Goal: Information Seeking & Learning: Check status

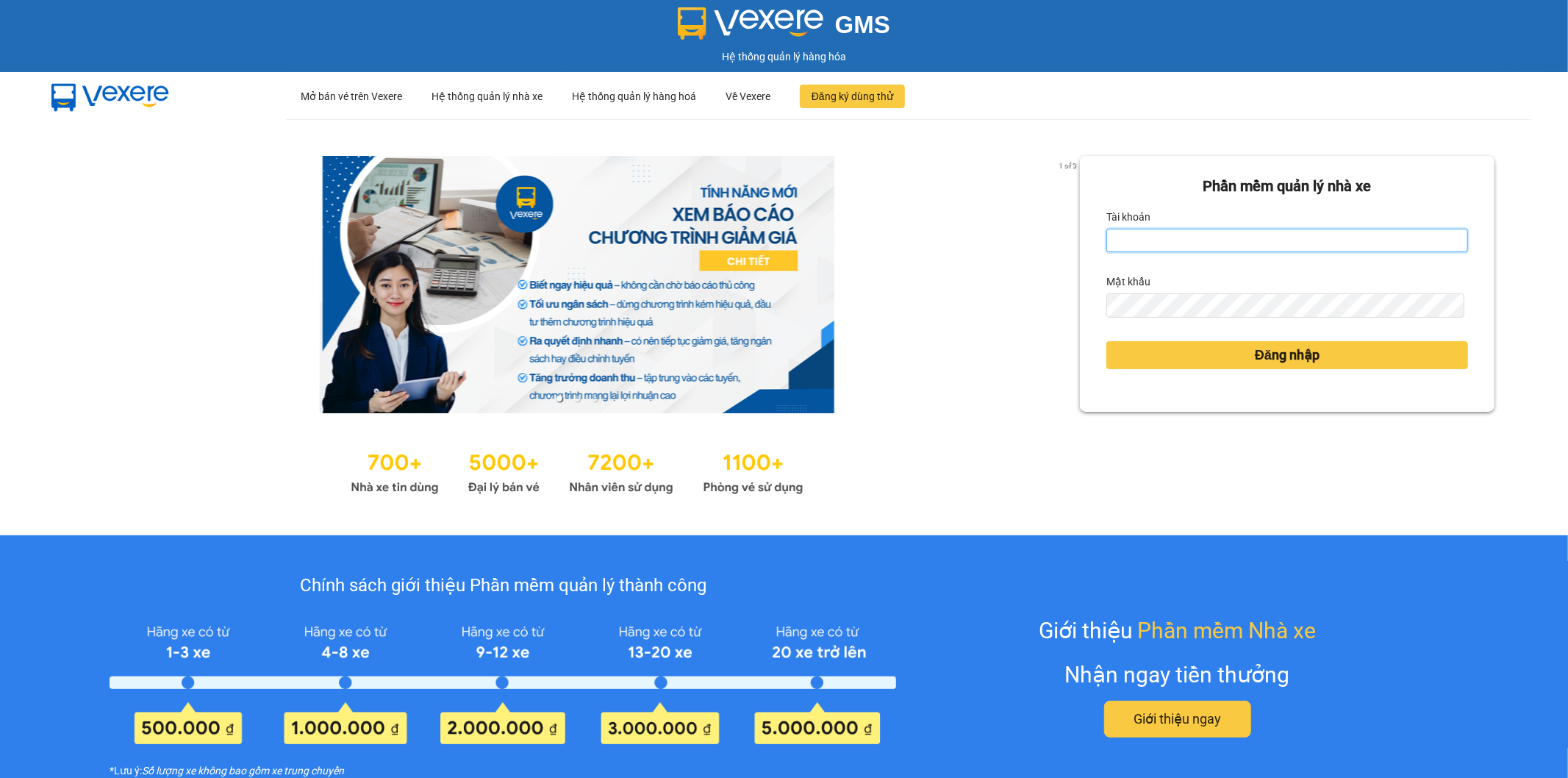
click at [1219, 235] on input "Tài khoản" at bounding box center [1287, 240] width 361 height 24
type input "kieuoanh.tankimchi"
click at [1106, 341] on button "Đăng nhập" at bounding box center [1287, 355] width 361 height 28
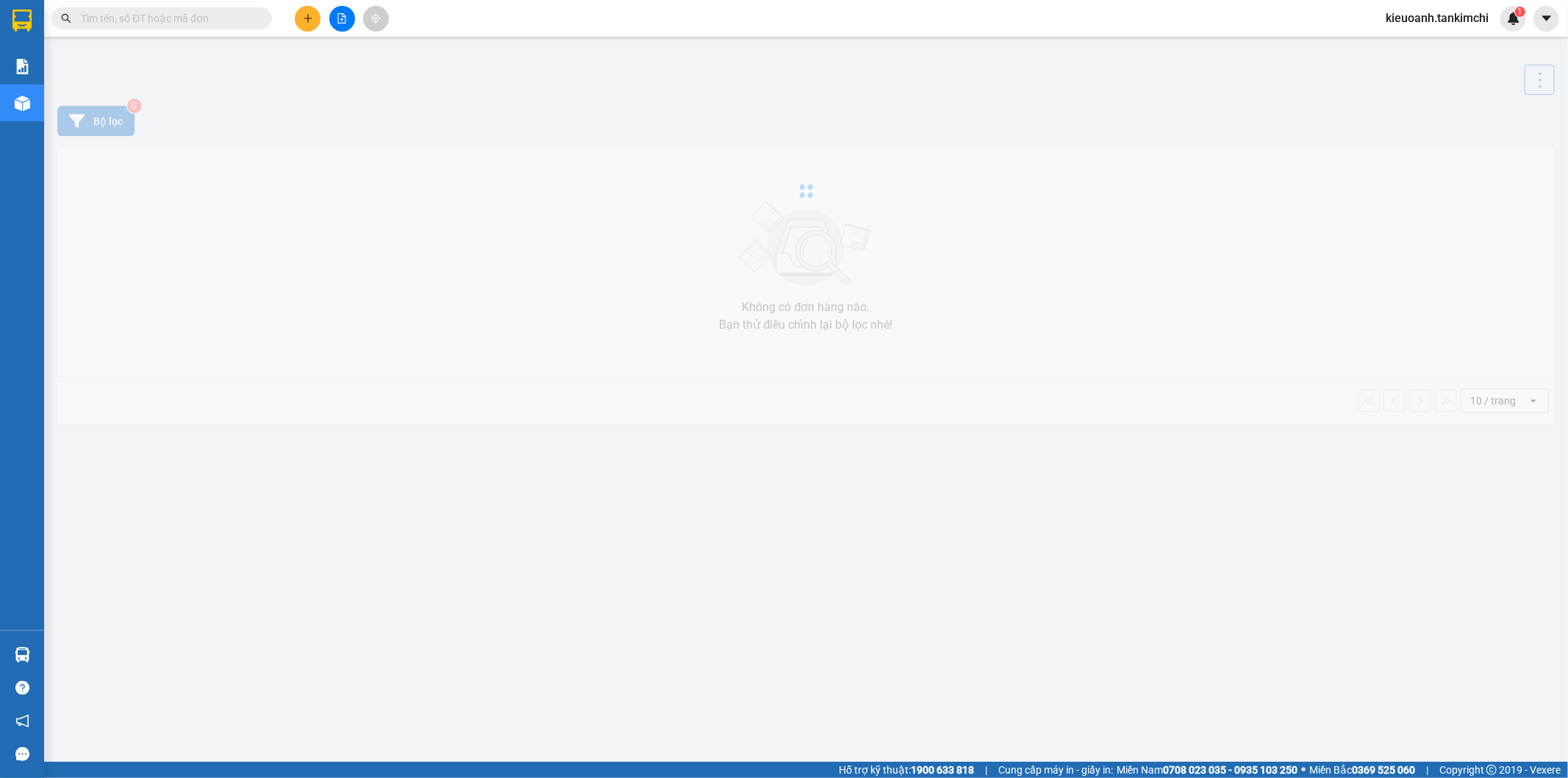
click at [175, 26] on input "text" at bounding box center [168, 18] width 174 height 16
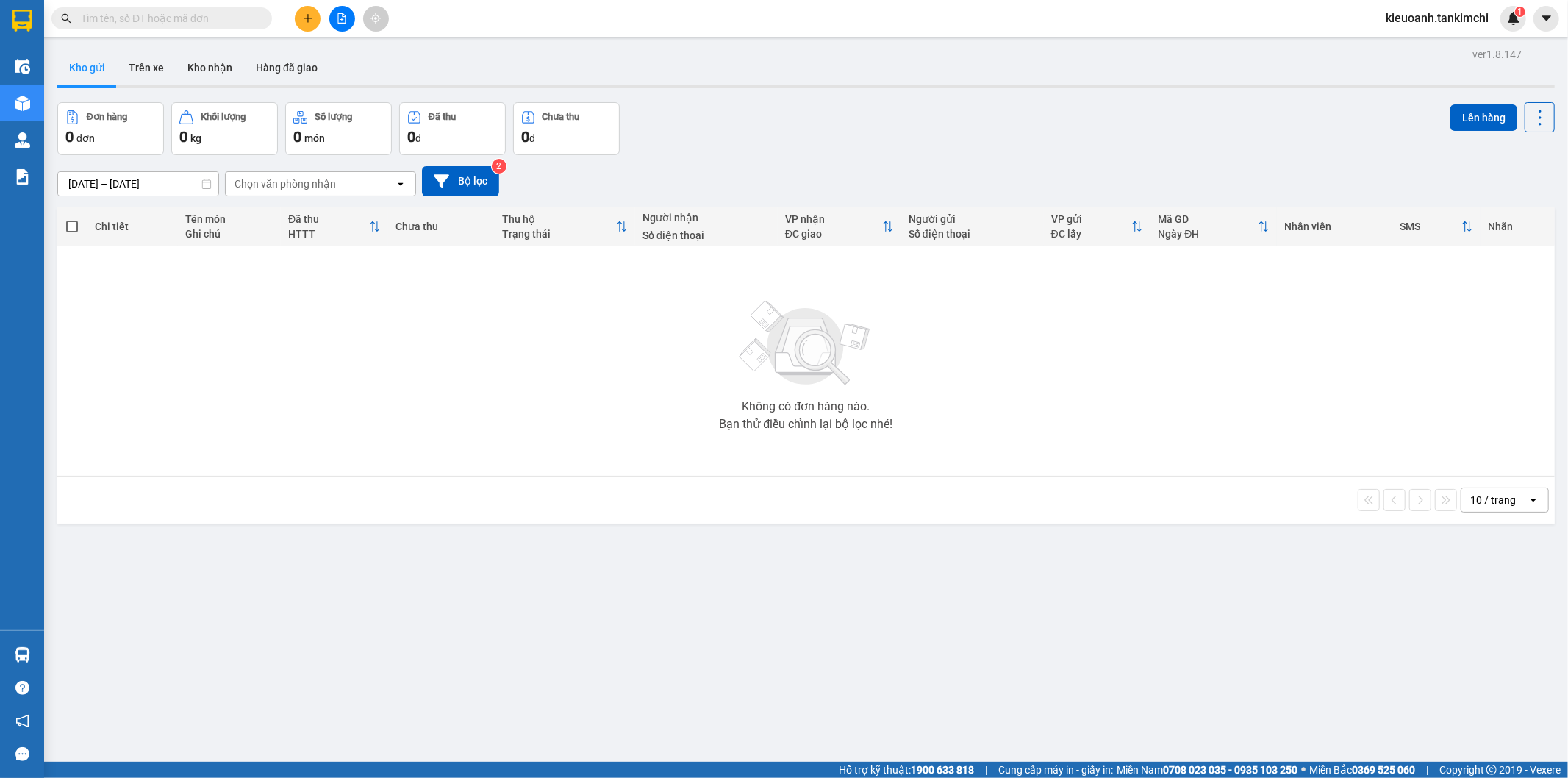
paste input "0914544410"
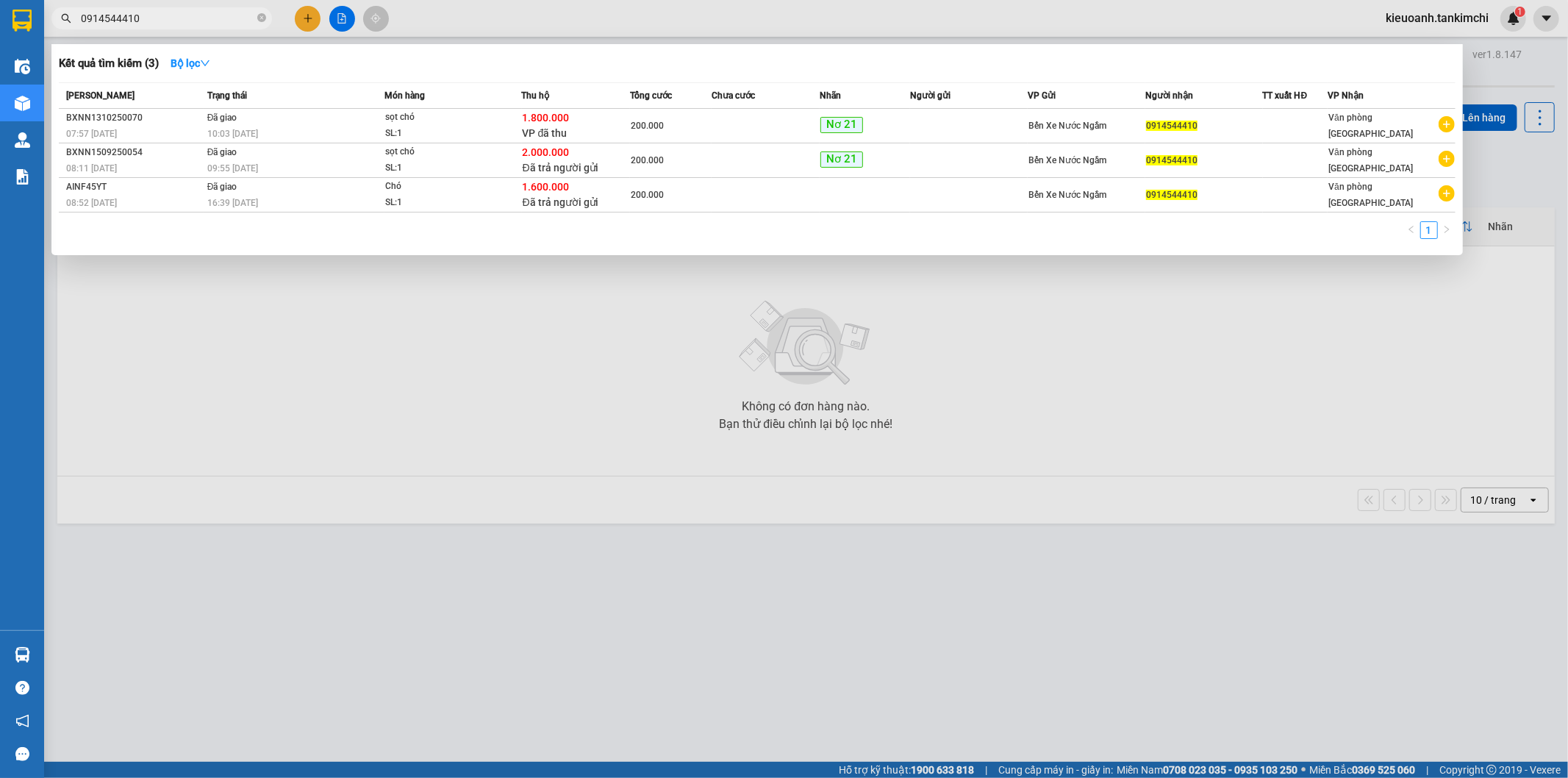
type input "0914544410"
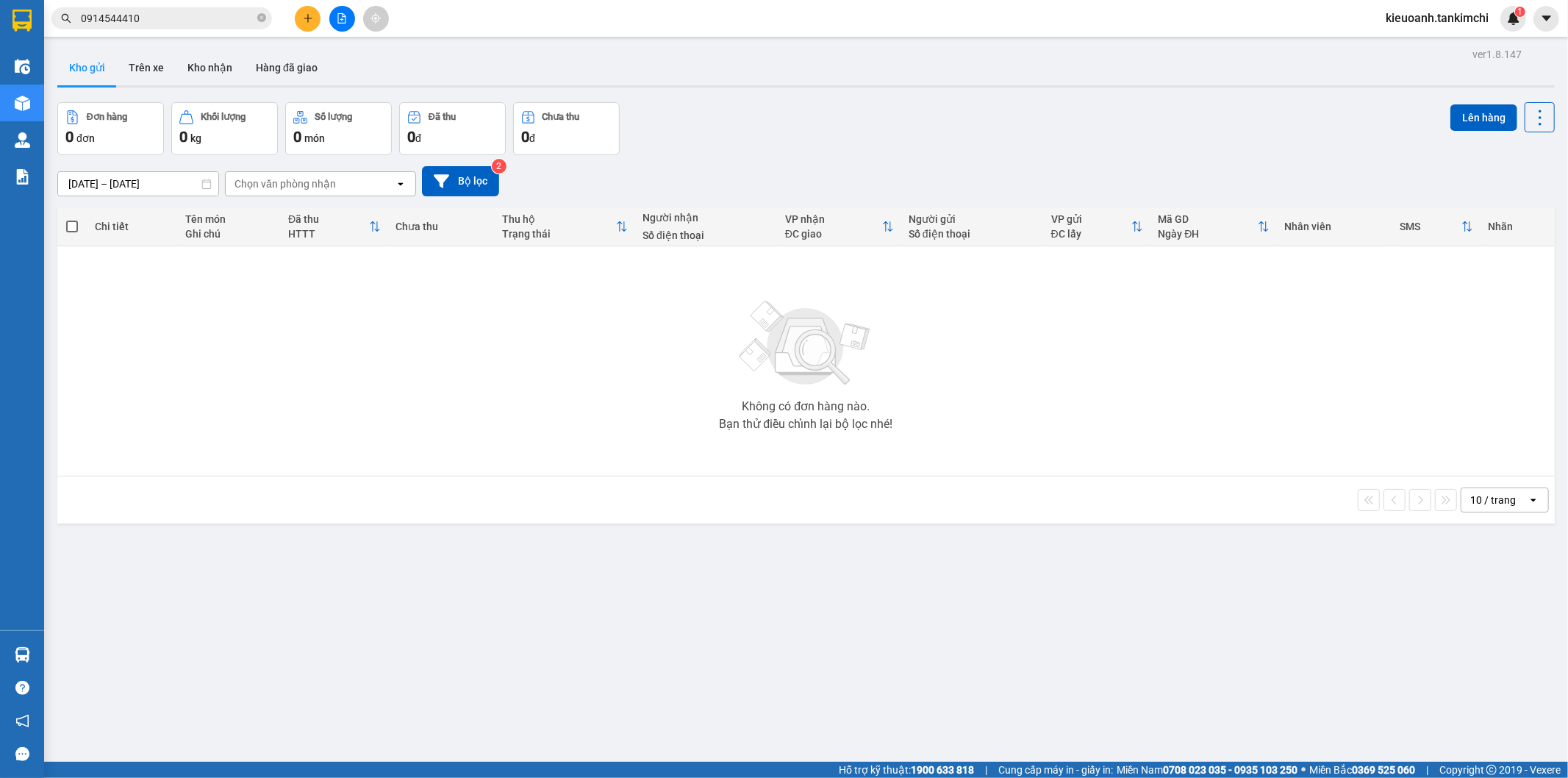
click at [165, 15] on input "0914544410" at bounding box center [168, 18] width 174 height 16
click at [267, 18] on span "0914544410" at bounding box center [162, 18] width 220 height 22
click at [262, 18] on icon "close-circle" at bounding box center [262, 18] width 9 height 9
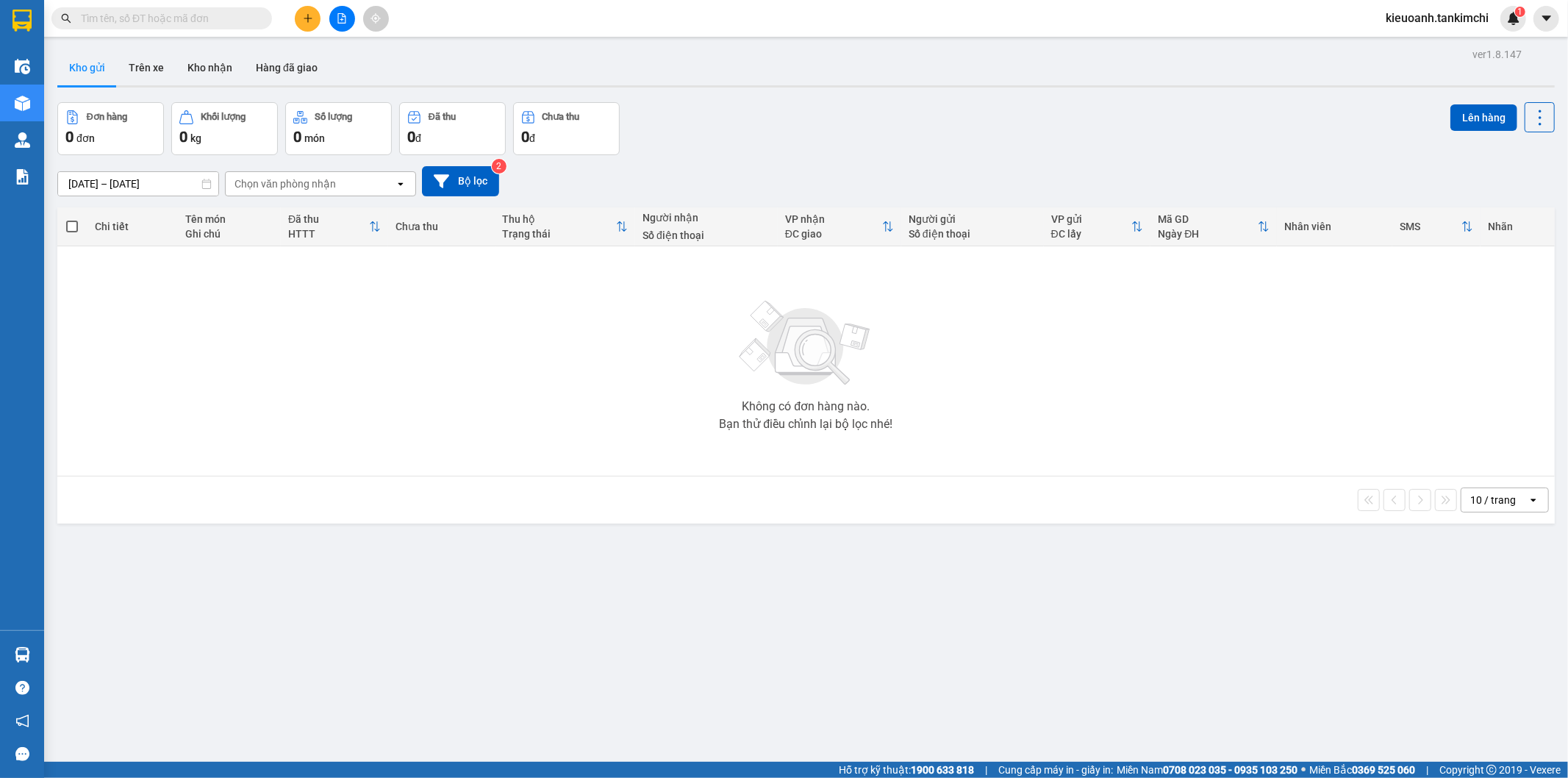
click at [228, 15] on input "text" at bounding box center [168, 18] width 174 height 16
paste input "0914544410"
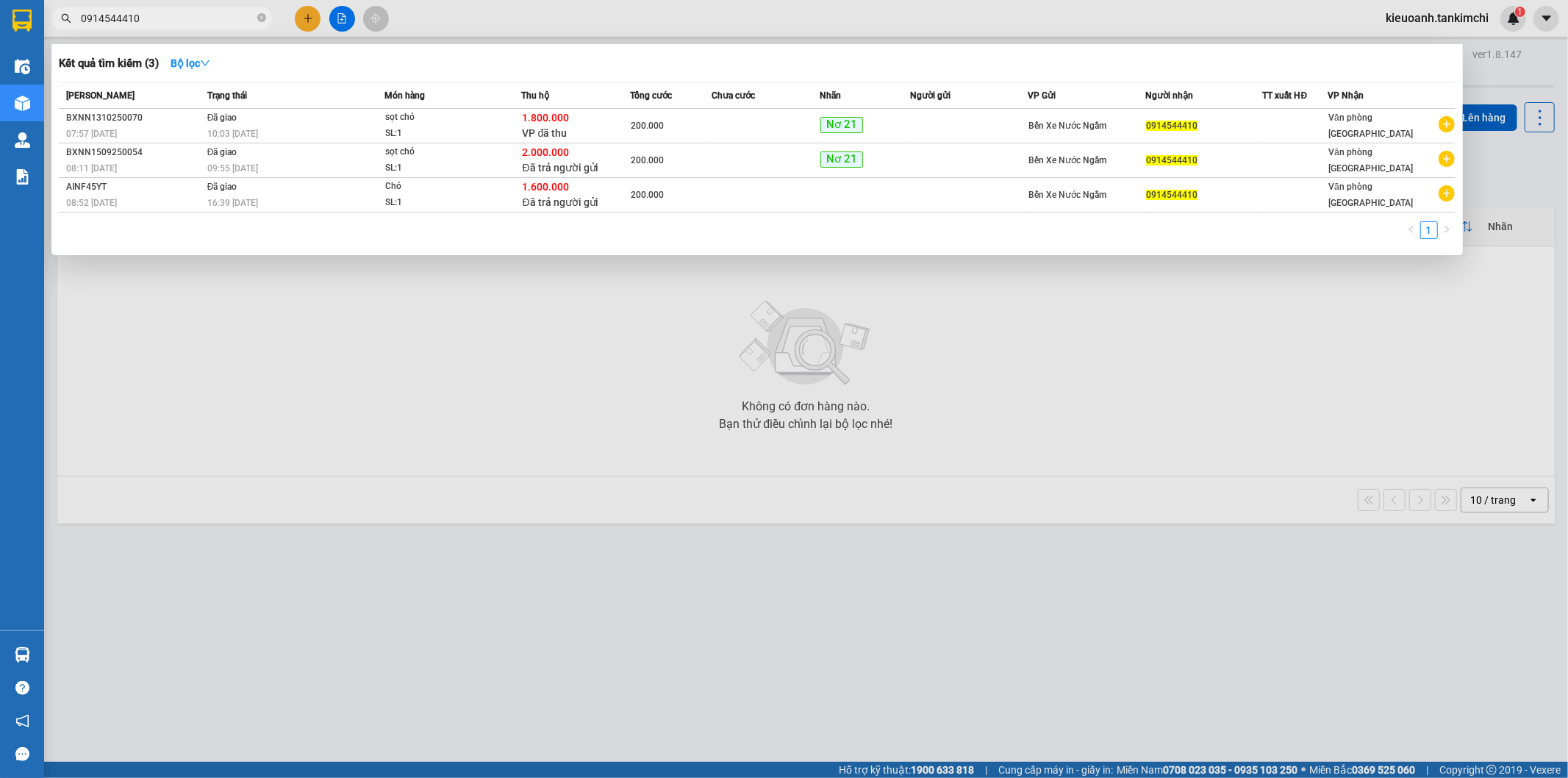
type input "0914544410"
click at [258, 18] on icon "close-circle" at bounding box center [262, 18] width 9 height 9
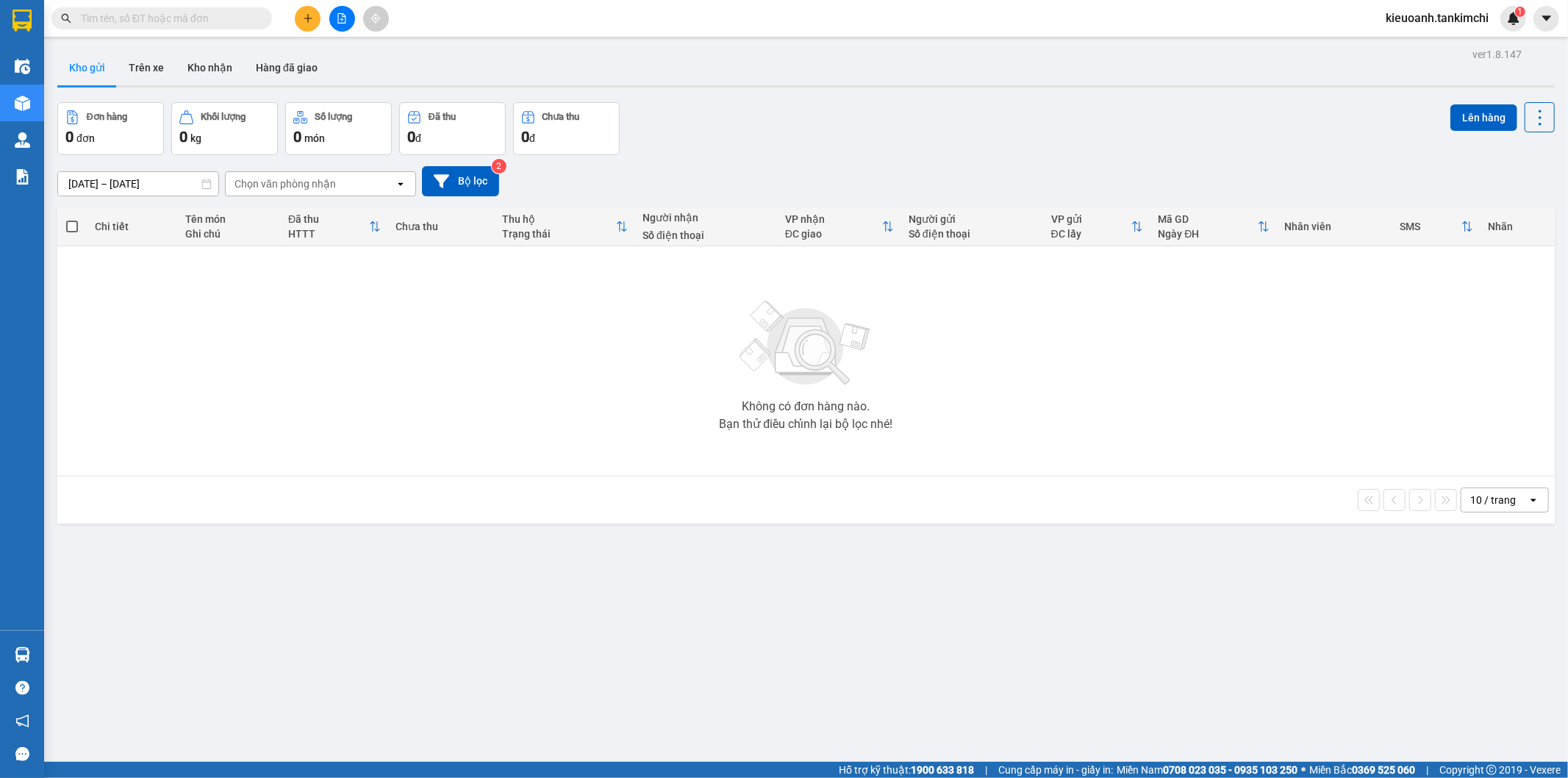
click at [245, 18] on input "text" at bounding box center [168, 18] width 174 height 16
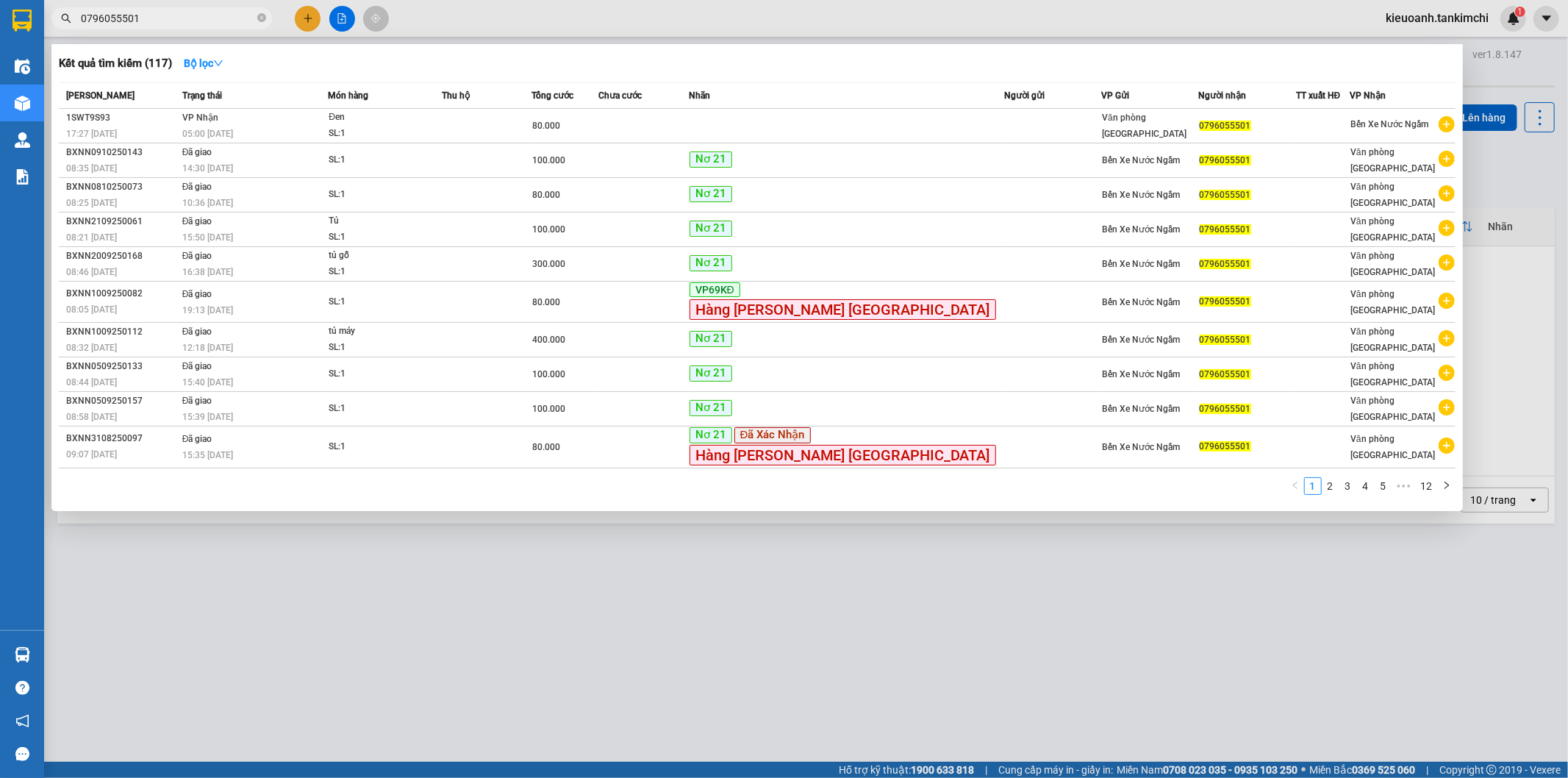
click at [245, 18] on input "0796055501" at bounding box center [168, 18] width 174 height 16
click at [172, 21] on input "0796055501" at bounding box center [168, 18] width 174 height 16
click at [185, 15] on input "0796055501" at bounding box center [168, 18] width 174 height 16
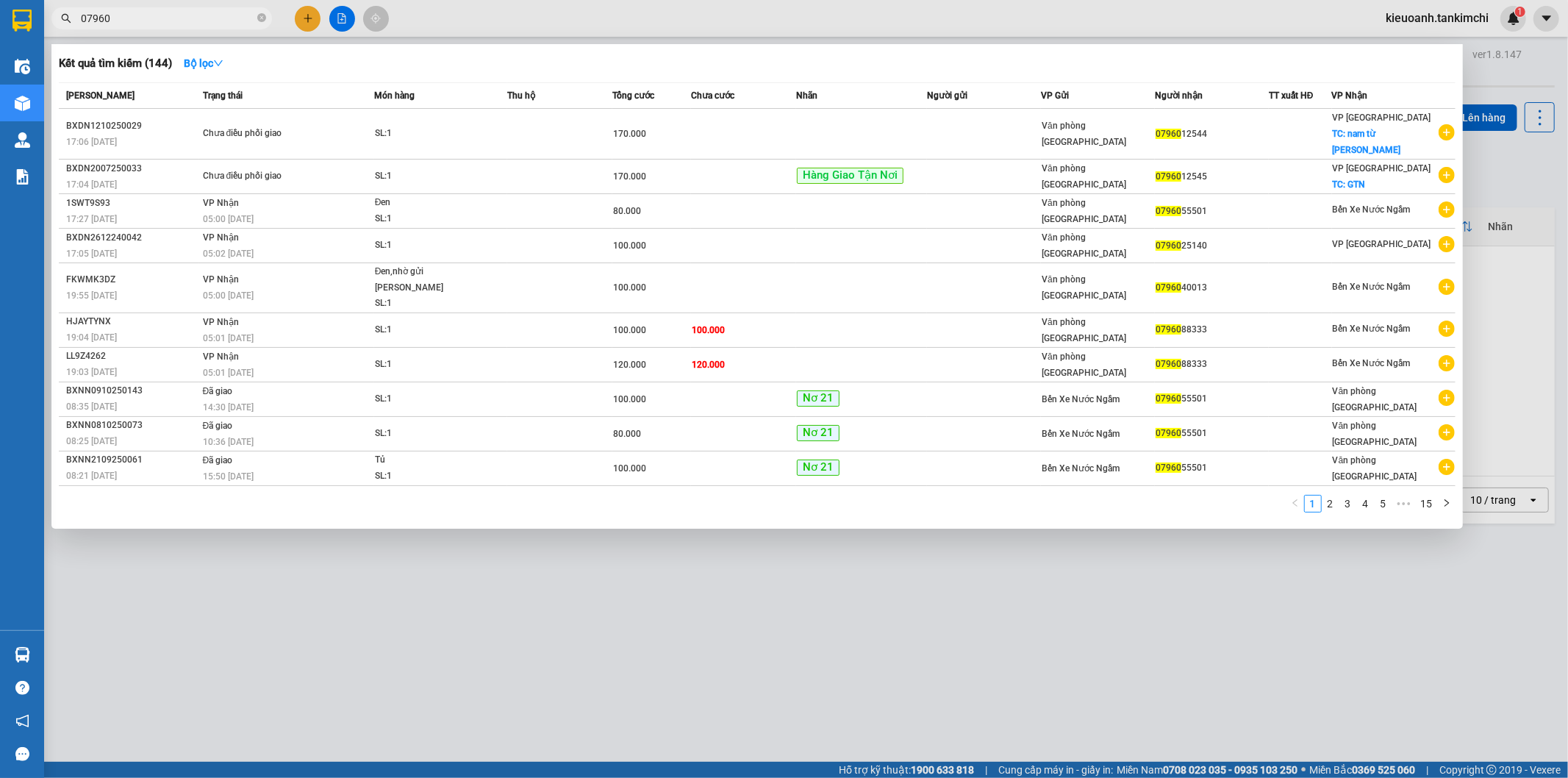
click at [185, 15] on input "07960" at bounding box center [168, 18] width 174 height 16
paste input "55501"
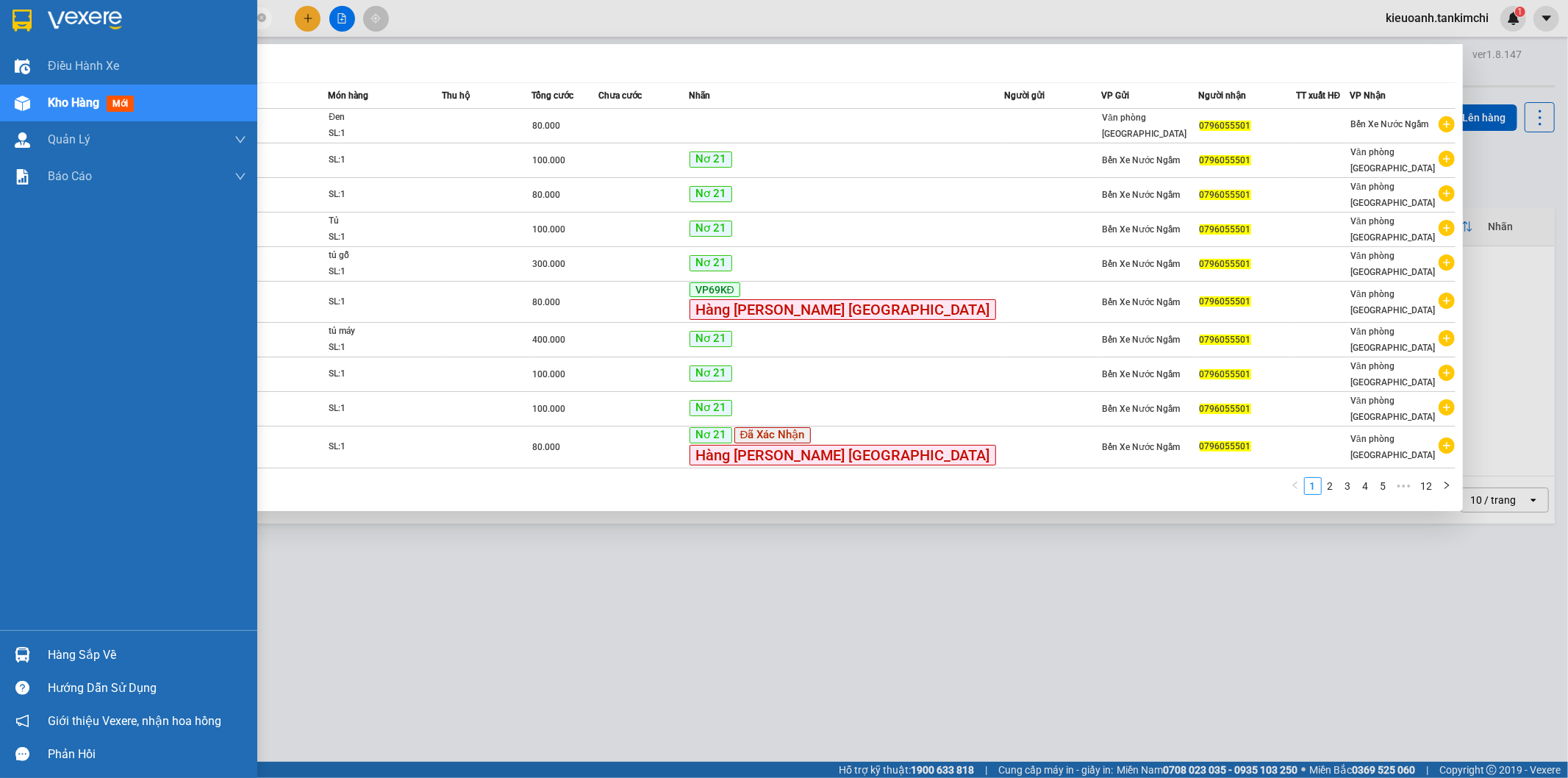
drag, startPoint x: 113, startPoint y: 23, endPoint x: 0, endPoint y: 23, distance: 113.0
click at [0, 23] on section "Kết quả [PERSON_NAME] ( 117 ) Bộ lọc Mã ĐH Trạng thái Món hàng Thu hộ Tổng [PER…" at bounding box center [784, 389] width 1568 height 778
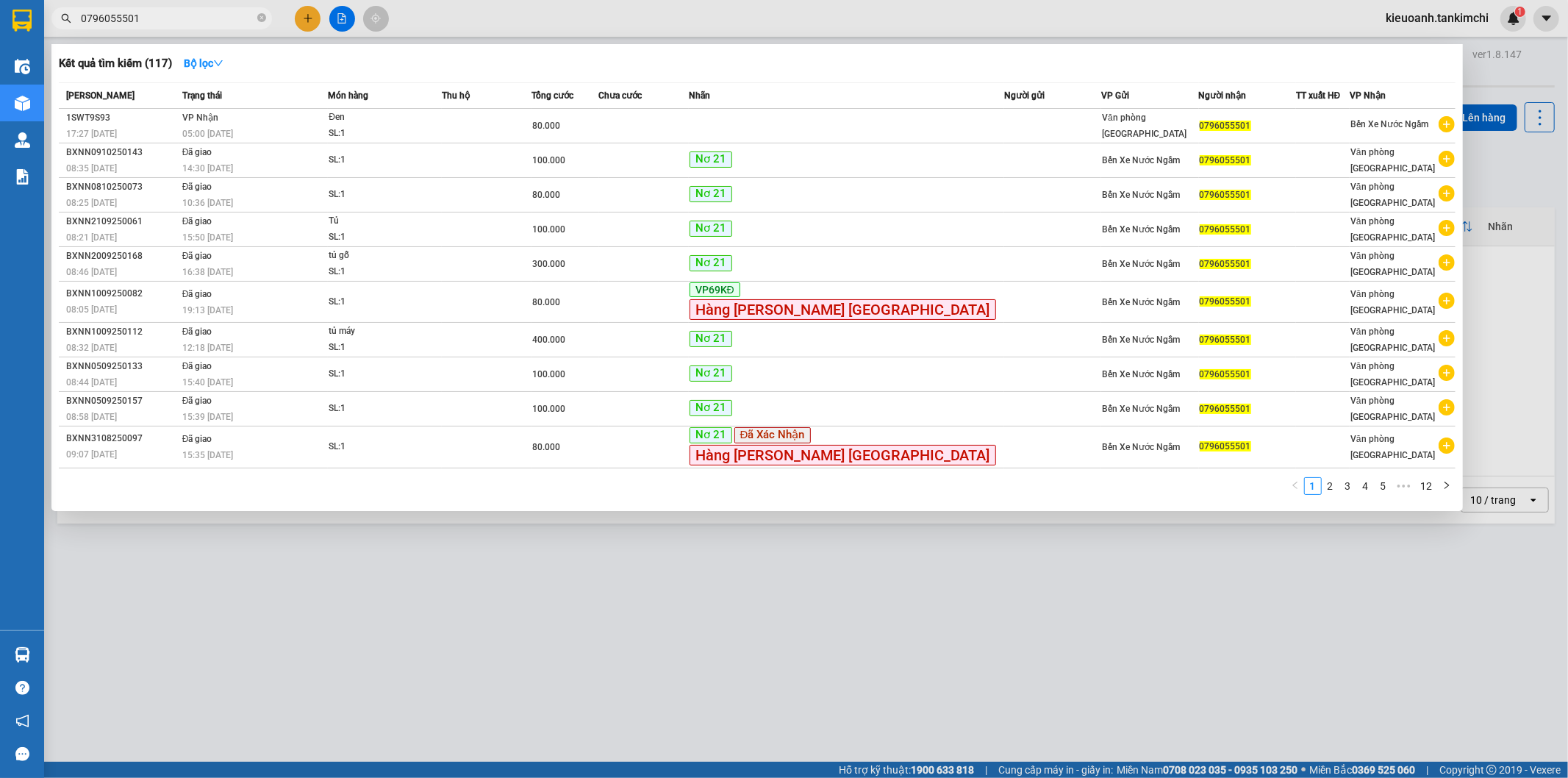
type input "5501"
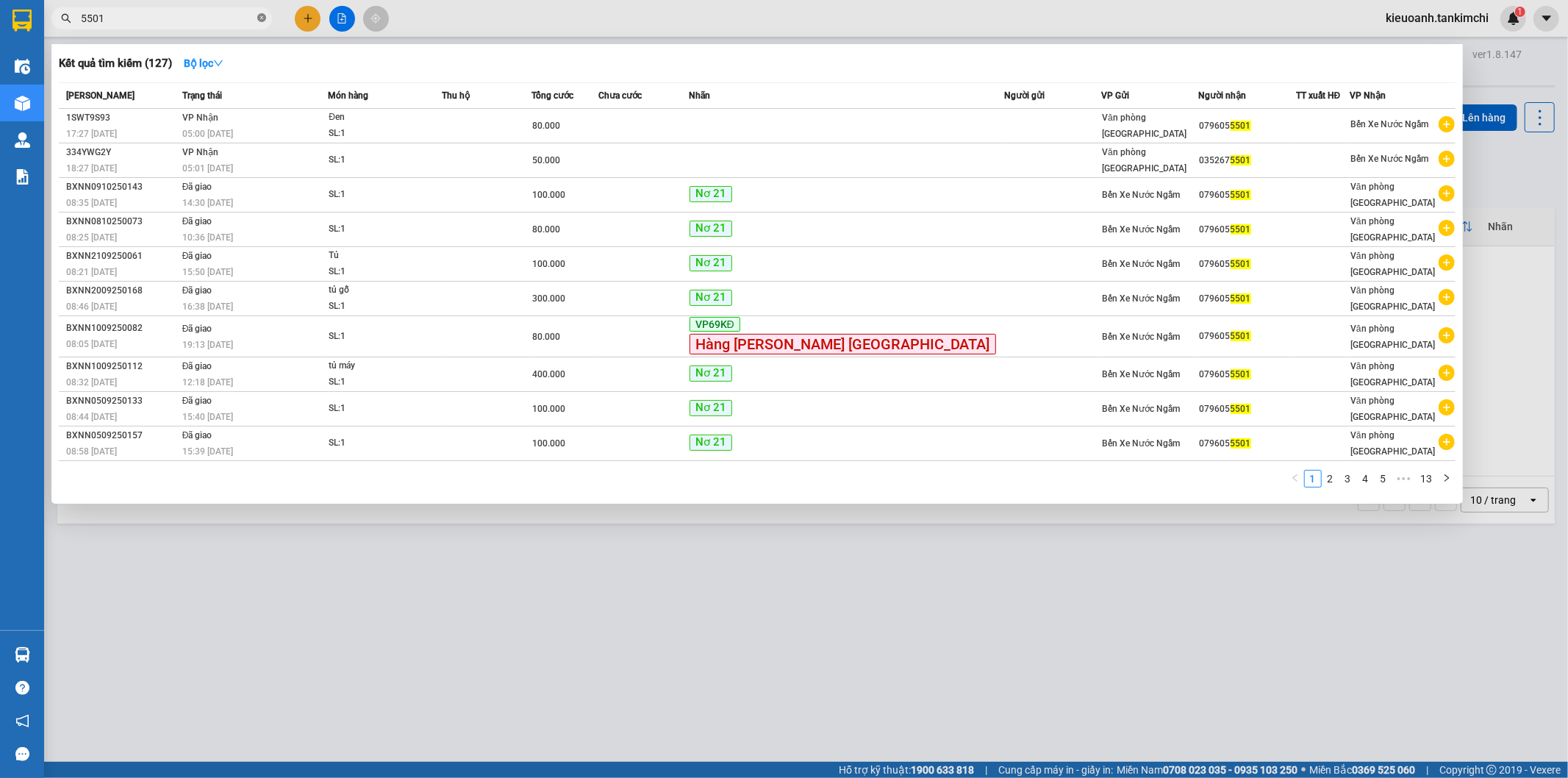
click at [262, 18] on icon "close-circle" at bounding box center [262, 18] width 9 height 9
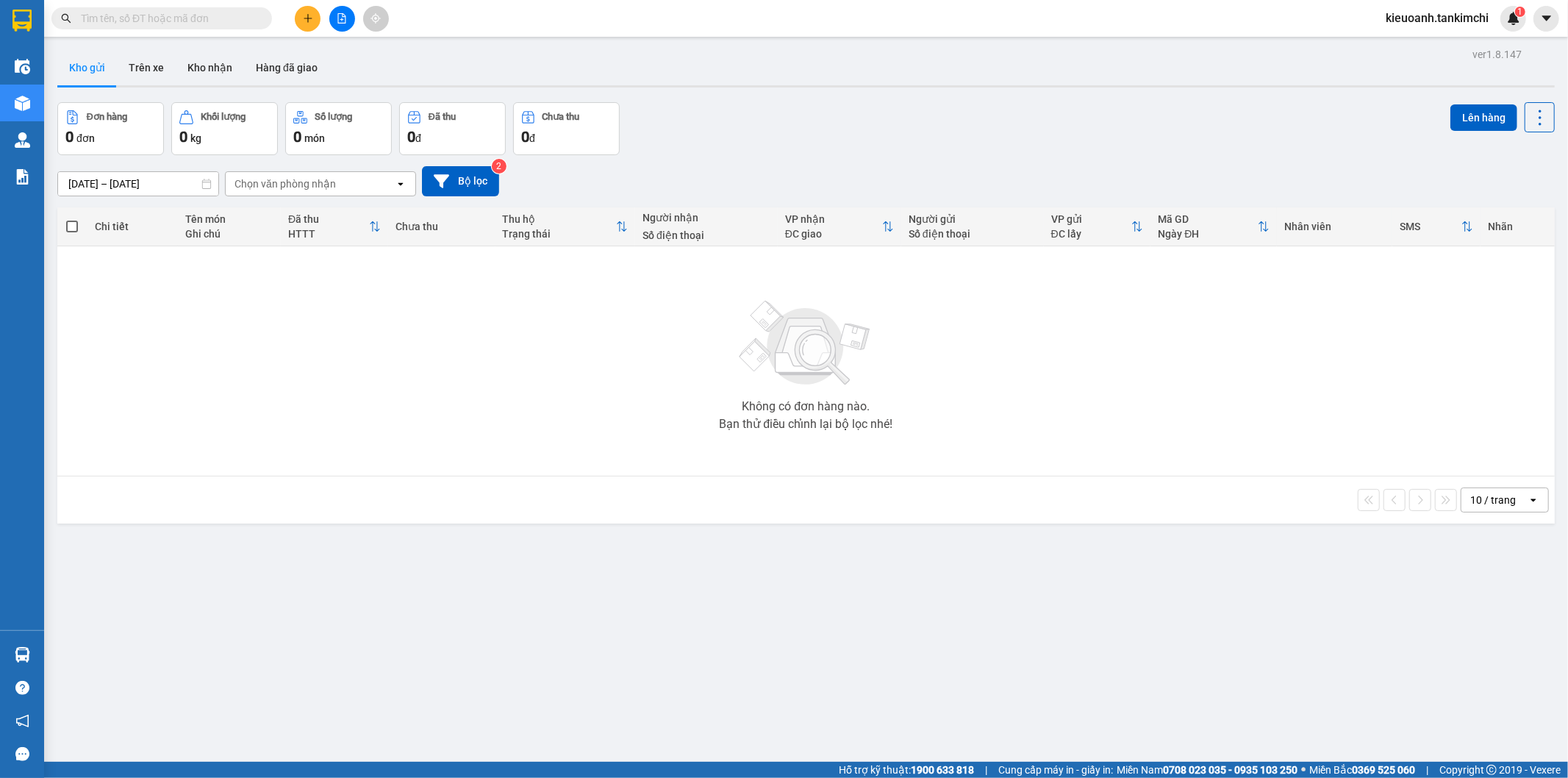
click at [225, 19] on input "text" at bounding box center [168, 18] width 174 height 16
paste input "0796055501"
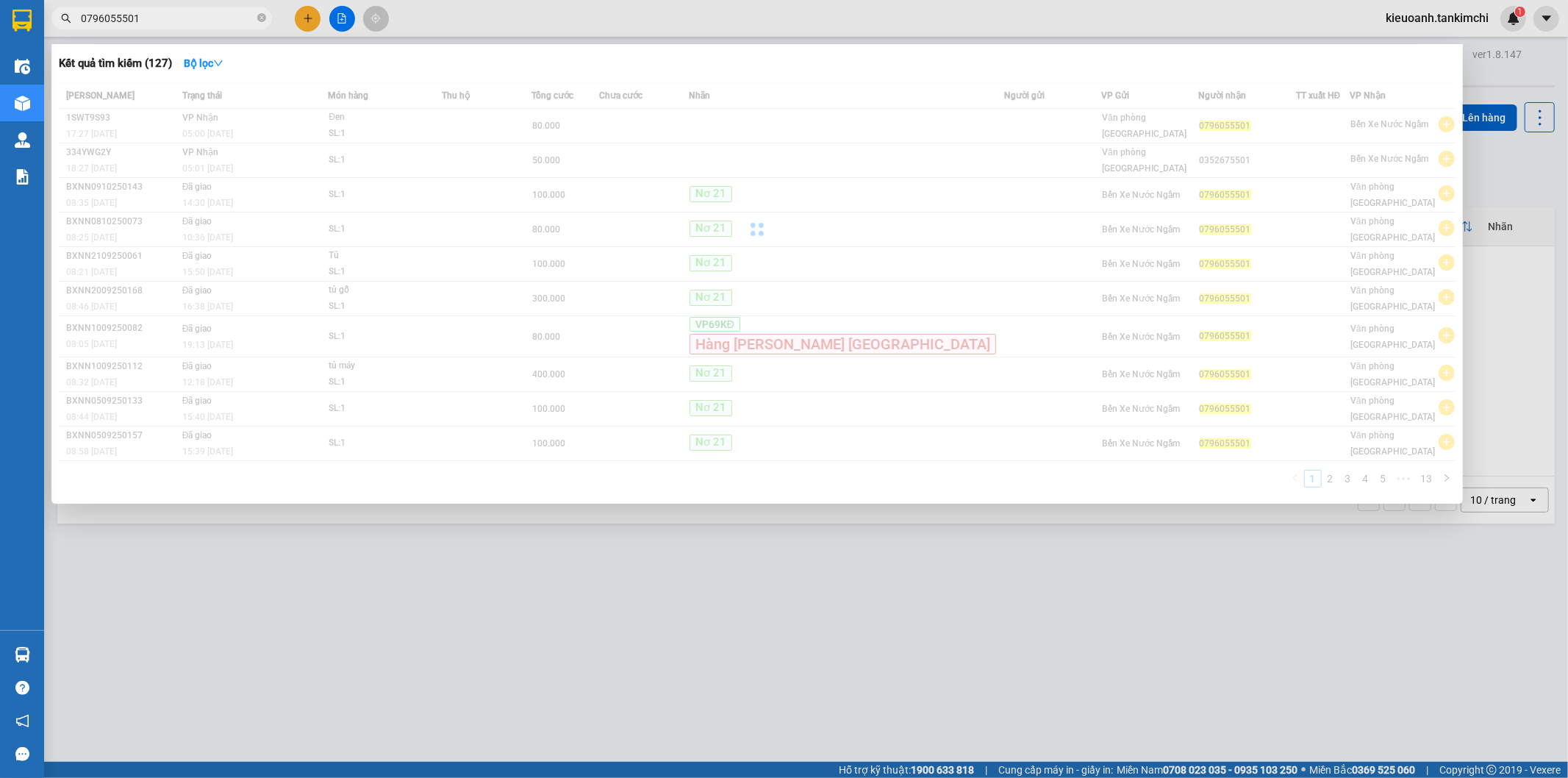
click at [181, 23] on input "0796055501" at bounding box center [168, 18] width 174 height 16
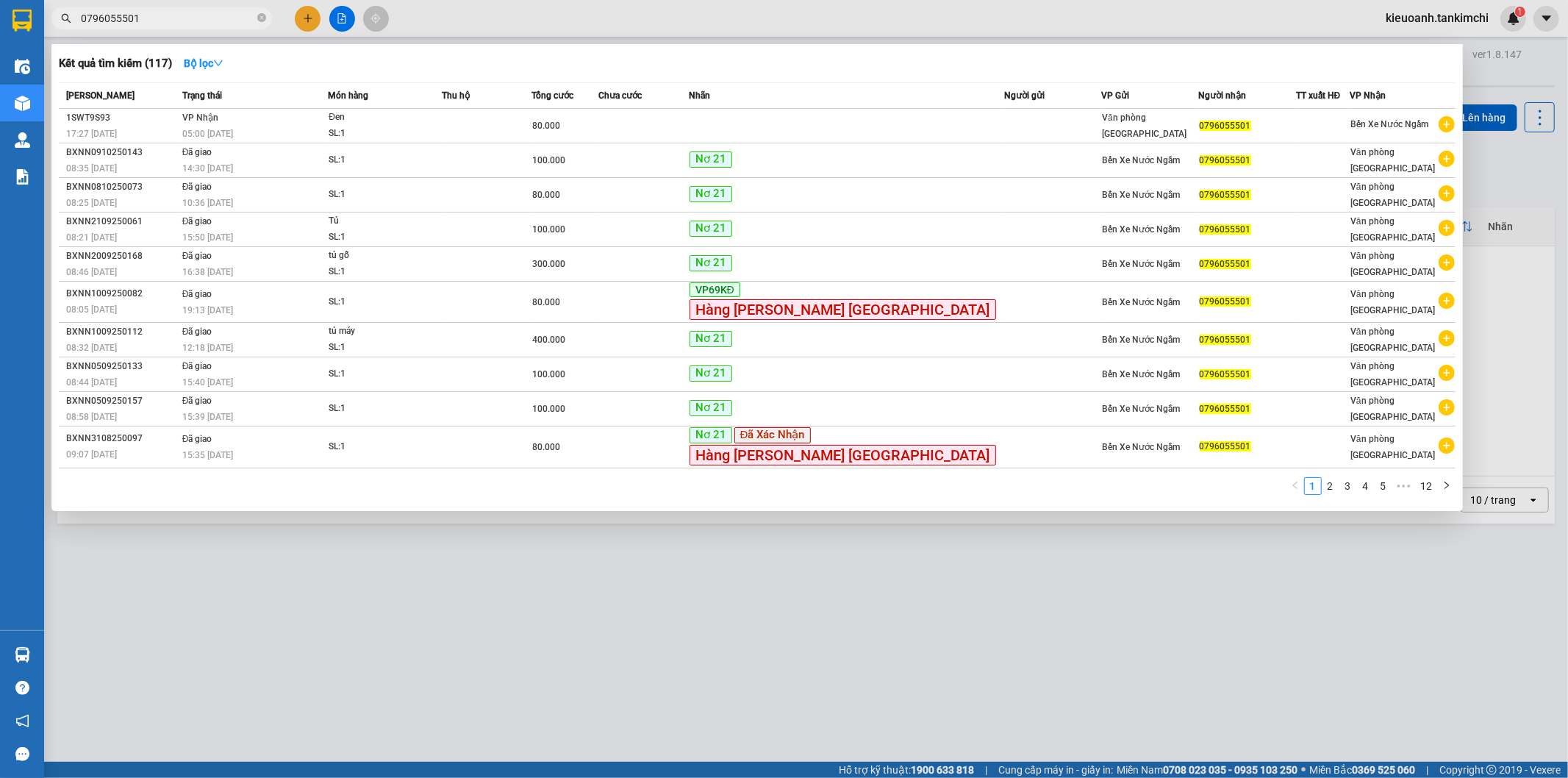
click at [181, 23] on input "0796055501" at bounding box center [168, 18] width 174 height 16
type input "0796055501"
click at [151, 16] on input "0796055501" at bounding box center [168, 18] width 174 height 16
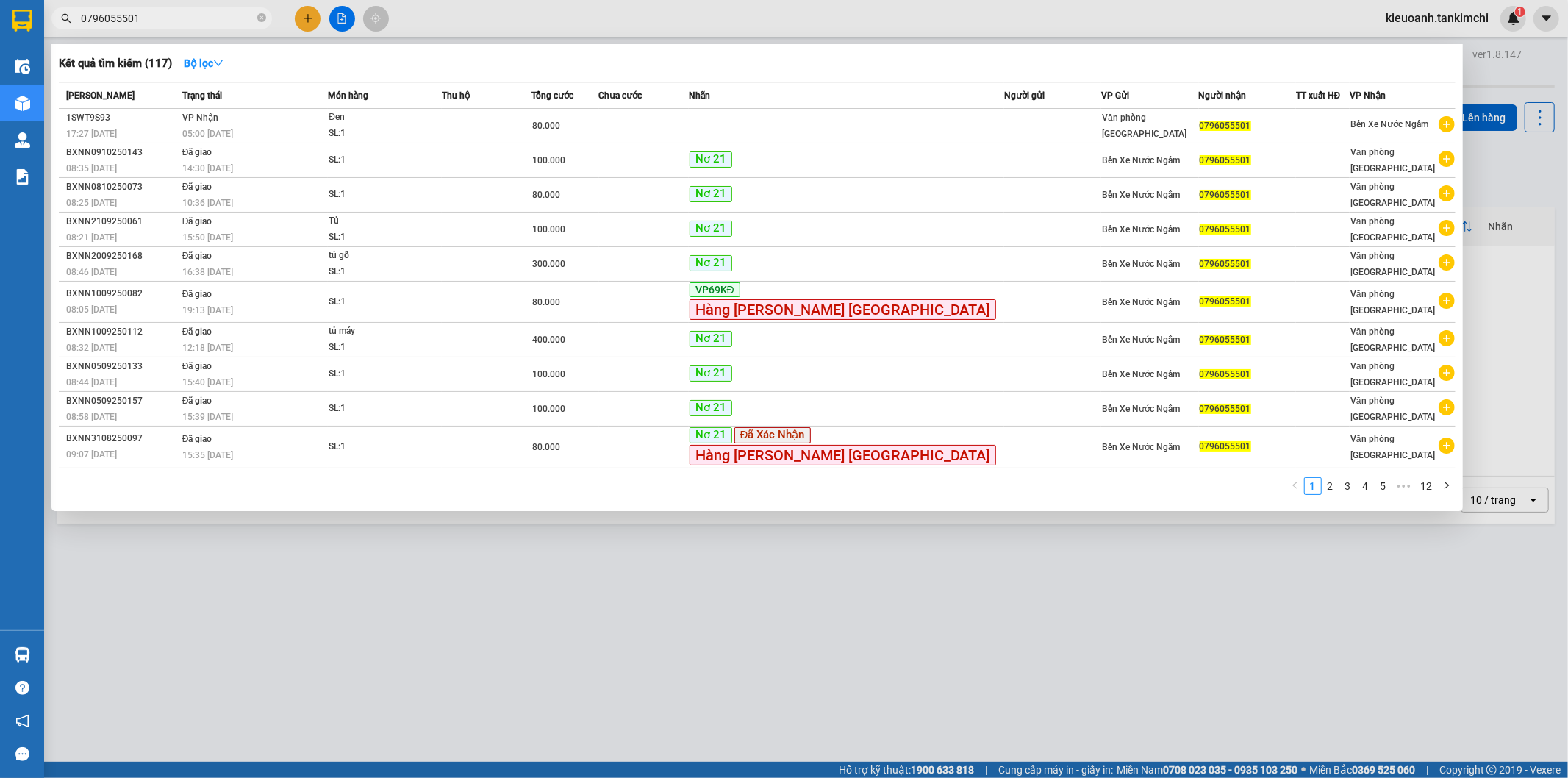
click at [456, 675] on div at bounding box center [784, 389] width 1568 height 778
click at [207, 23] on input "0796055501" at bounding box center [168, 18] width 174 height 16
click at [259, 18] on icon "close-circle" at bounding box center [262, 18] width 9 height 9
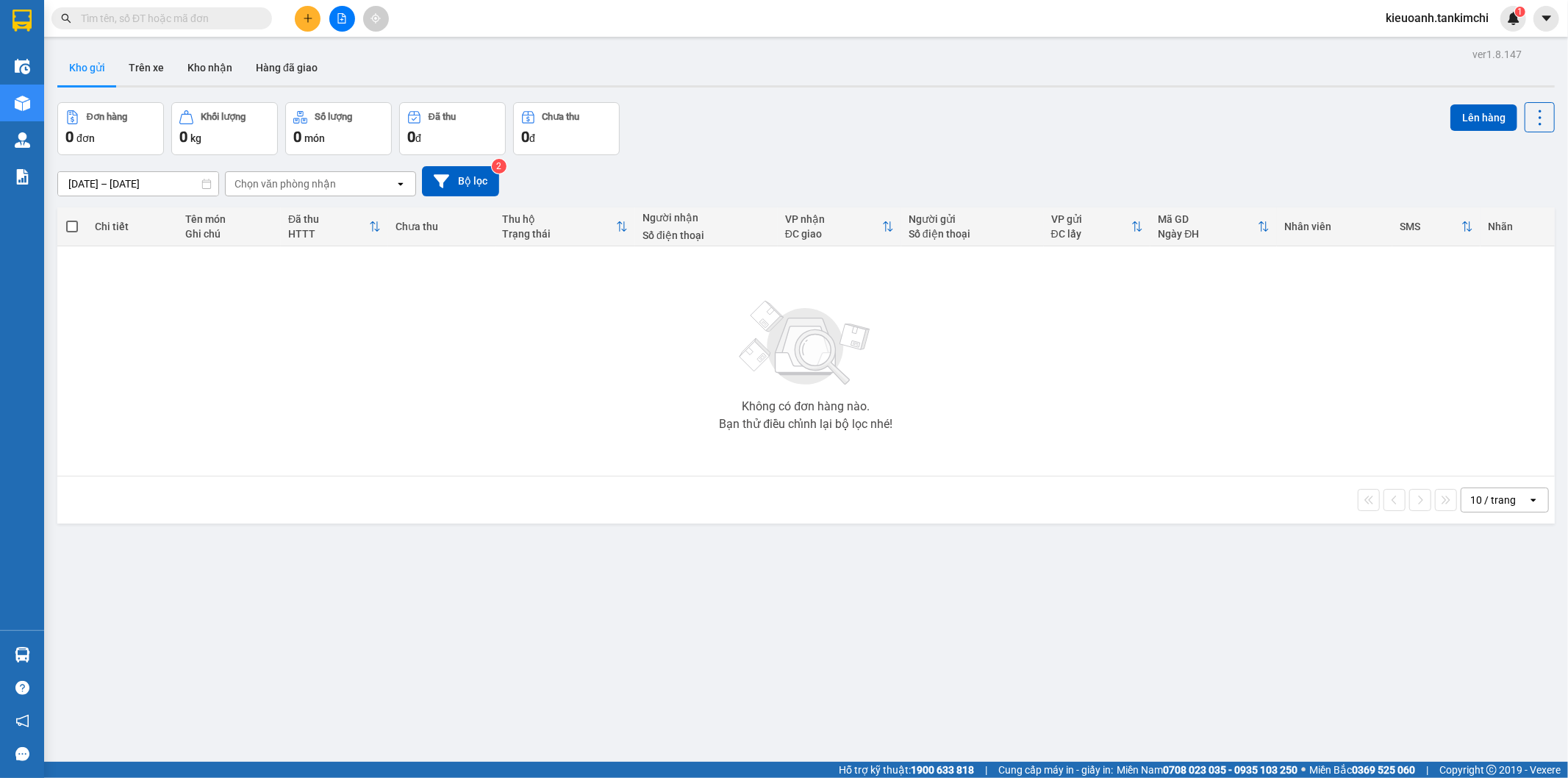
click at [237, 18] on input "text" at bounding box center [168, 18] width 174 height 16
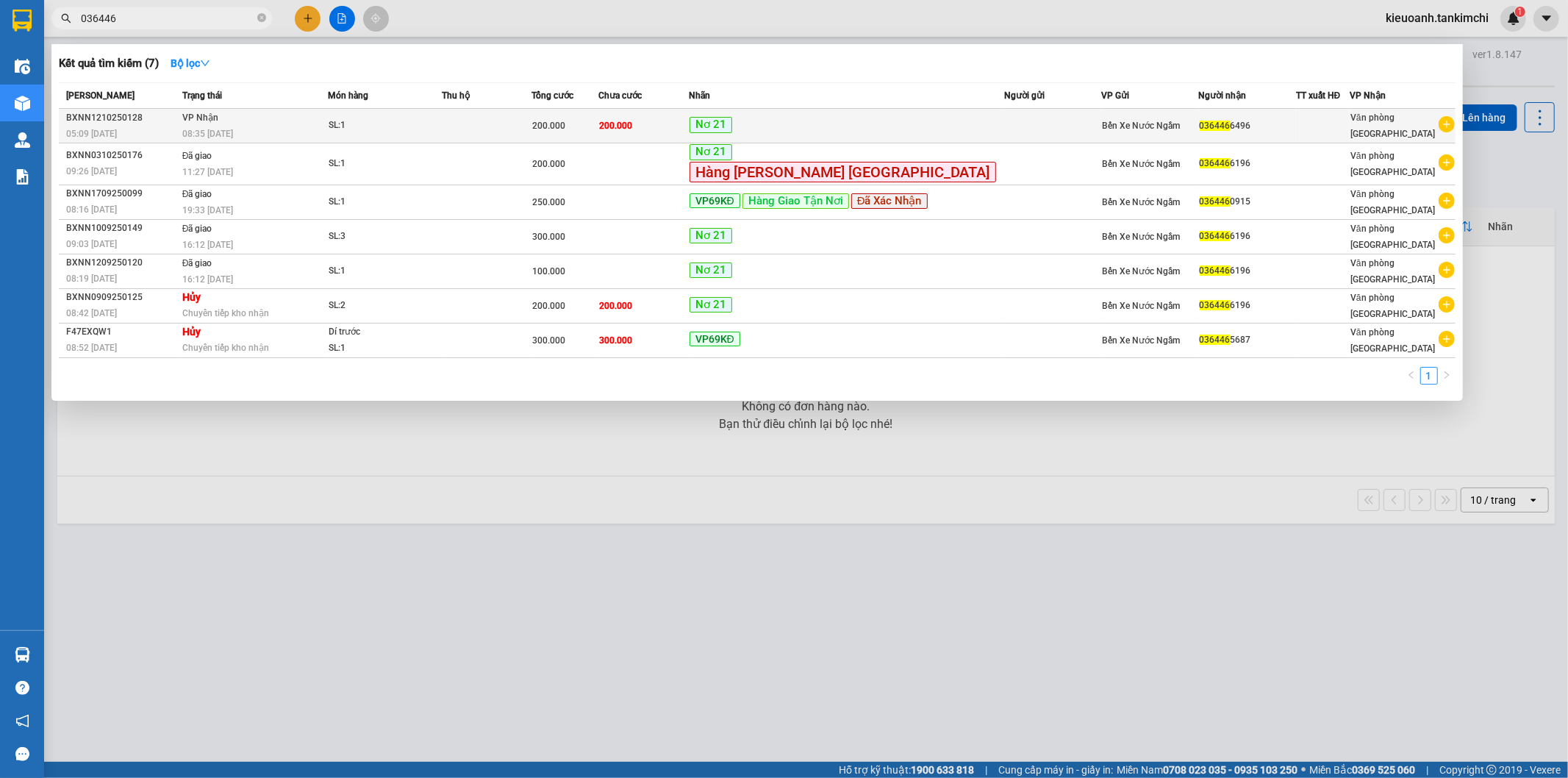
type input "036446"
click at [263, 119] on td "[PERSON_NAME] 08:35 [DATE]" at bounding box center [253, 126] width 150 height 34
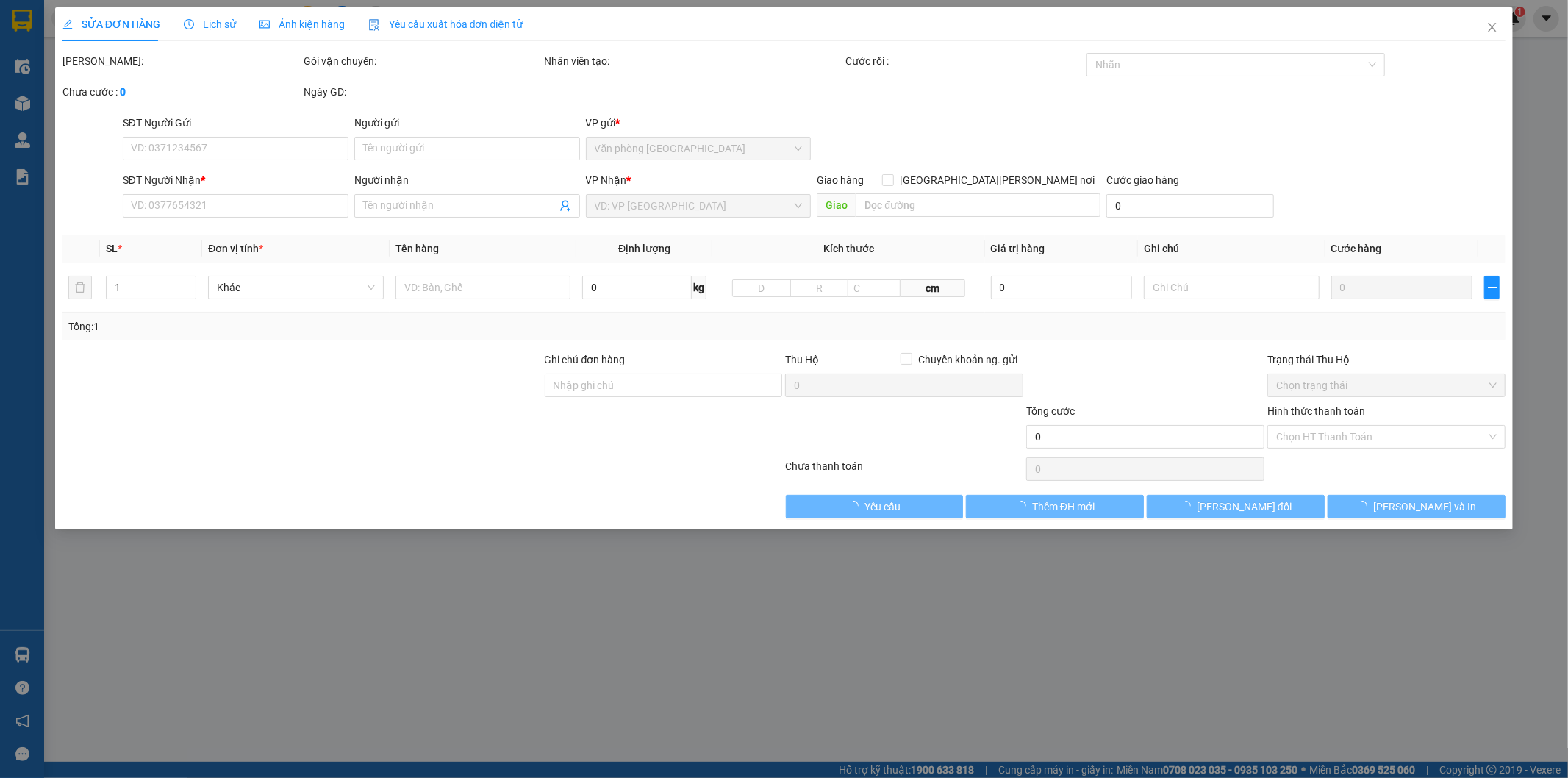
click at [207, 22] on span "Lịch sử" at bounding box center [210, 24] width 52 height 11
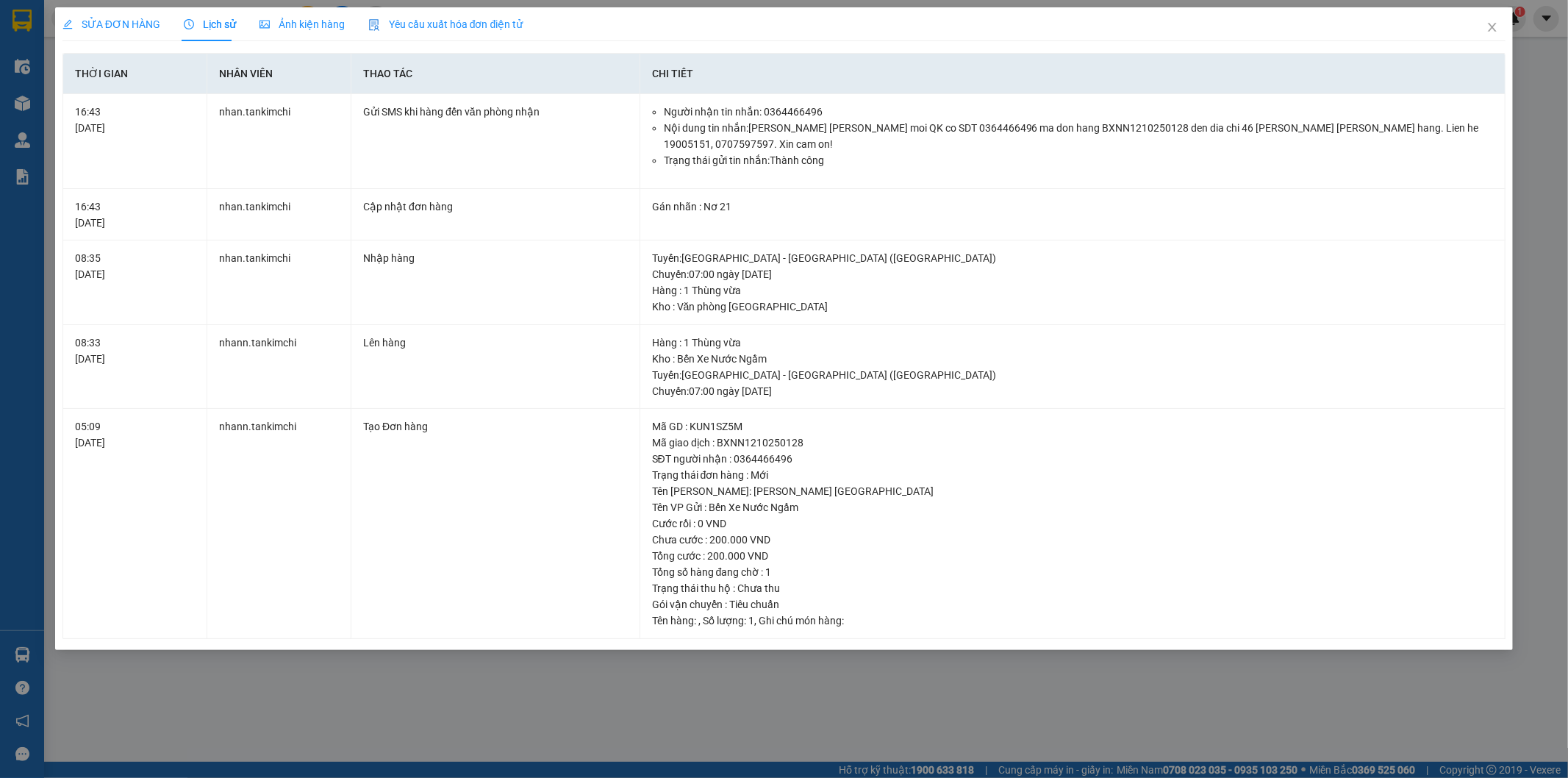
click at [456, 695] on div "SỬA ĐƠN HÀNG Lịch sử [PERSON_NAME] hàng Yêu cầu xuất [PERSON_NAME] điện tử Tota…" at bounding box center [784, 389] width 1568 height 778
click at [1493, 23] on icon "close" at bounding box center [1491, 27] width 11 height 11
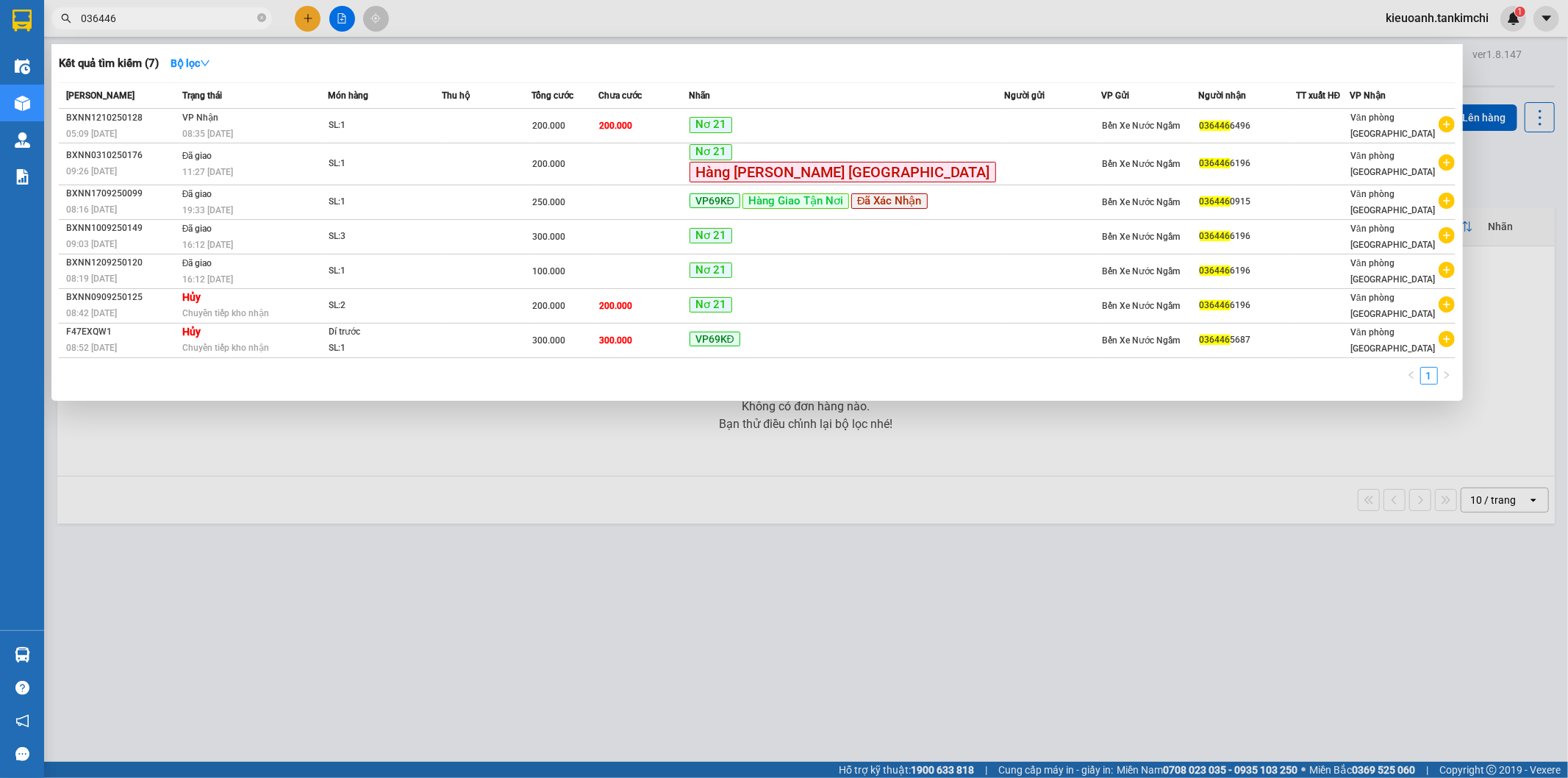
click at [173, 10] on input "036446" at bounding box center [168, 18] width 174 height 16
click at [252, 22] on input "036446" at bounding box center [168, 18] width 174 height 16
click at [260, 22] on icon "close-circle" at bounding box center [262, 18] width 9 height 9
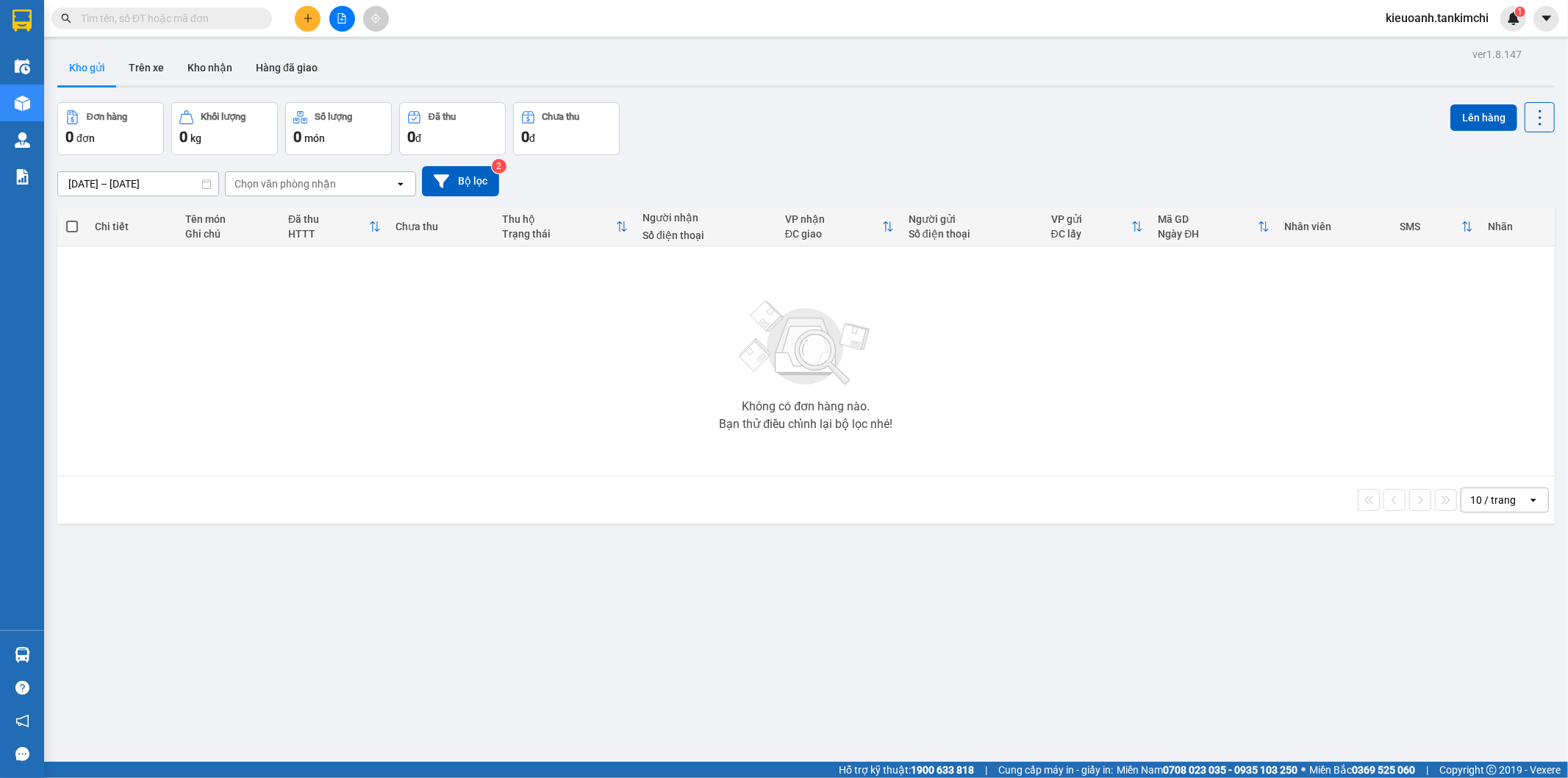
click at [245, 22] on input "text" at bounding box center [168, 18] width 174 height 16
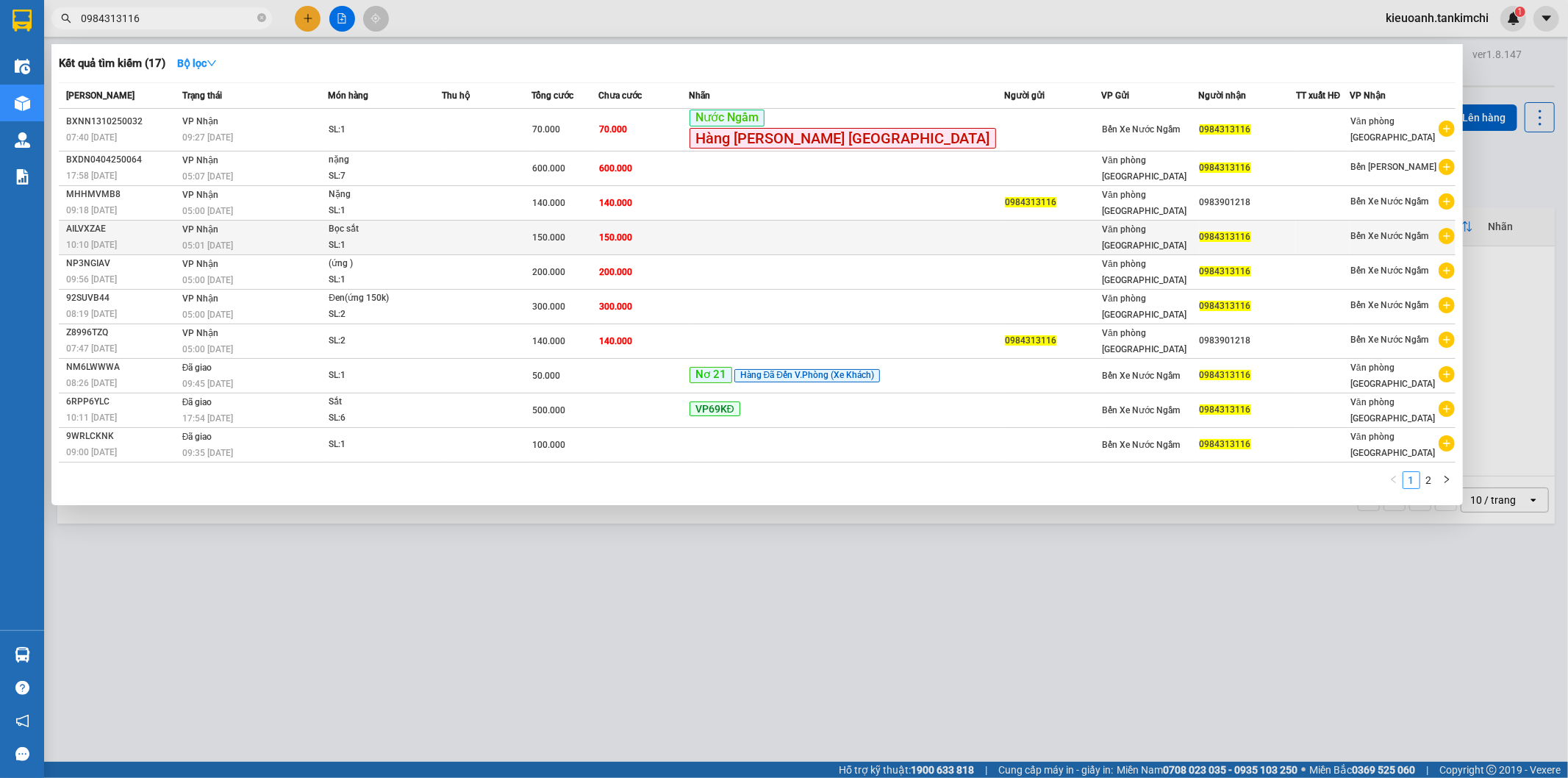
type input "0984313116"
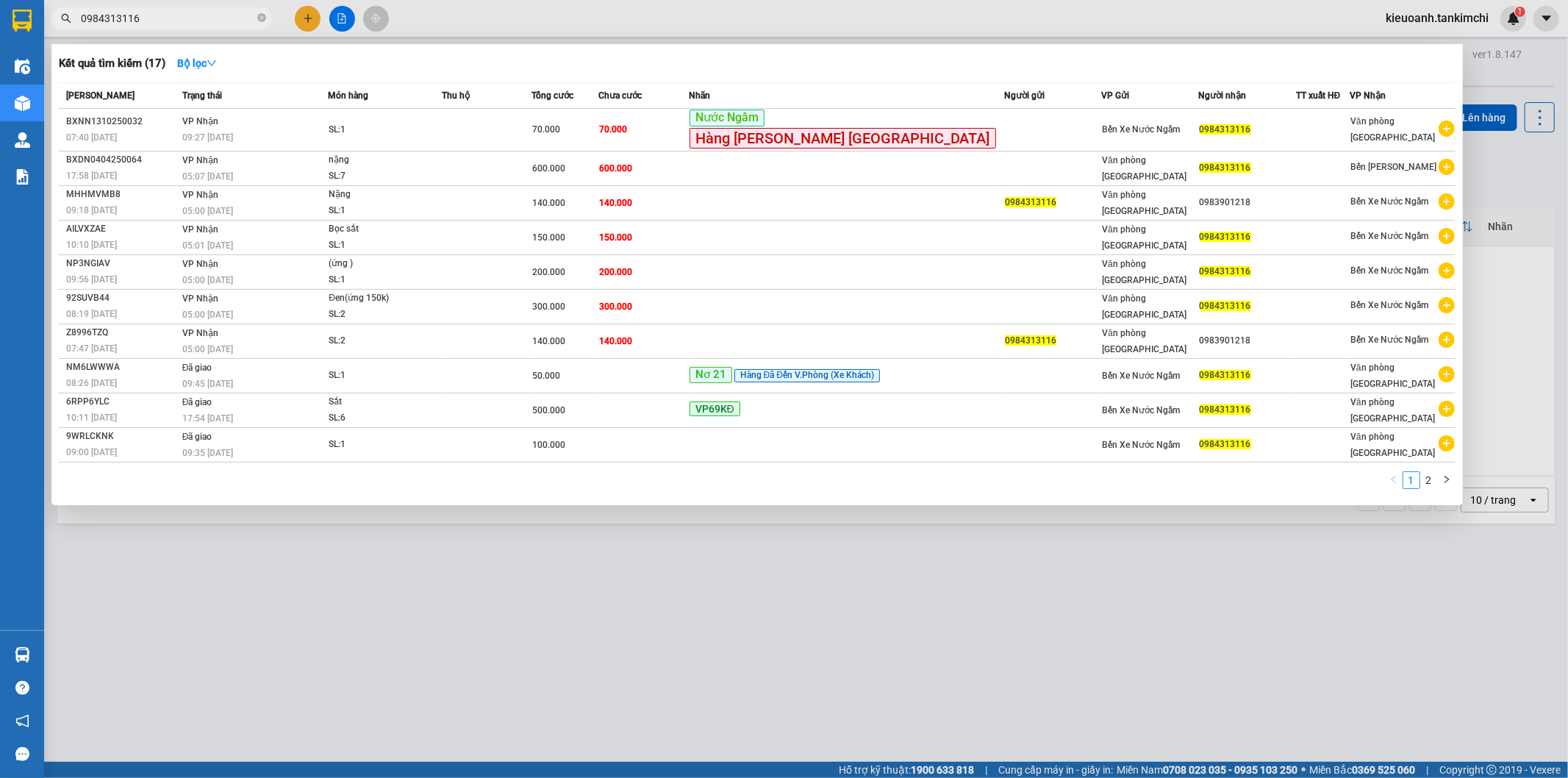
click at [132, 21] on input "0984313116" at bounding box center [168, 18] width 174 height 16
click at [260, 24] on span at bounding box center [262, 18] width 9 height 14
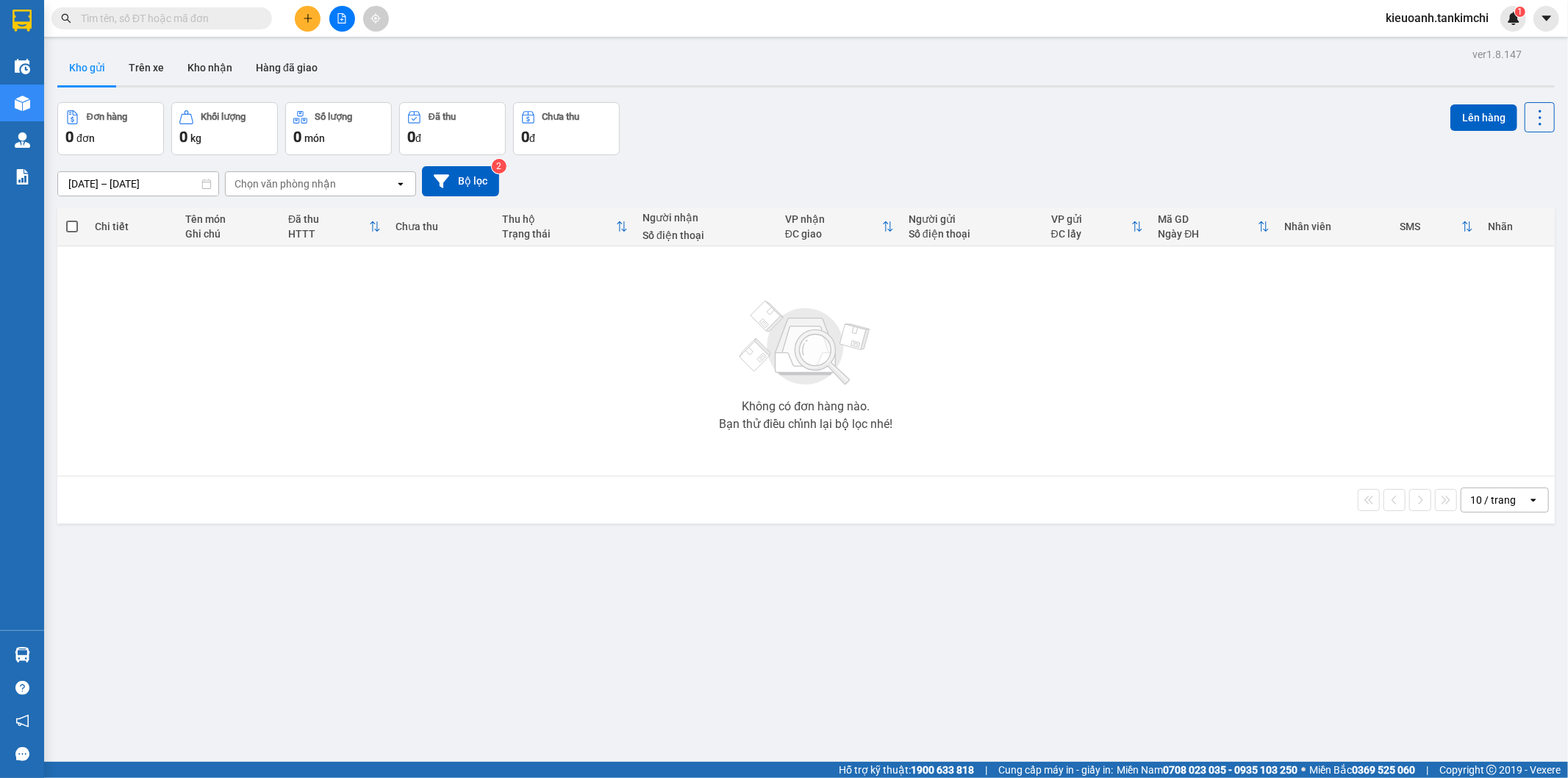
click at [227, 24] on input "text" at bounding box center [168, 18] width 174 height 16
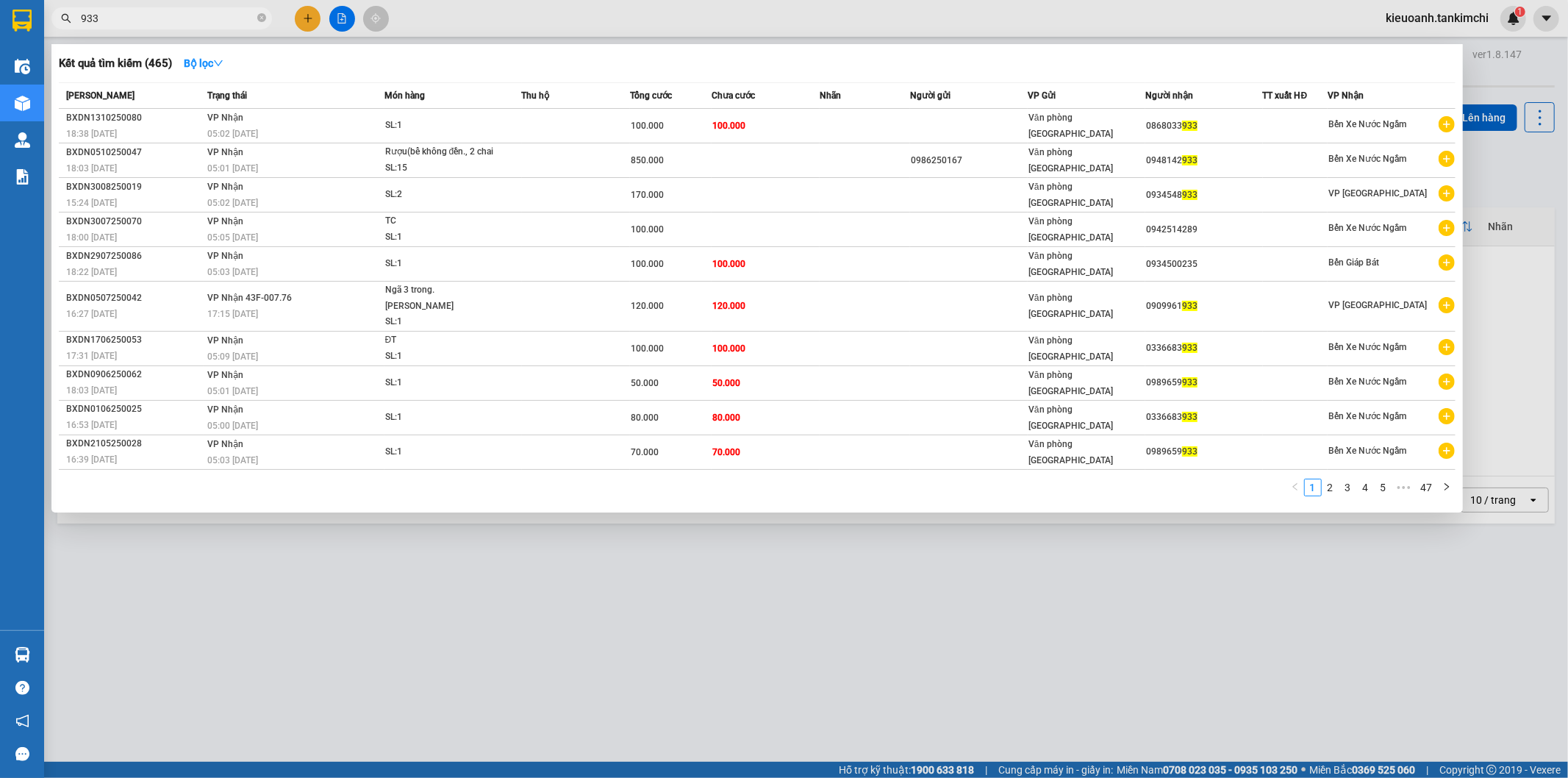
type input "933"
click at [254, 16] on span "933" at bounding box center [162, 18] width 220 height 22
click at [259, 18] on icon "close-circle" at bounding box center [262, 18] width 9 height 9
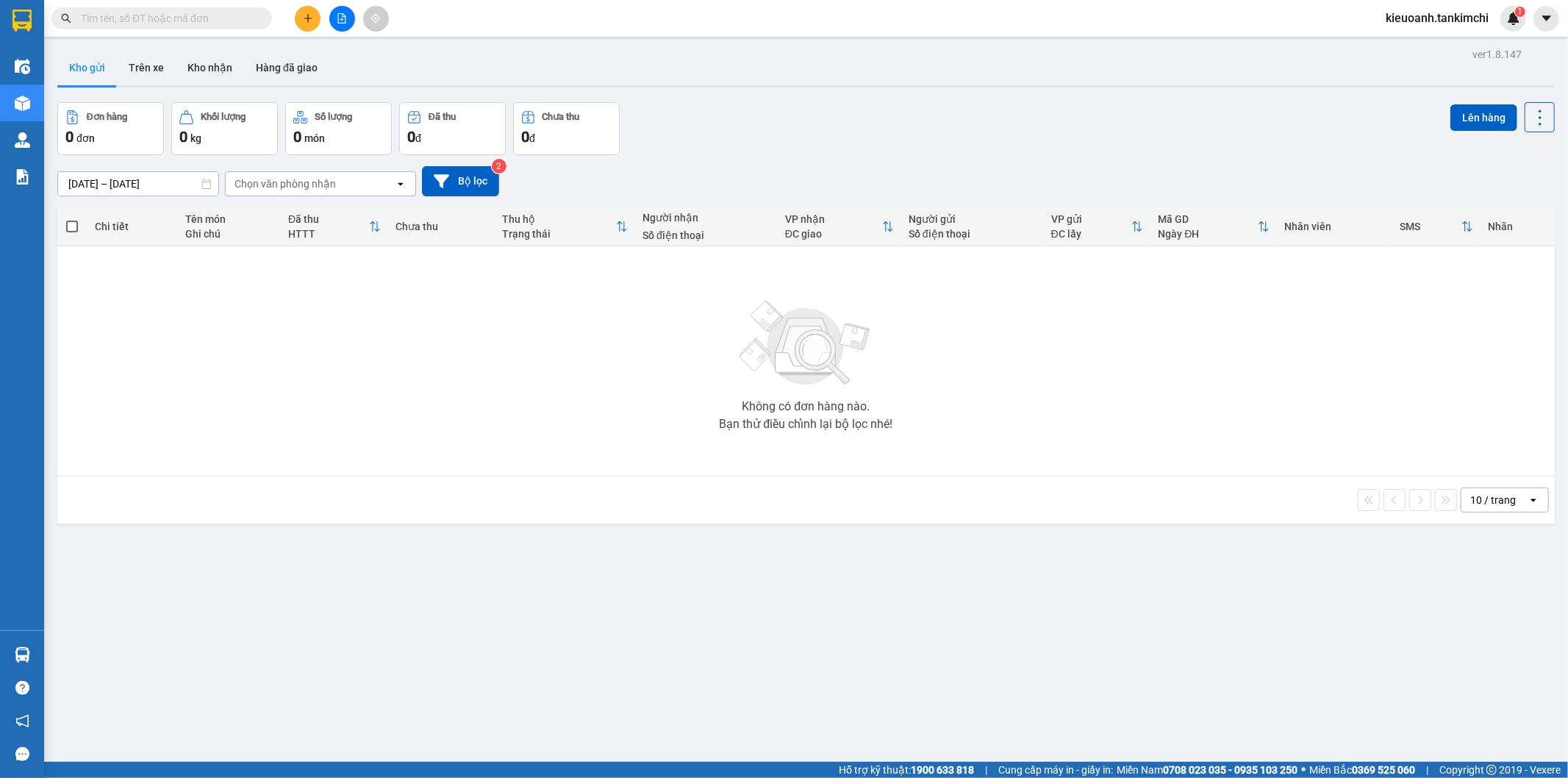
click at [235, 20] on input "text" at bounding box center [168, 18] width 174 height 16
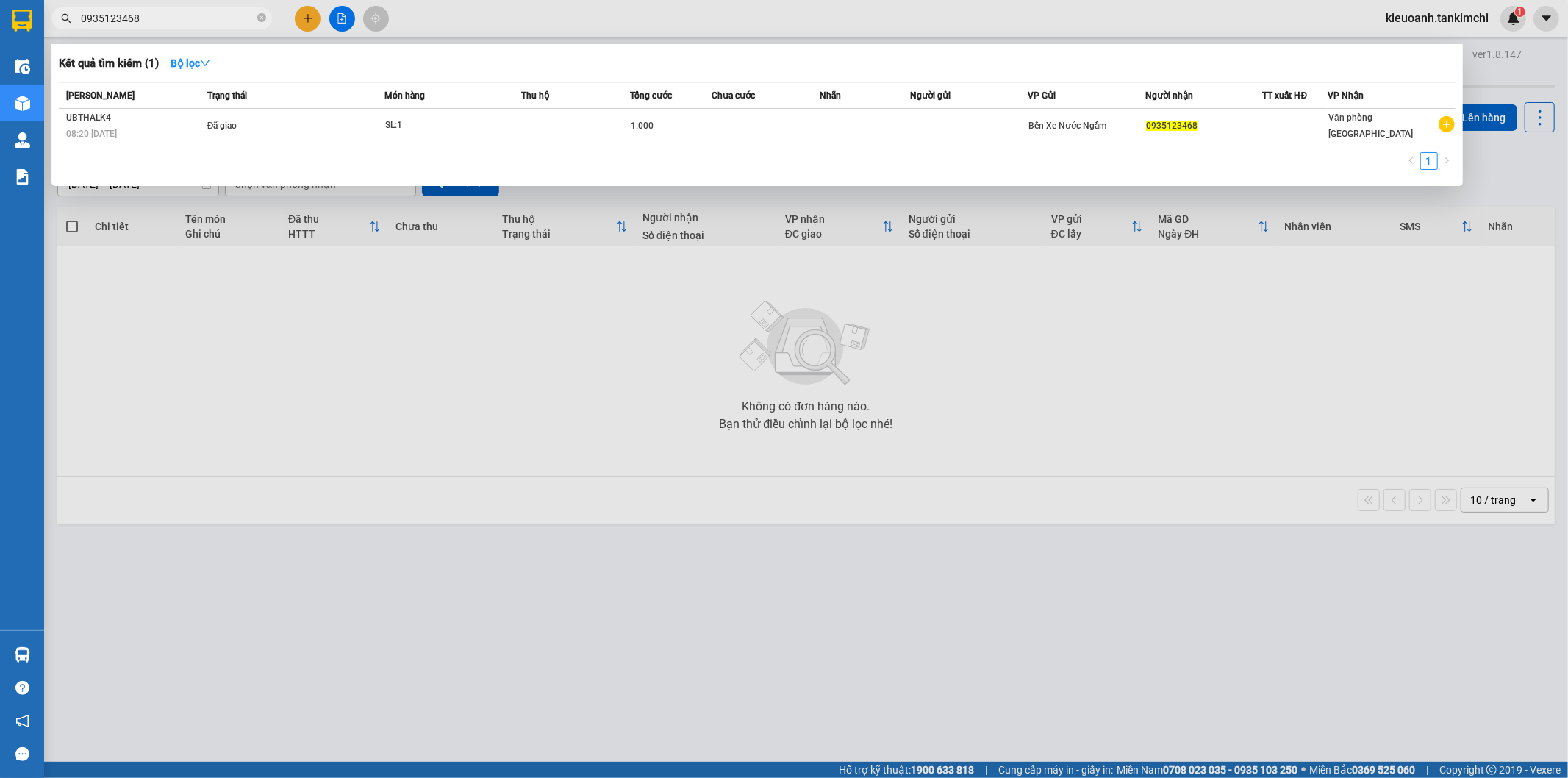
click at [235, 20] on input "0935123468" at bounding box center [168, 18] width 174 height 16
click at [197, 19] on input "0935123468" at bounding box center [168, 18] width 174 height 16
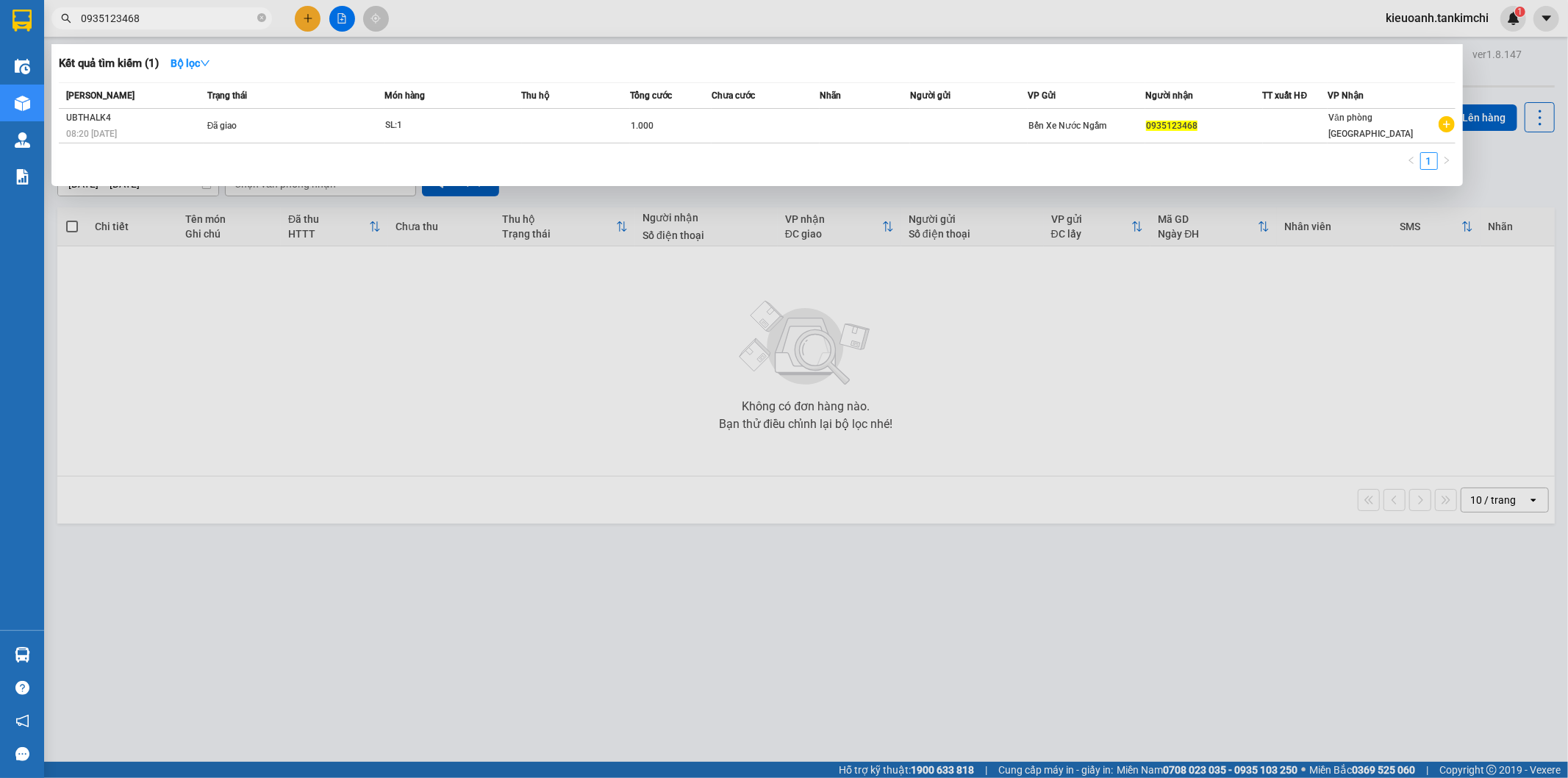
click at [140, 13] on input "0935123468" at bounding box center [168, 18] width 174 height 16
click at [112, 22] on input "0935123468" at bounding box center [168, 18] width 174 height 16
drag, startPoint x: 116, startPoint y: 22, endPoint x: 48, endPoint y: 24, distance: 68.0
click at [48, 24] on div "0935123468" at bounding box center [143, 18] width 286 height 22
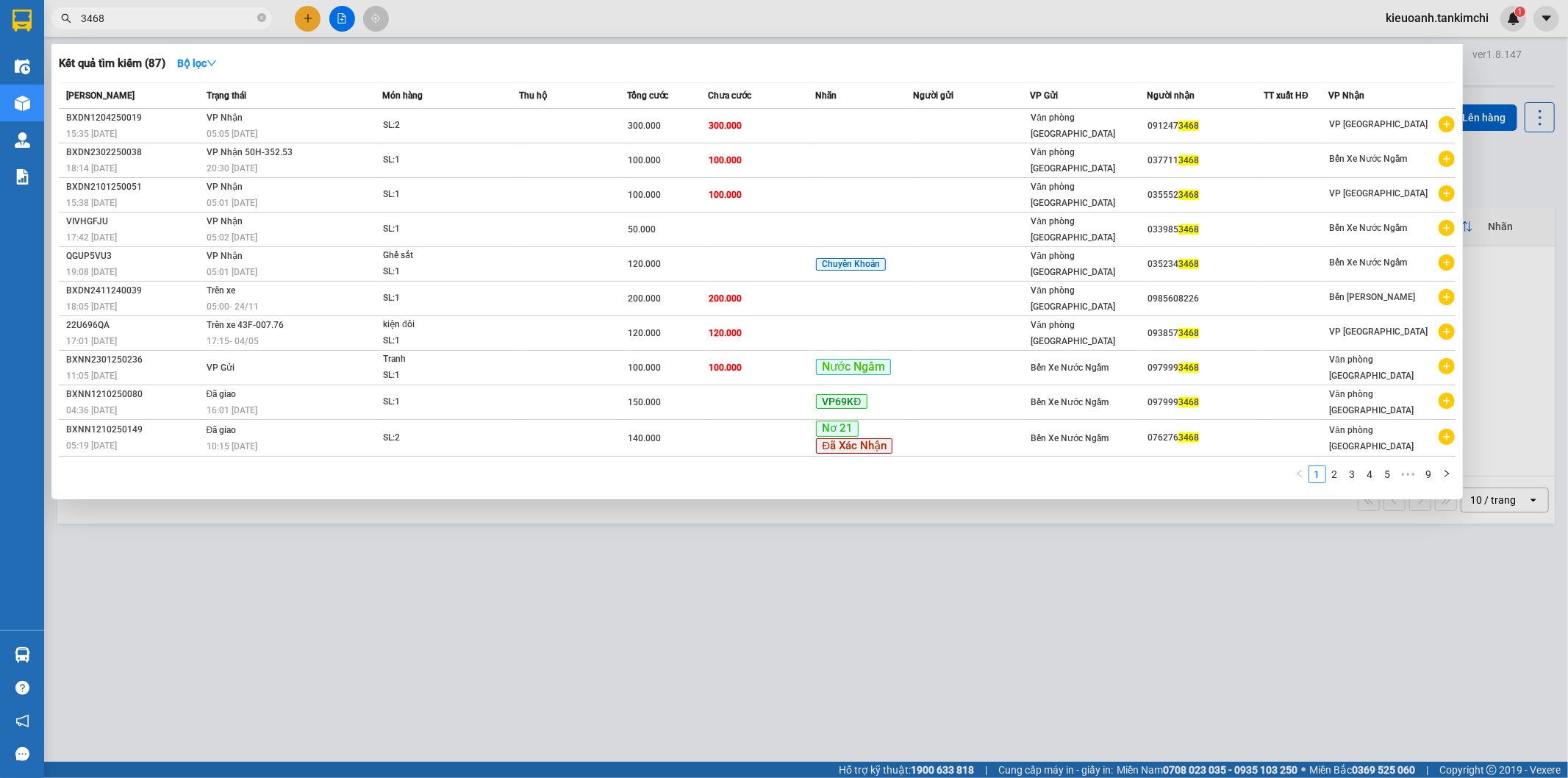
click at [112, 22] on input "3468" at bounding box center [168, 18] width 174 height 16
click at [157, 25] on input "3468" at bounding box center [168, 18] width 174 height 16
type input "3468"
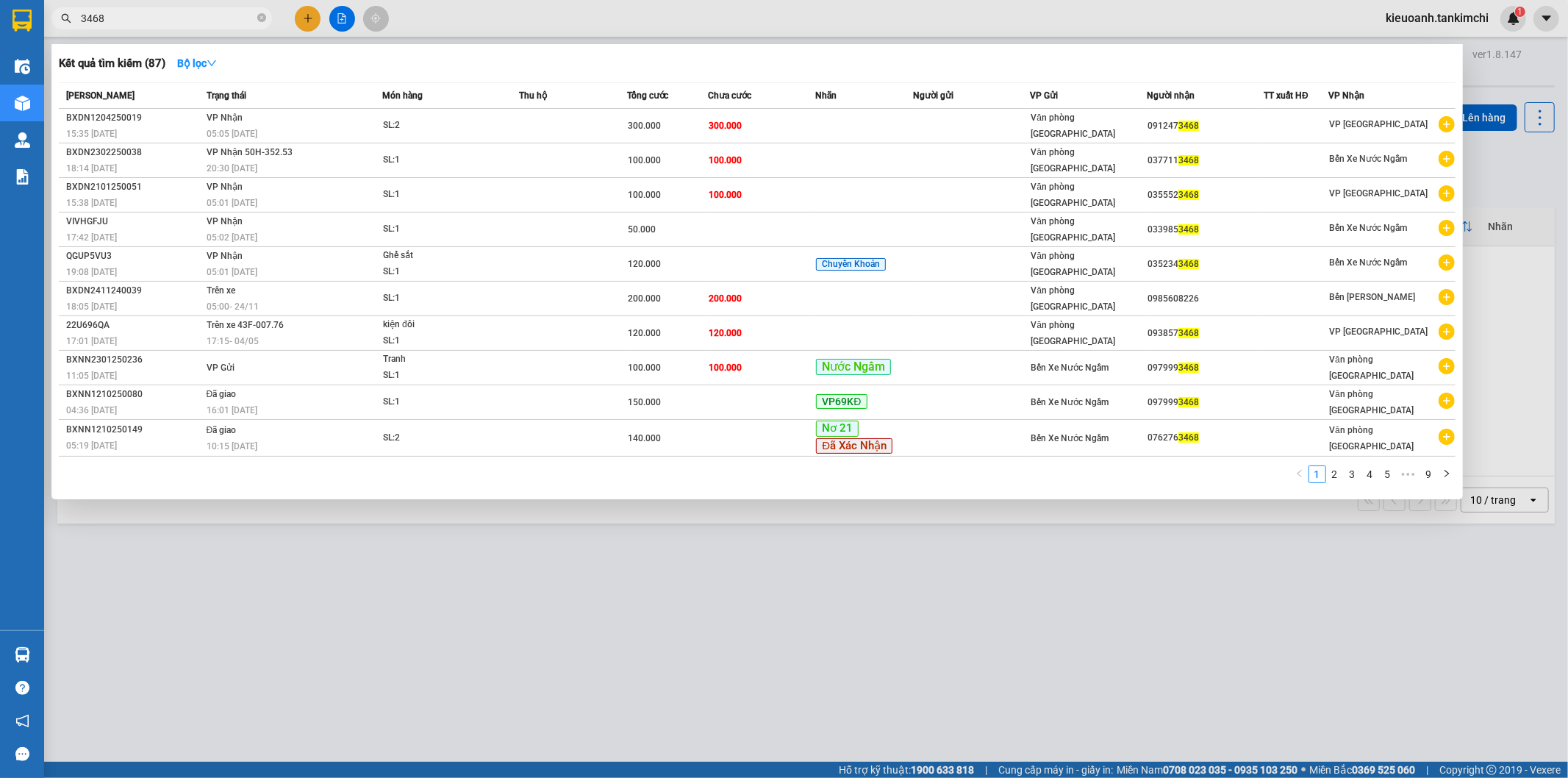
click at [127, 13] on input "3468" at bounding box center [168, 18] width 174 height 16
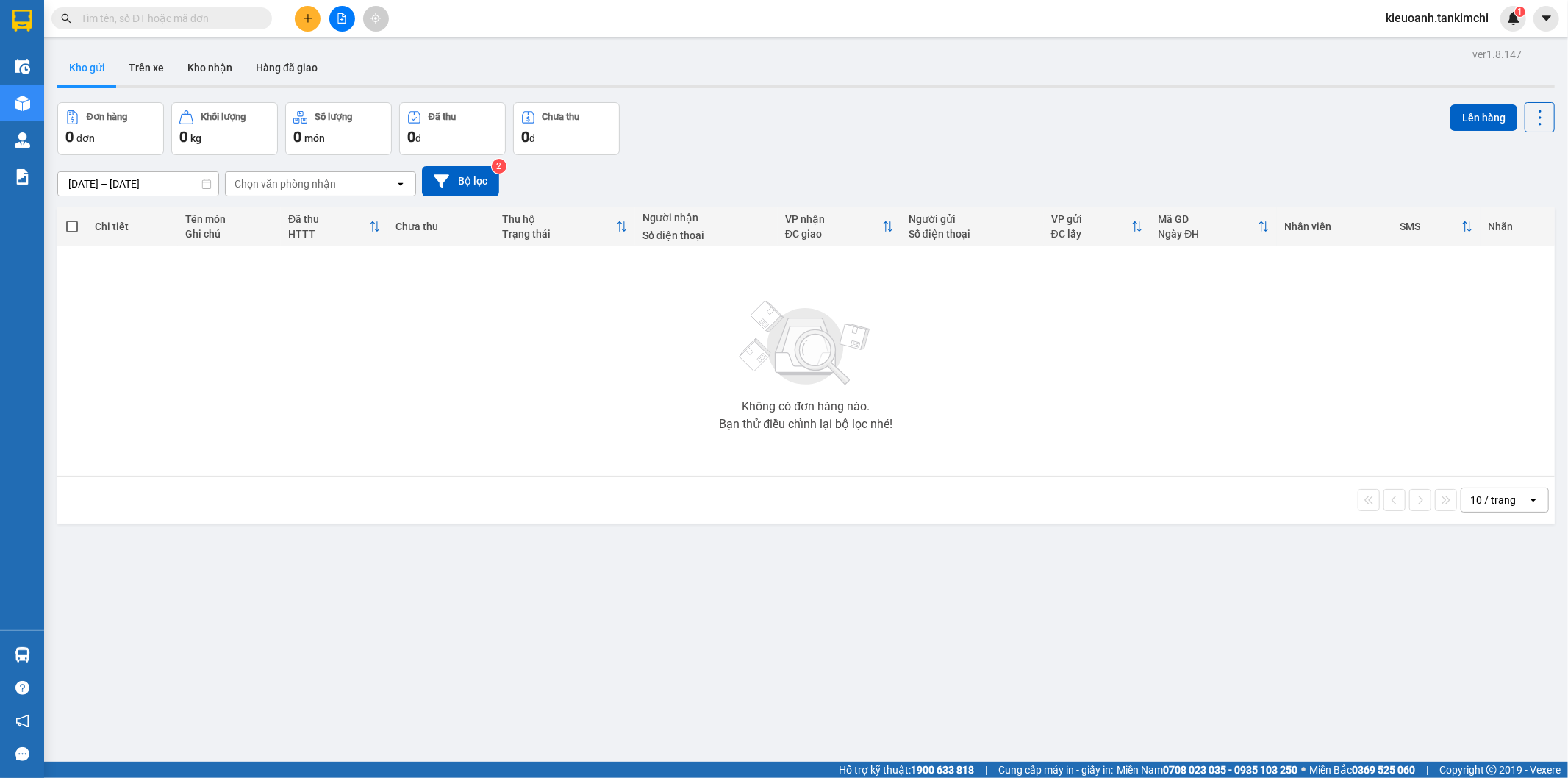
click at [243, 22] on input "text" at bounding box center [168, 18] width 174 height 16
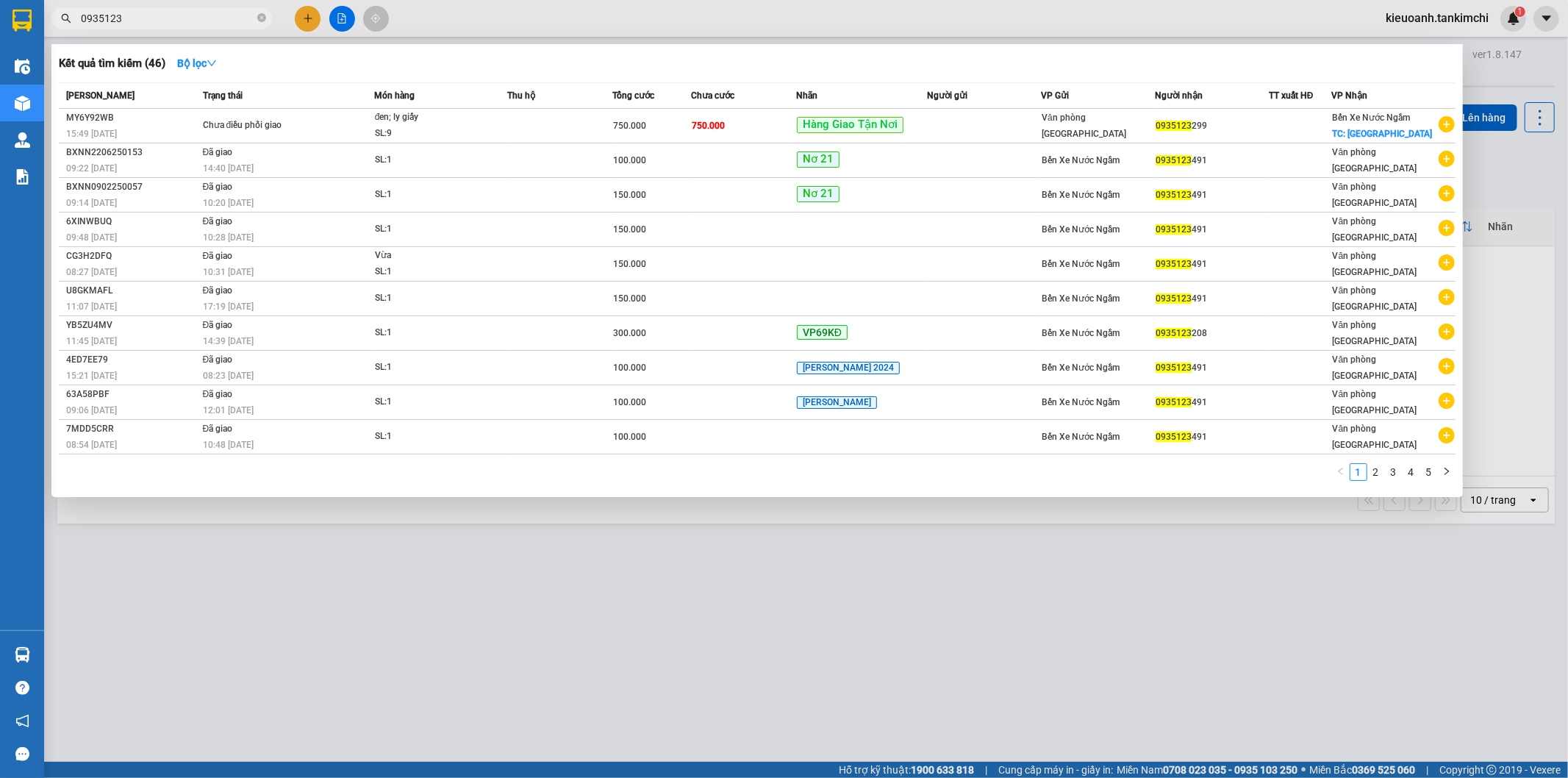
type input "0935123"
click at [261, 18] on icon "close-circle" at bounding box center [262, 18] width 9 height 9
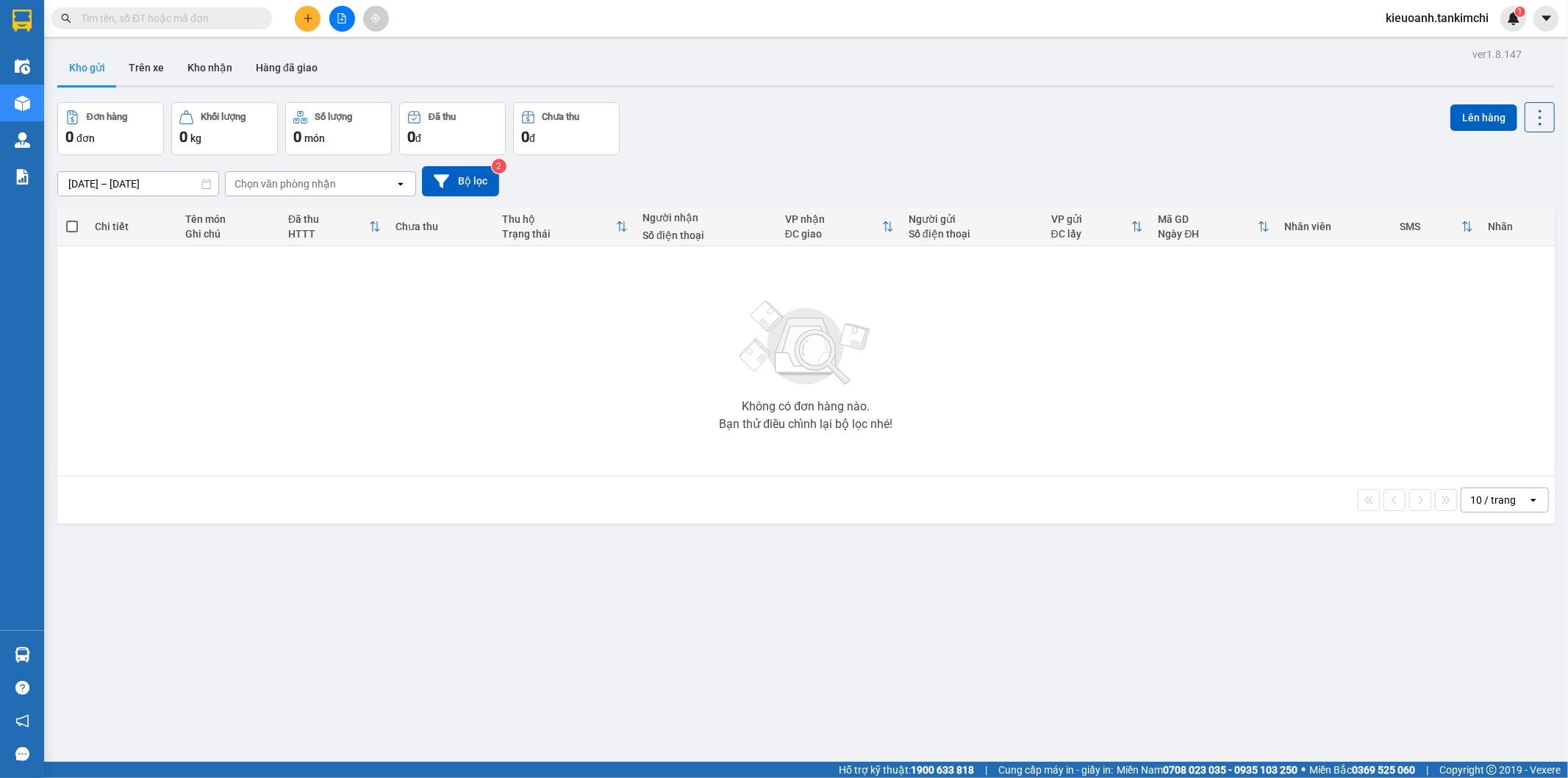
click at [233, 18] on input "text" at bounding box center [168, 18] width 174 height 16
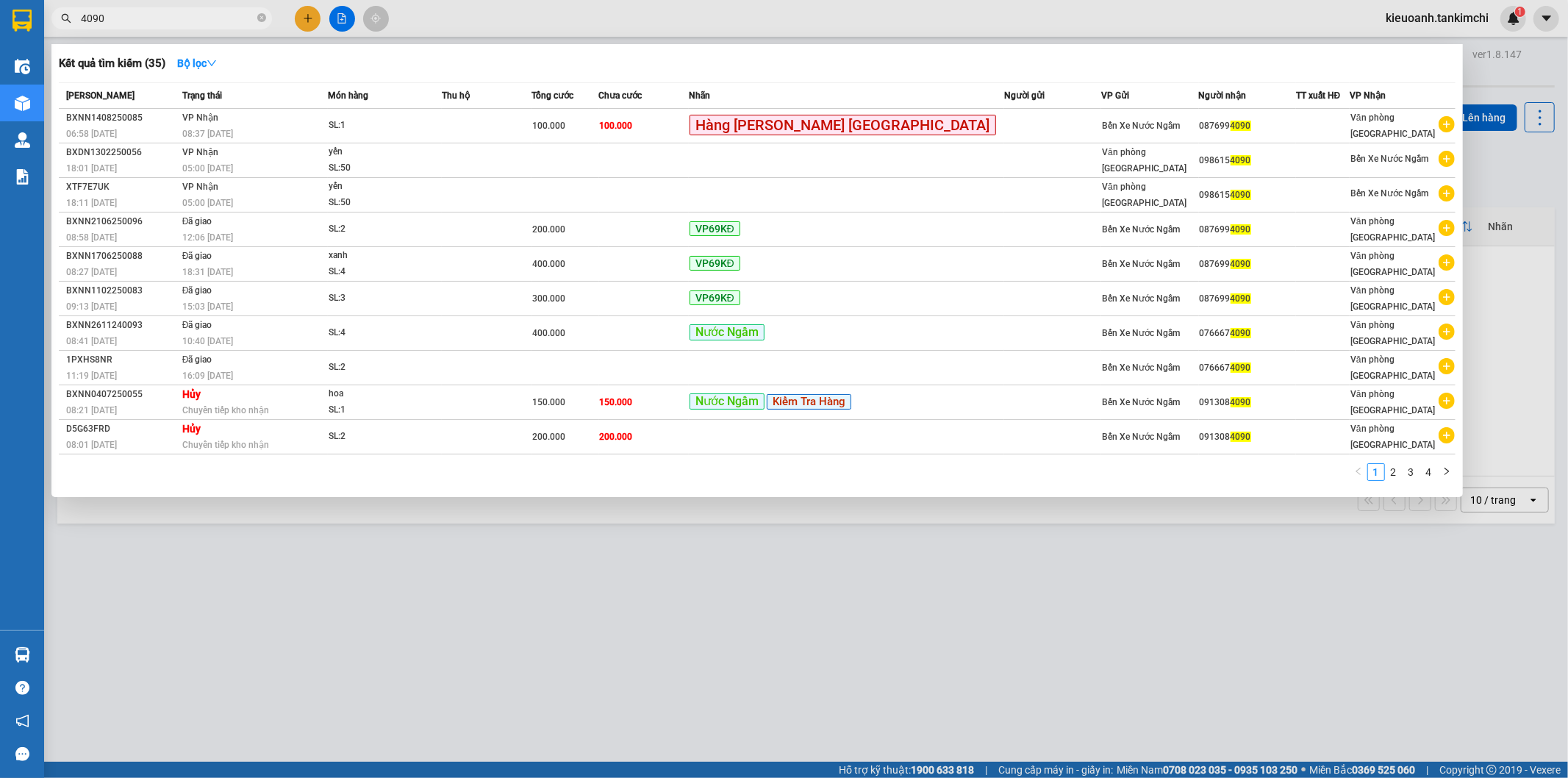
click at [166, 16] on input "4090" at bounding box center [168, 18] width 174 height 16
click at [194, 21] on input "4090" at bounding box center [168, 18] width 174 height 16
click at [171, 21] on input "4090" at bounding box center [168, 18] width 174 height 16
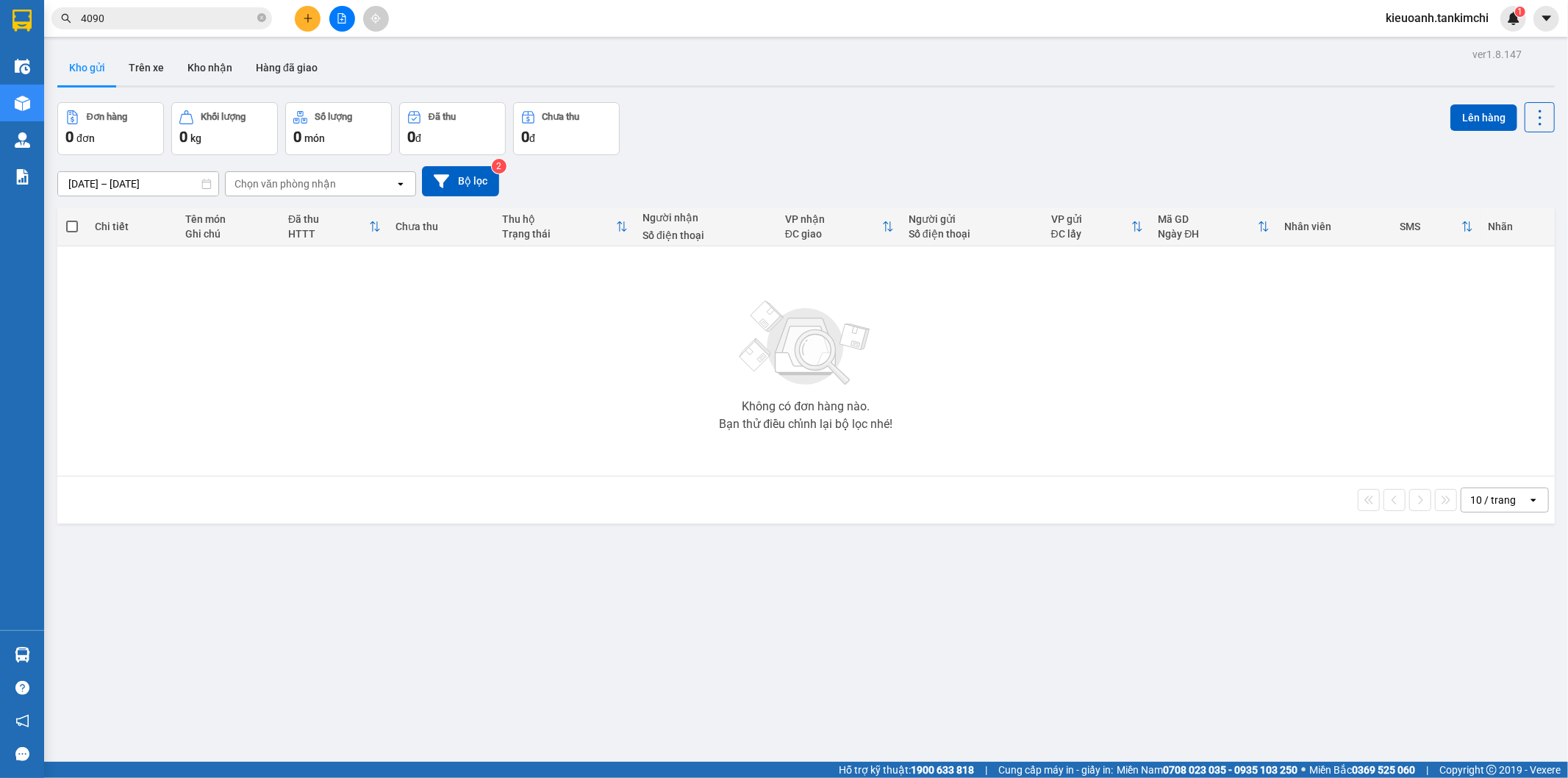
click at [149, 23] on input "4090" at bounding box center [168, 18] width 174 height 16
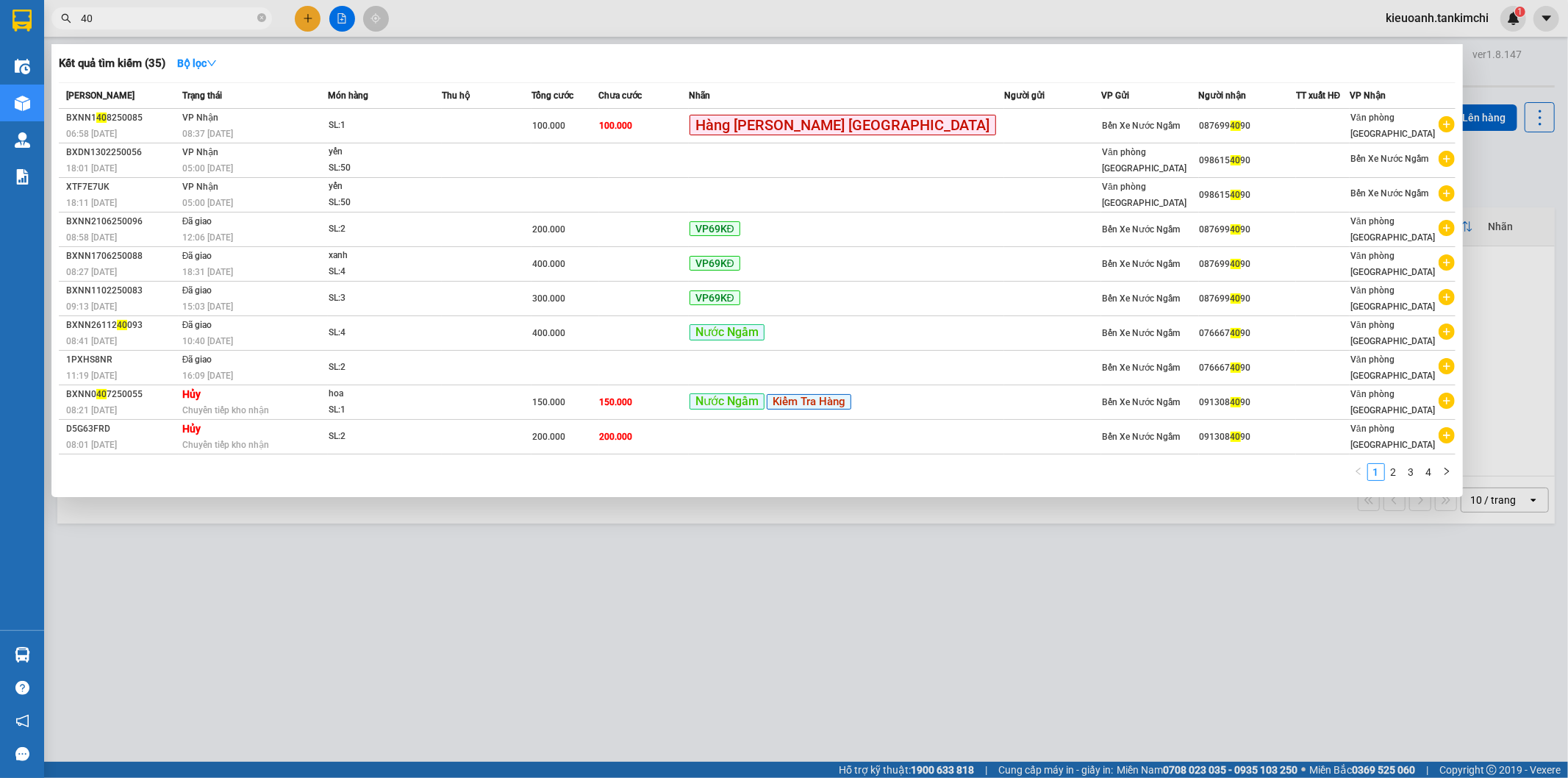
type input "4"
type input "1898"
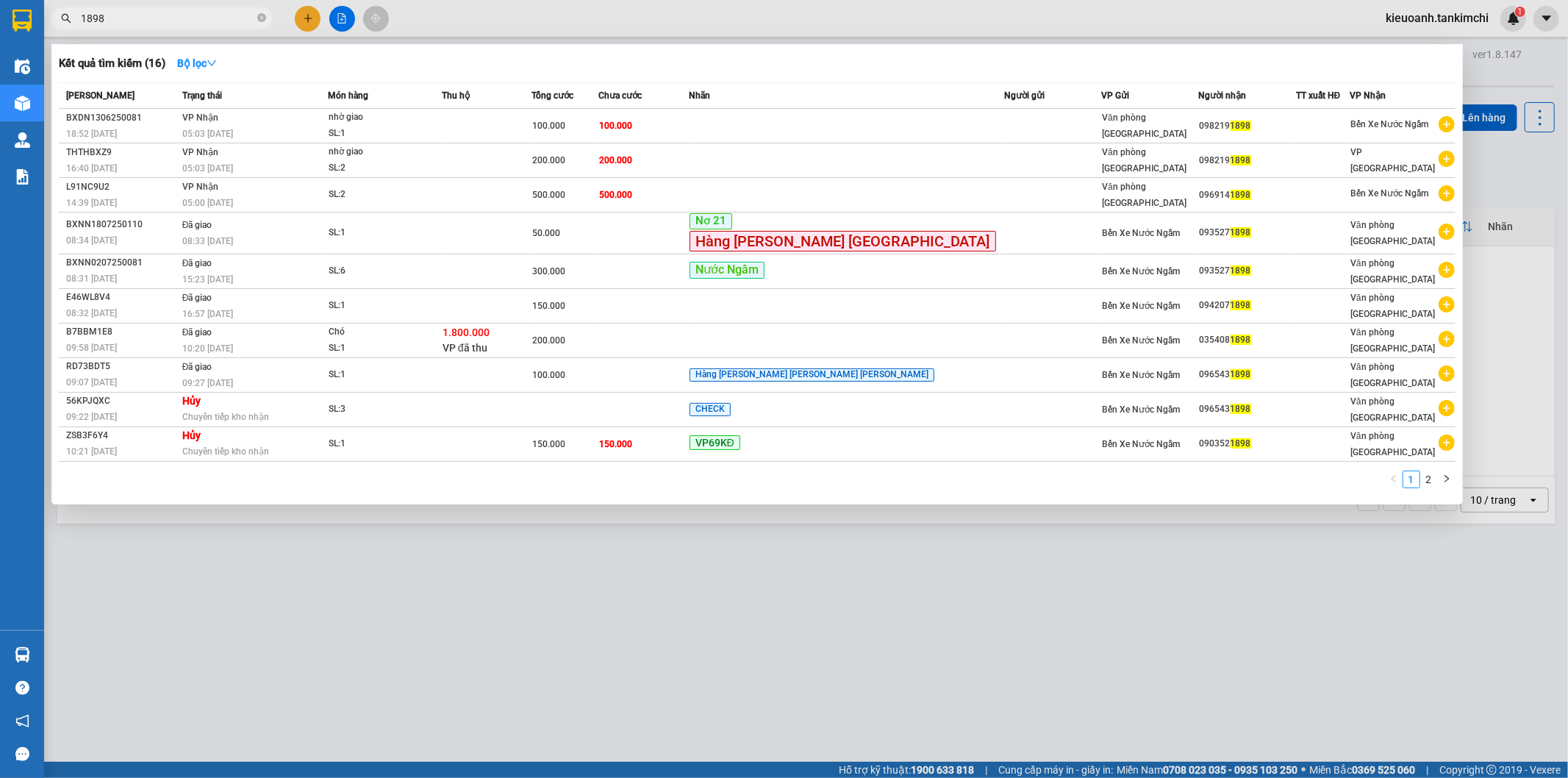
click at [149, 23] on input "1898" at bounding box center [168, 18] width 174 height 16
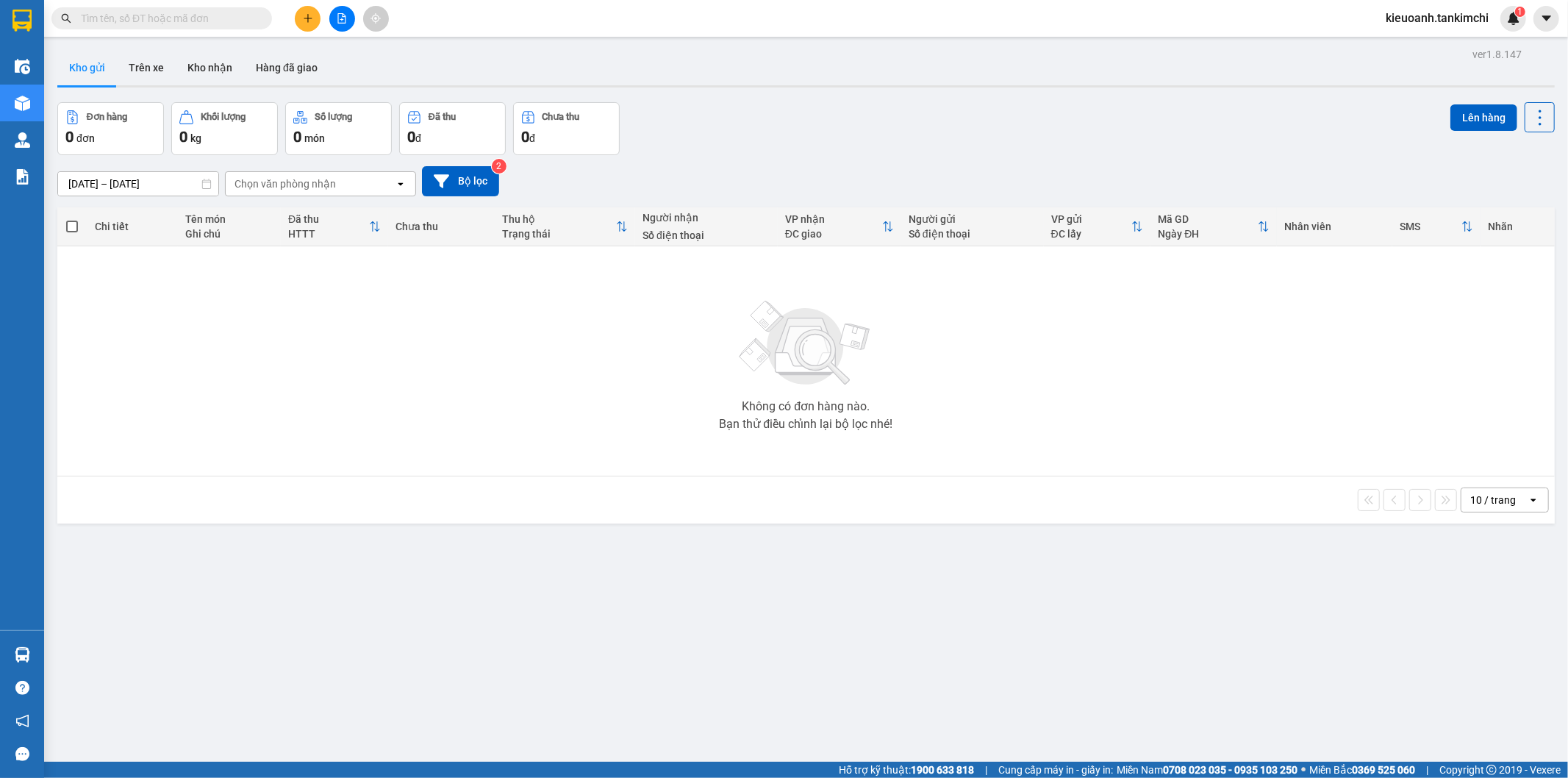
click at [189, 22] on input "text" at bounding box center [168, 18] width 174 height 16
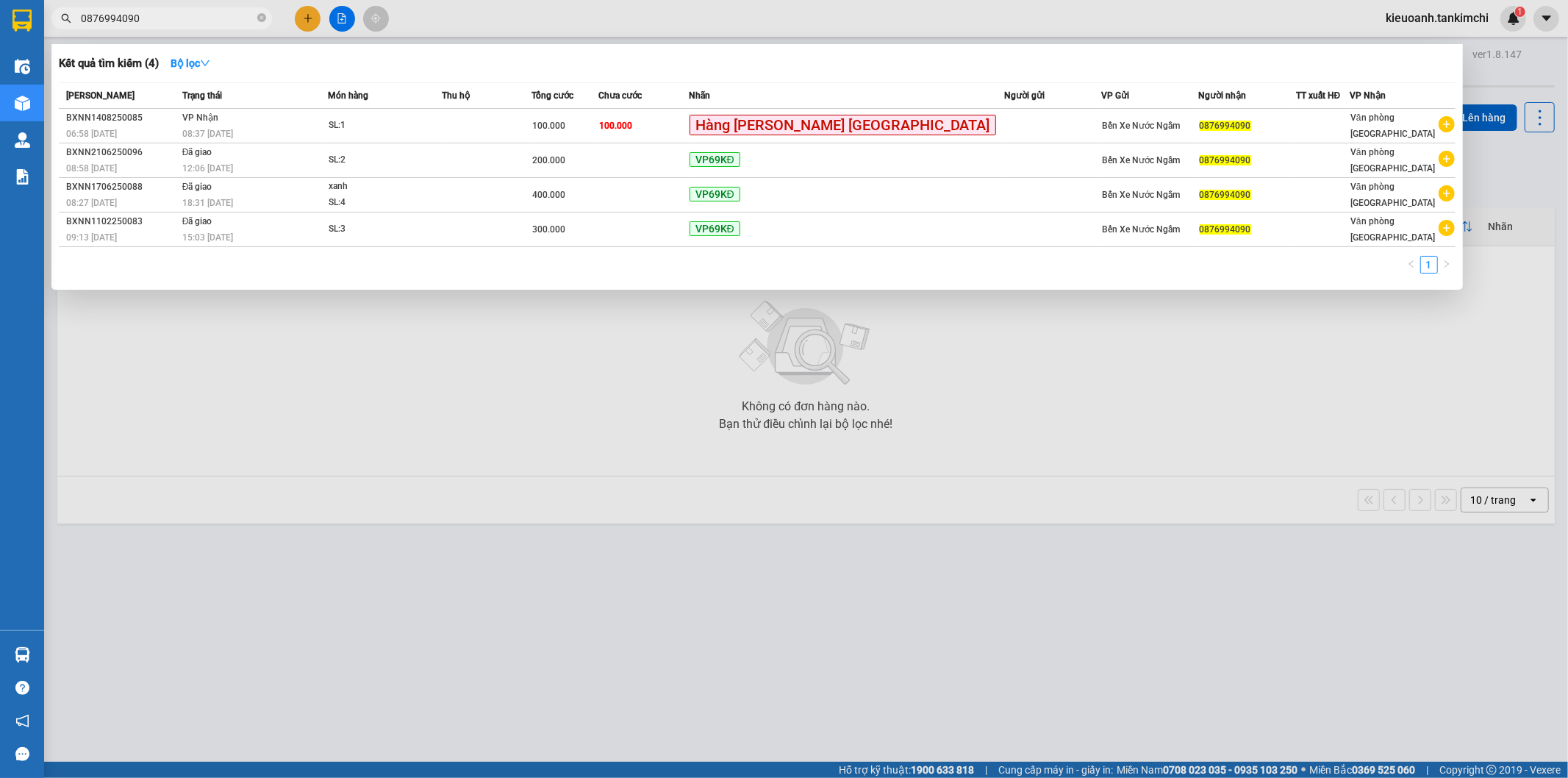
click at [189, 22] on input "0876994090" at bounding box center [168, 18] width 174 height 16
type input "0876994090"
click at [261, 18] on icon "close-circle" at bounding box center [262, 18] width 9 height 9
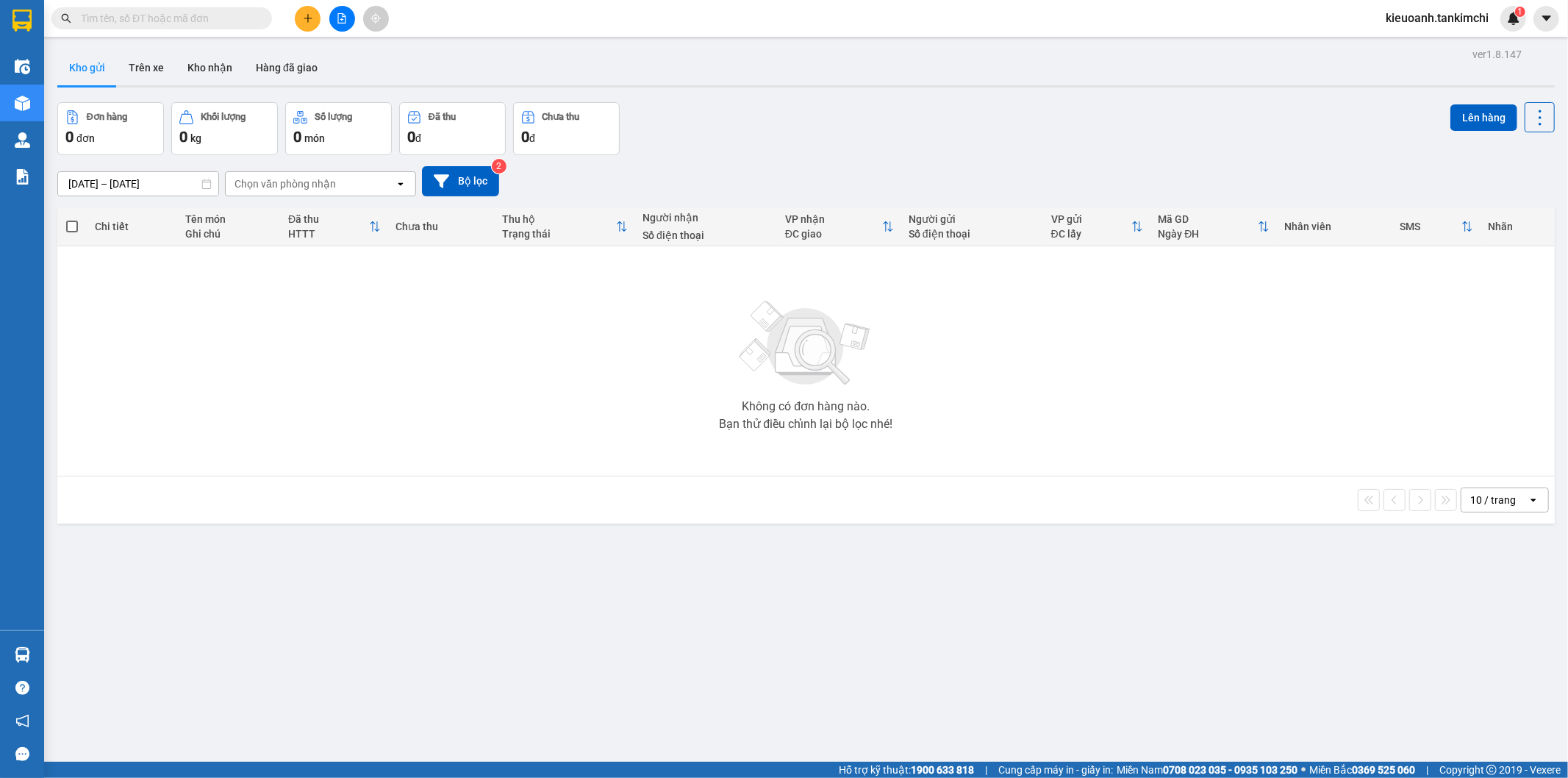
paste input "0984313116"
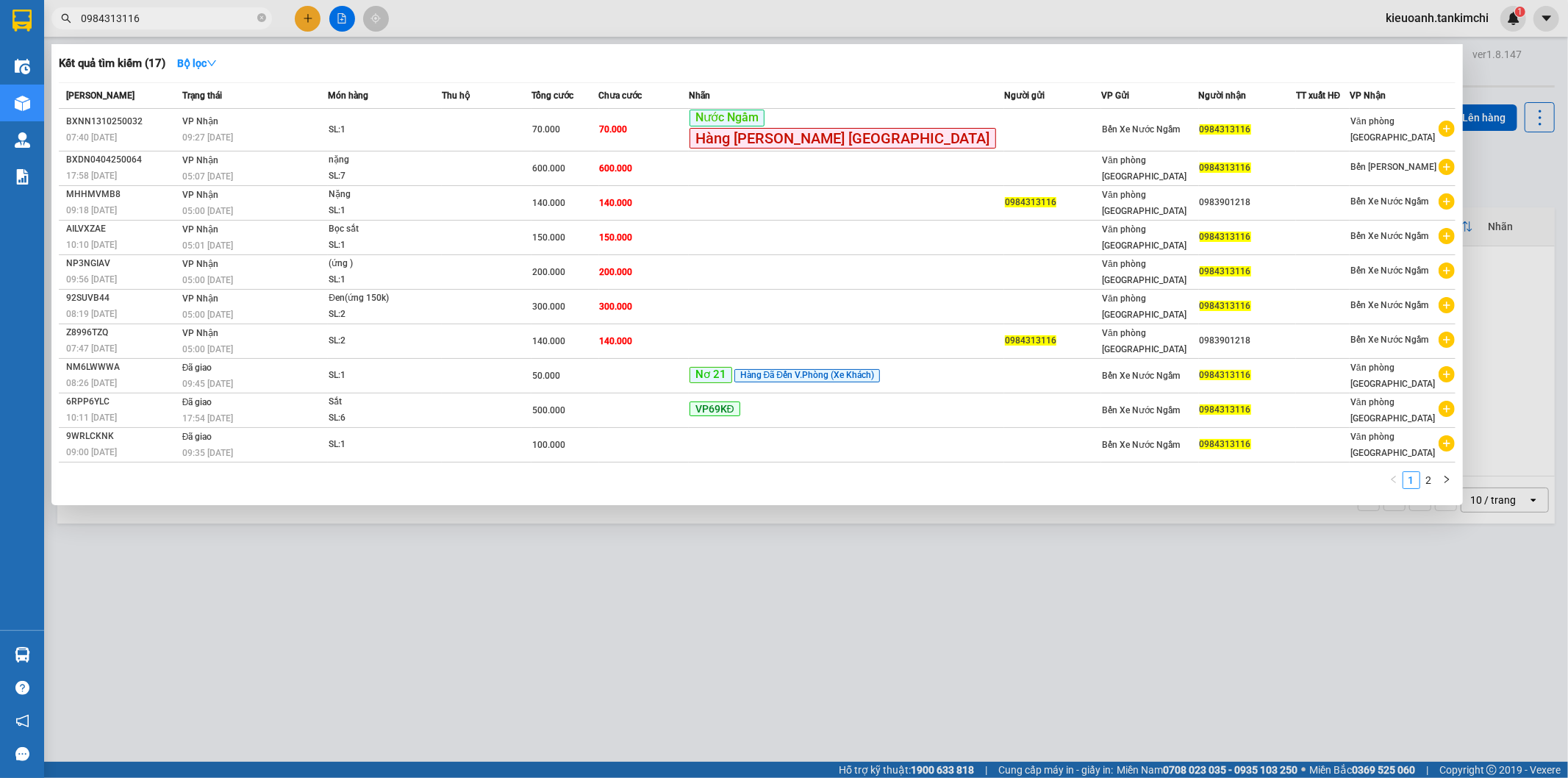
type input "0984313116"
click at [260, 19] on icon "close-circle" at bounding box center [262, 18] width 9 height 9
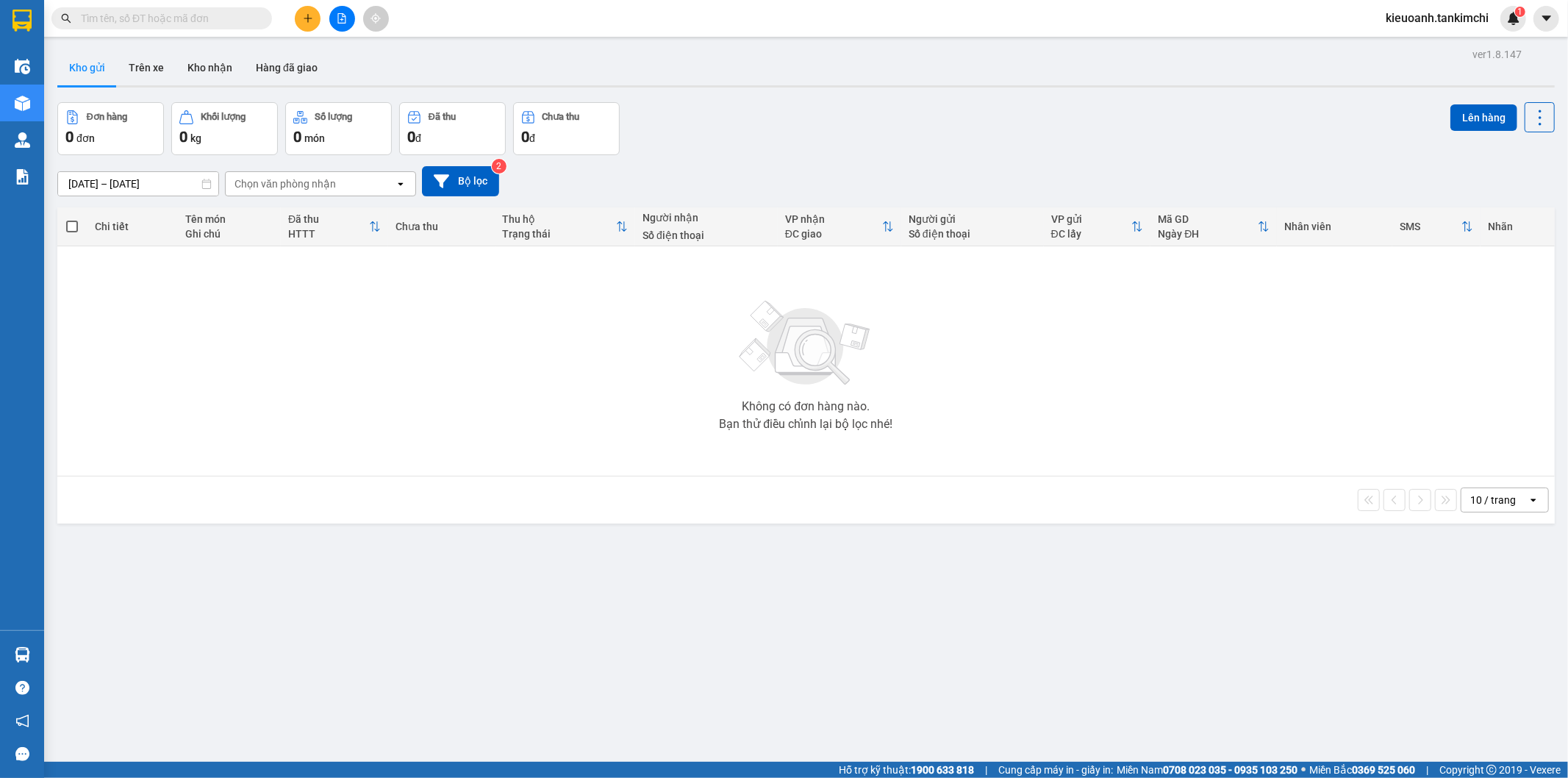
click at [237, 19] on input "text" at bounding box center [168, 18] width 174 height 16
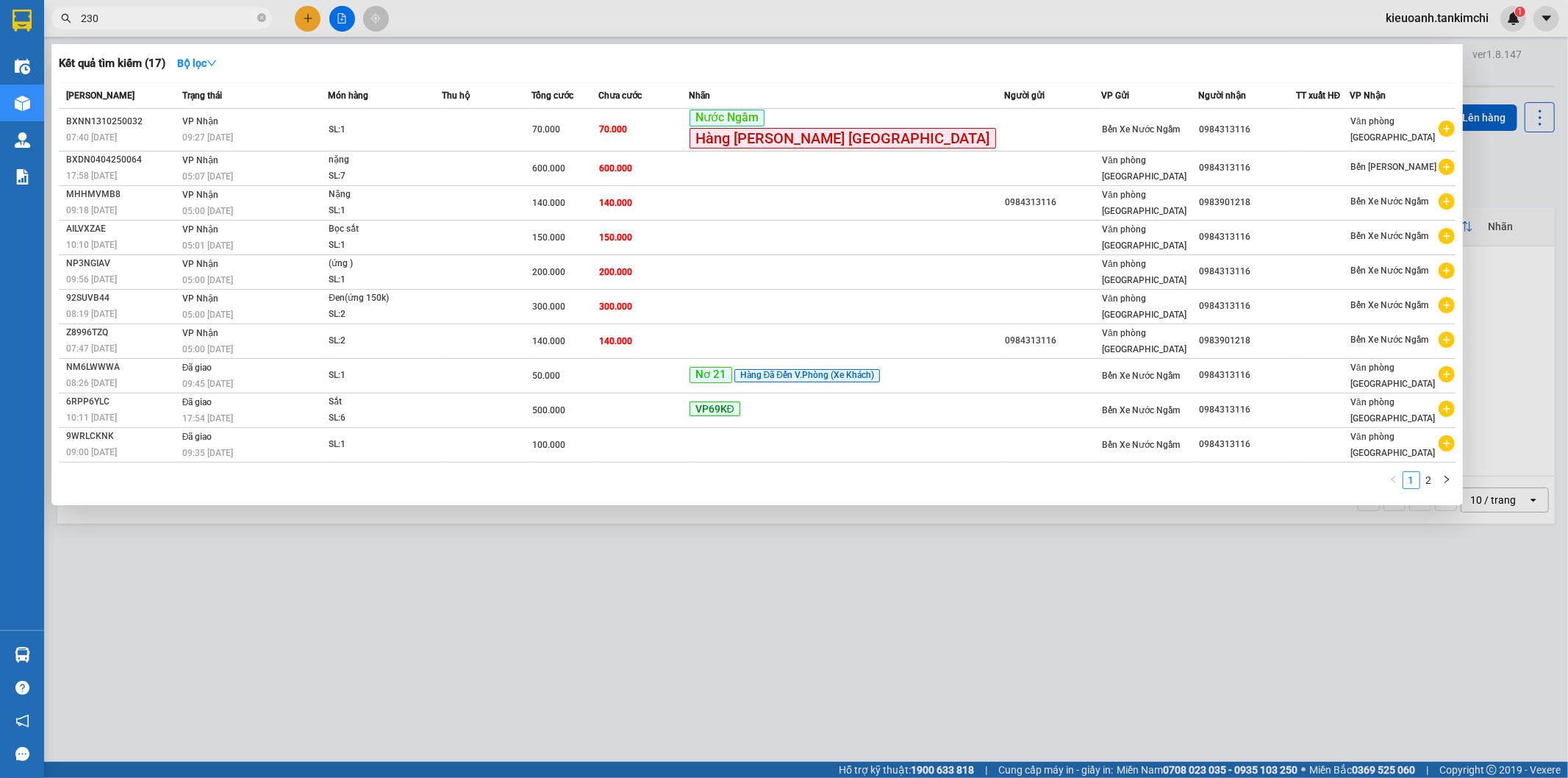
type input "2300"
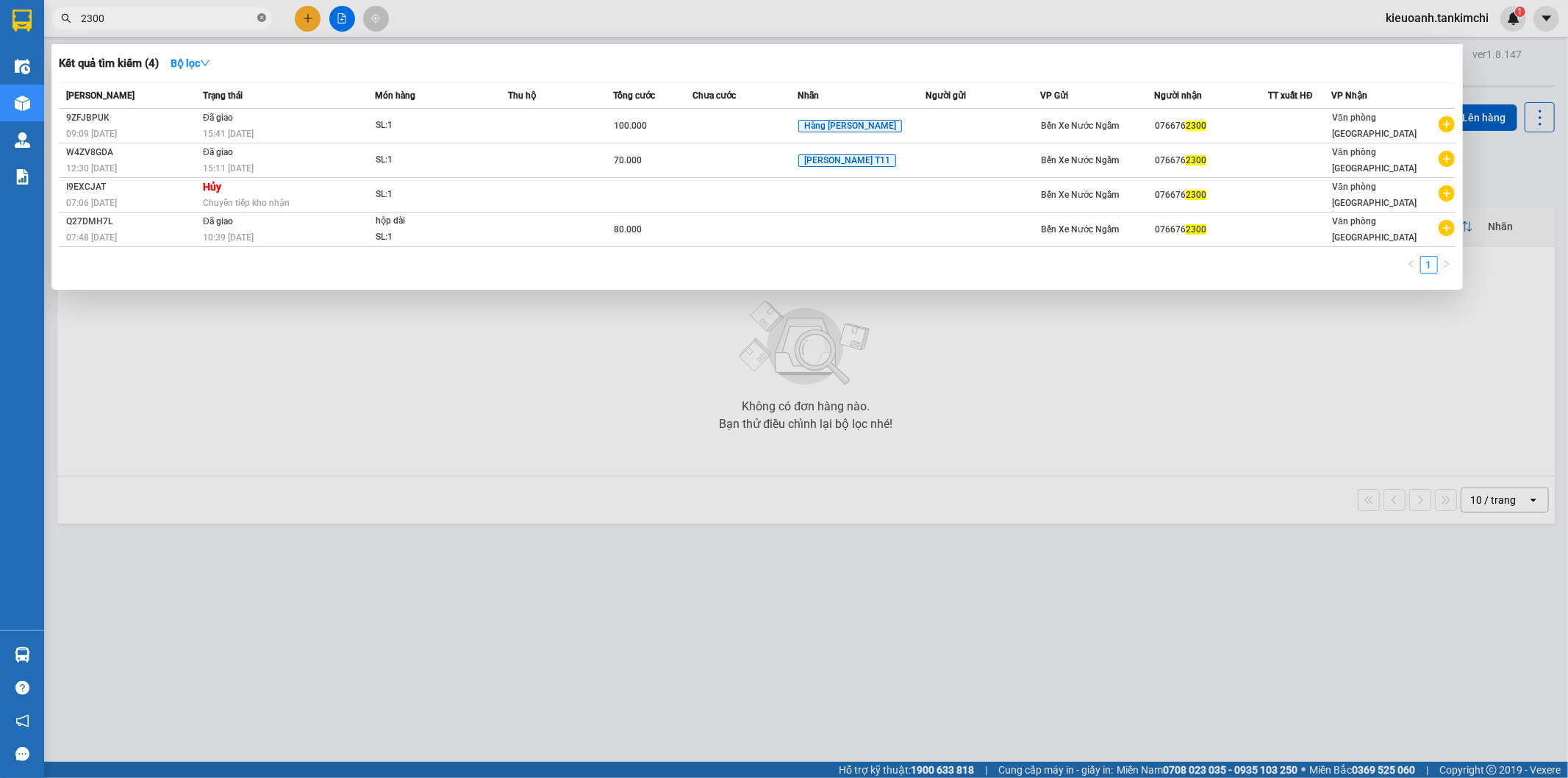
click at [266, 17] on icon "close-circle" at bounding box center [262, 18] width 9 height 9
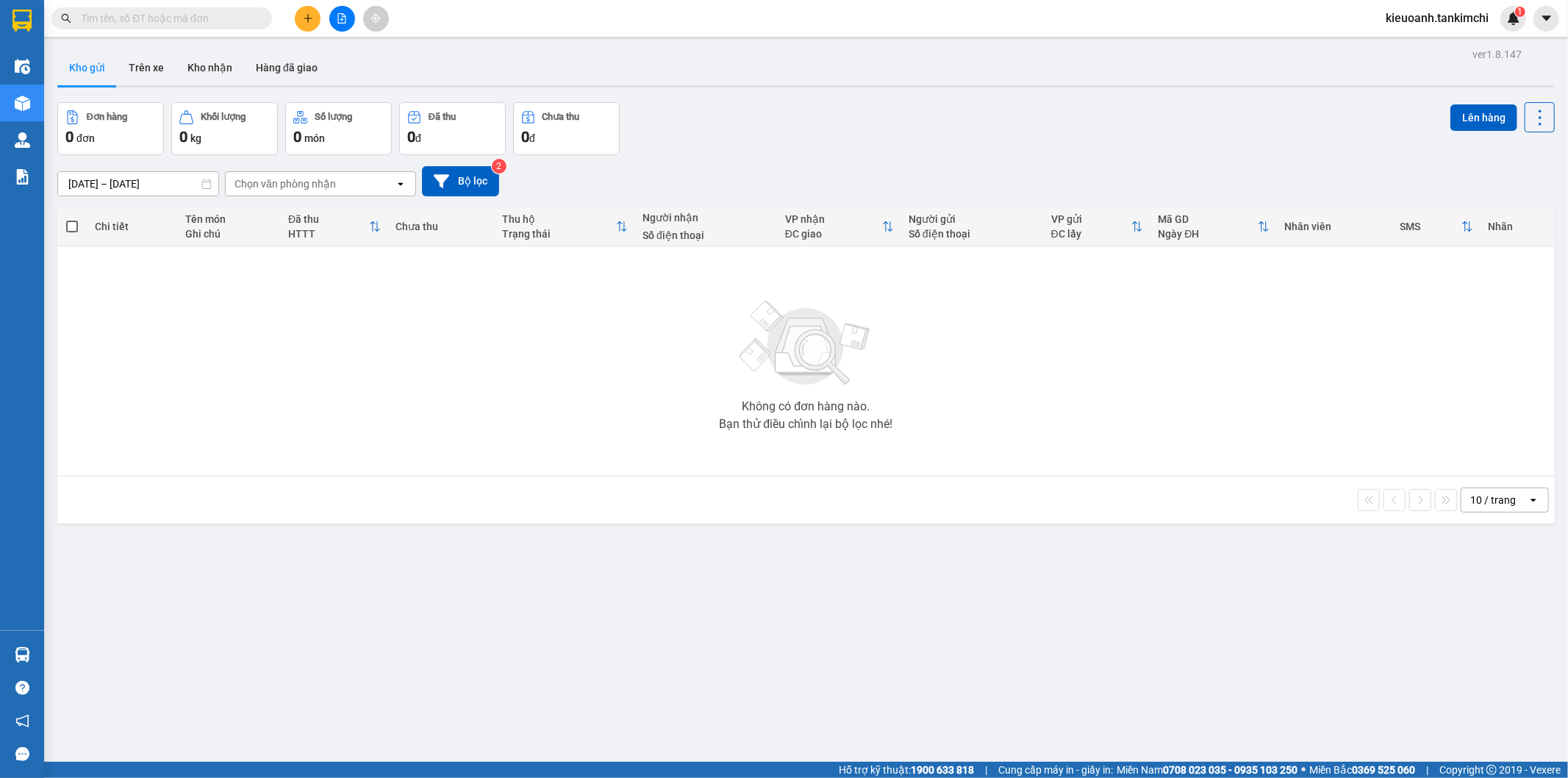
click at [247, 18] on input "text" at bounding box center [168, 18] width 174 height 16
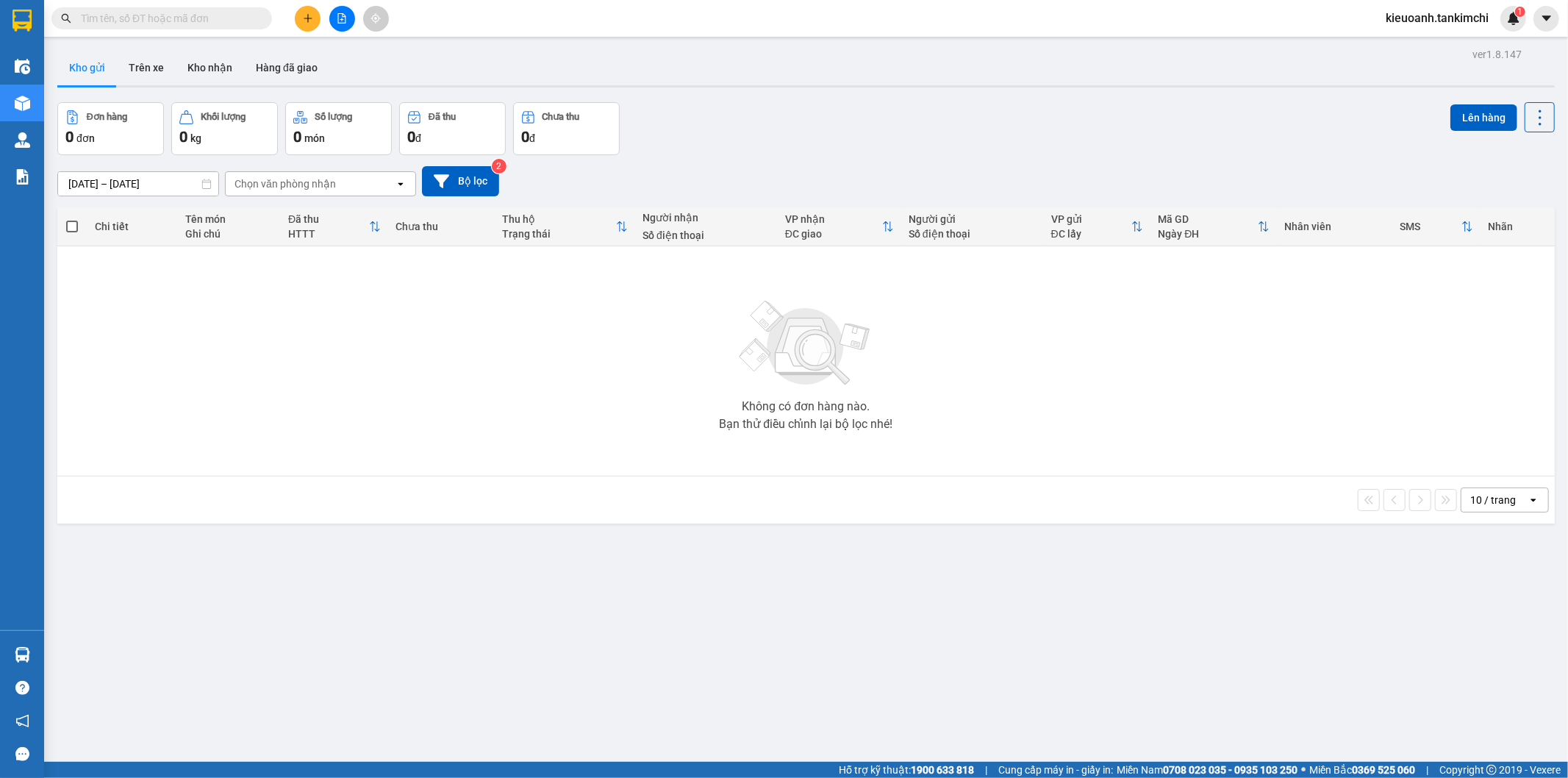
click at [247, 18] on input "text" at bounding box center [168, 18] width 174 height 16
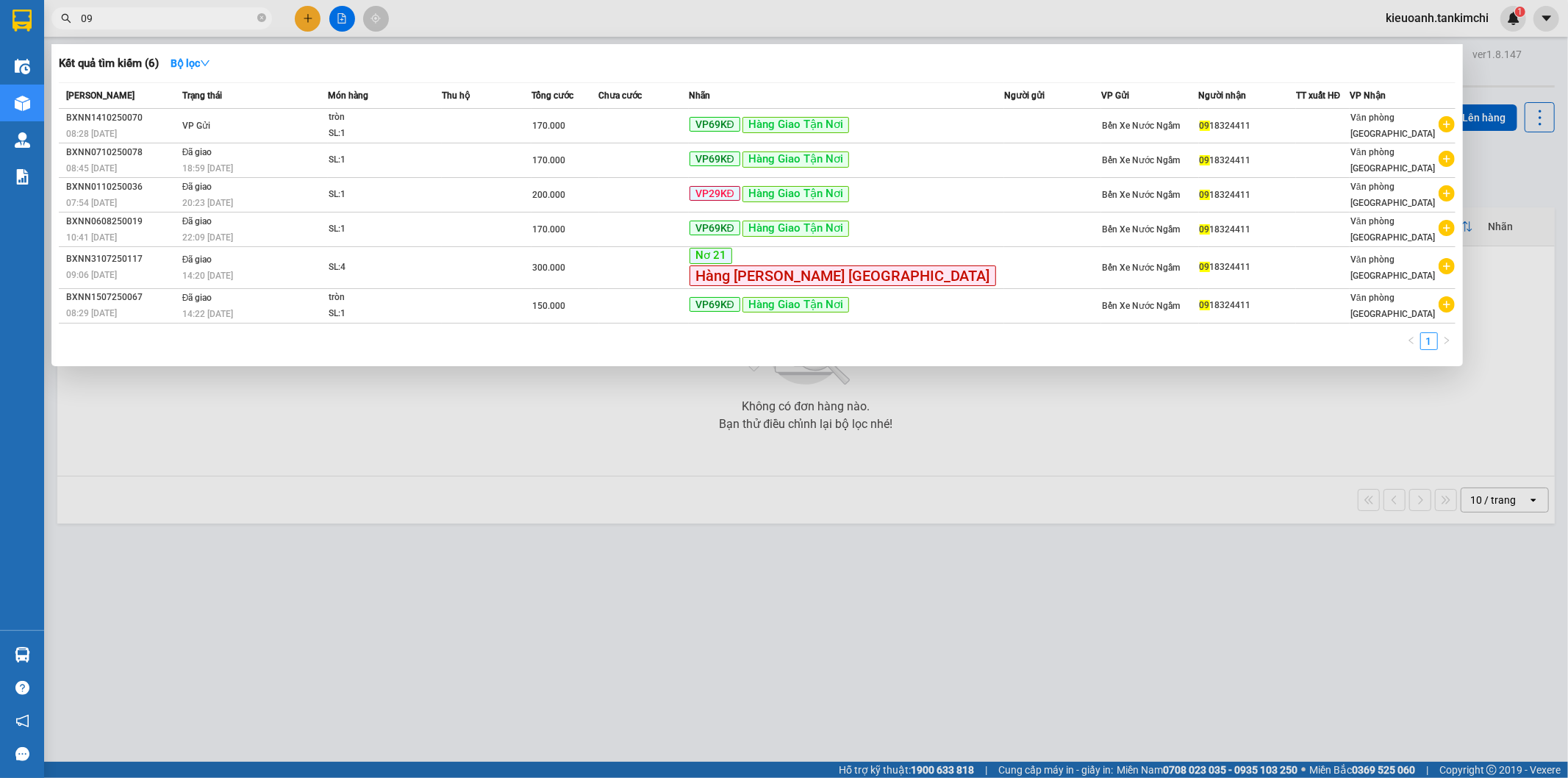
type input "0"
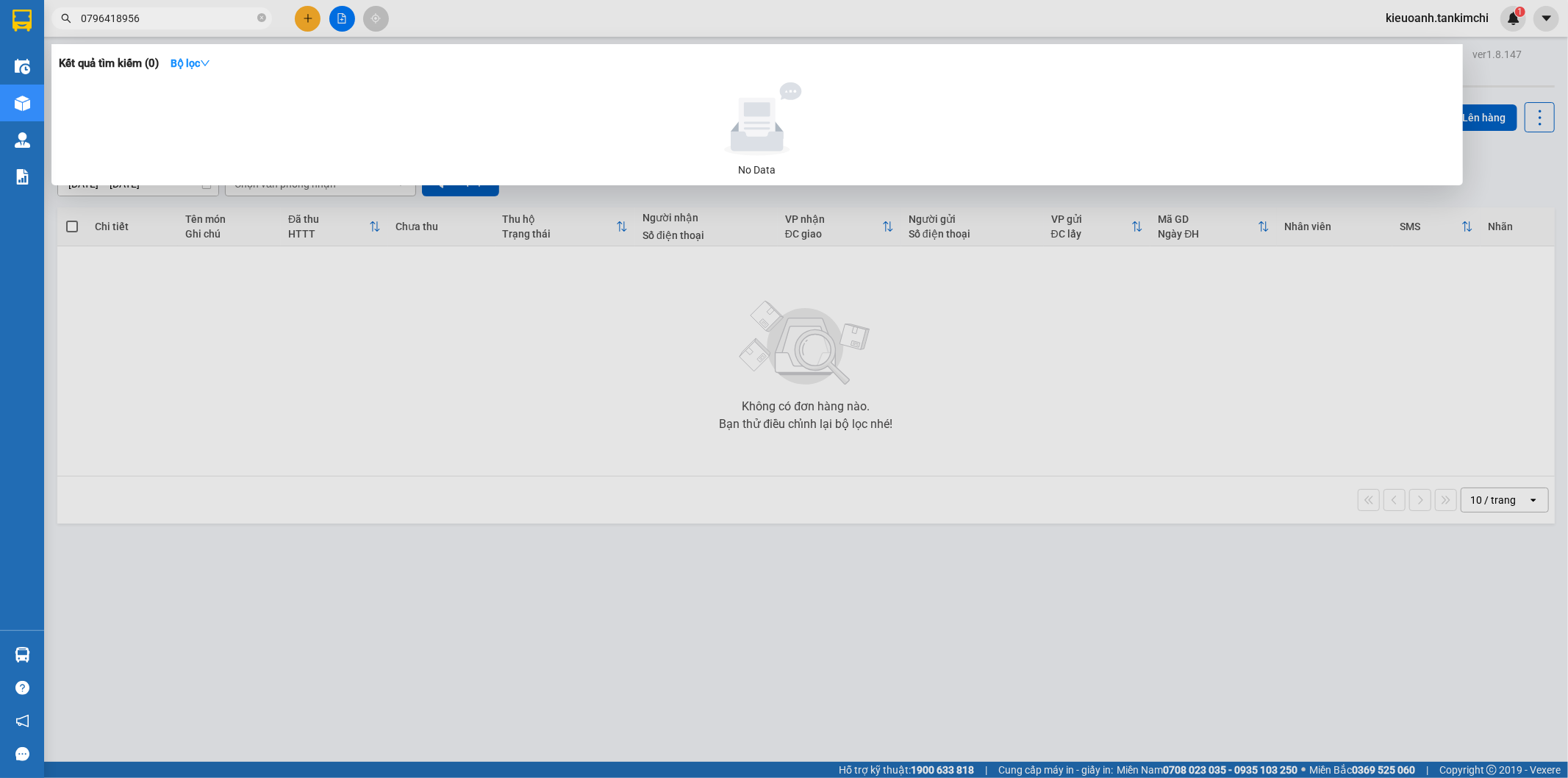
click at [162, 18] on input "0796418956" at bounding box center [168, 18] width 174 height 16
click at [185, 17] on input "0796418956" at bounding box center [168, 18] width 174 height 16
type input "0796418956"
click at [265, 18] on icon "close-circle" at bounding box center [262, 18] width 9 height 9
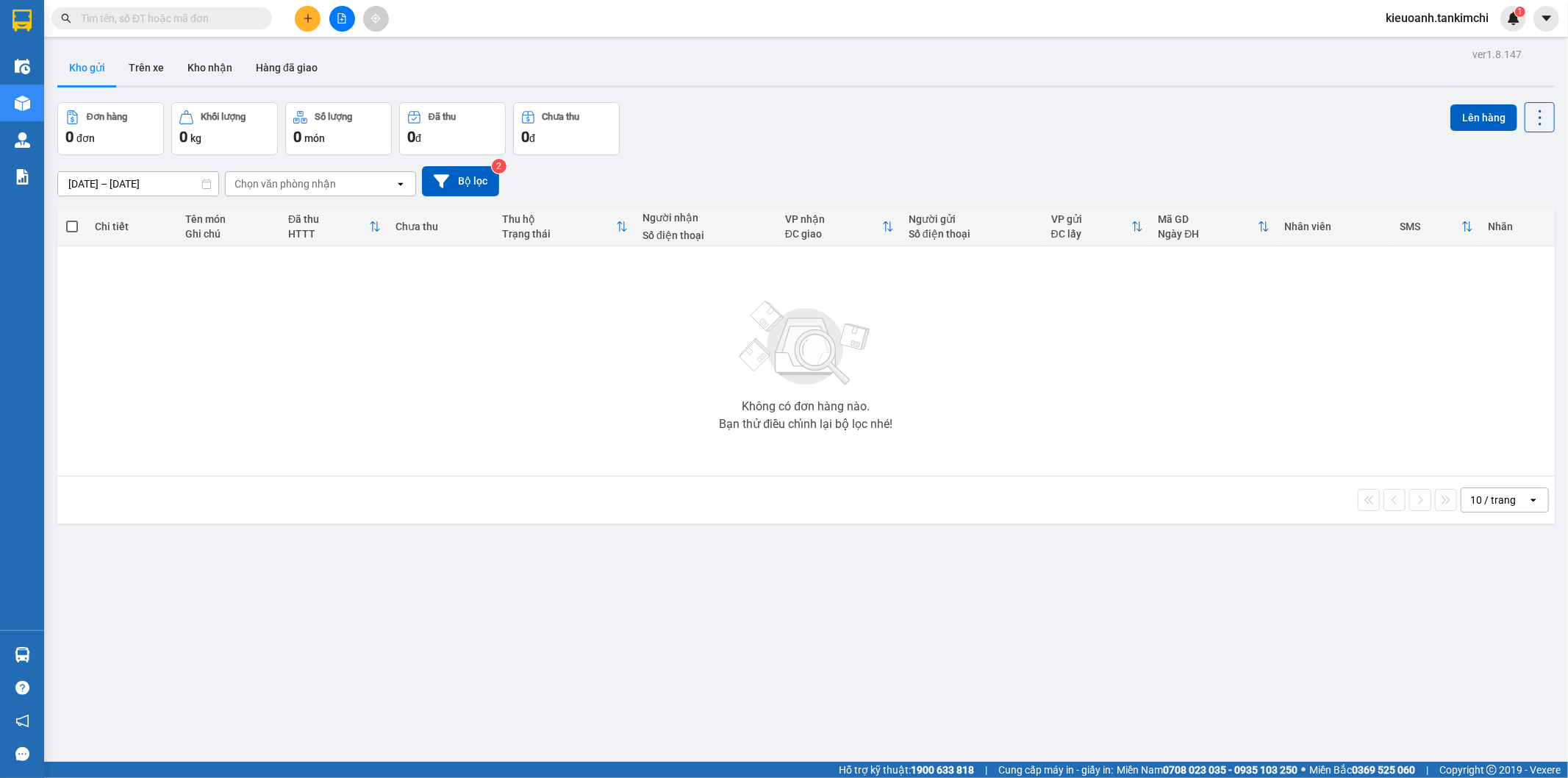
click at [236, 18] on input "text" at bounding box center [168, 18] width 174 height 16
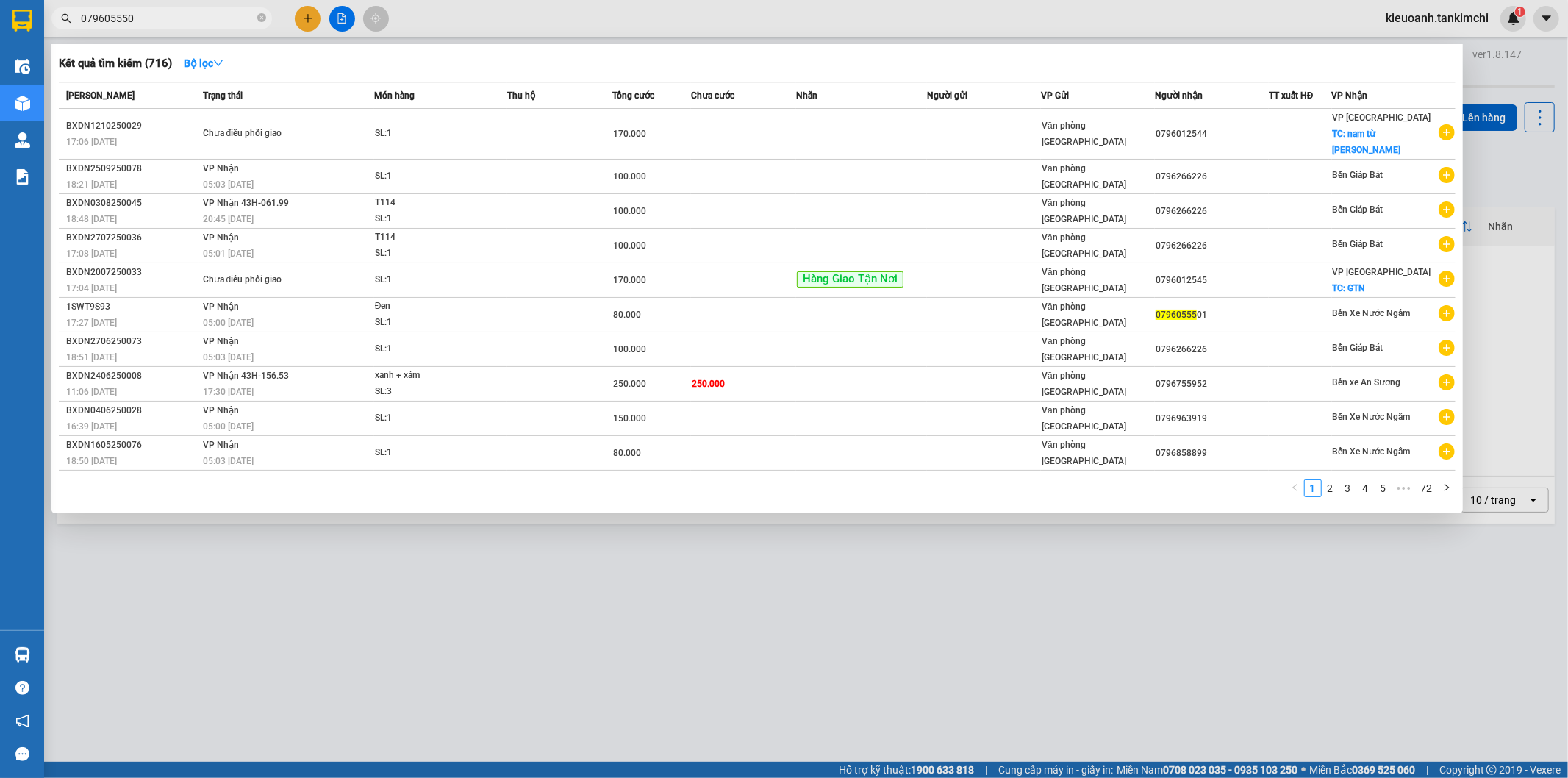
type input "0796055501"
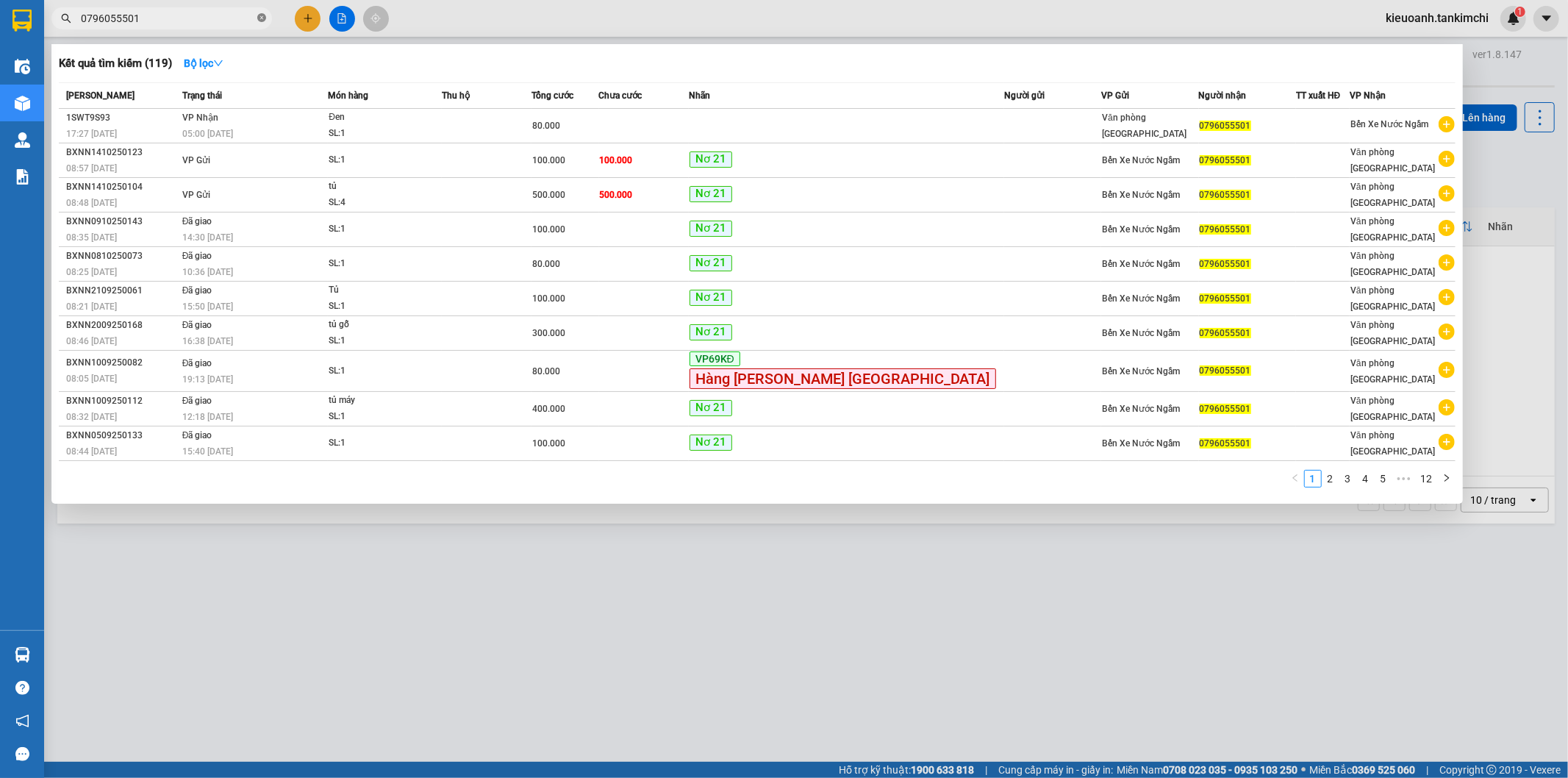
click at [260, 18] on icon "close-circle" at bounding box center [262, 18] width 9 height 9
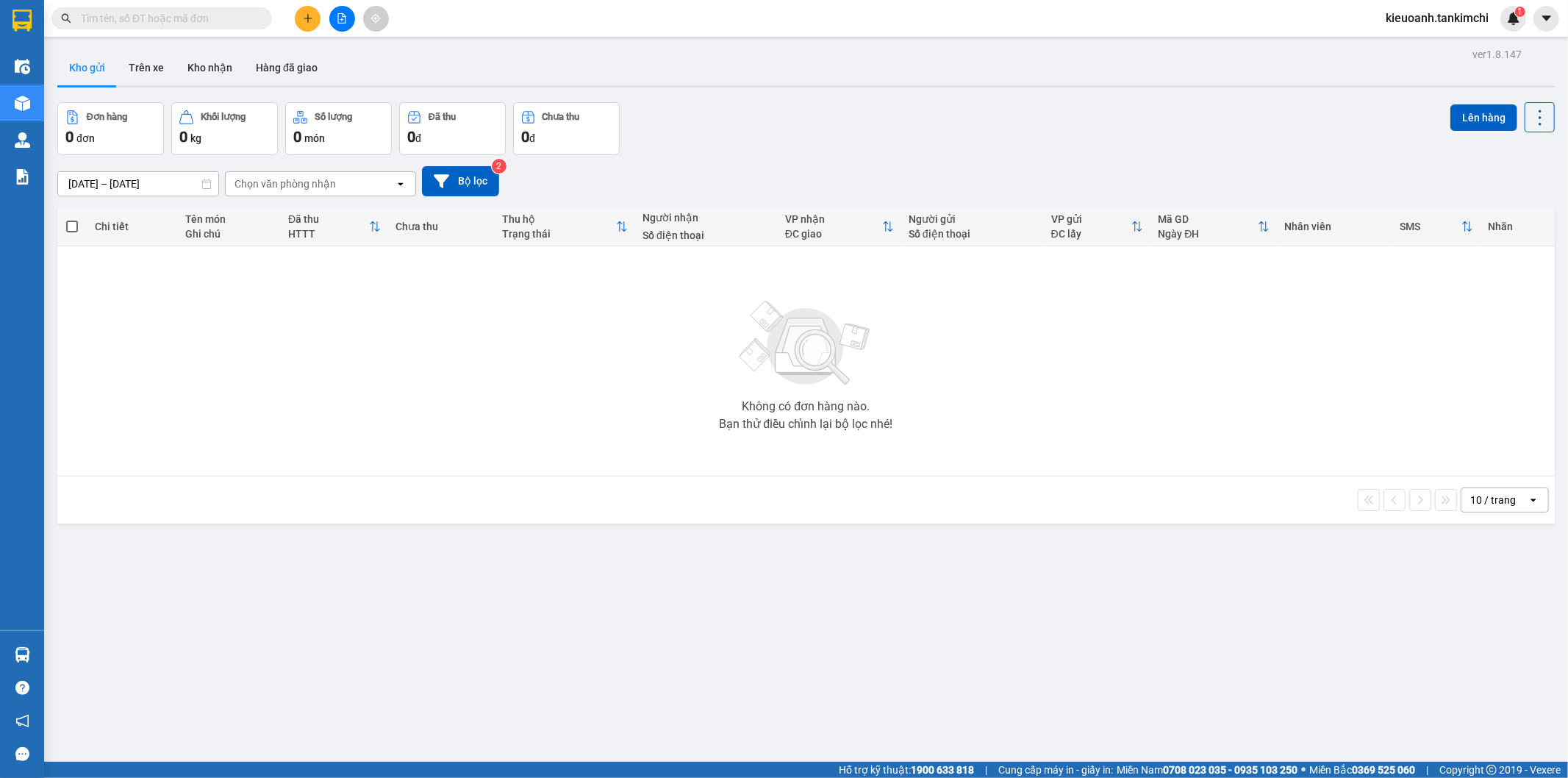
click at [199, 18] on input "text" at bounding box center [168, 18] width 174 height 16
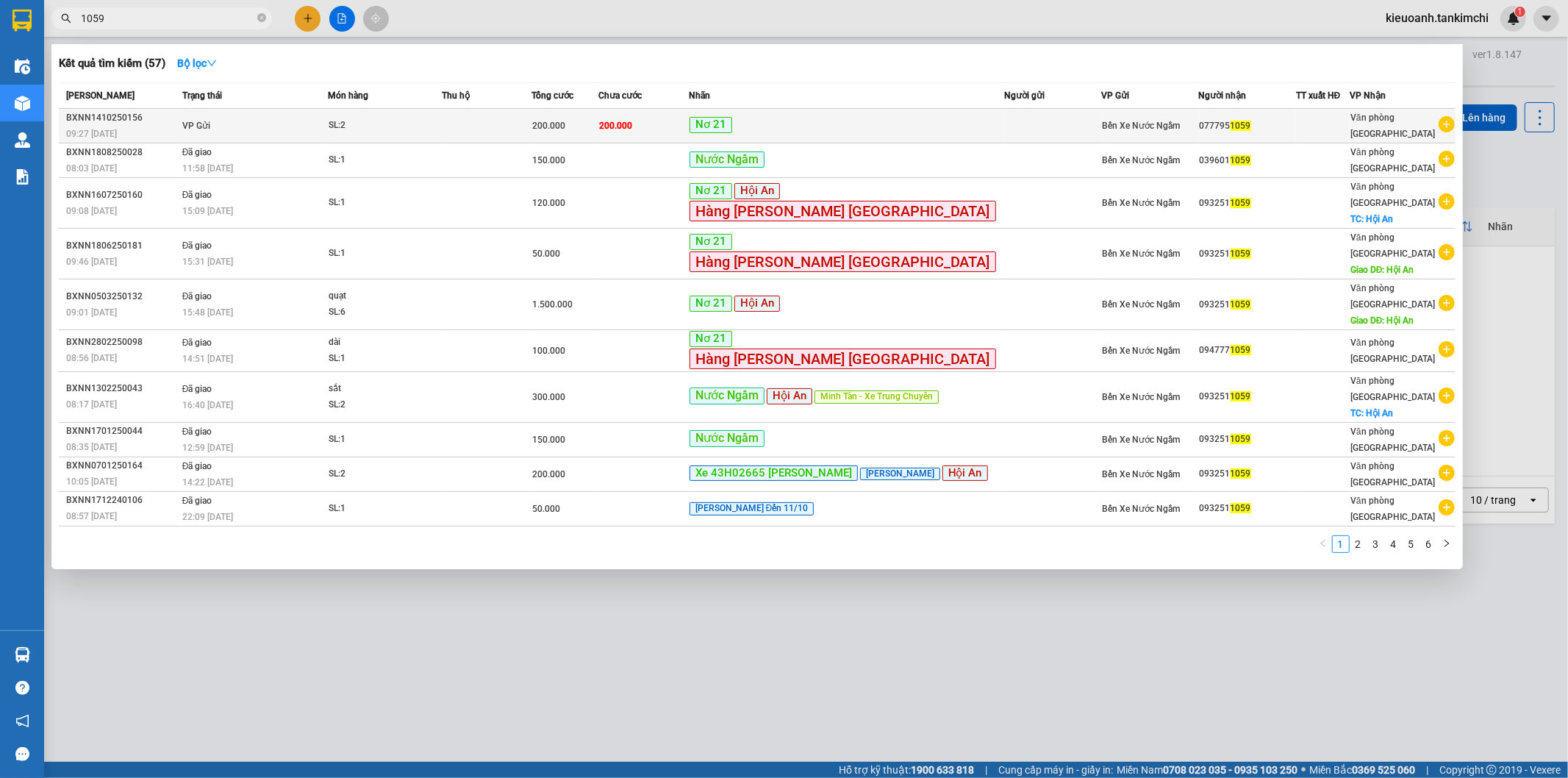
type input "1059"
click at [392, 123] on div "SL: 2" at bounding box center [384, 126] width 110 height 16
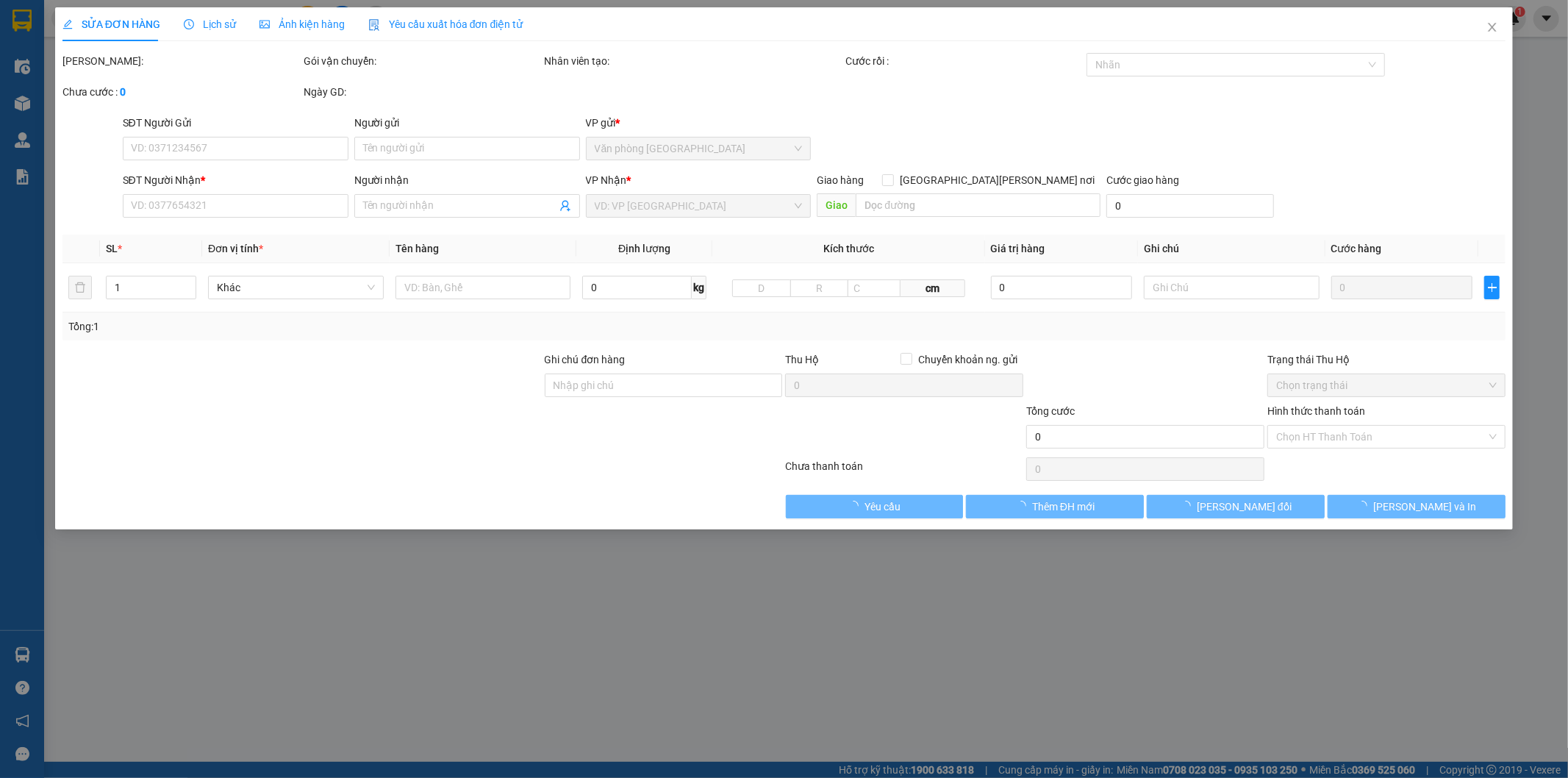
click at [202, 28] on span "Lịch sử" at bounding box center [210, 24] width 52 height 11
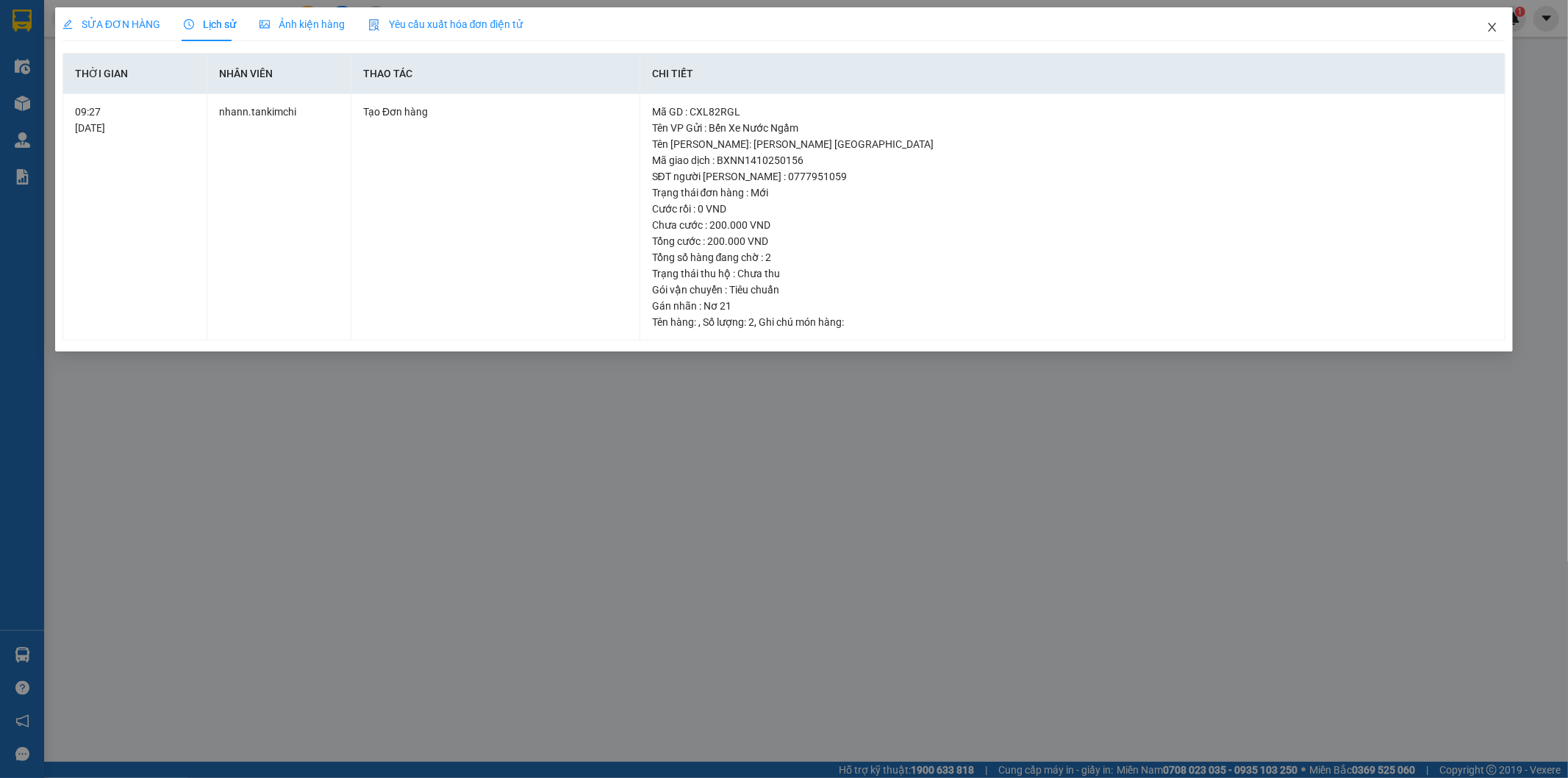
click at [1500, 25] on span "Close" at bounding box center [1492, 28] width 41 height 41
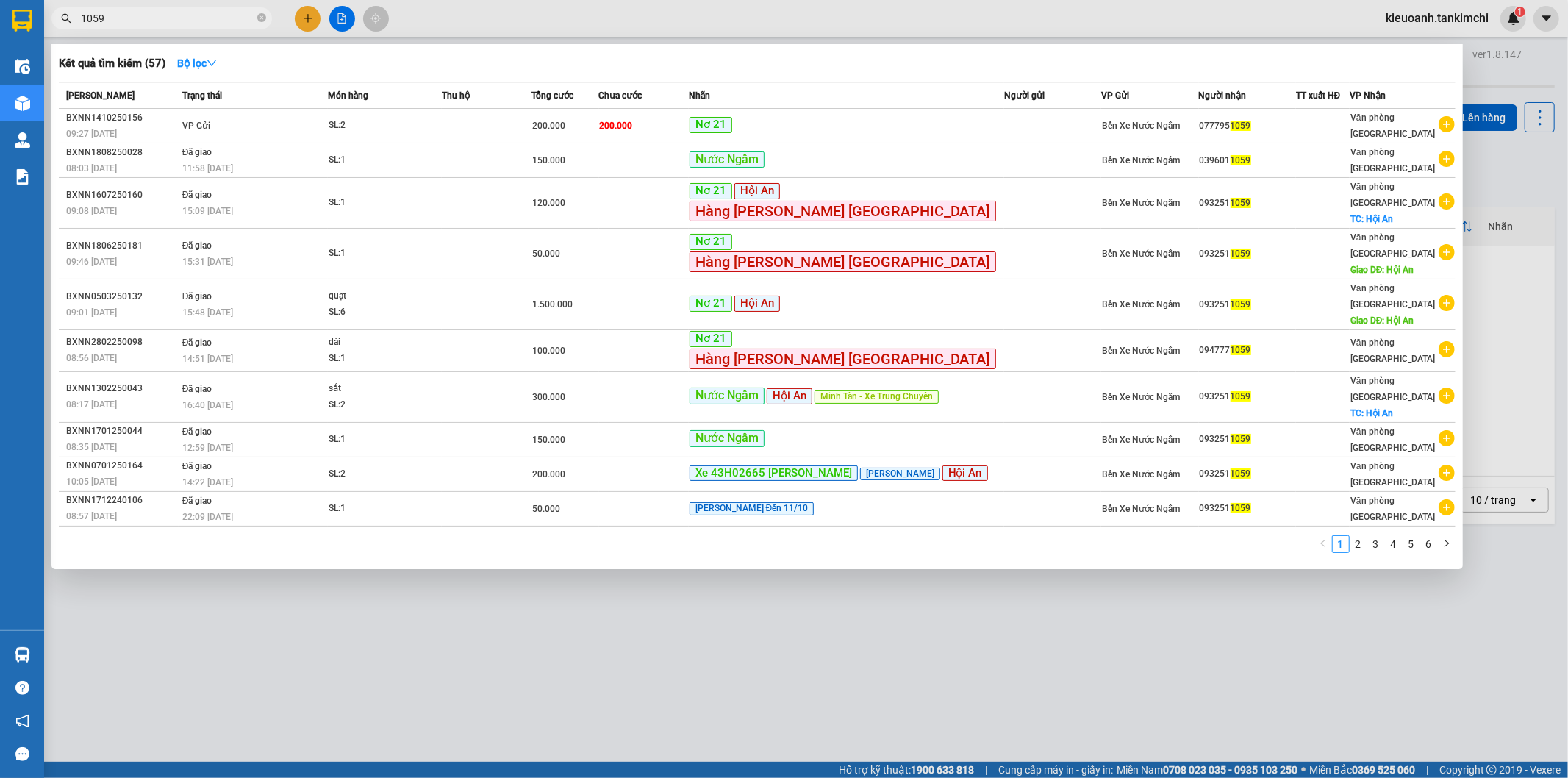
click at [185, 16] on input "1059" at bounding box center [168, 18] width 174 height 16
click at [260, 21] on icon "close-circle" at bounding box center [262, 18] width 9 height 9
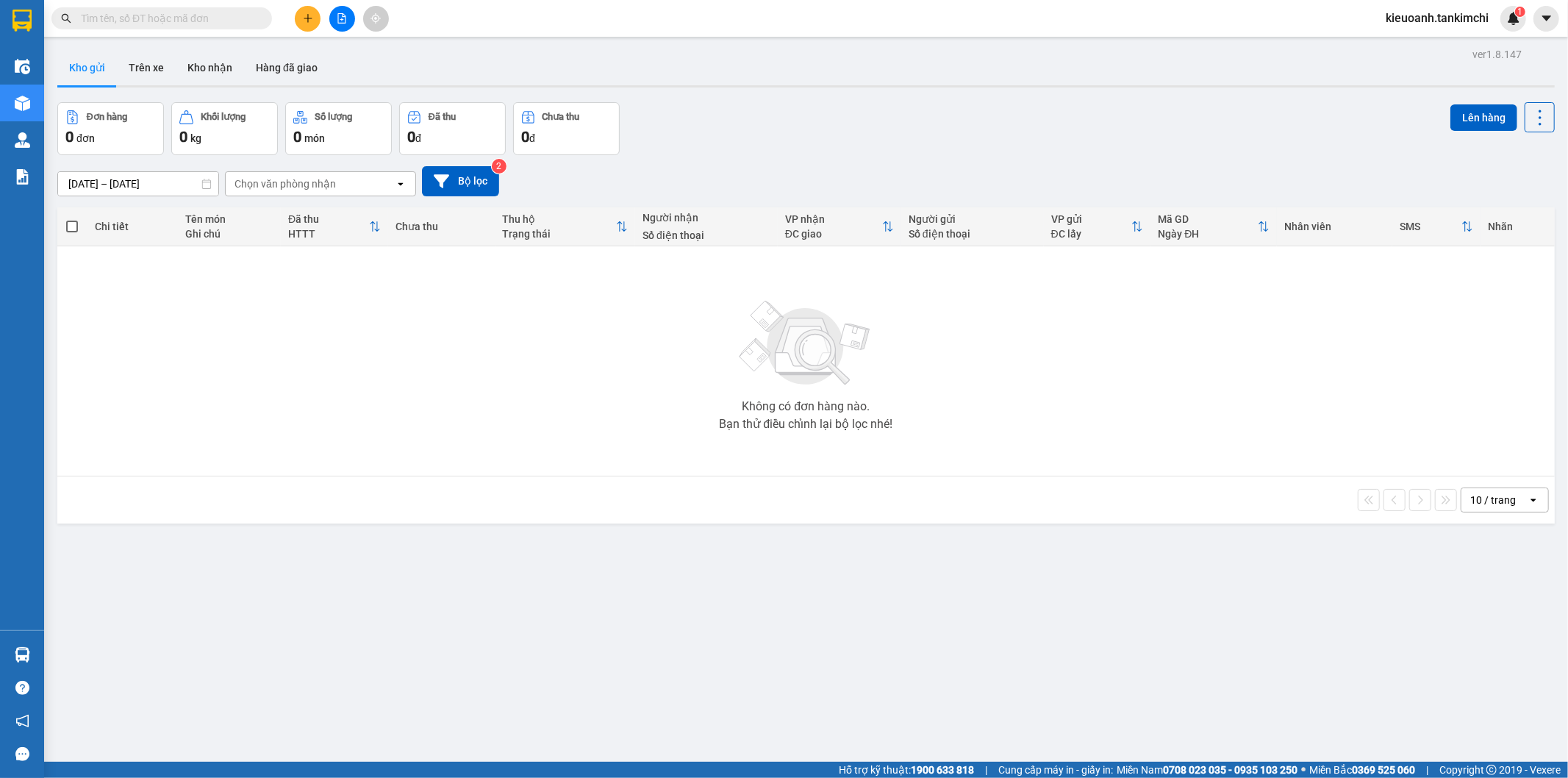
click at [208, 23] on input "text" at bounding box center [168, 18] width 174 height 16
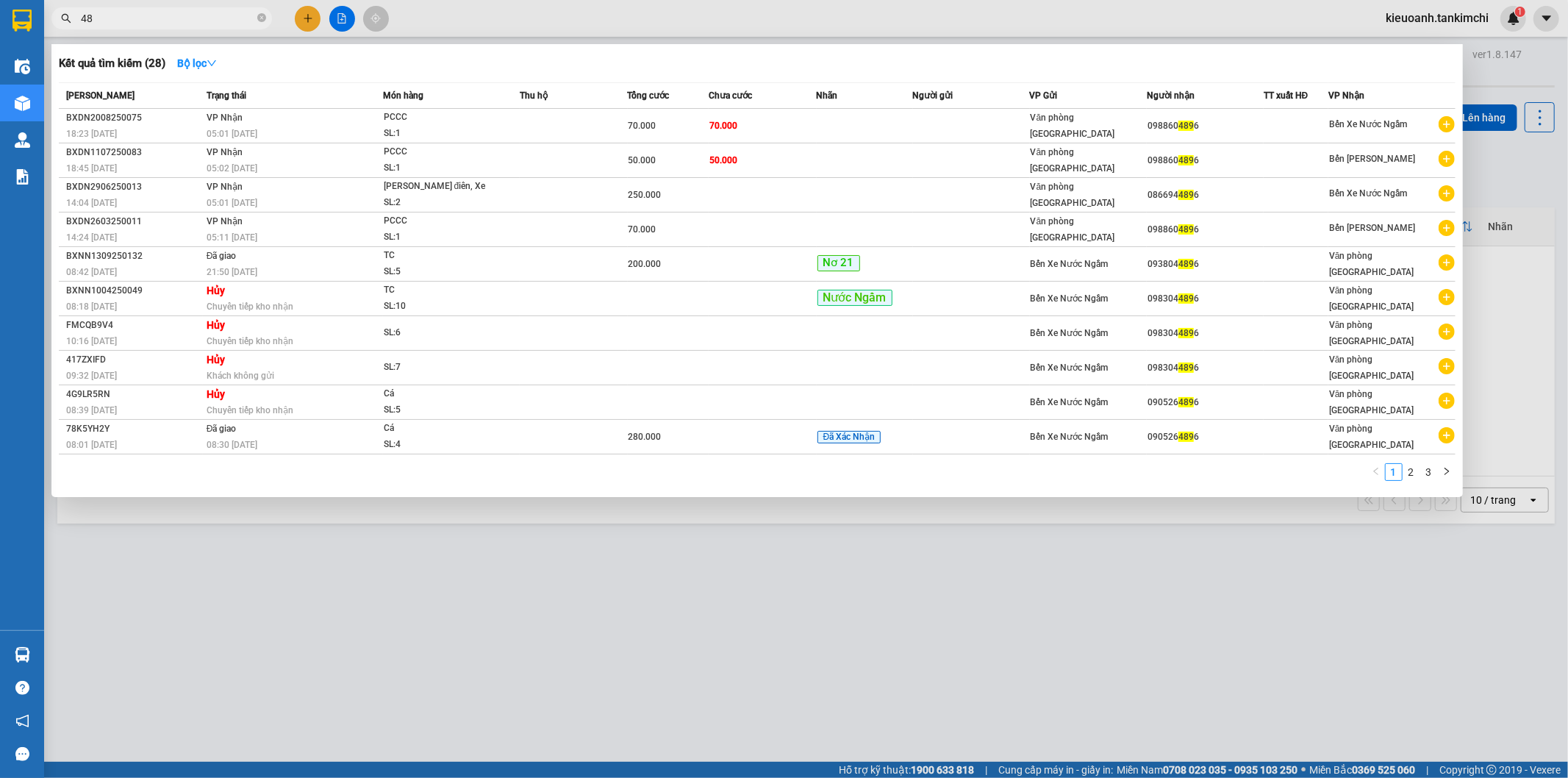
type input "4"
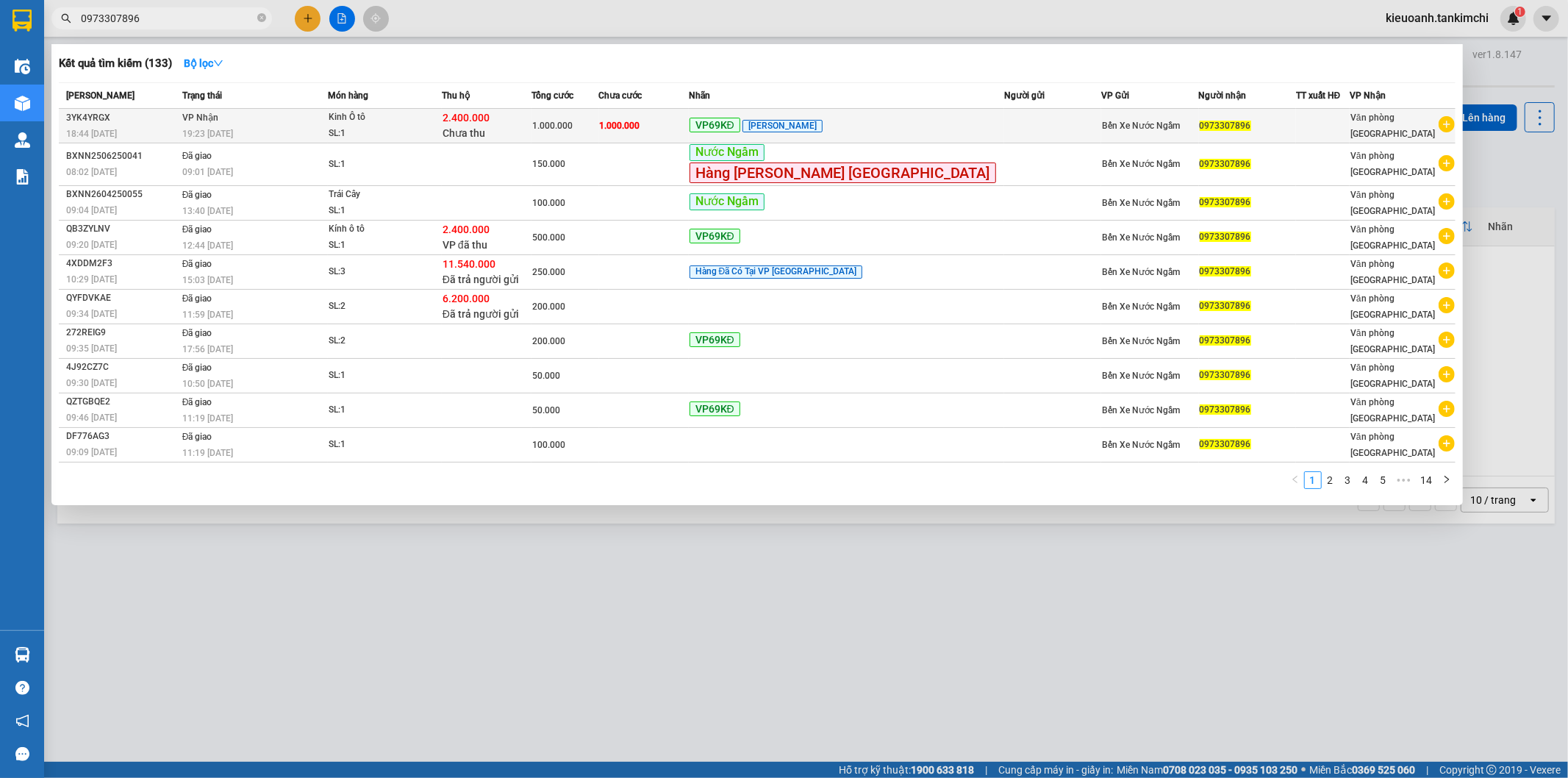
type input "0973307896"
click at [277, 119] on td "[PERSON_NAME] 19:23 [DATE]" at bounding box center [253, 126] width 150 height 34
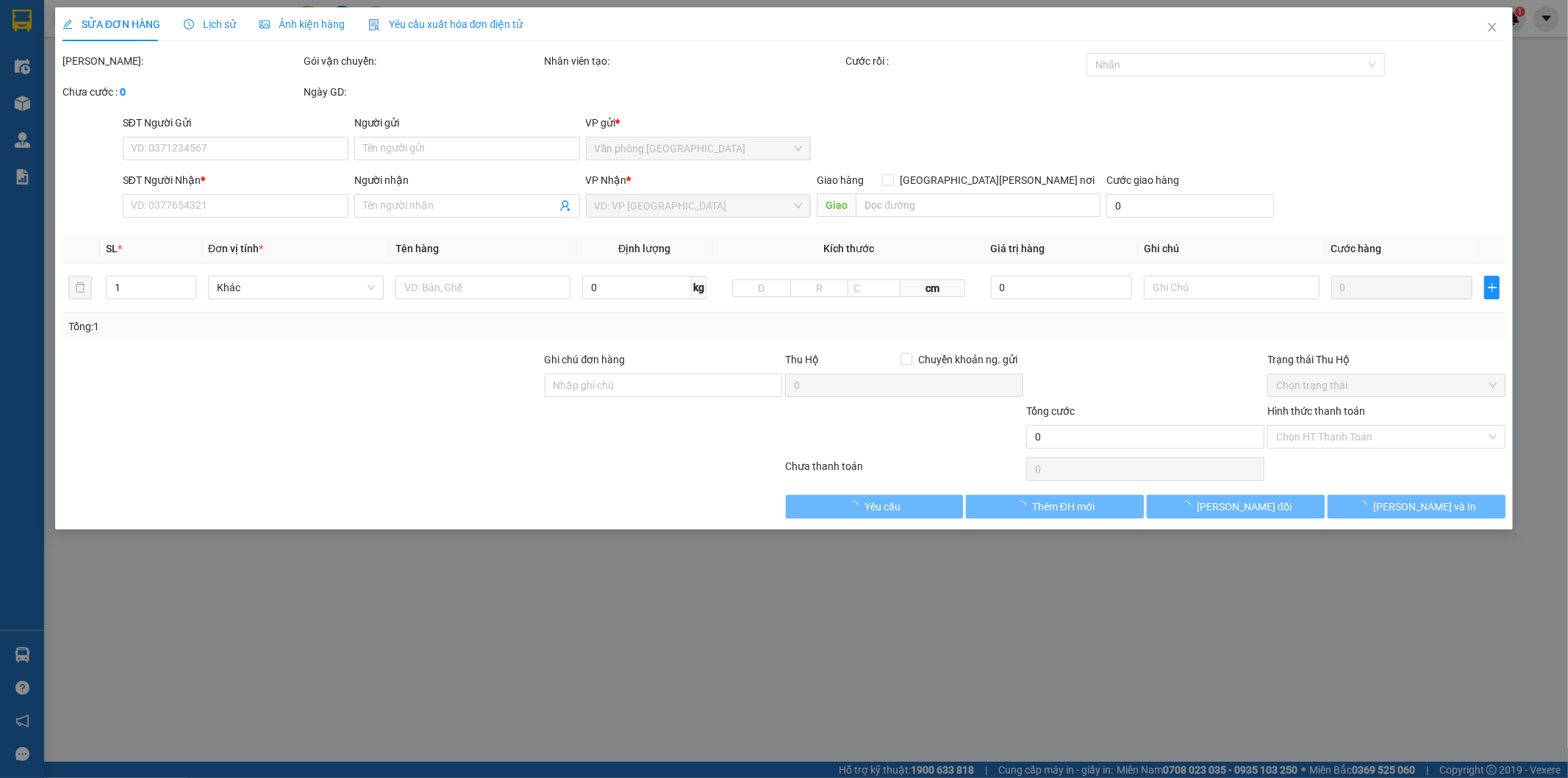
click at [224, 22] on span "Lịch sử" at bounding box center [210, 24] width 52 height 11
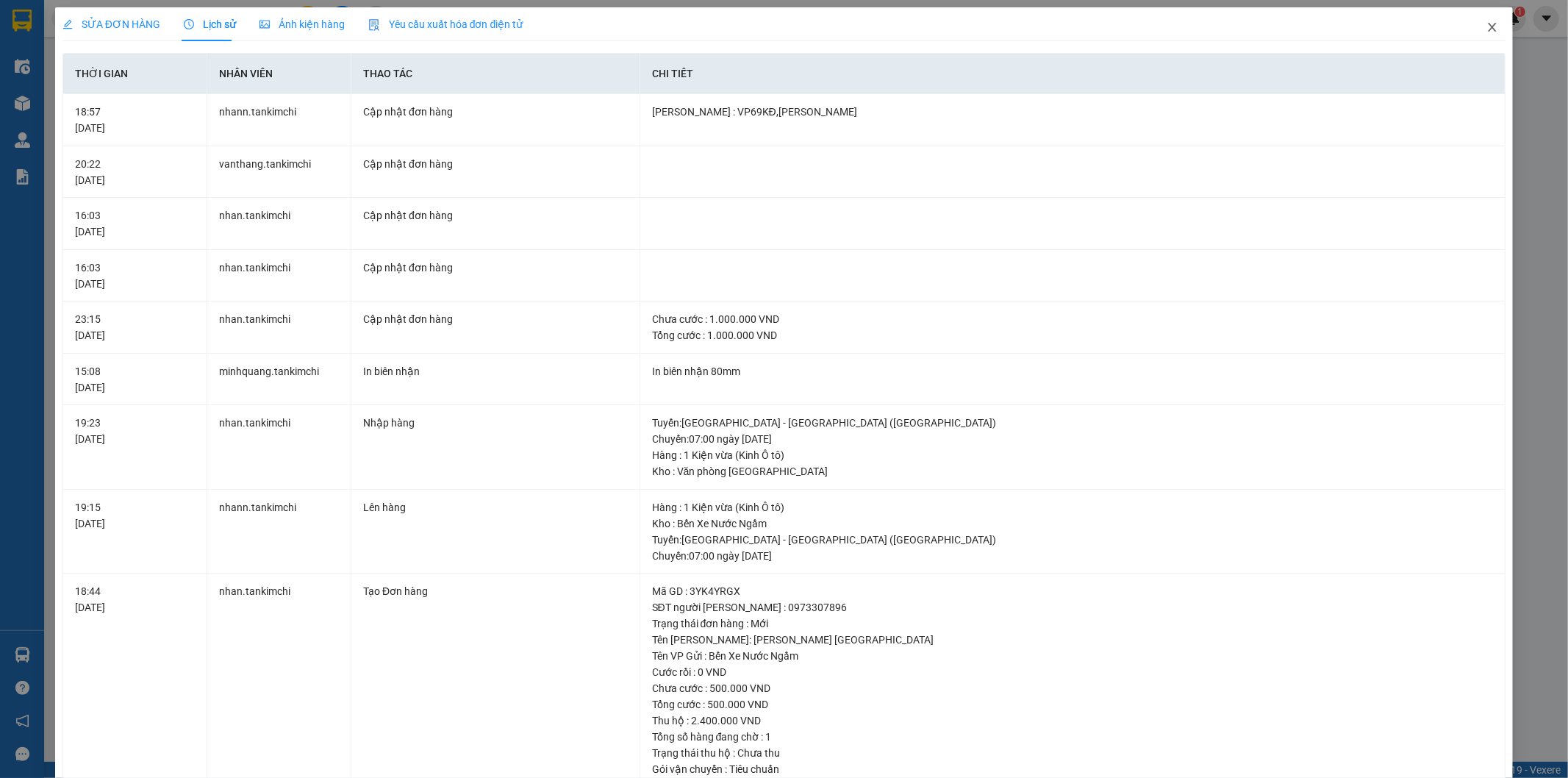
click at [1487, 26] on span "Close" at bounding box center [1492, 28] width 41 height 41
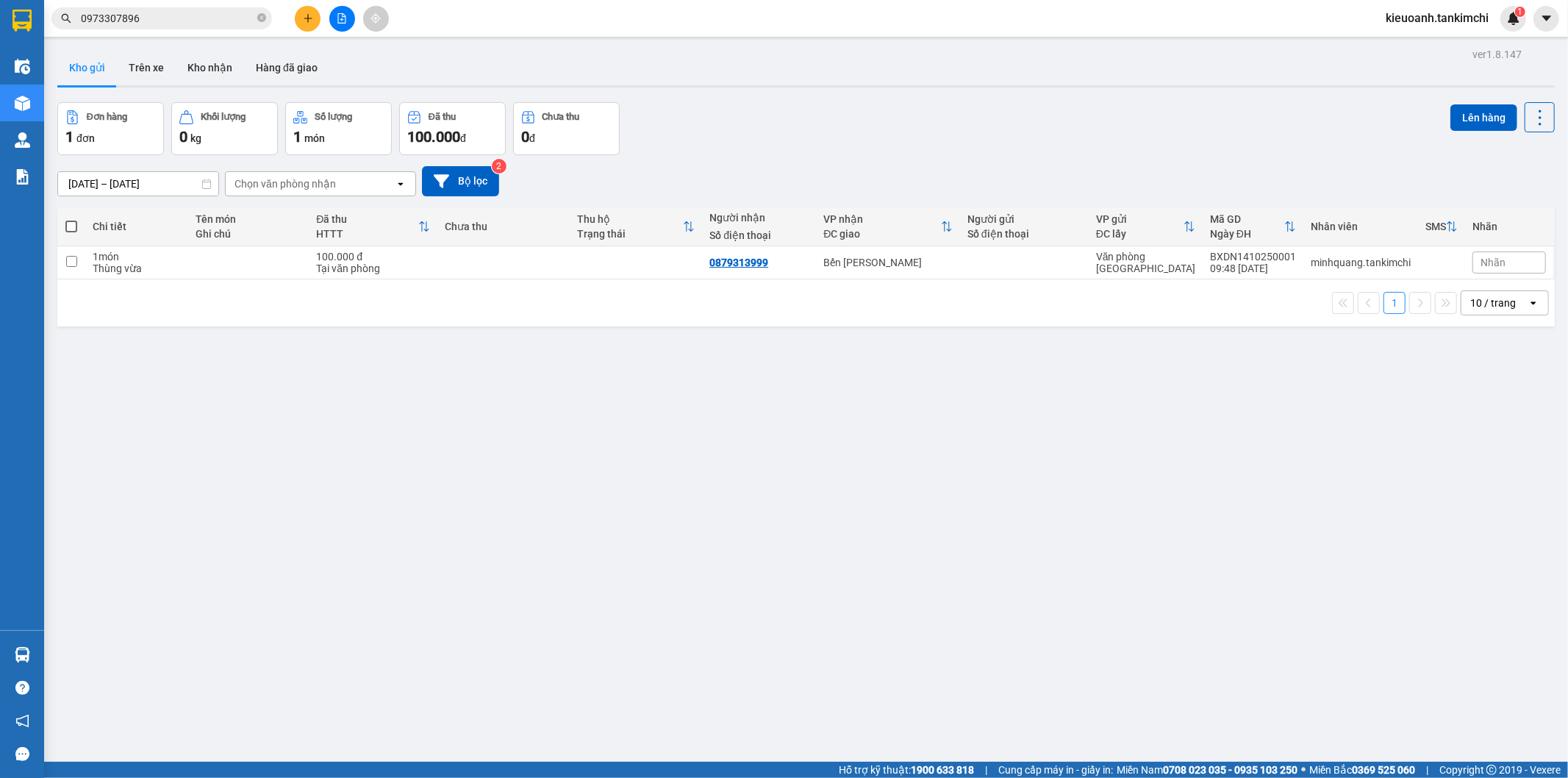
click at [202, 21] on input "0973307896" at bounding box center [168, 18] width 174 height 16
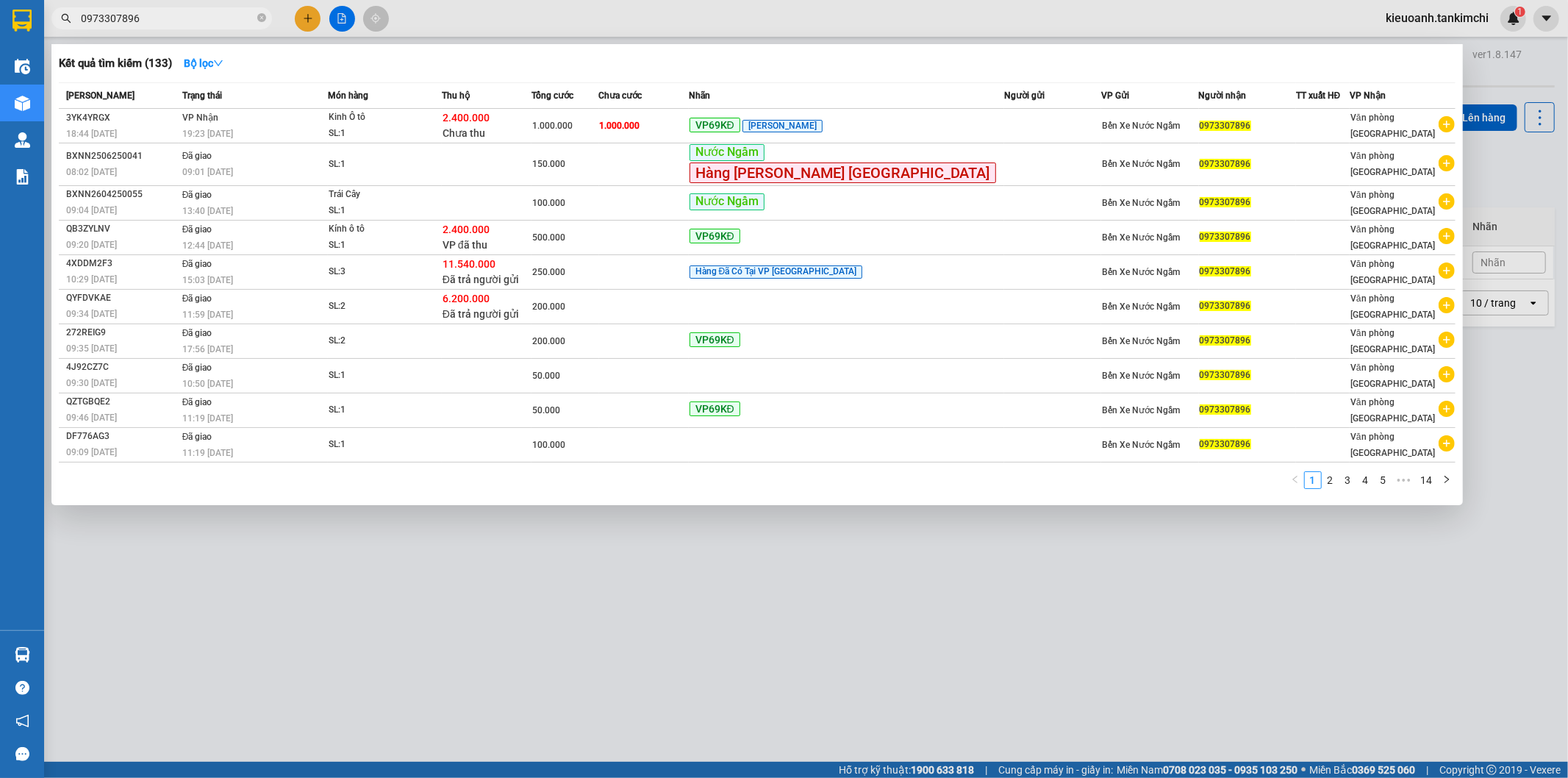
click at [201, 25] on input "0973307896" at bounding box center [168, 18] width 174 height 16
click at [257, 15] on icon "close-circle" at bounding box center [262, 18] width 9 height 9
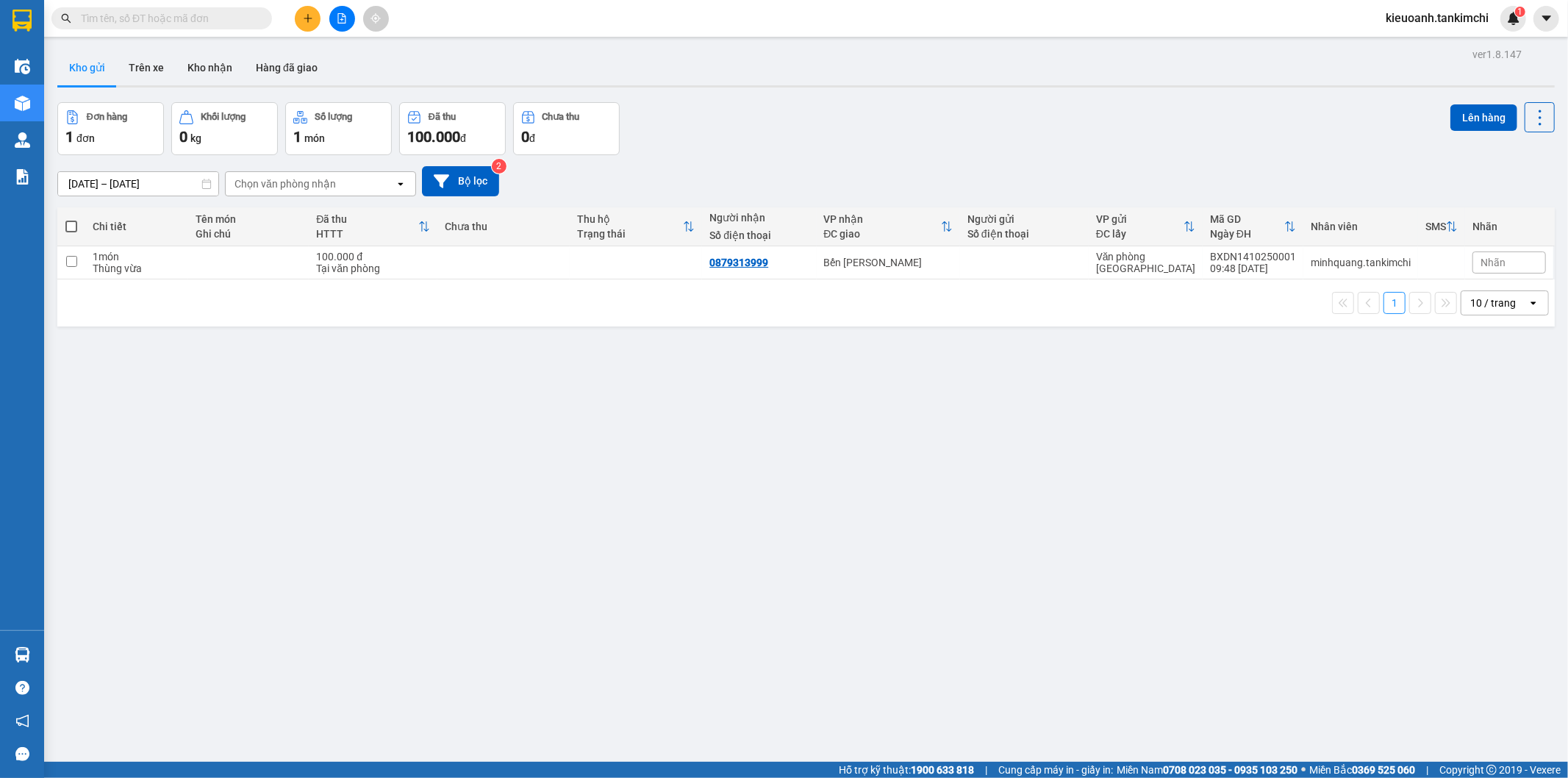
click at [211, 25] on input "text" at bounding box center [168, 18] width 174 height 16
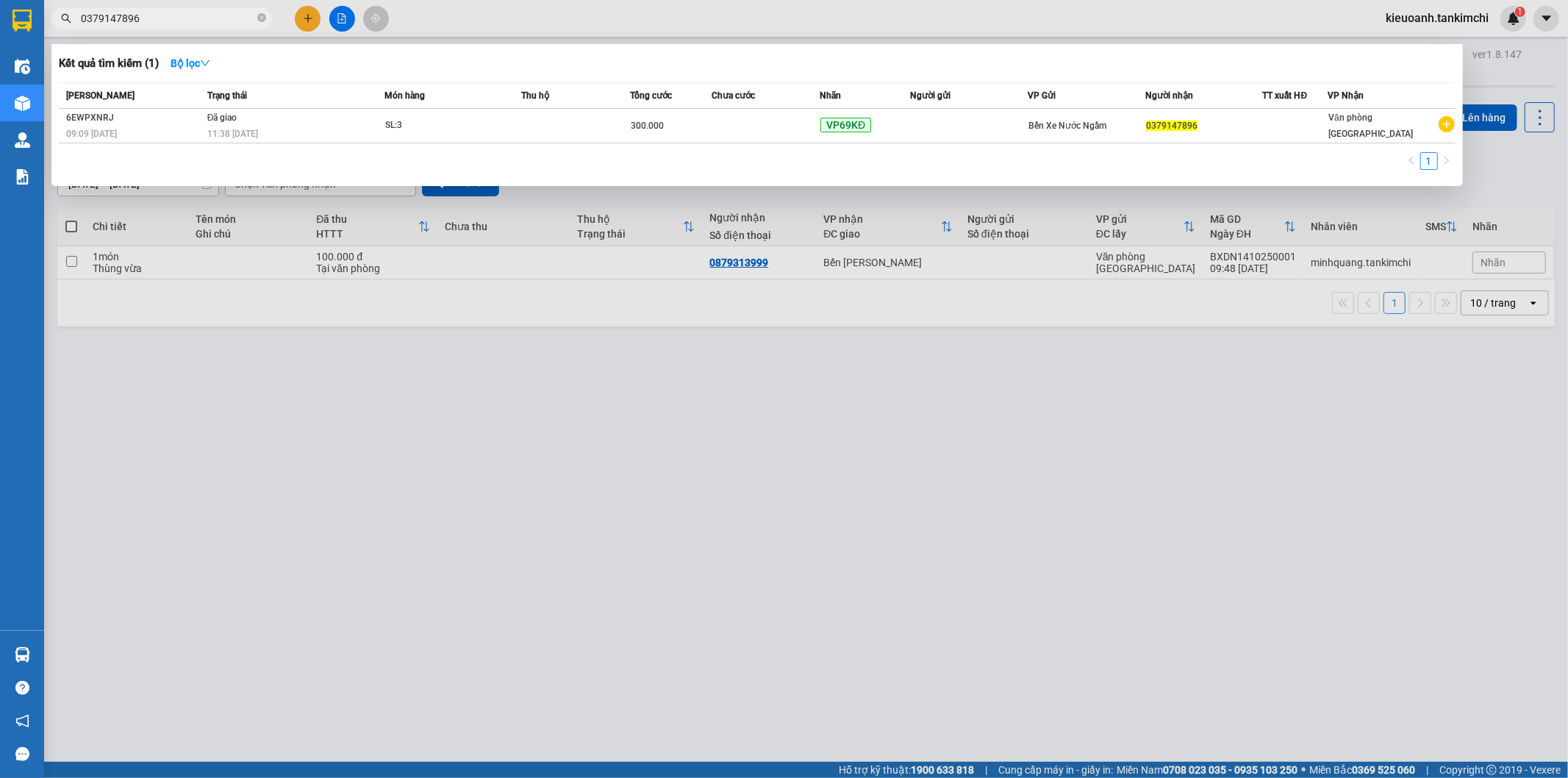
type input "0379147896"
click at [257, 17] on icon "close-circle" at bounding box center [262, 18] width 9 height 9
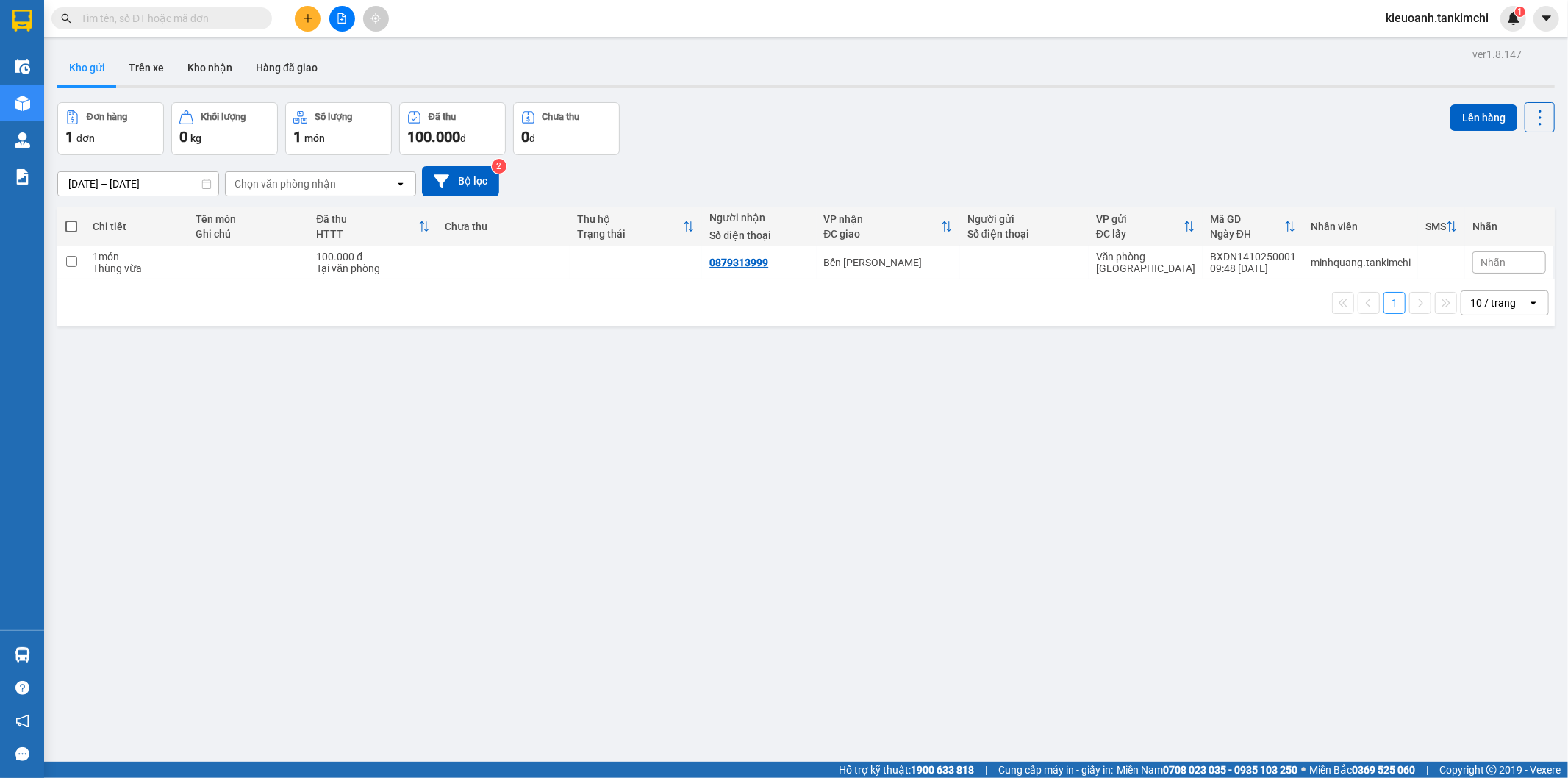
click at [235, 17] on input "text" at bounding box center [168, 18] width 174 height 16
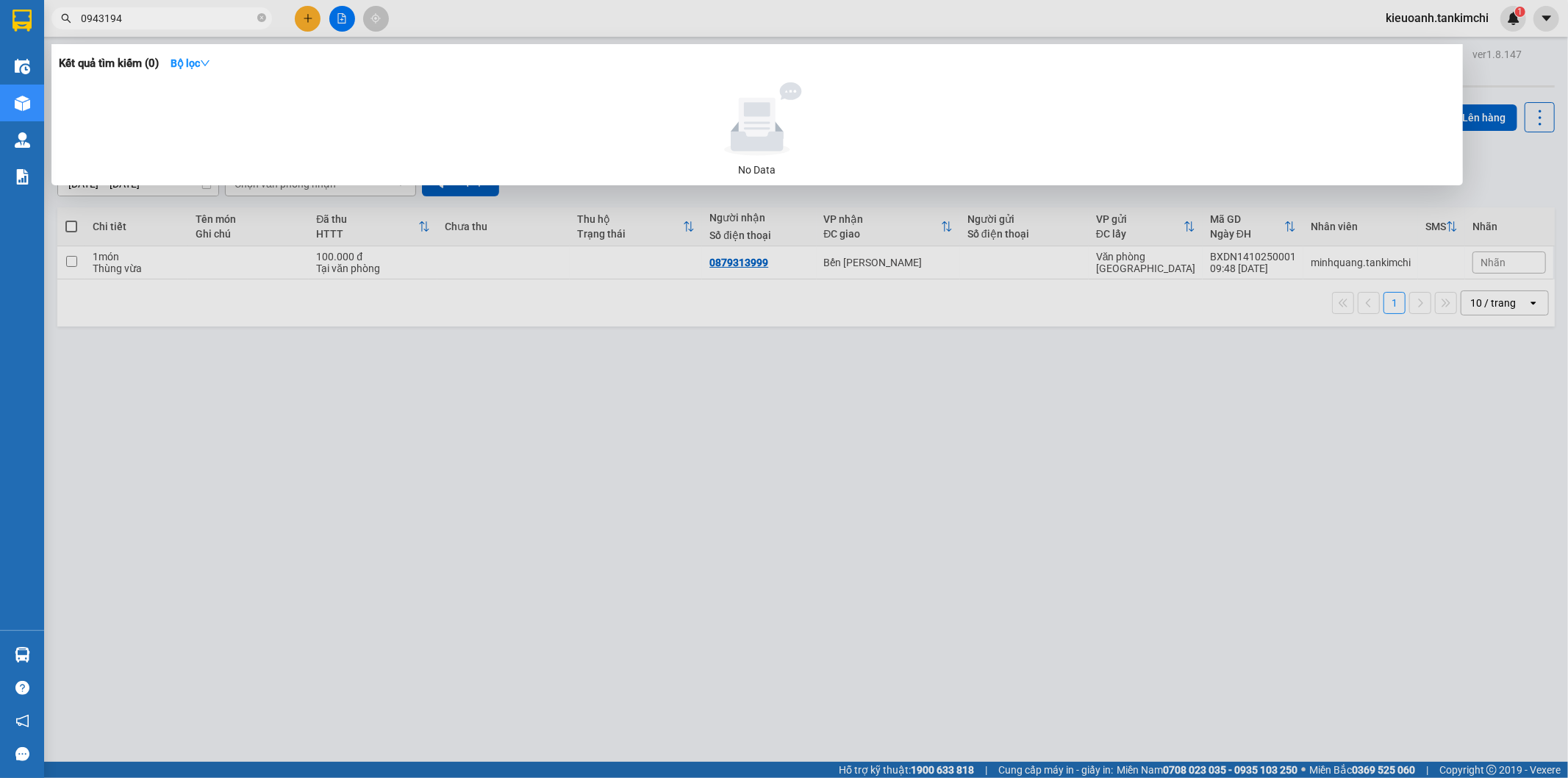
type input "094319"
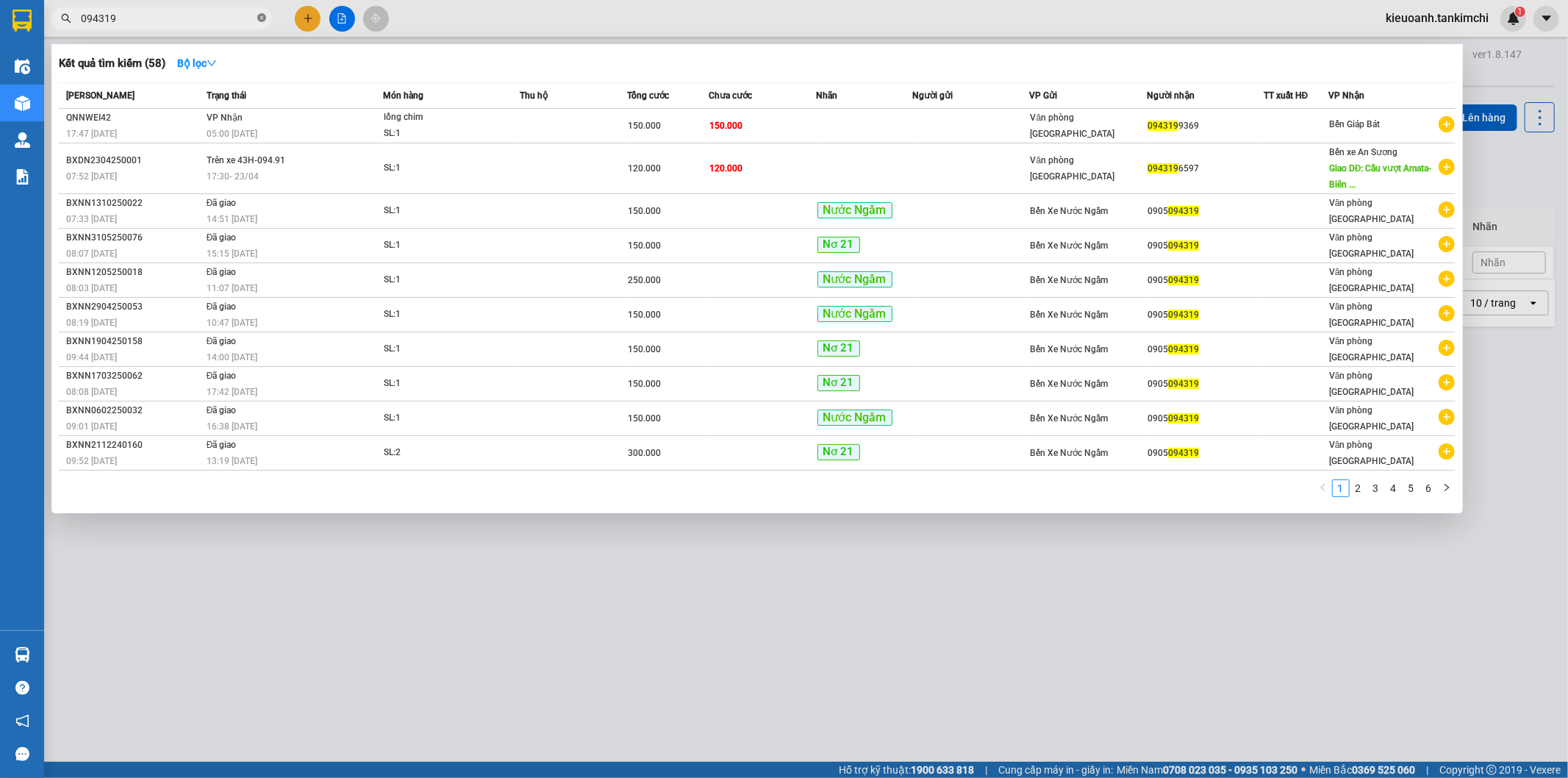
click at [262, 18] on icon "close-circle" at bounding box center [262, 18] width 9 height 9
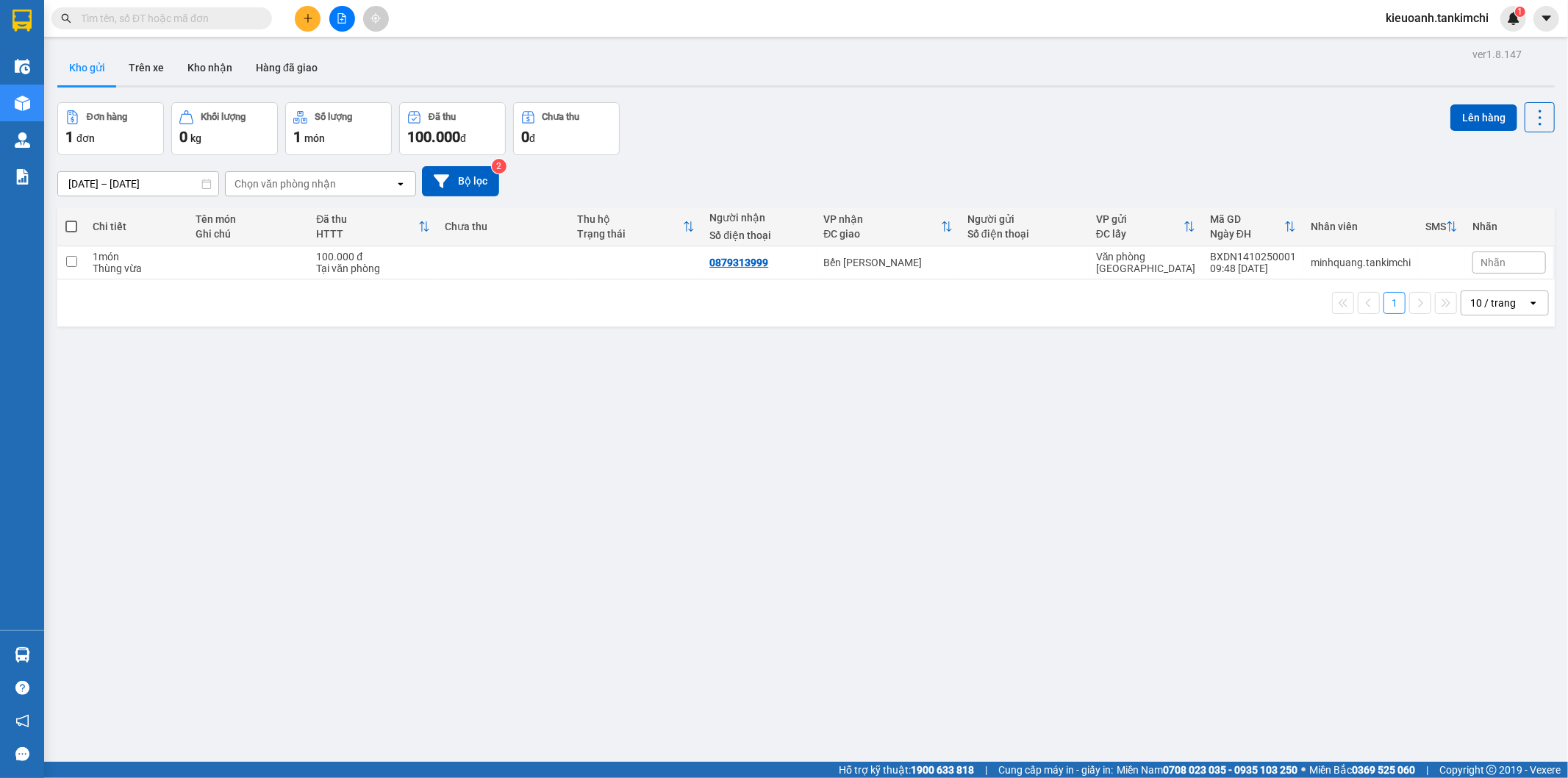
click at [237, 17] on input "text" at bounding box center [168, 18] width 174 height 16
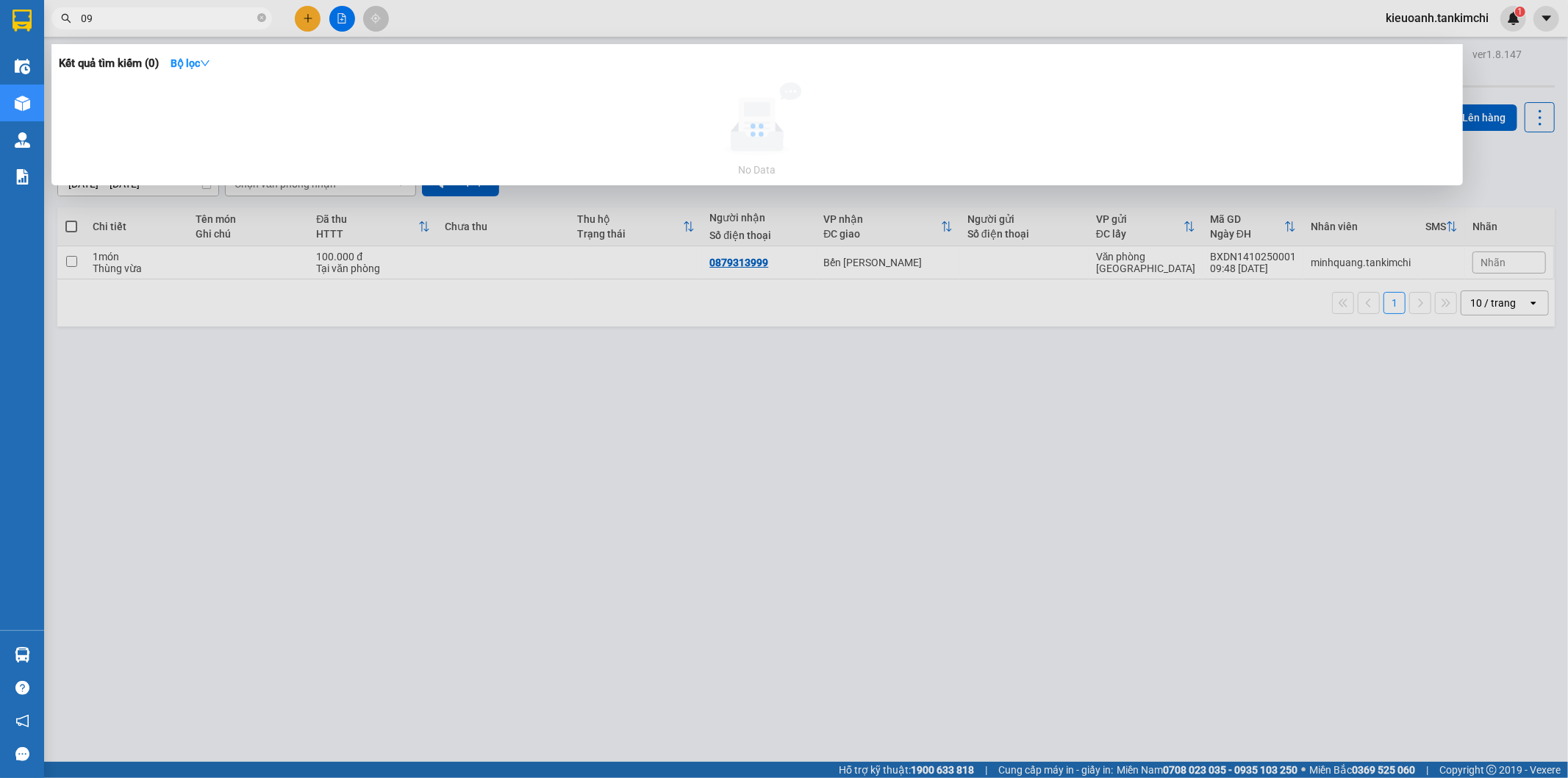
type input "0"
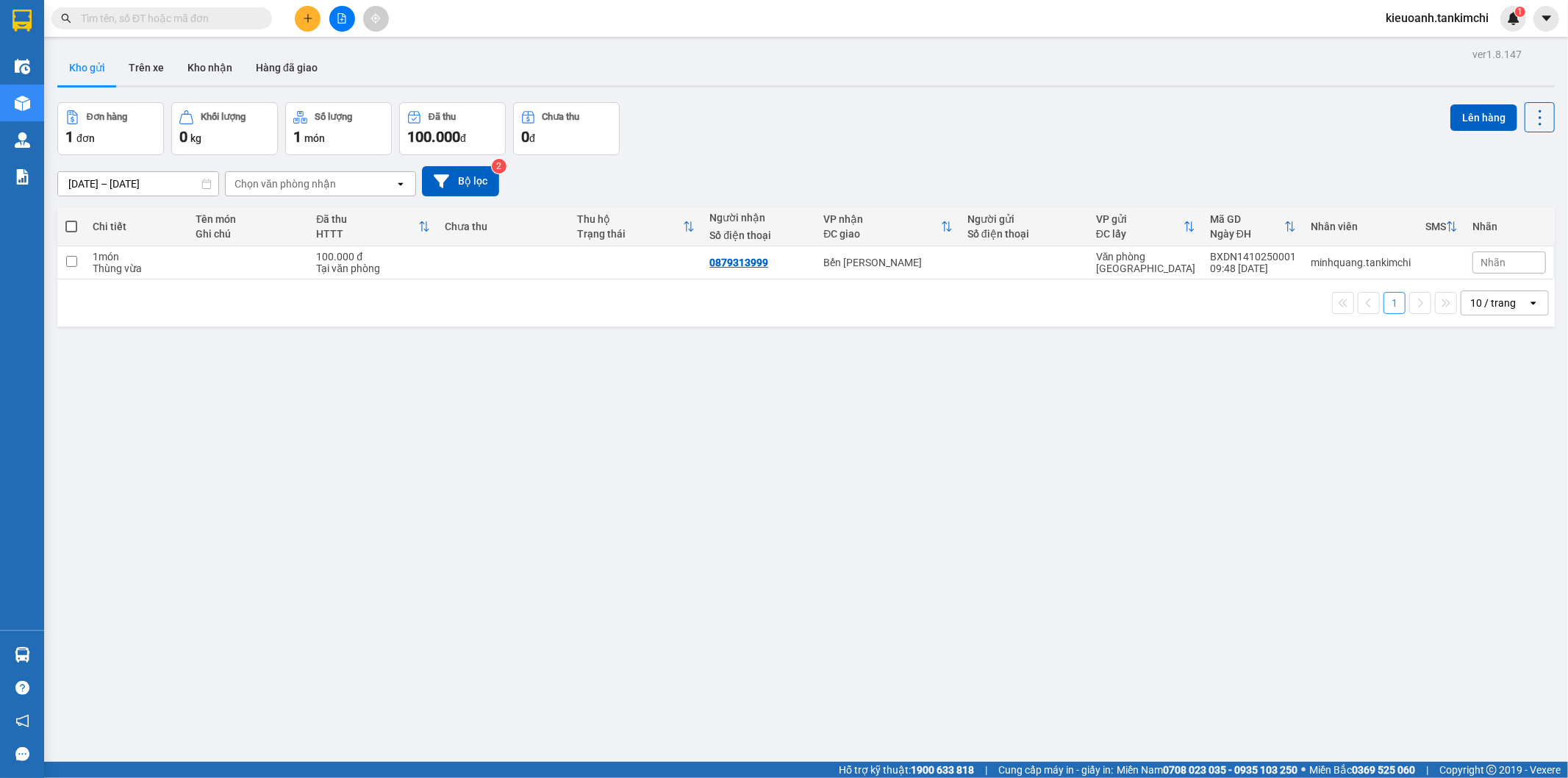
click at [232, 15] on input "text" at bounding box center [168, 18] width 174 height 16
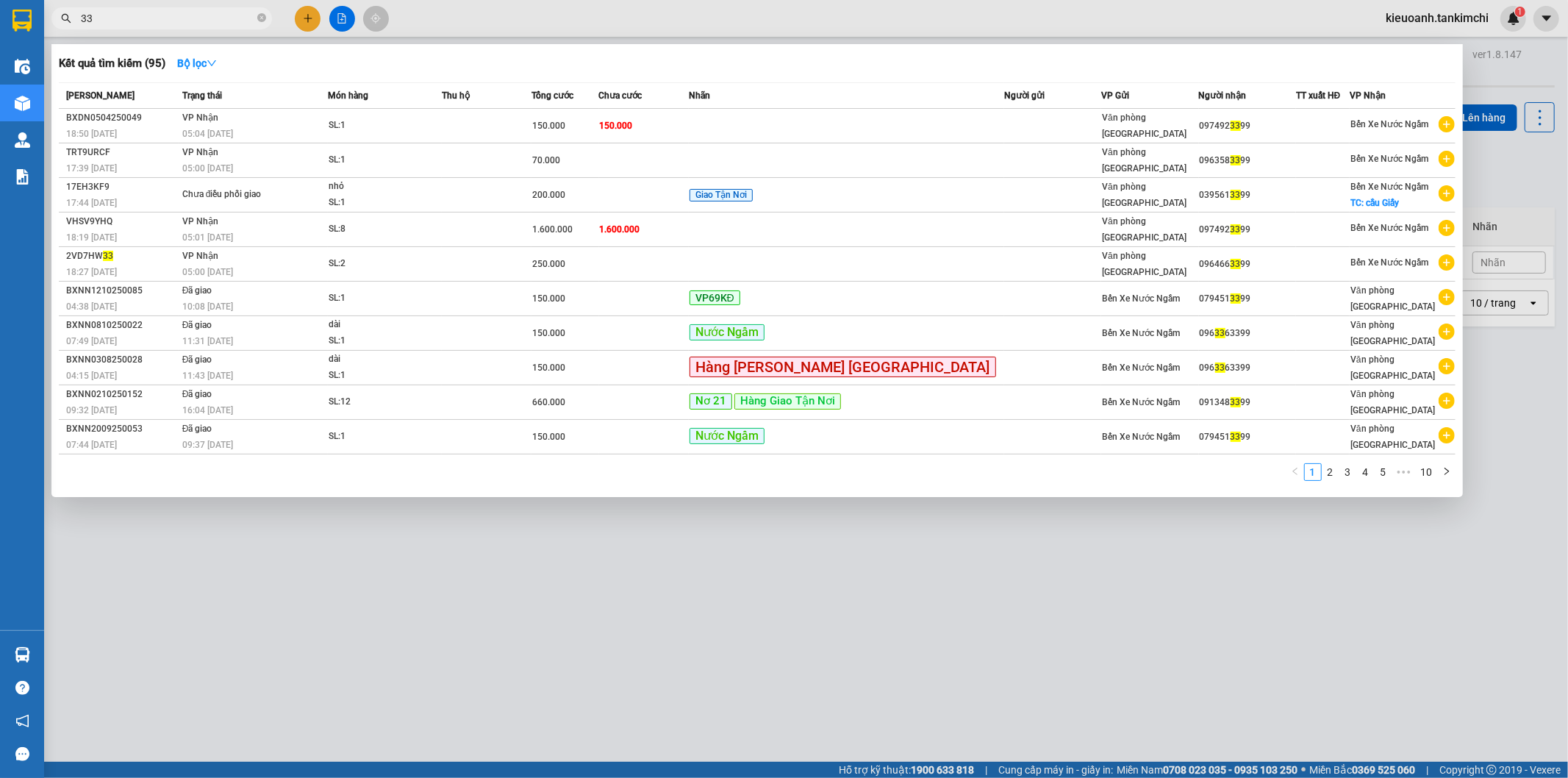
type input "3"
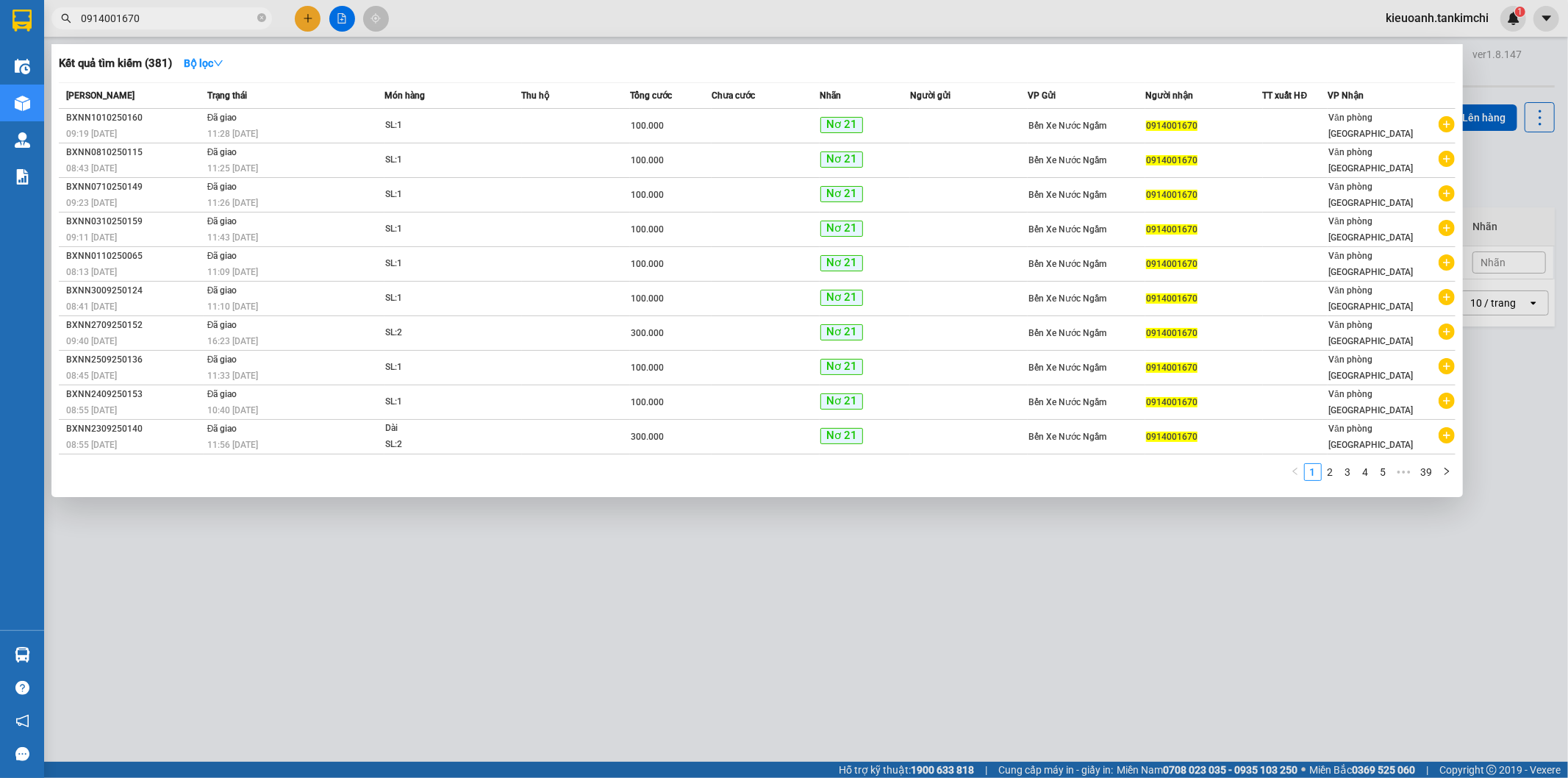
click at [232, 15] on input "0914001670" at bounding box center [168, 18] width 174 height 16
click at [179, 24] on input "0914001670" at bounding box center [168, 18] width 174 height 16
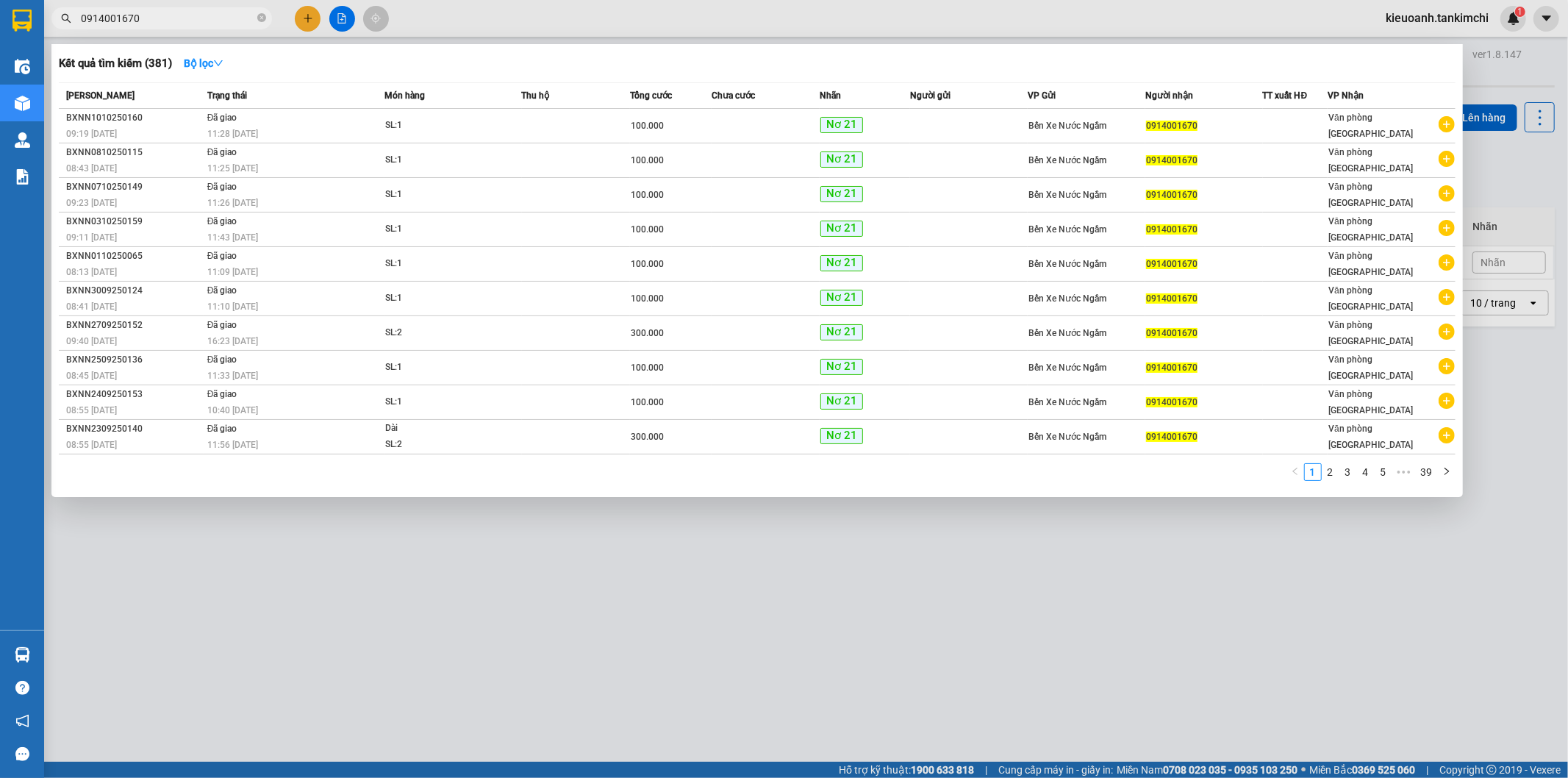
click at [179, 24] on input "0914001670" at bounding box center [168, 18] width 174 height 16
type input "0"
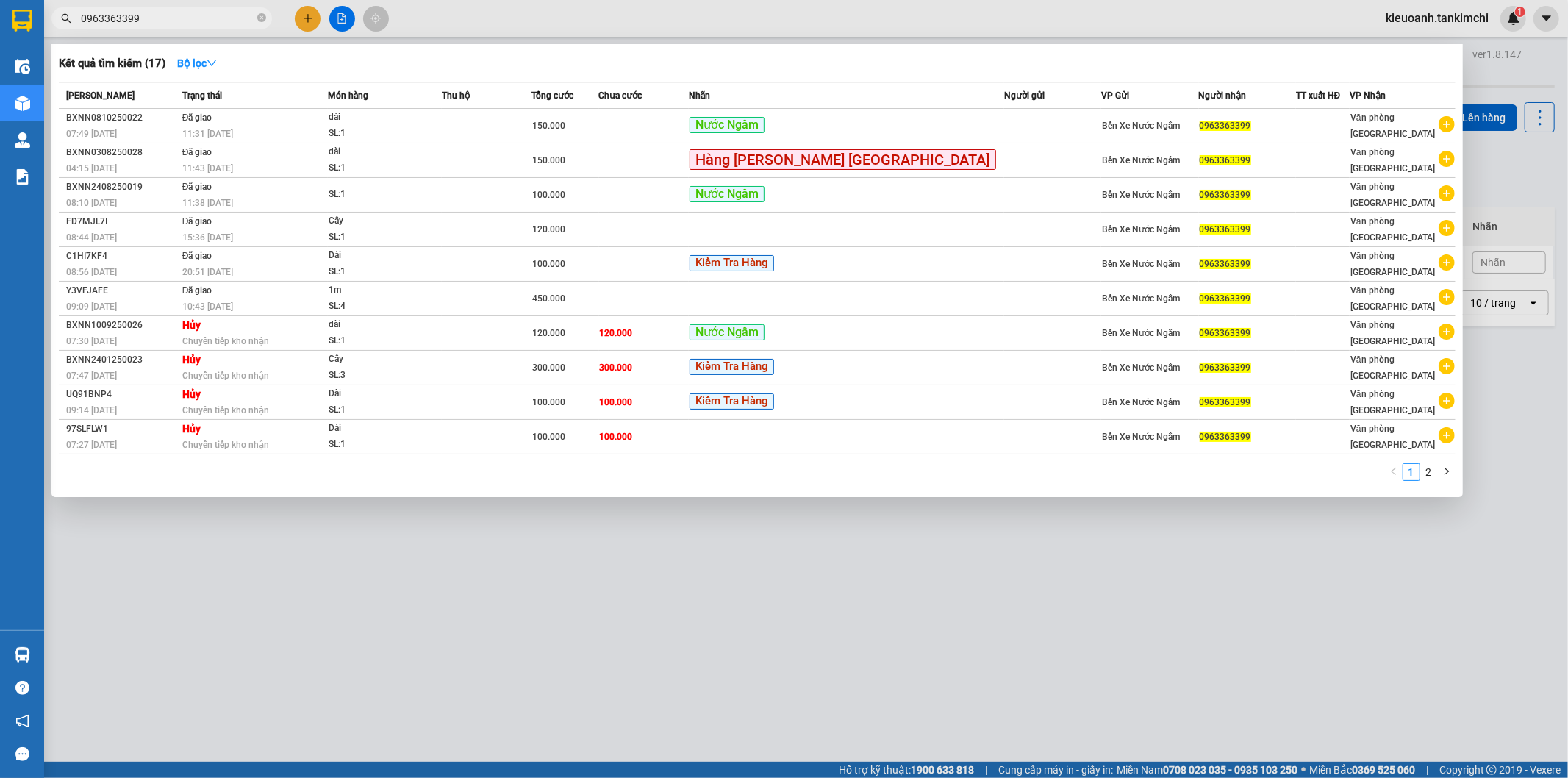
type input "0963363399"
click at [262, 22] on icon "close-circle" at bounding box center [262, 18] width 9 height 9
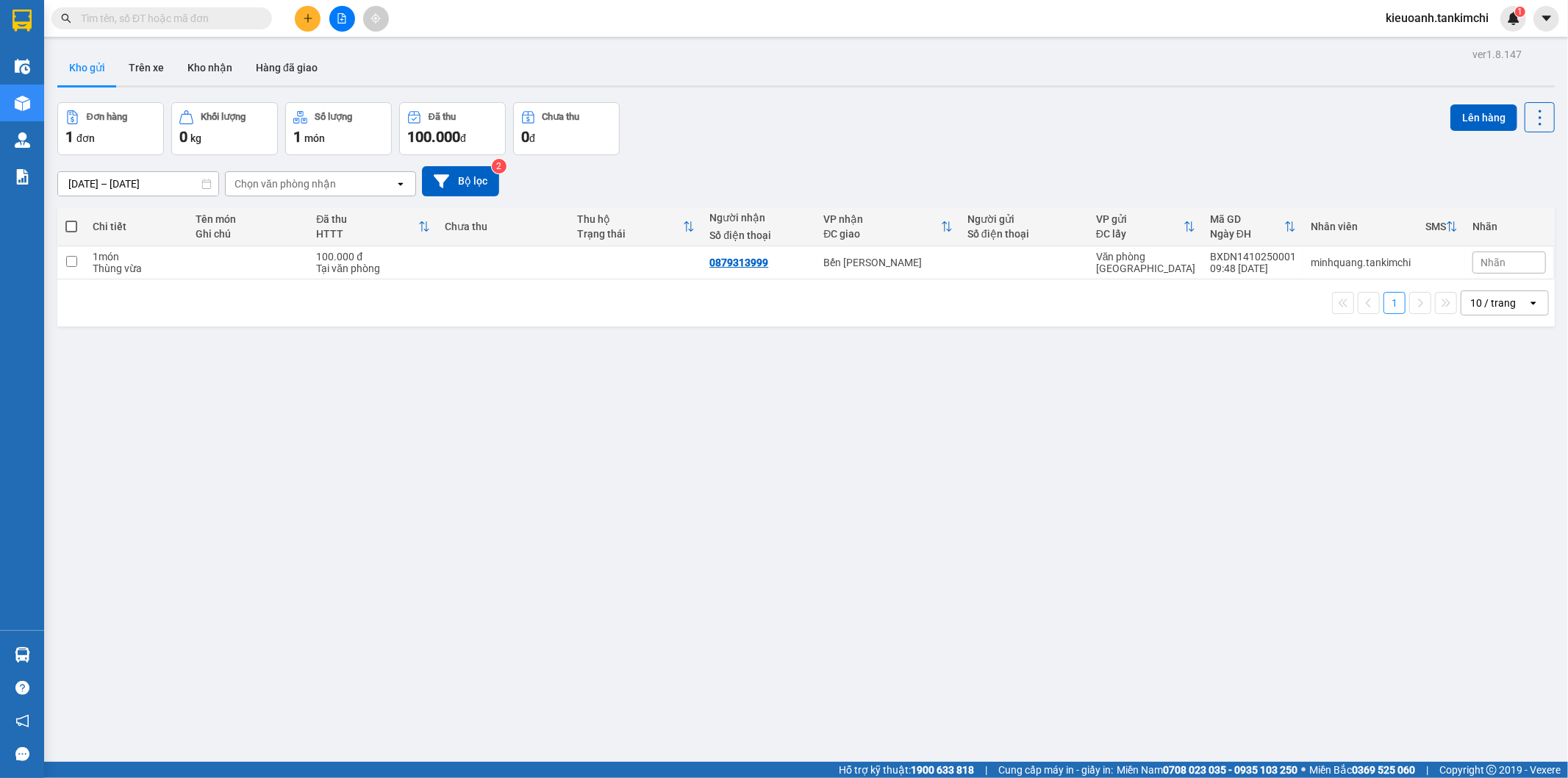
click at [201, 18] on input "text" at bounding box center [168, 18] width 174 height 16
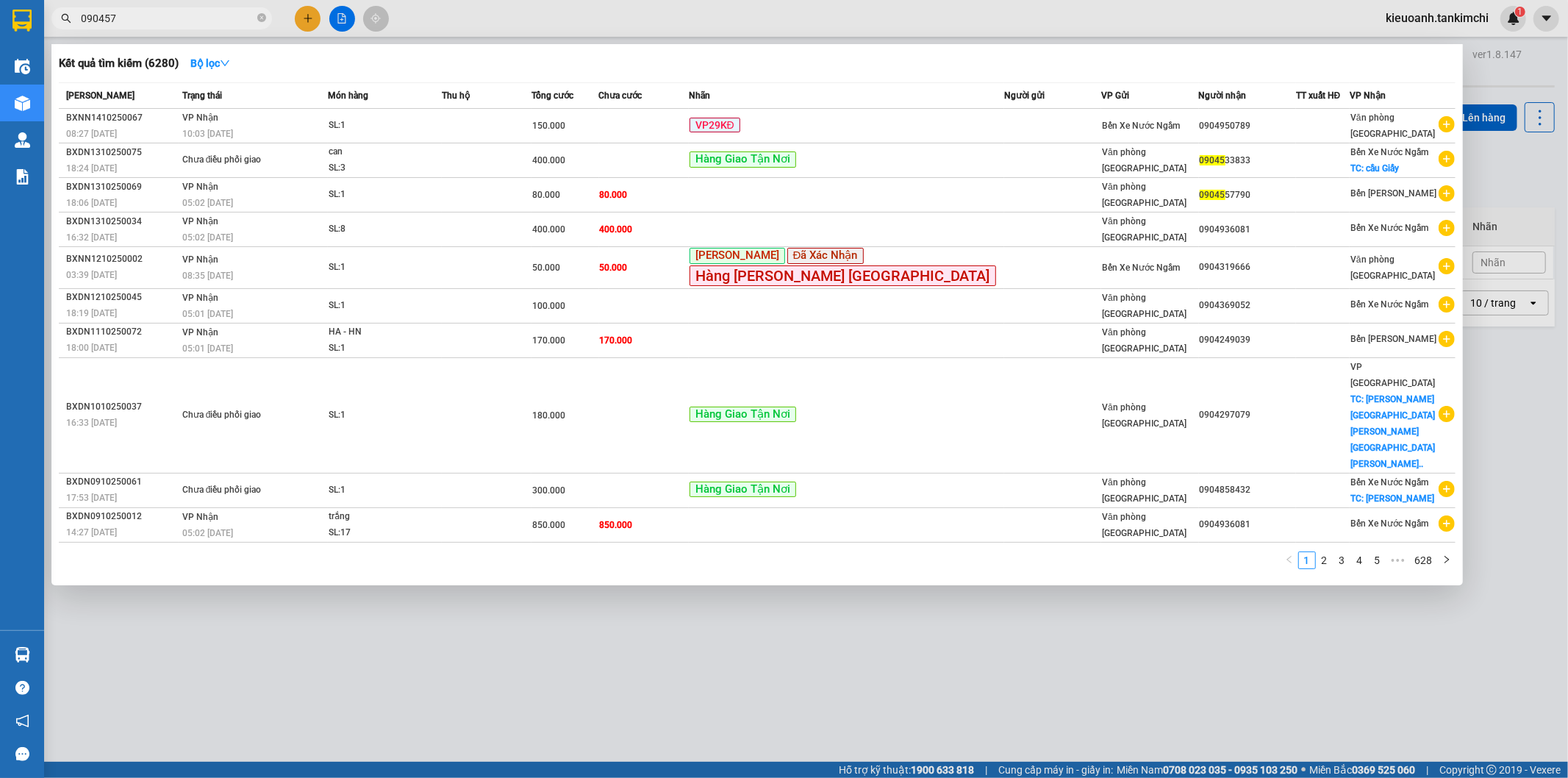
type input "0904577"
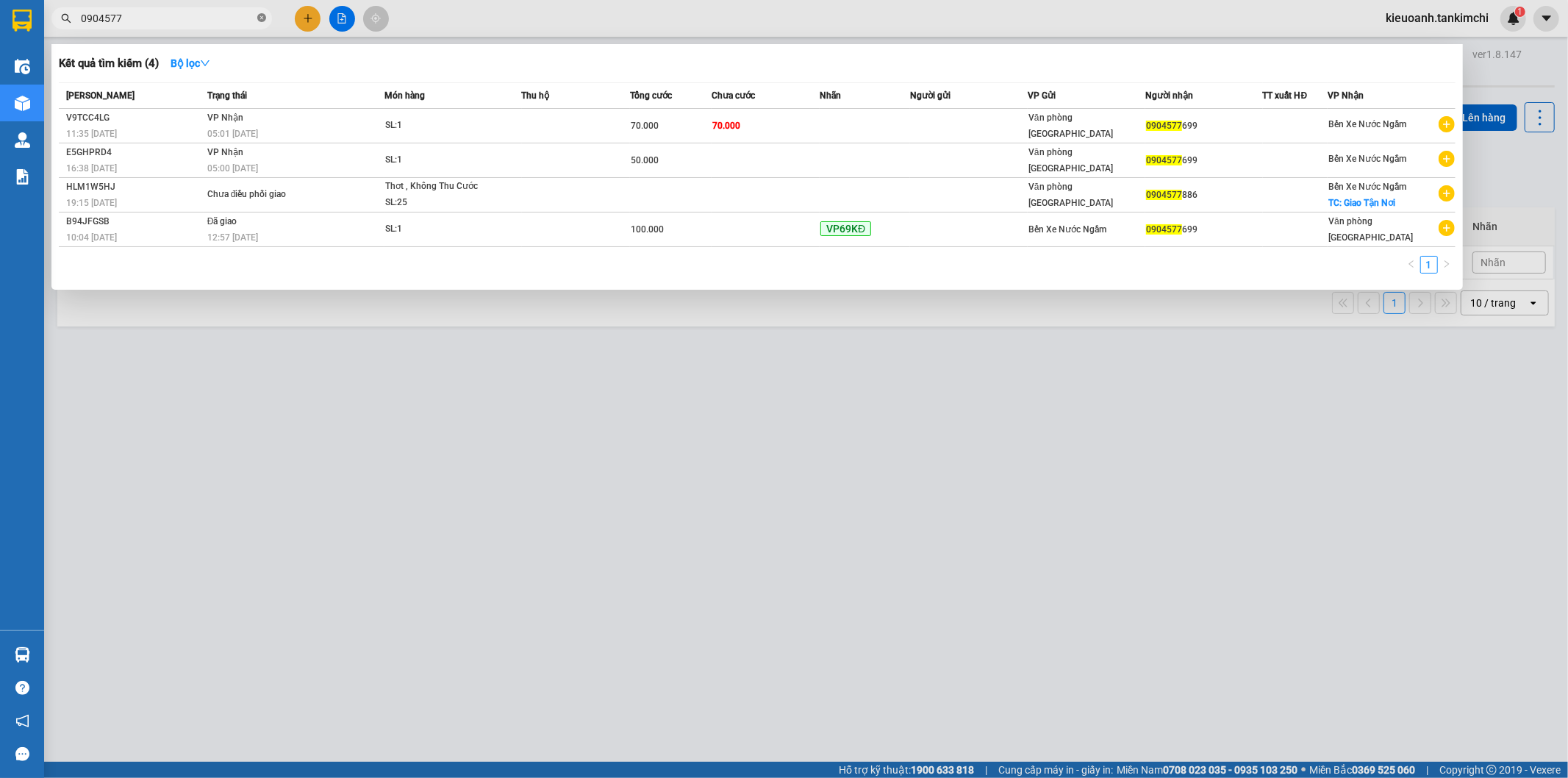
click at [260, 22] on icon "close-circle" at bounding box center [262, 18] width 9 height 9
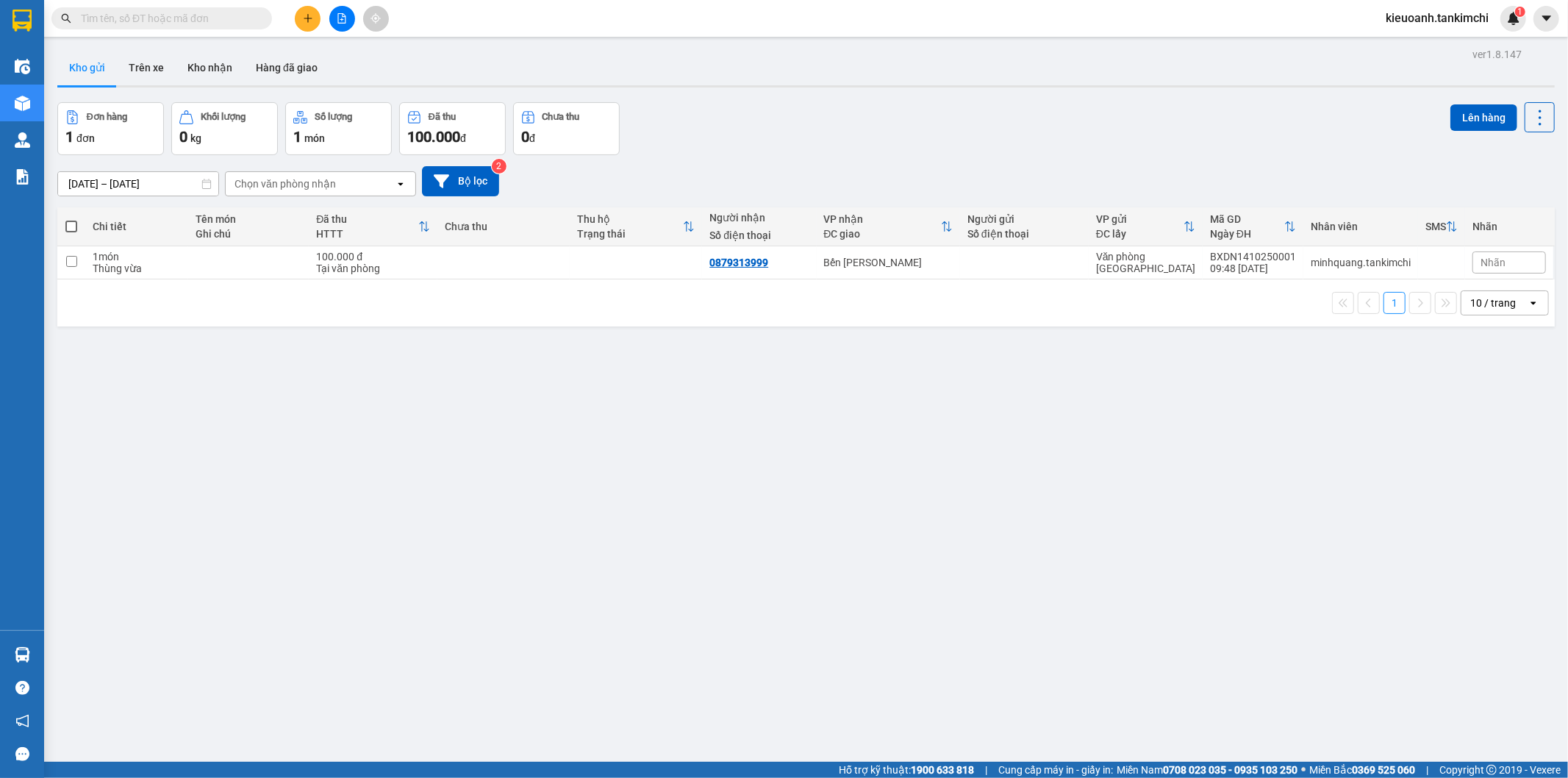
click at [225, 23] on input "text" at bounding box center [168, 18] width 174 height 16
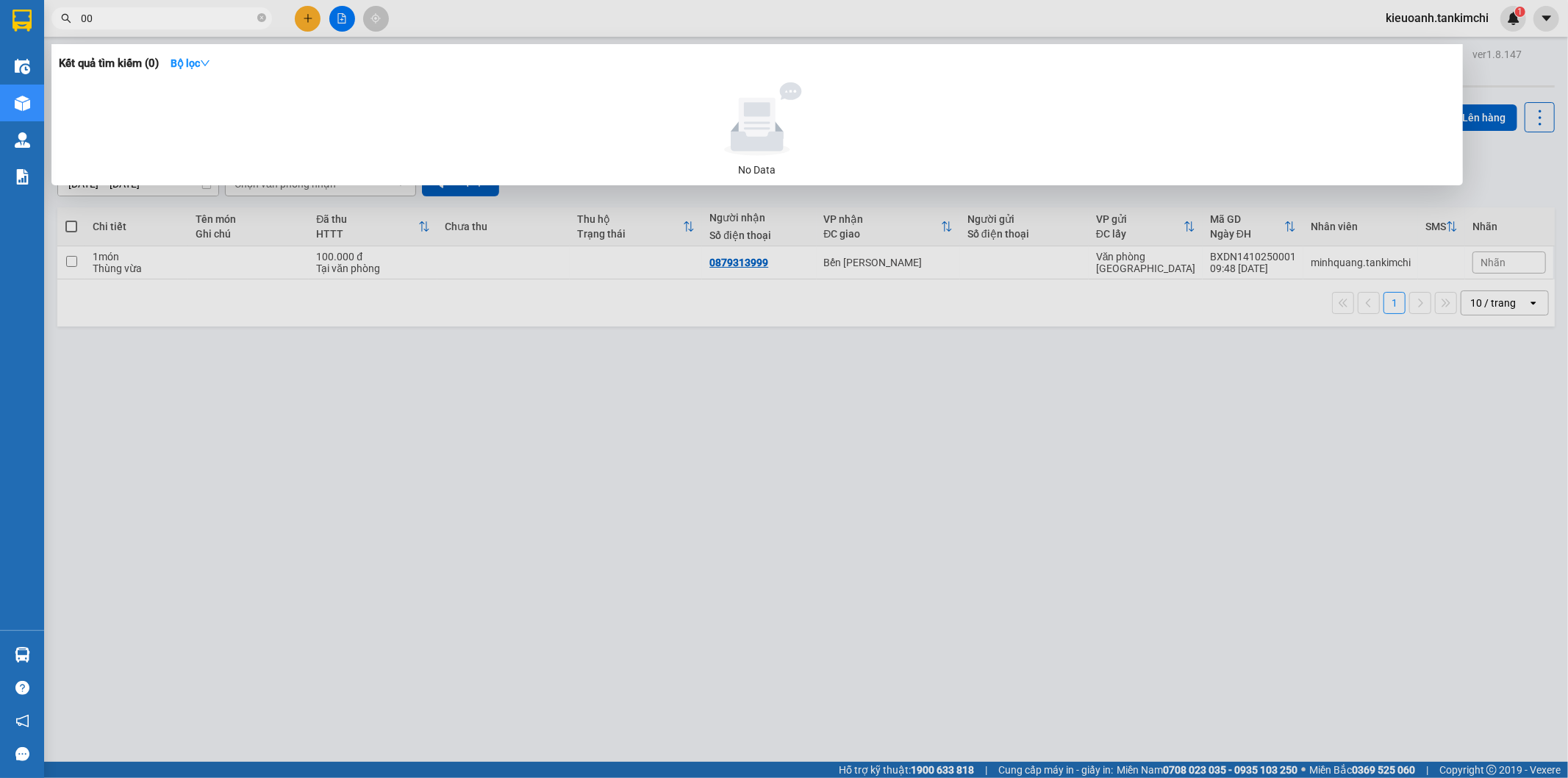
type input "0"
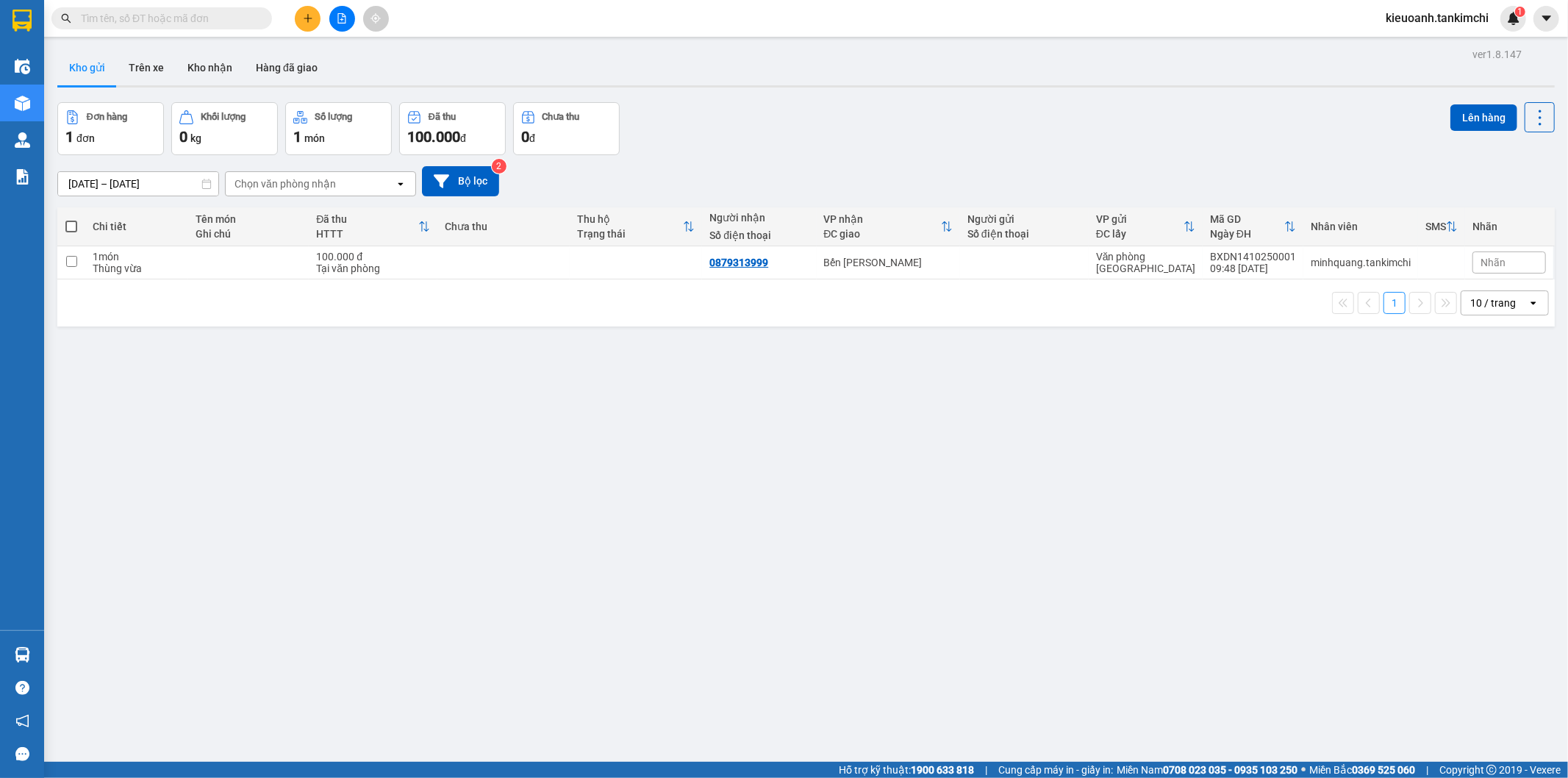
click at [217, 30] on div "Kết quả tìm kiếm ( 0 ) Bộ lọc No Data" at bounding box center [143, 19] width 286 height 26
click at [217, 20] on input "text" at bounding box center [168, 18] width 174 height 16
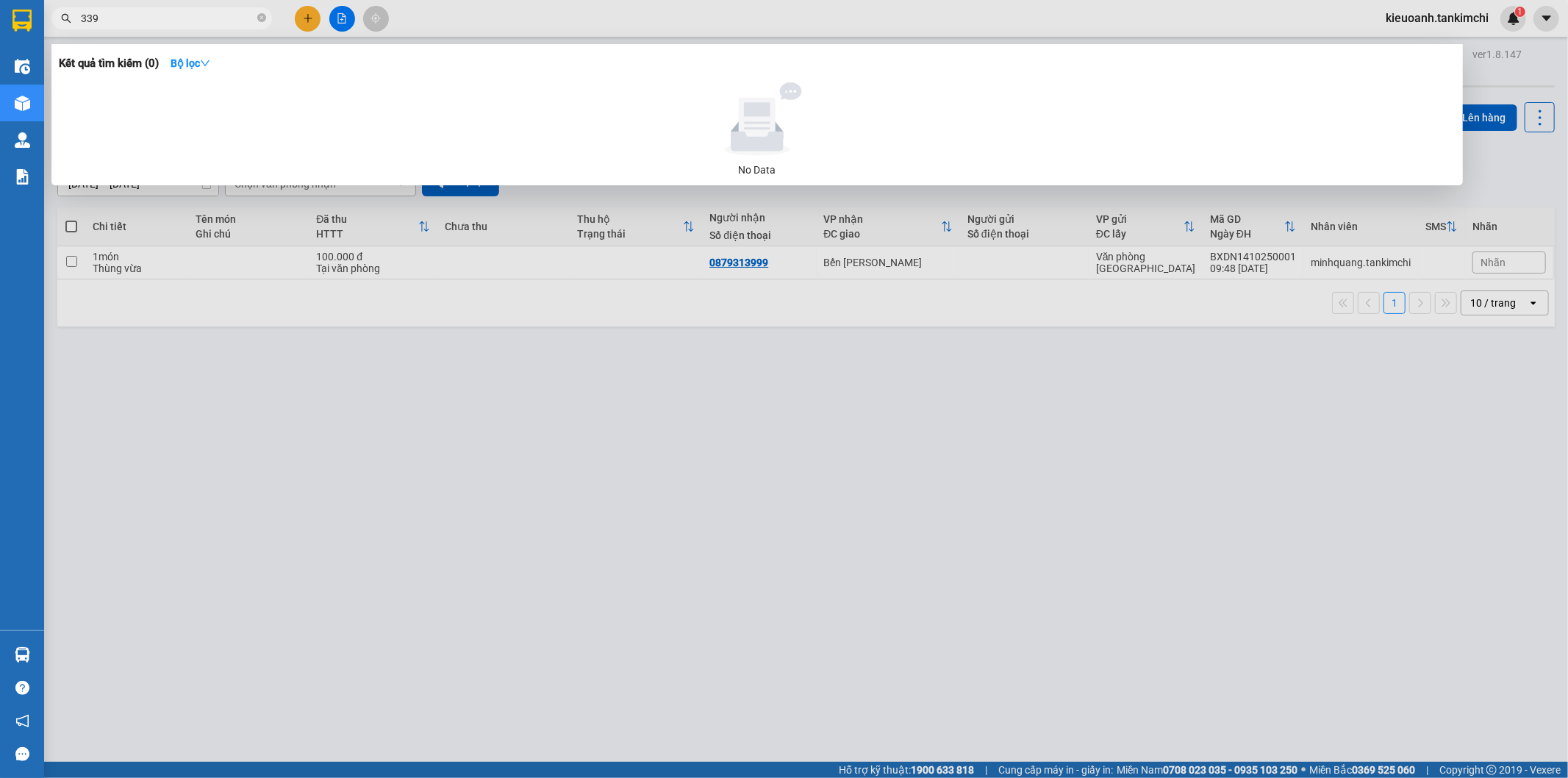
type input "3399"
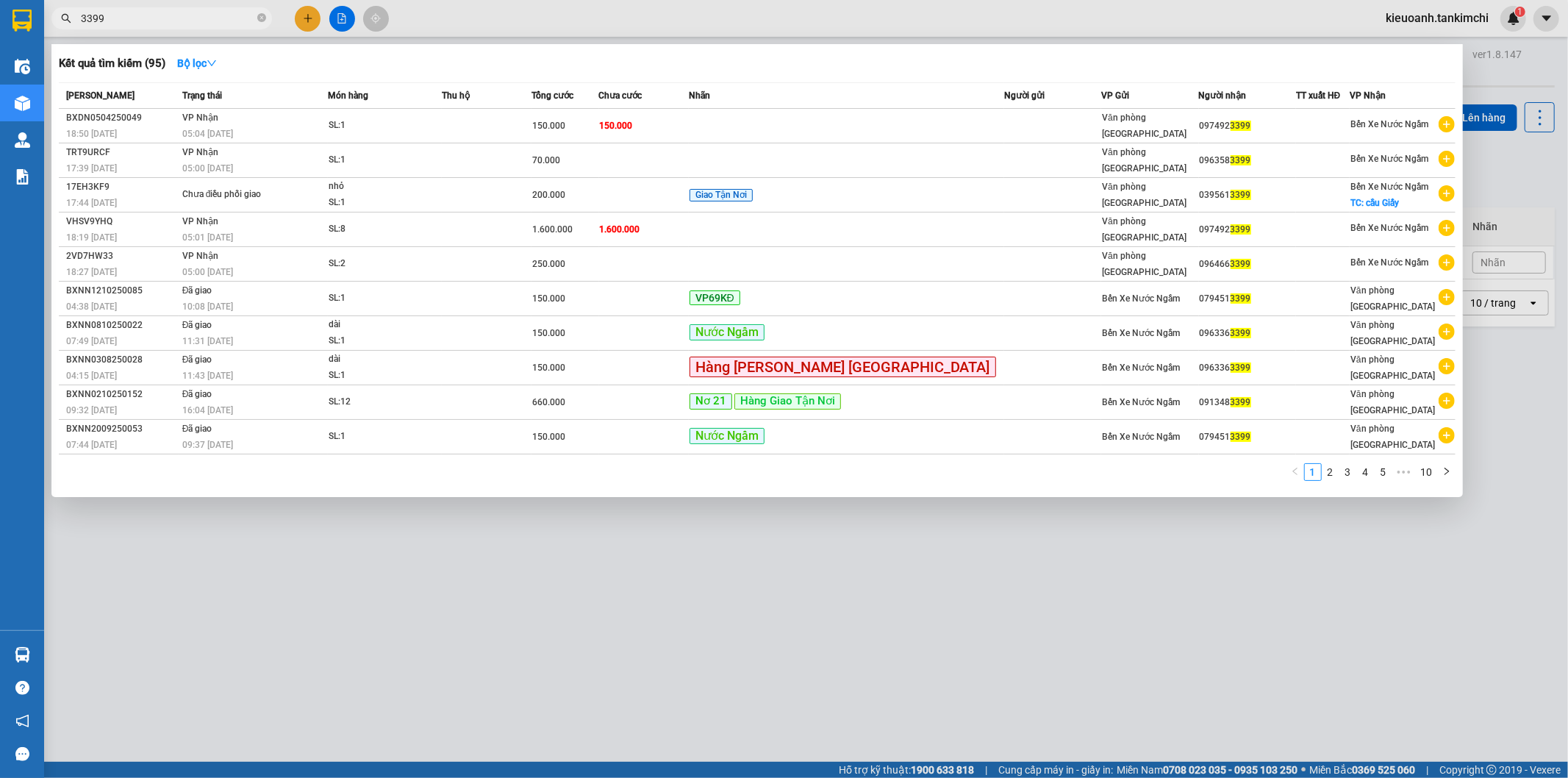
click at [217, 20] on input "3399" at bounding box center [168, 18] width 174 height 16
click at [261, 20] on icon "close-circle" at bounding box center [262, 18] width 9 height 9
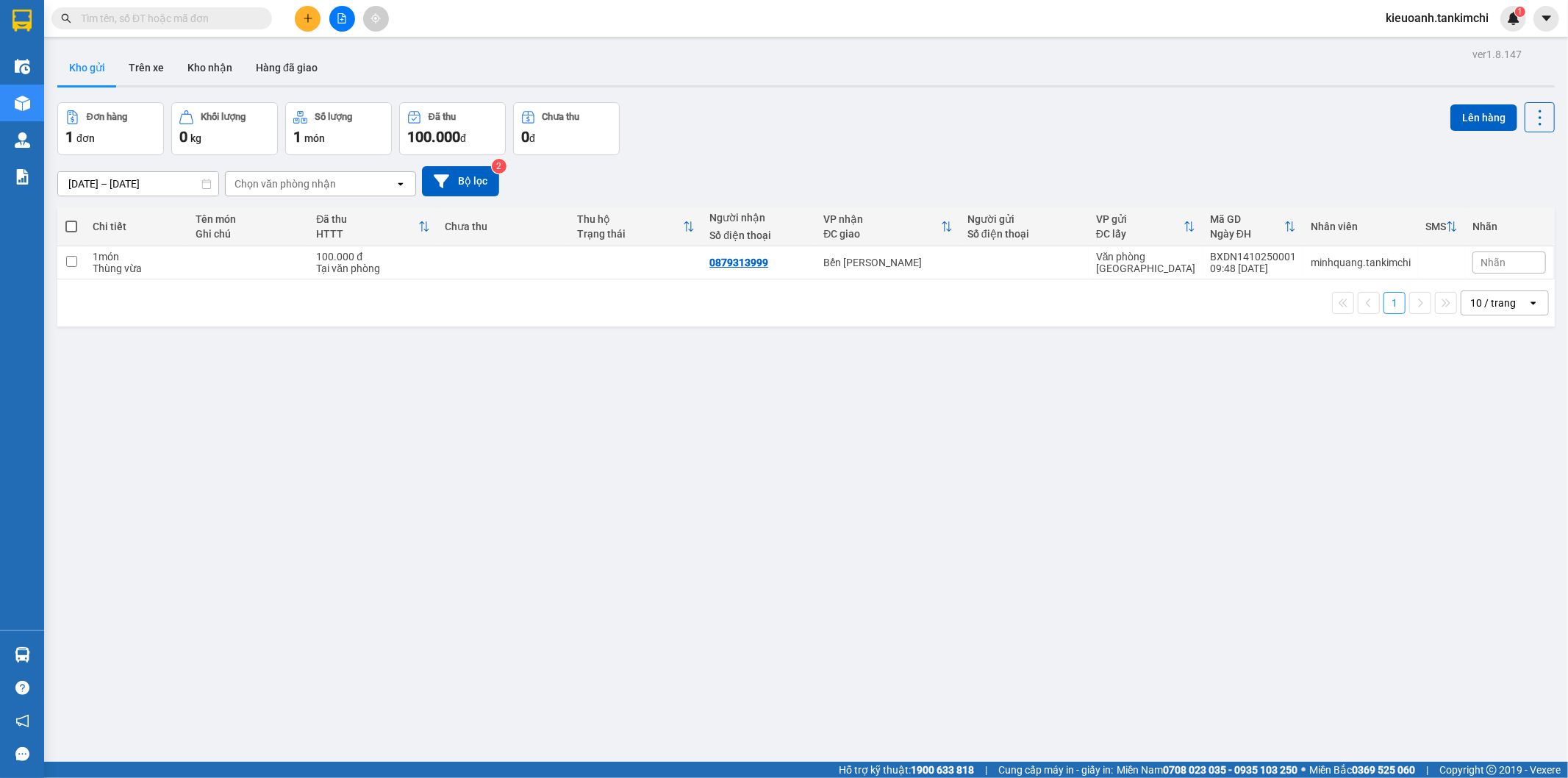
click at [226, 15] on input "text" at bounding box center [168, 18] width 174 height 16
click at [173, 24] on input "text" at bounding box center [168, 18] width 174 height 16
click at [216, 19] on input "text" at bounding box center [168, 18] width 174 height 16
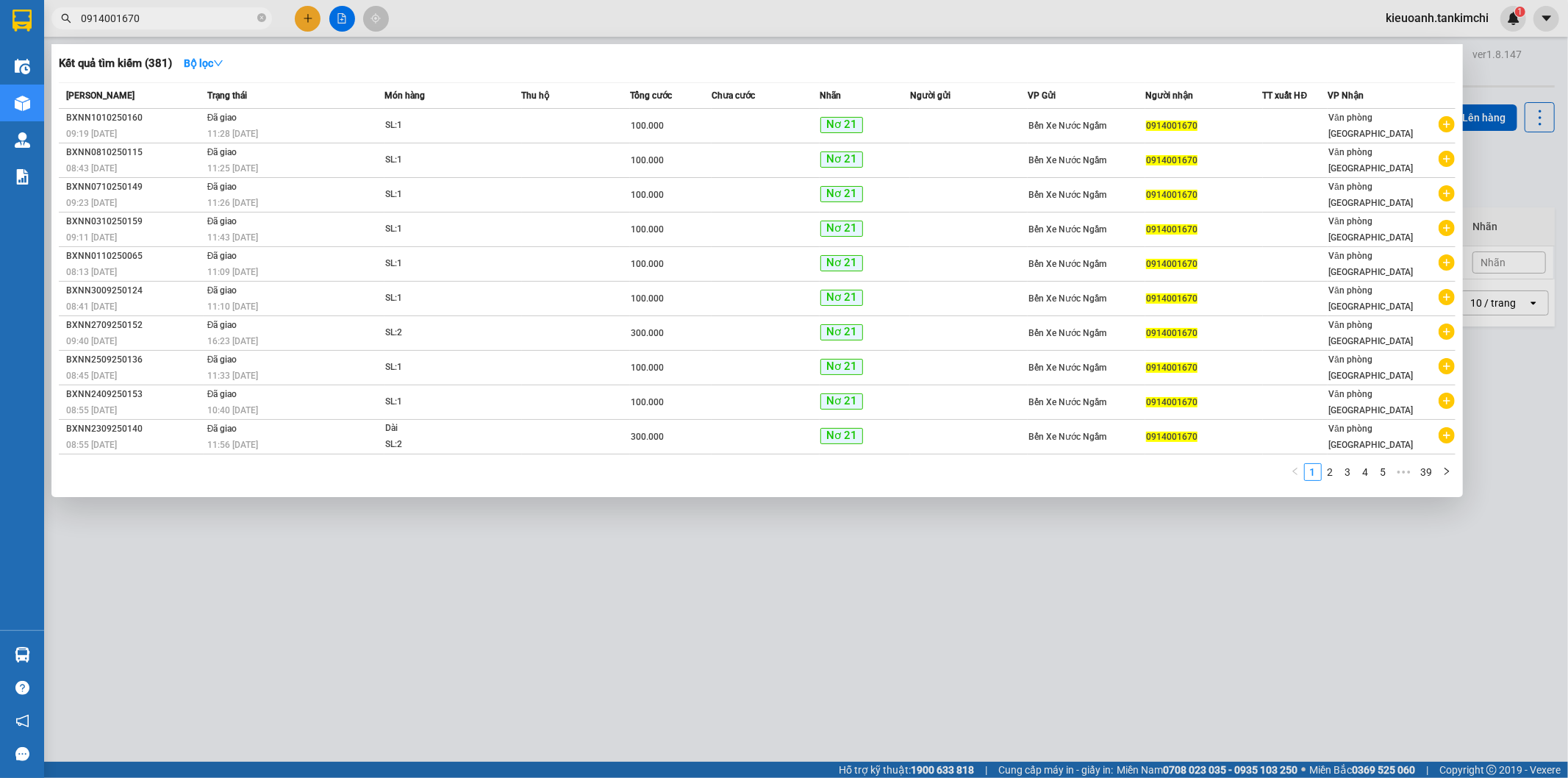
click at [216, 19] on input "0914001670" at bounding box center [168, 18] width 174 height 16
type input "0914001670"
click at [188, 17] on input "0914001670" at bounding box center [168, 18] width 174 height 16
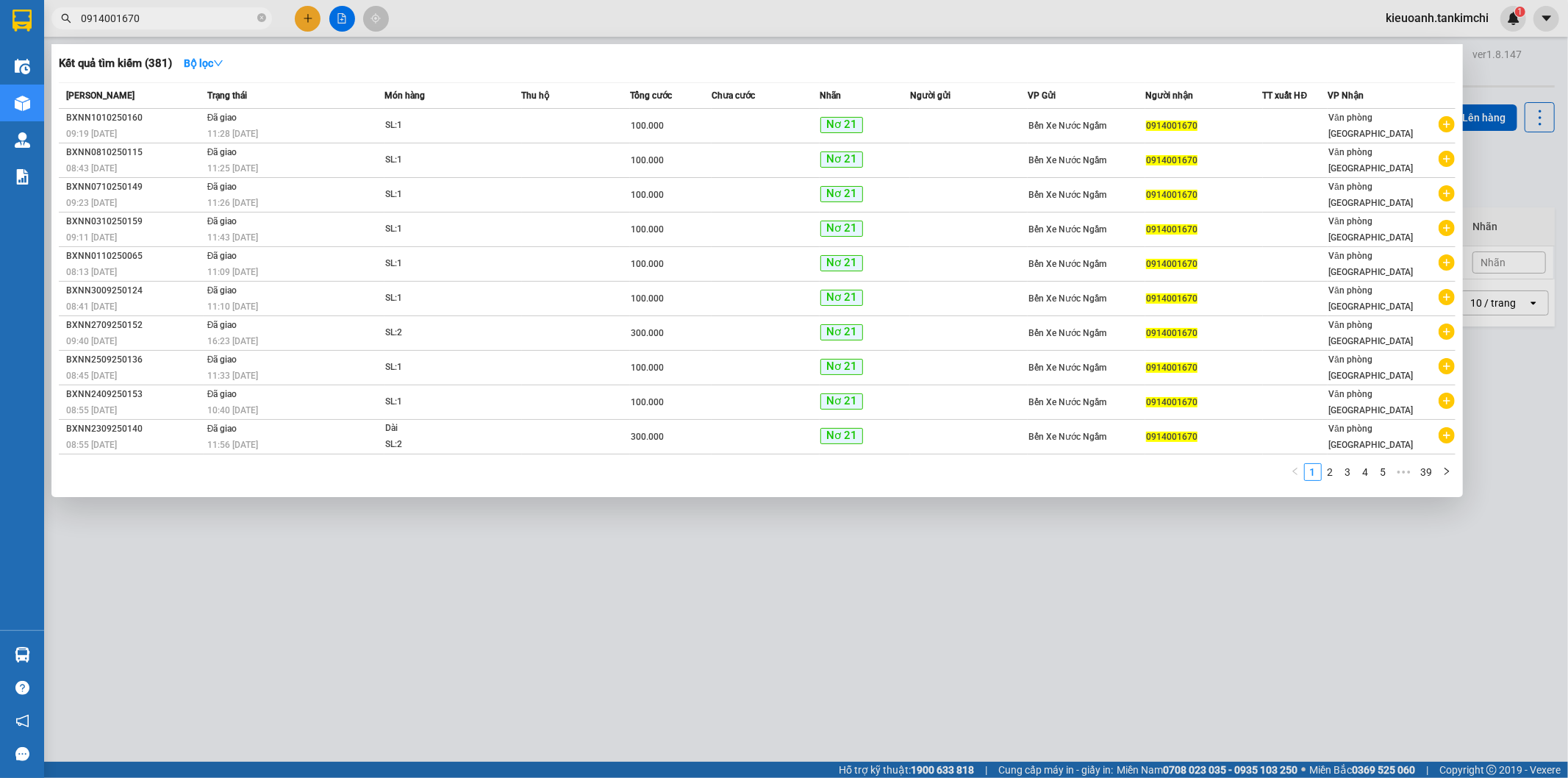
click at [203, 31] on div at bounding box center [784, 389] width 1568 height 778
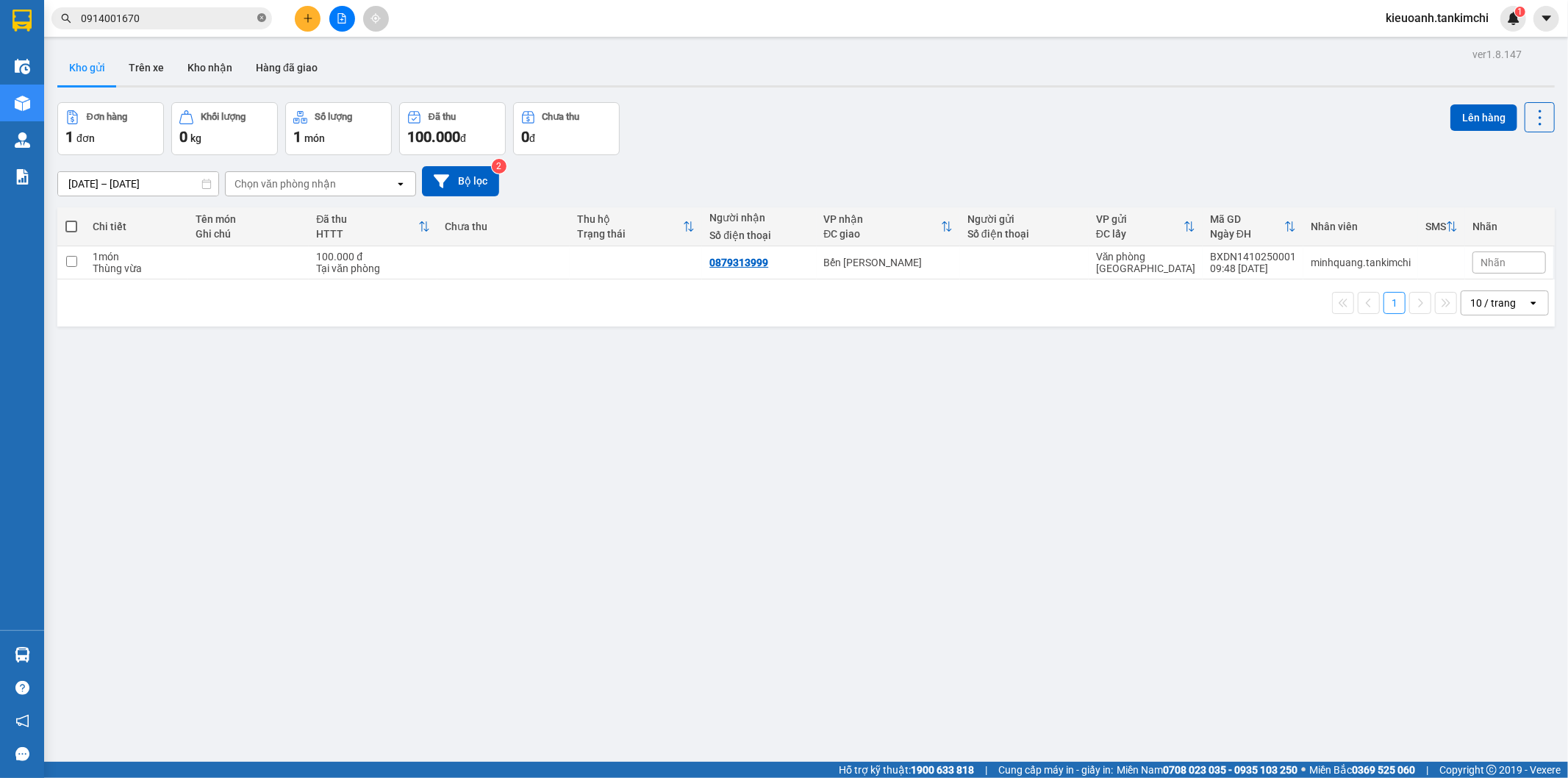
click at [263, 19] on icon "close-circle" at bounding box center [262, 18] width 9 height 9
click at [240, 19] on input "text" at bounding box center [168, 18] width 174 height 16
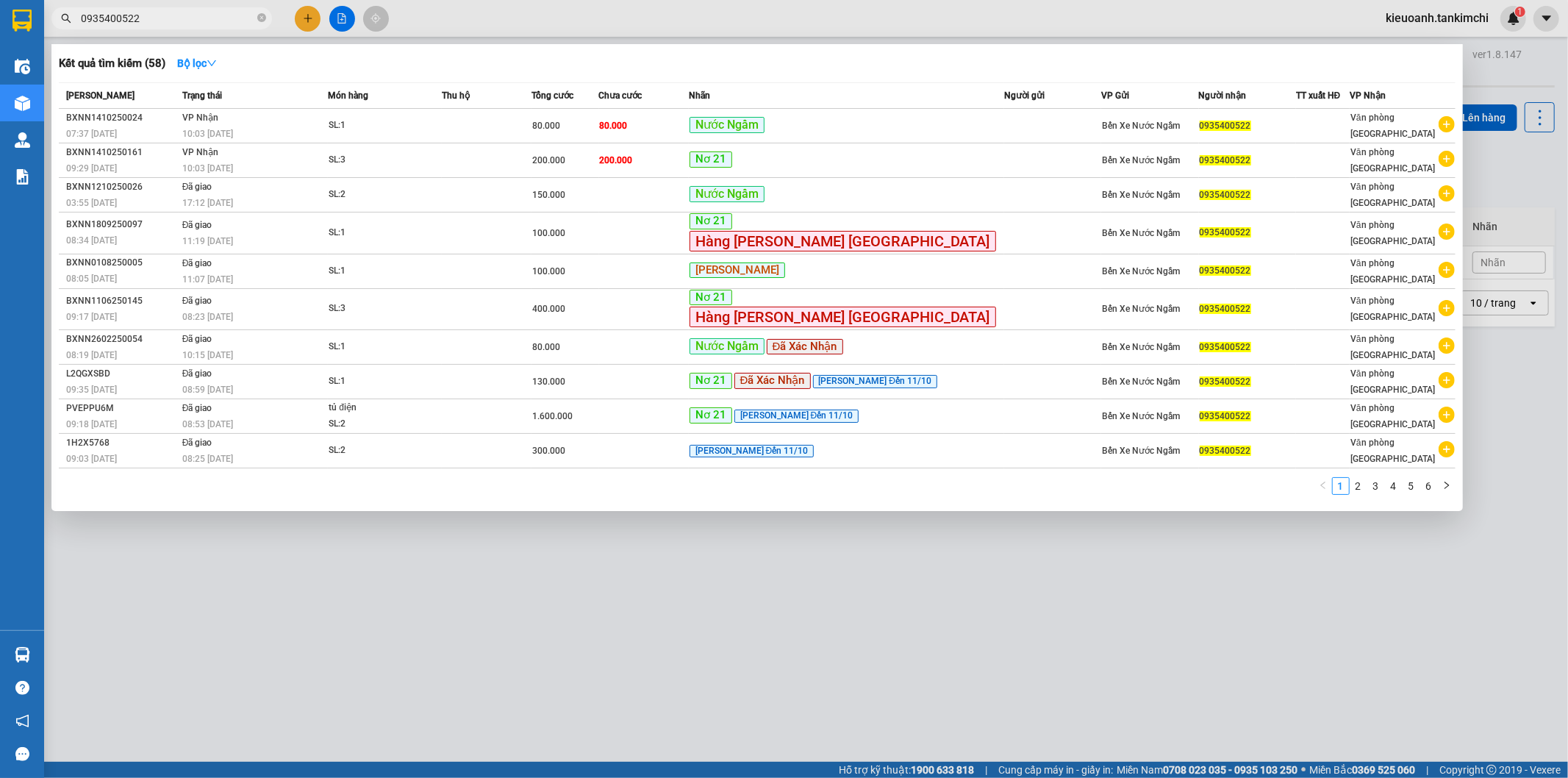
type input "0935400522"
click at [260, 18] on icon "close-circle" at bounding box center [262, 18] width 9 height 9
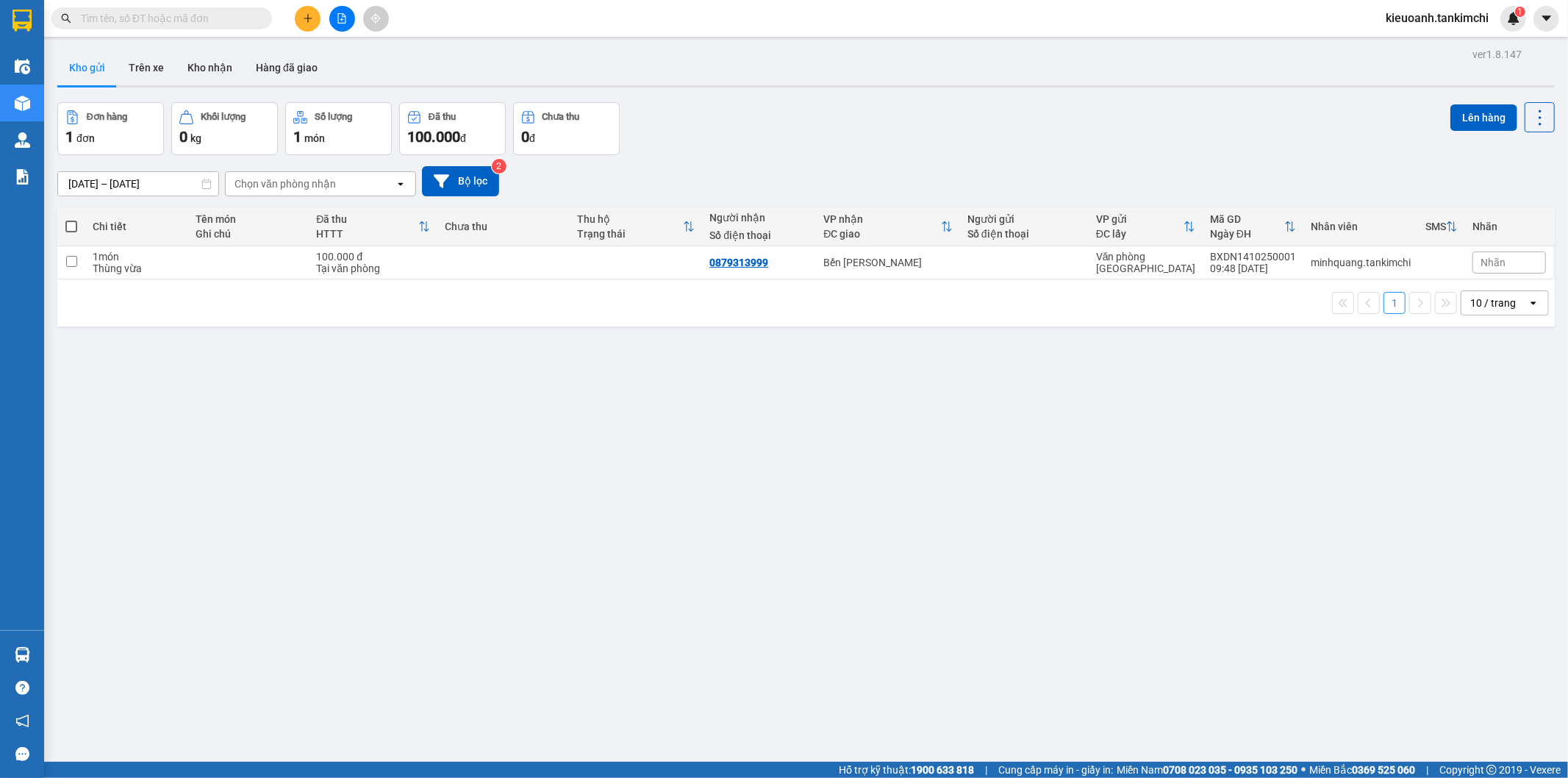
click at [224, 23] on input "text" at bounding box center [168, 18] width 174 height 16
paste input "0914001670"
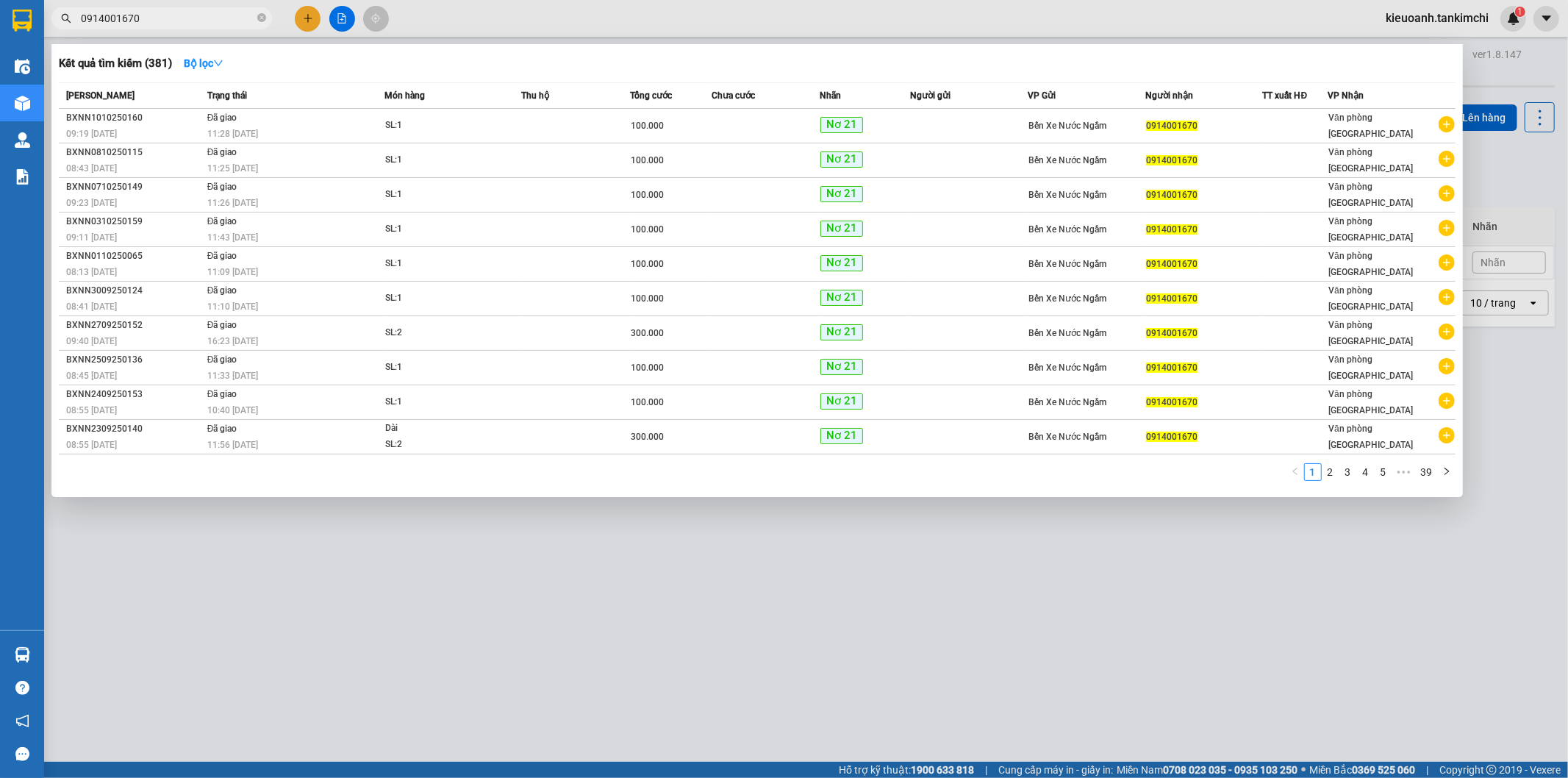
type input "0914001670"
click at [157, 15] on input "0914001670" at bounding box center [168, 18] width 174 height 16
click at [192, 27] on span "0914001670" at bounding box center [162, 18] width 220 height 22
click at [188, 23] on input "0914001670" at bounding box center [168, 18] width 174 height 16
click at [260, 18] on icon "close-circle" at bounding box center [262, 18] width 9 height 9
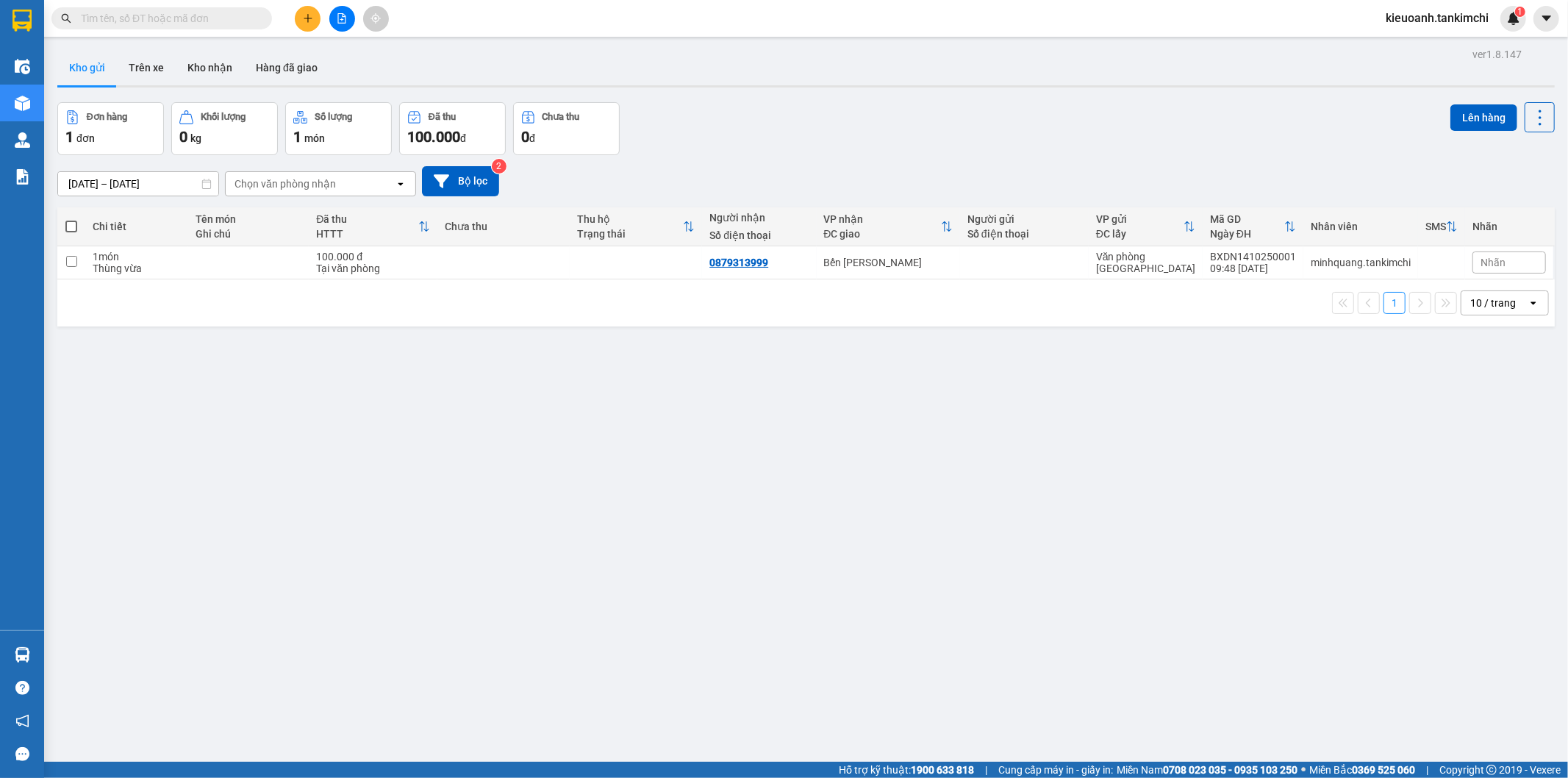
click at [215, 22] on input "text" at bounding box center [168, 18] width 174 height 16
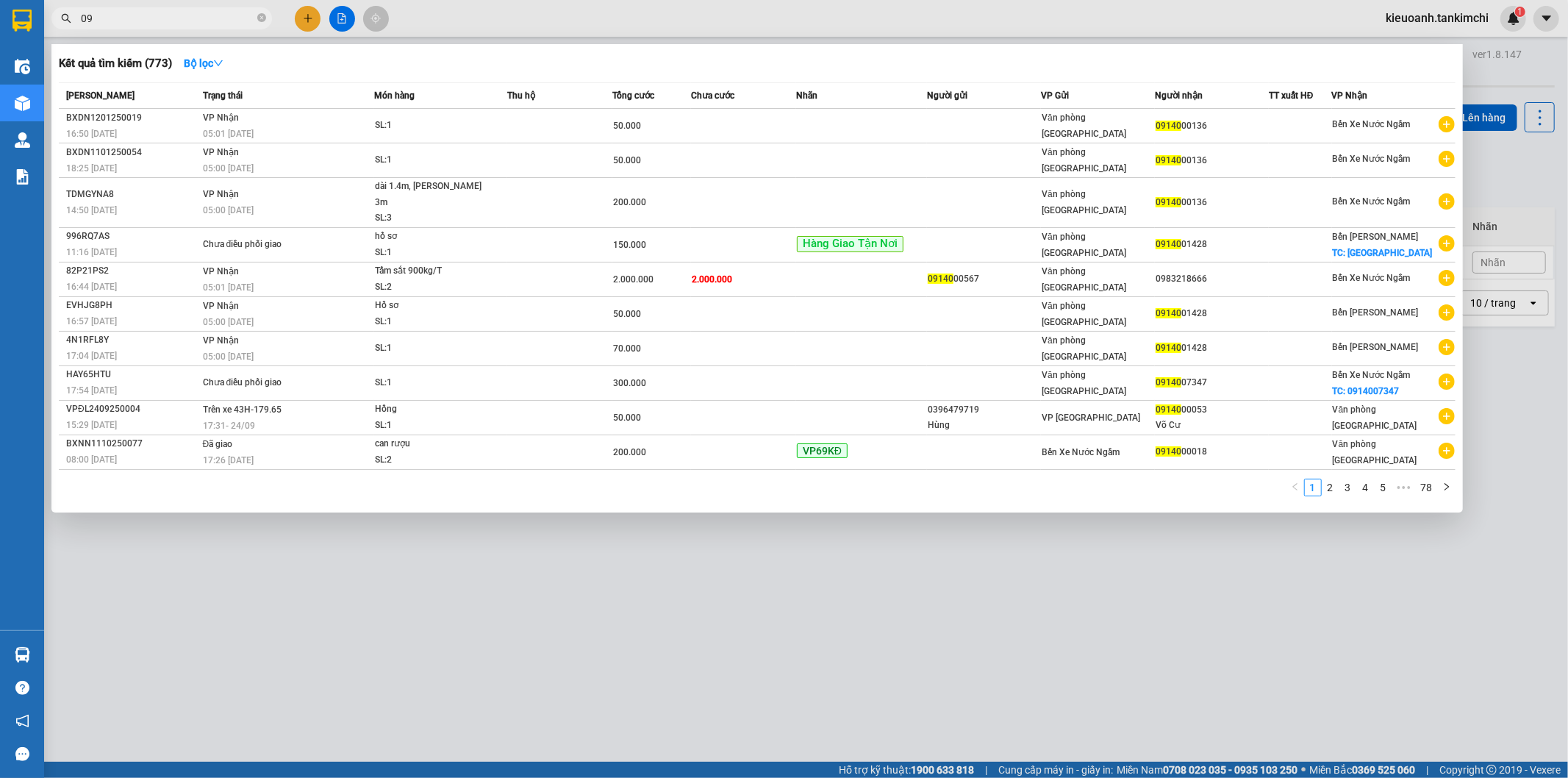
type input "0"
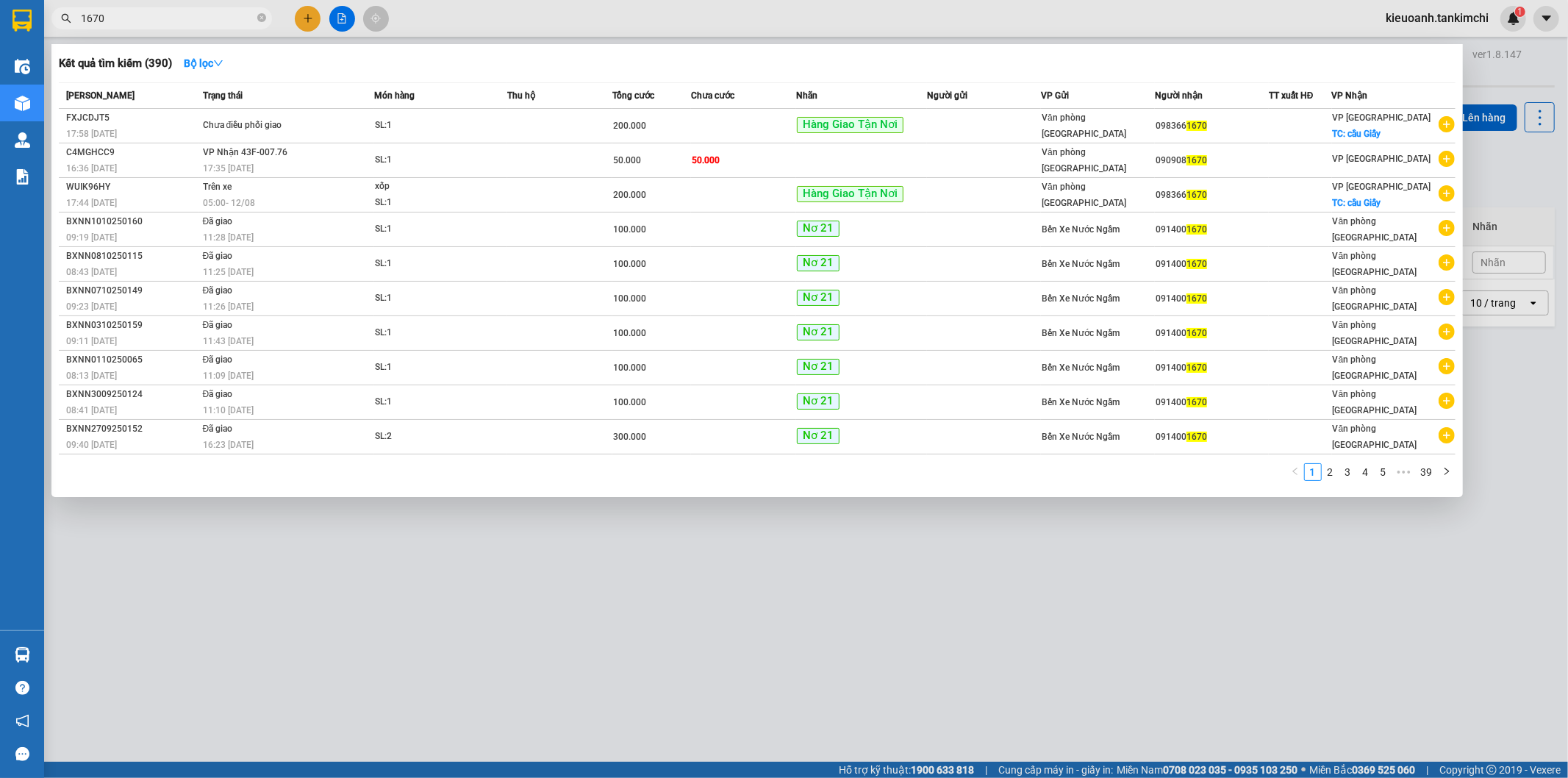
type input "1670"
click at [263, 20] on icon "close-circle" at bounding box center [262, 18] width 9 height 9
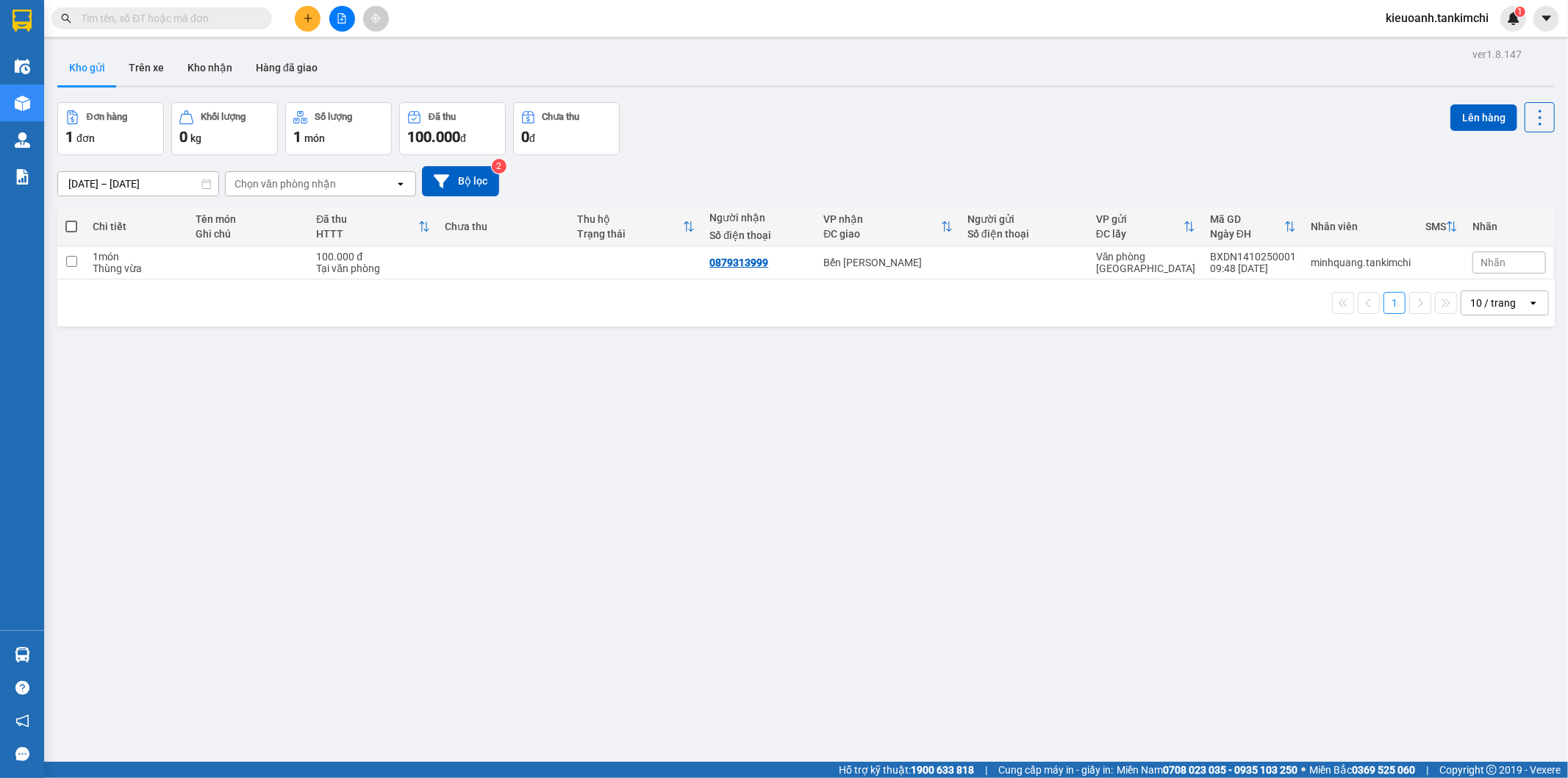
click at [178, 30] on div "Kết quả [PERSON_NAME] ( 390 ) Bộ lọc Mã ĐH Trạng thái Món hàng Thu hộ Tổng [PER…" at bounding box center [143, 19] width 286 height 26
click at [177, 27] on span at bounding box center [162, 18] width 220 height 22
click at [177, 18] on input "text" at bounding box center [168, 18] width 174 height 16
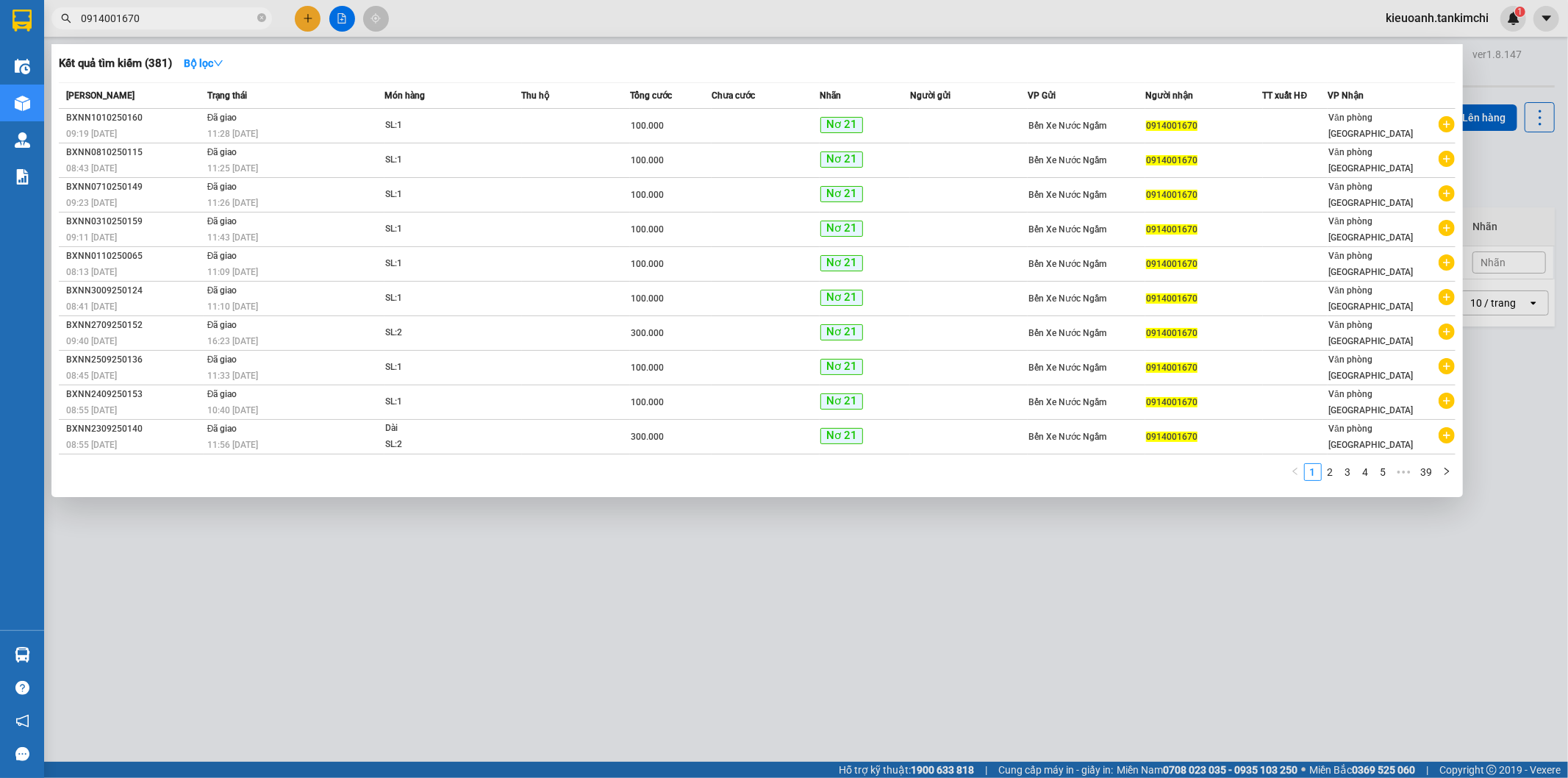
type input "0914001670"
click at [258, 18] on icon "close-circle" at bounding box center [262, 18] width 9 height 9
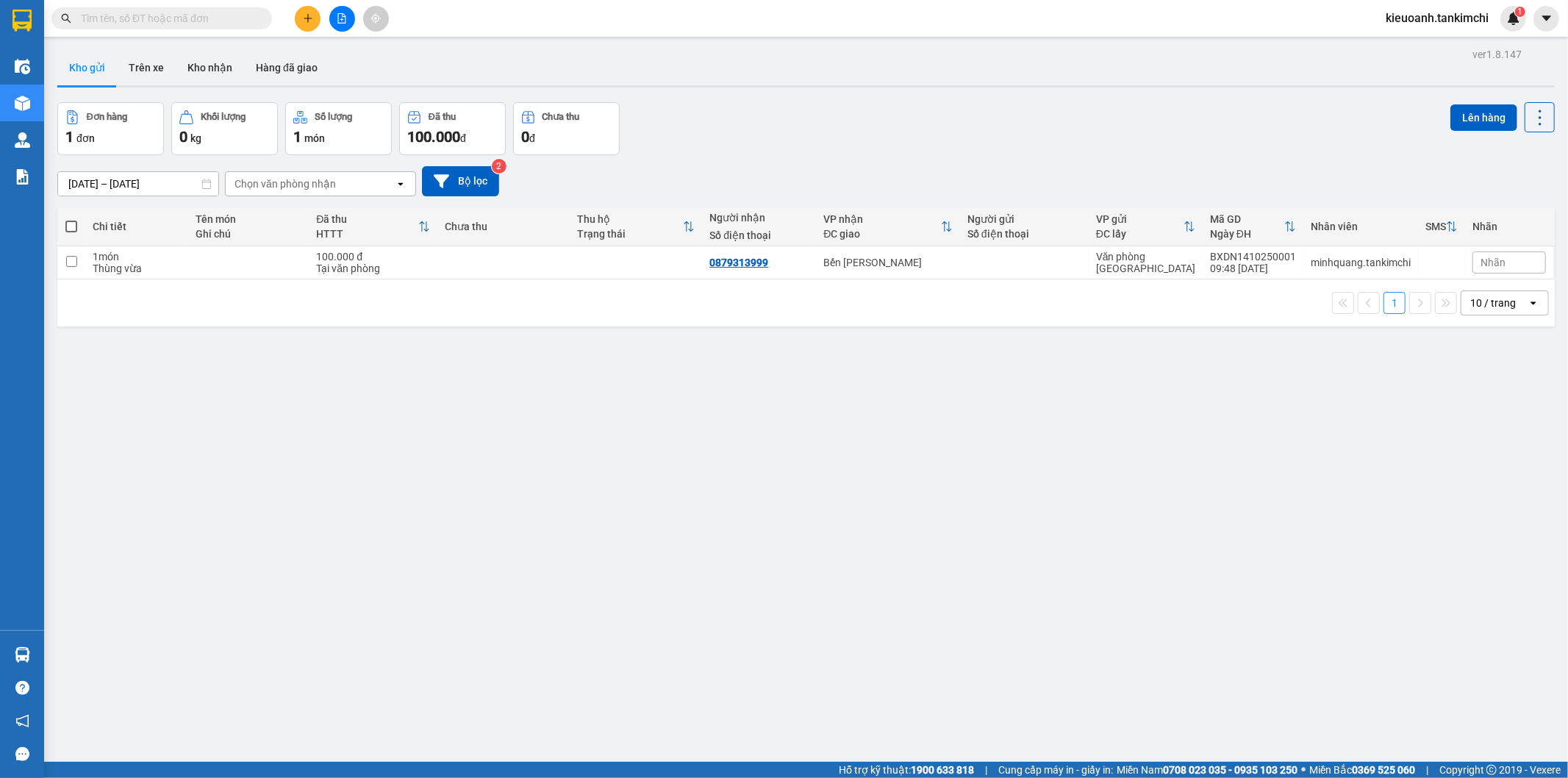
click at [237, 18] on input "text" at bounding box center [168, 18] width 174 height 16
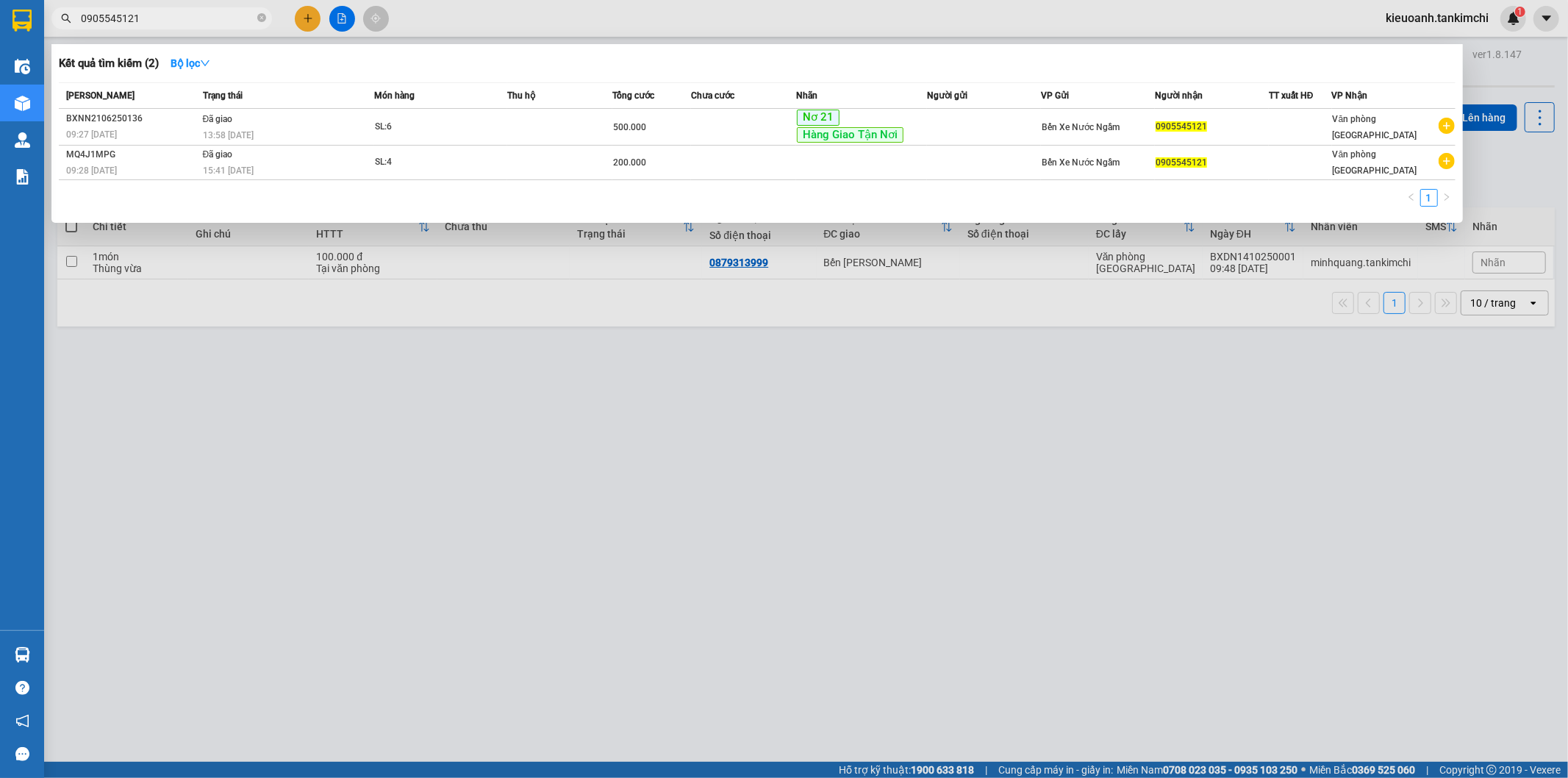
click at [166, 15] on input "0905545121" at bounding box center [168, 18] width 174 height 16
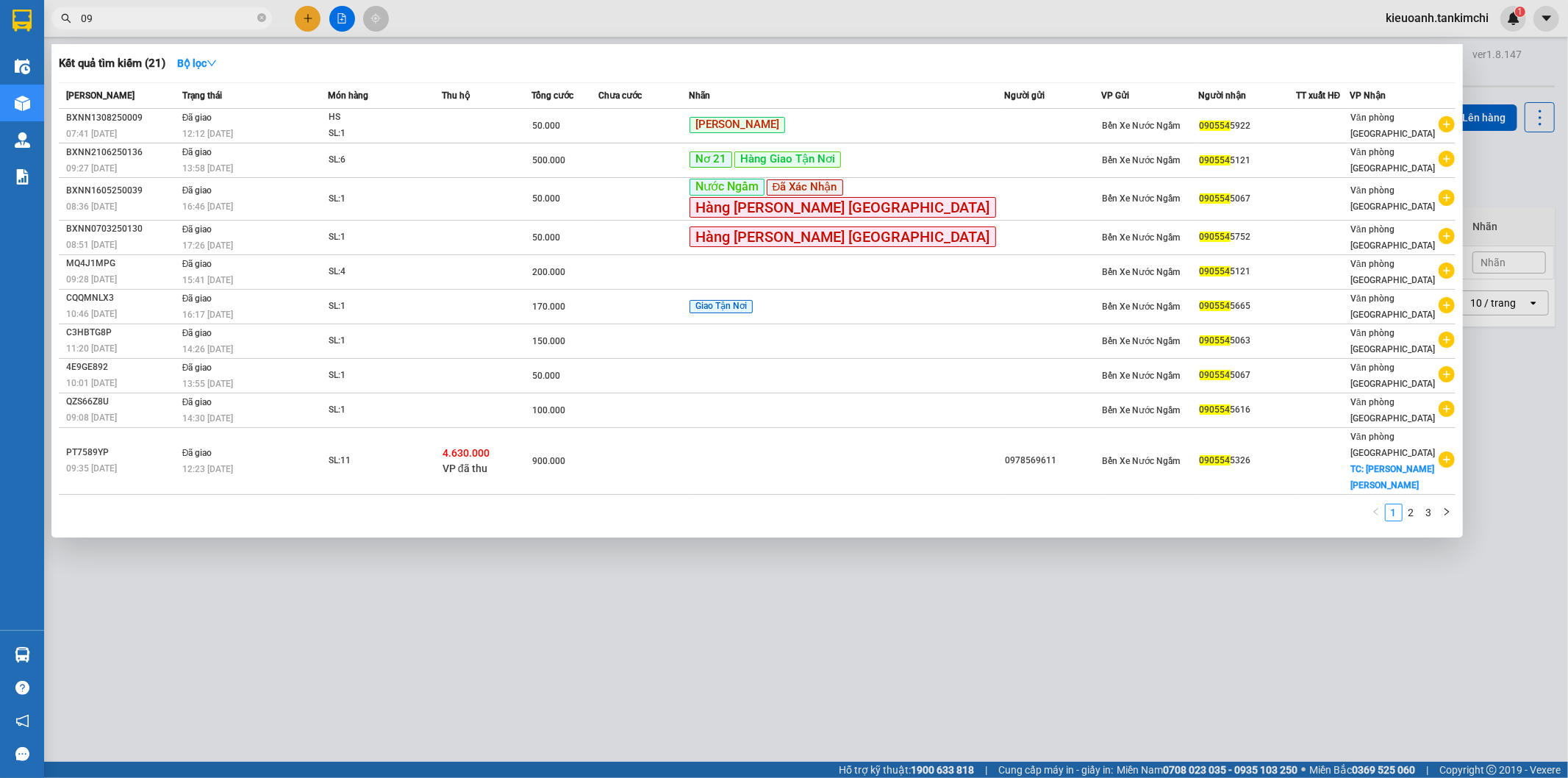
type input "0"
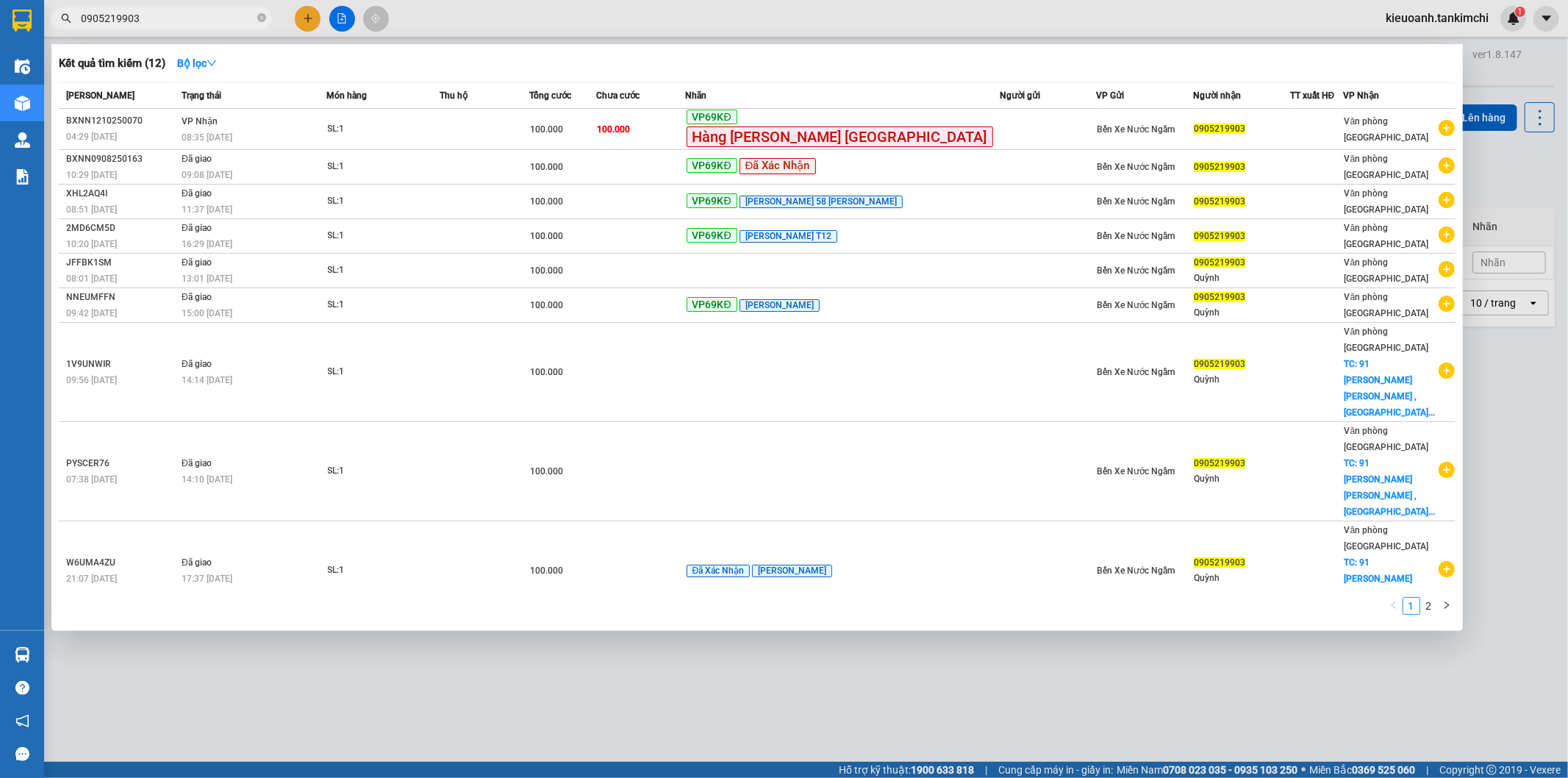
type input "0905219903"
click at [181, 17] on input "0905219903" at bounding box center [168, 18] width 174 height 16
click at [186, 13] on input "0905219903" at bounding box center [168, 18] width 174 height 16
click at [185, 13] on input "0905219903" at bounding box center [168, 18] width 174 height 16
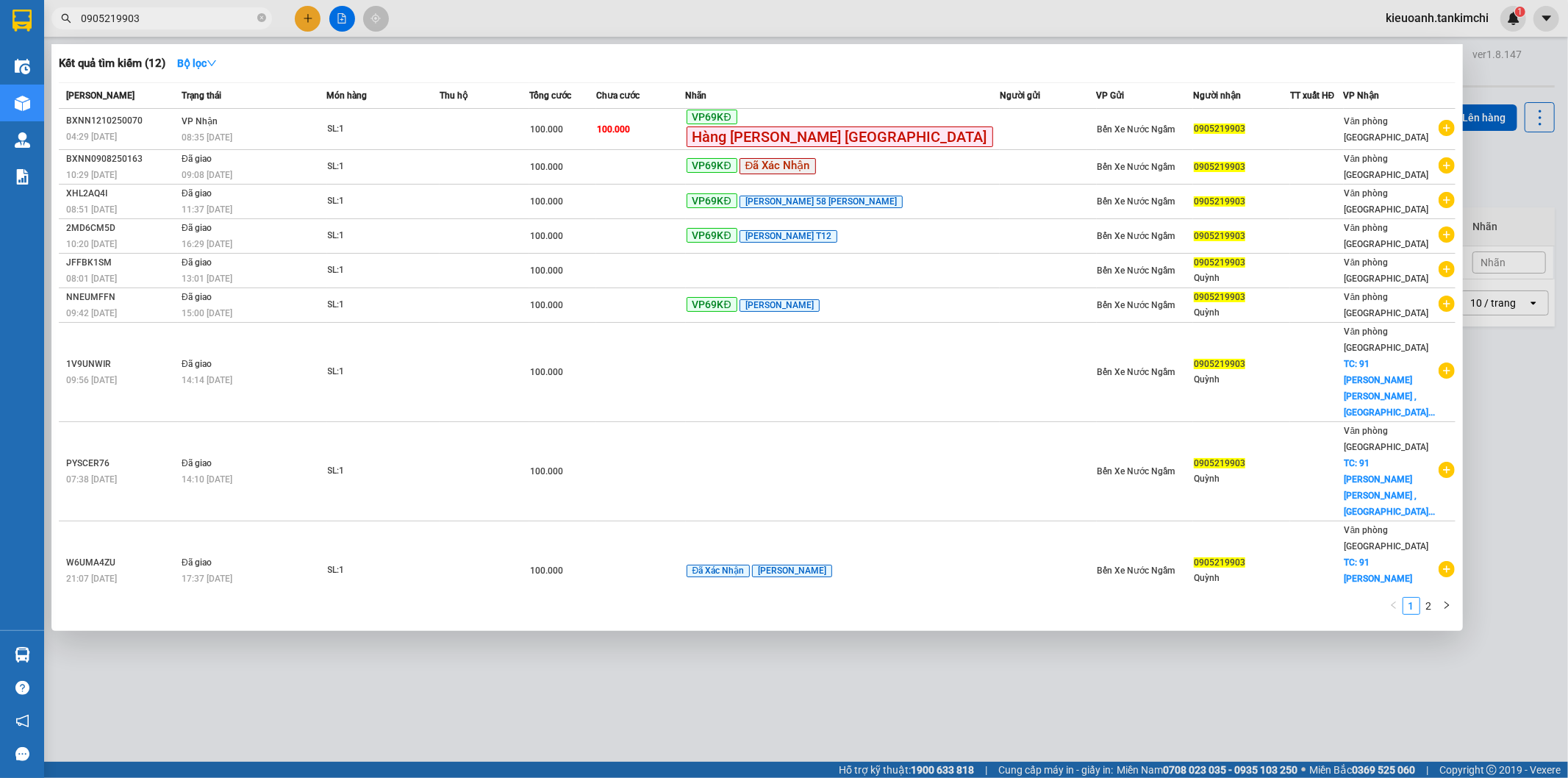
click at [185, 13] on input "0905219903" at bounding box center [168, 18] width 174 height 16
click at [147, 21] on input "0905219903" at bounding box center [168, 18] width 174 height 16
click at [259, 18] on icon "close-circle" at bounding box center [262, 18] width 9 height 9
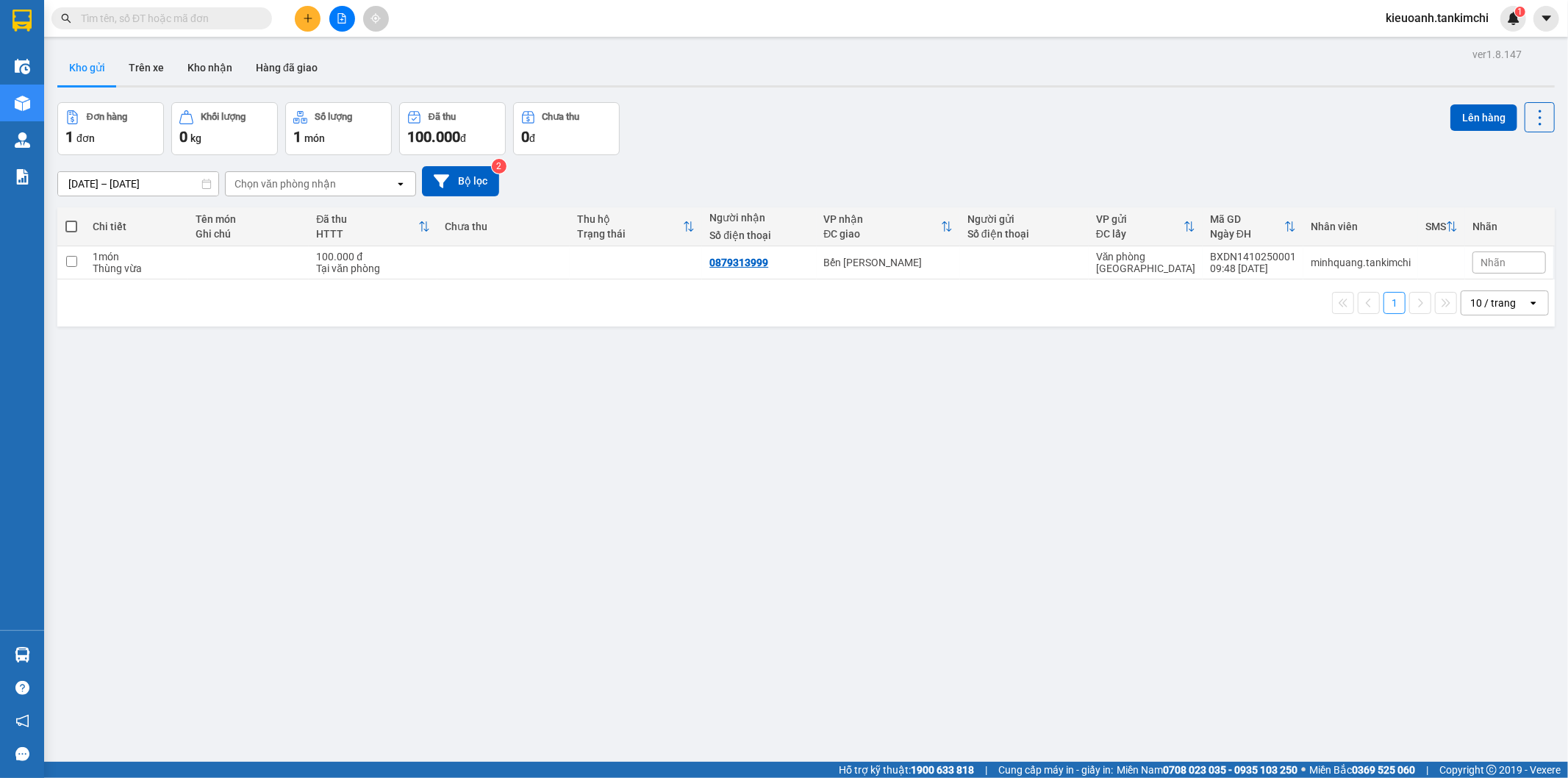
click at [227, 19] on input "text" at bounding box center [168, 18] width 174 height 16
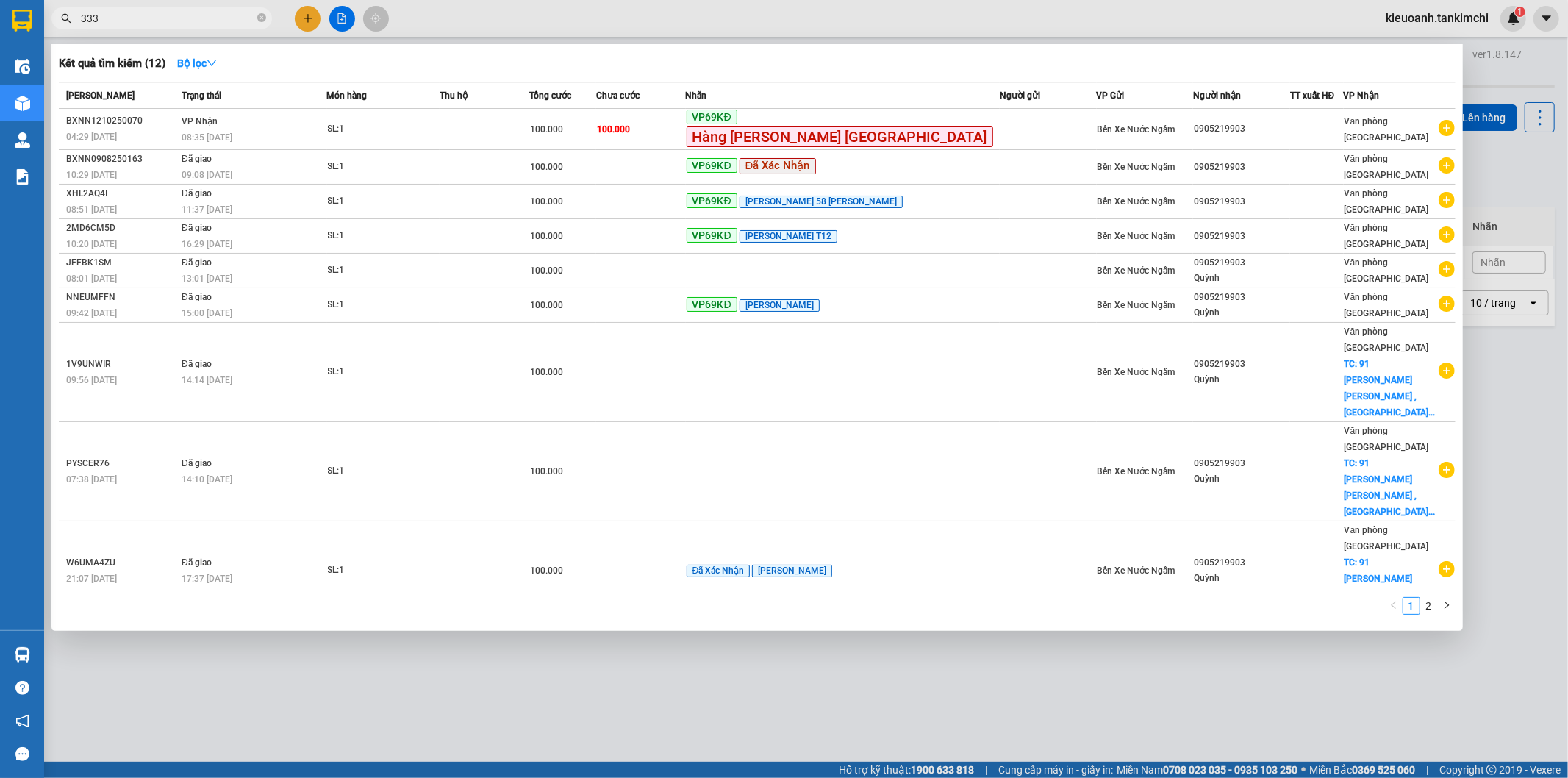
type input "3332"
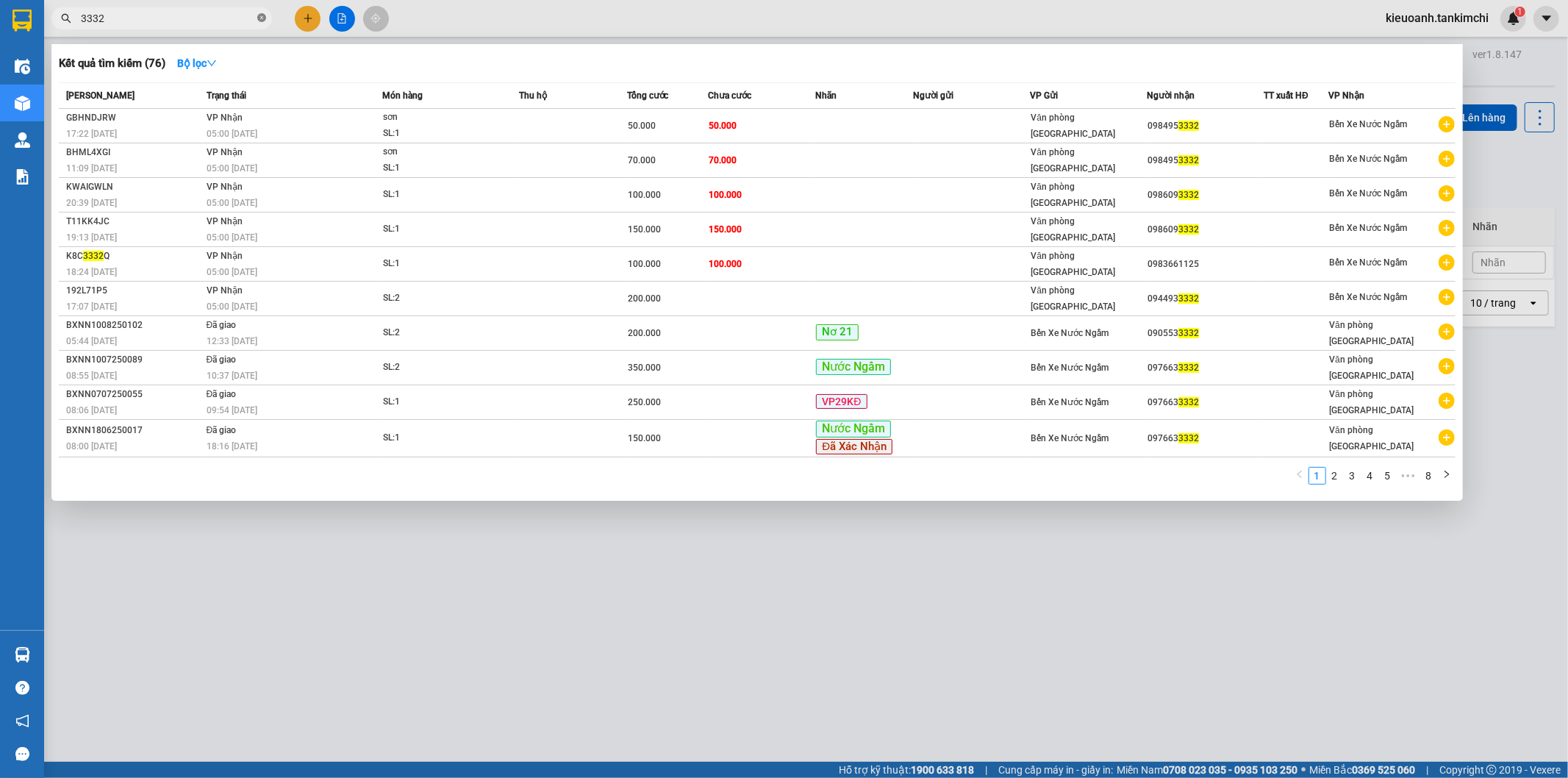
click at [263, 20] on icon "close-circle" at bounding box center [262, 18] width 9 height 9
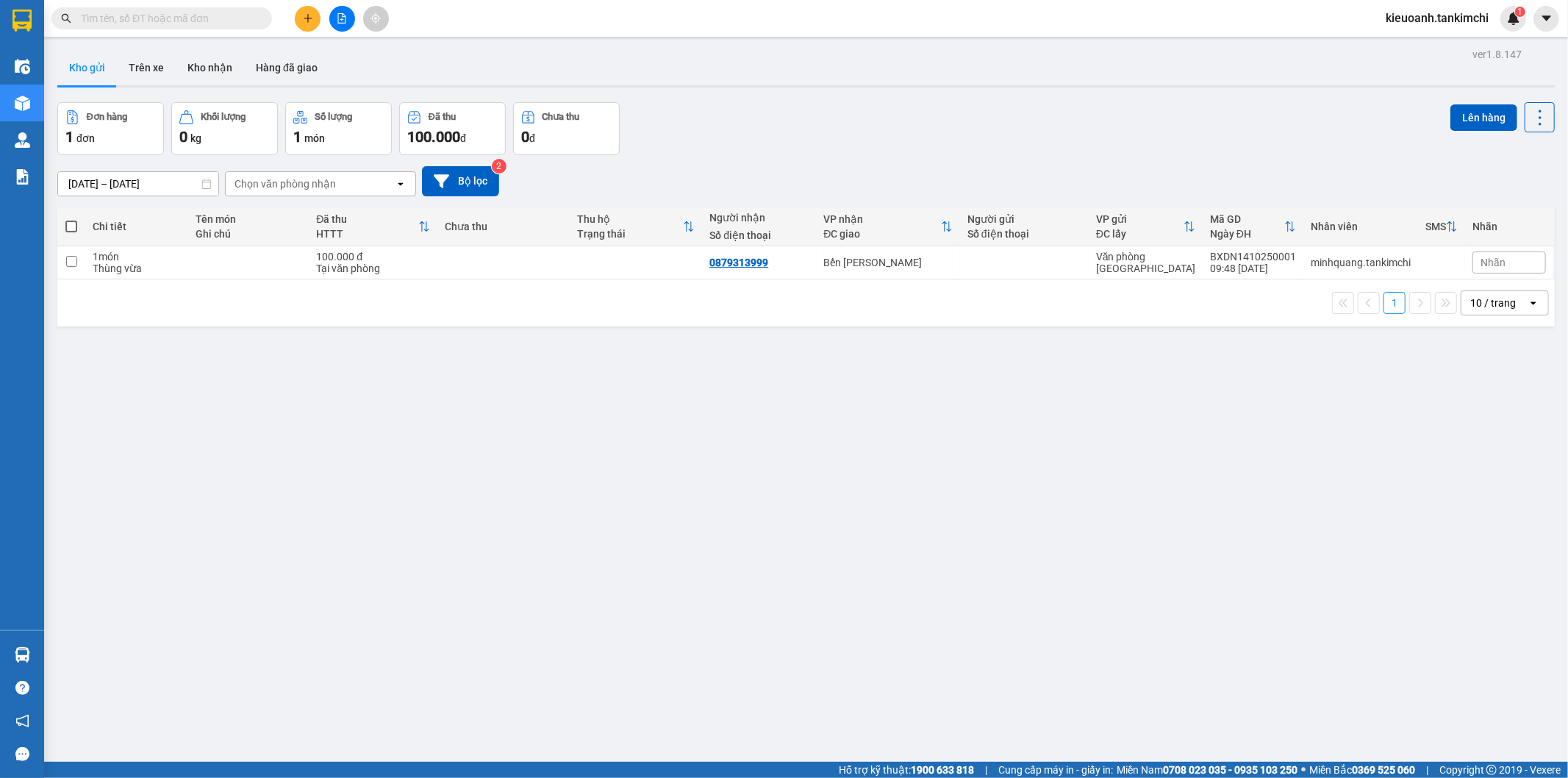
click at [217, 20] on input "text" at bounding box center [168, 18] width 174 height 16
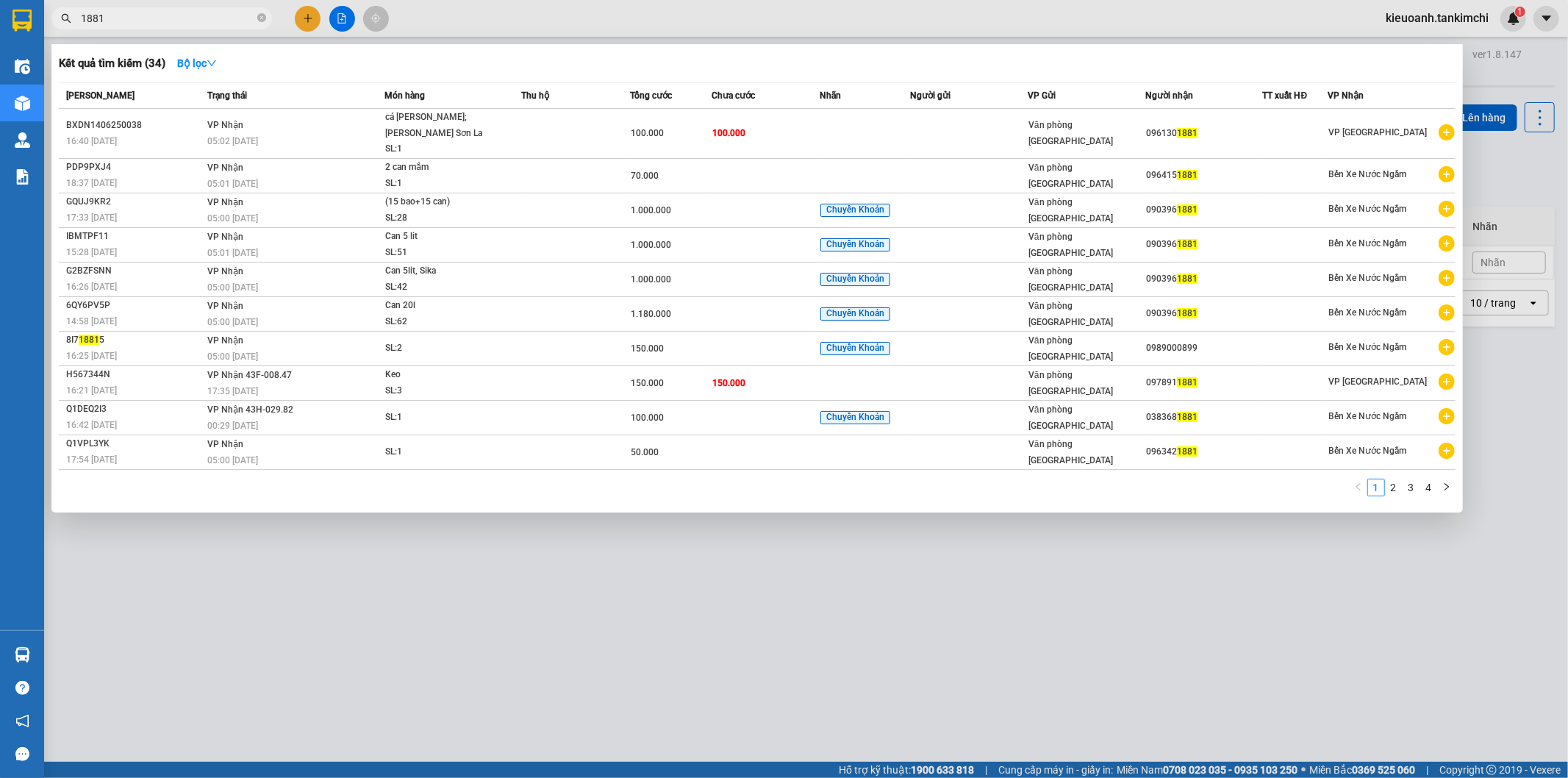
click at [140, 18] on input "1881" at bounding box center [168, 18] width 174 height 16
type input "1881"
click at [266, 15] on span "1881" at bounding box center [162, 18] width 220 height 22
click at [265, 18] on icon "close-circle" at bounding box center [262, 18] width 9 height 9
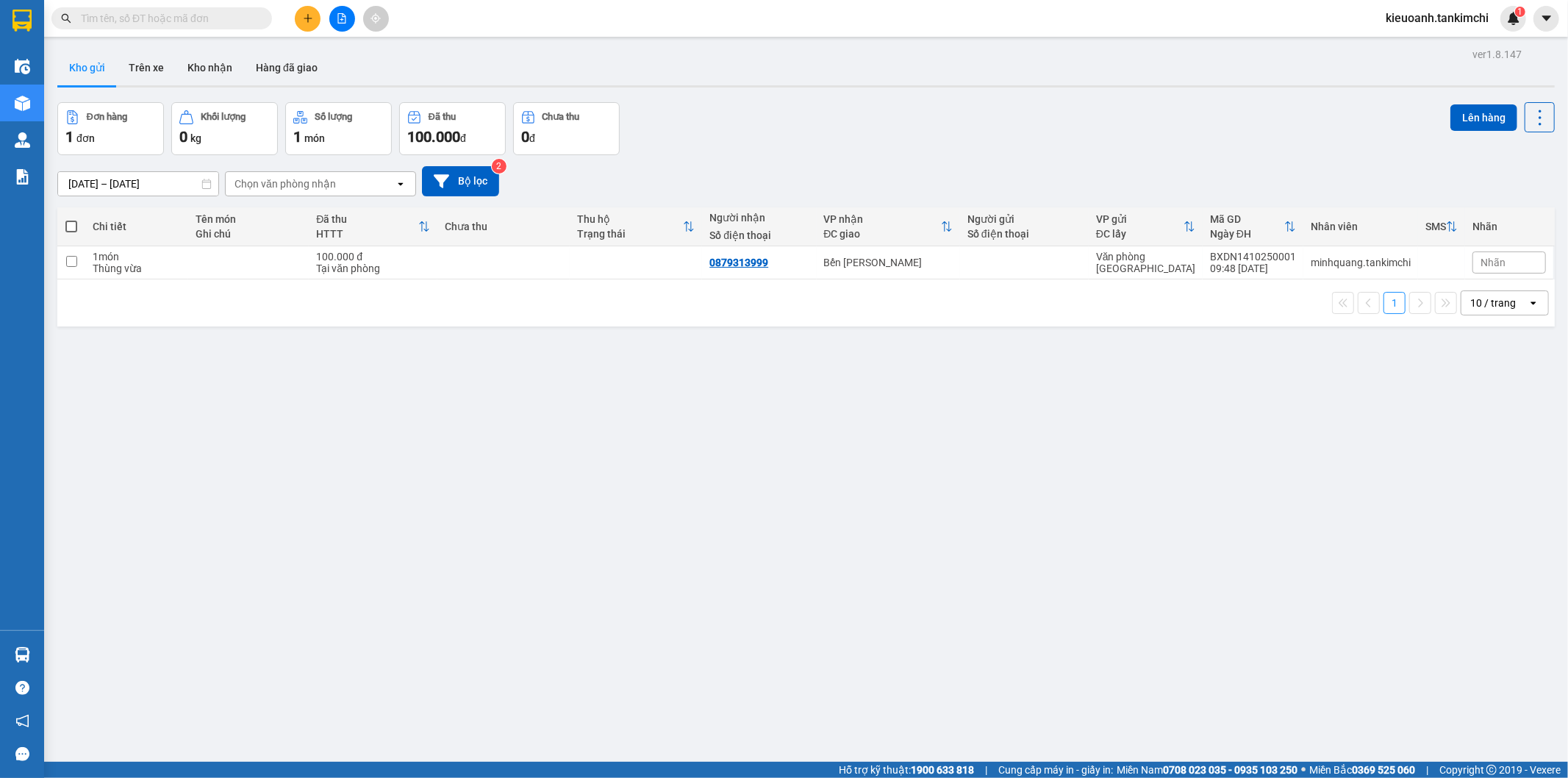
click at [233, 21] on input "text" at bounding box center [168, 18] width 174 height 16
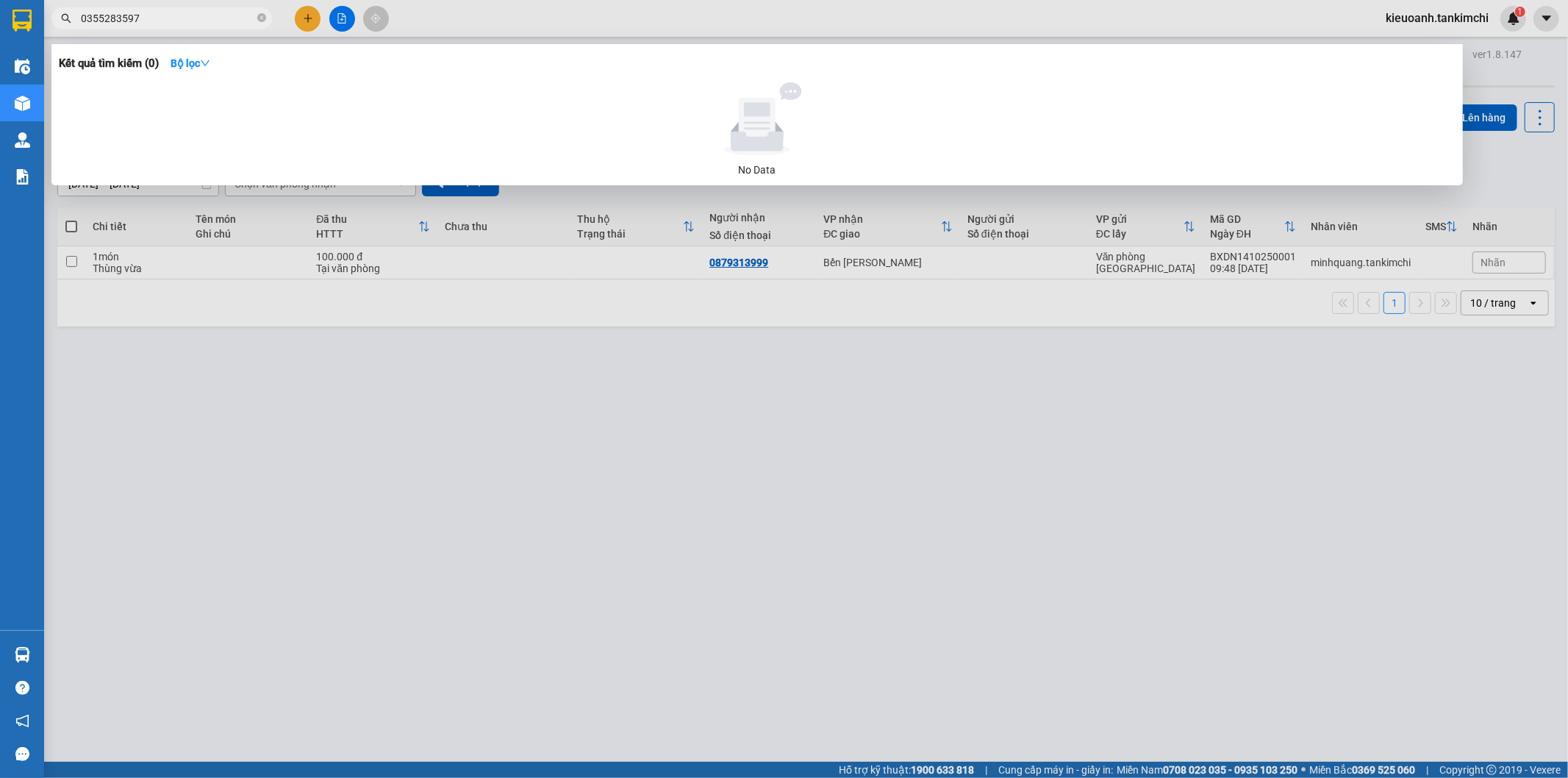
type input "0355283597"
click at [266, 20] on icon "close-circle" at bounding box center [262, 18] width 9 height 9
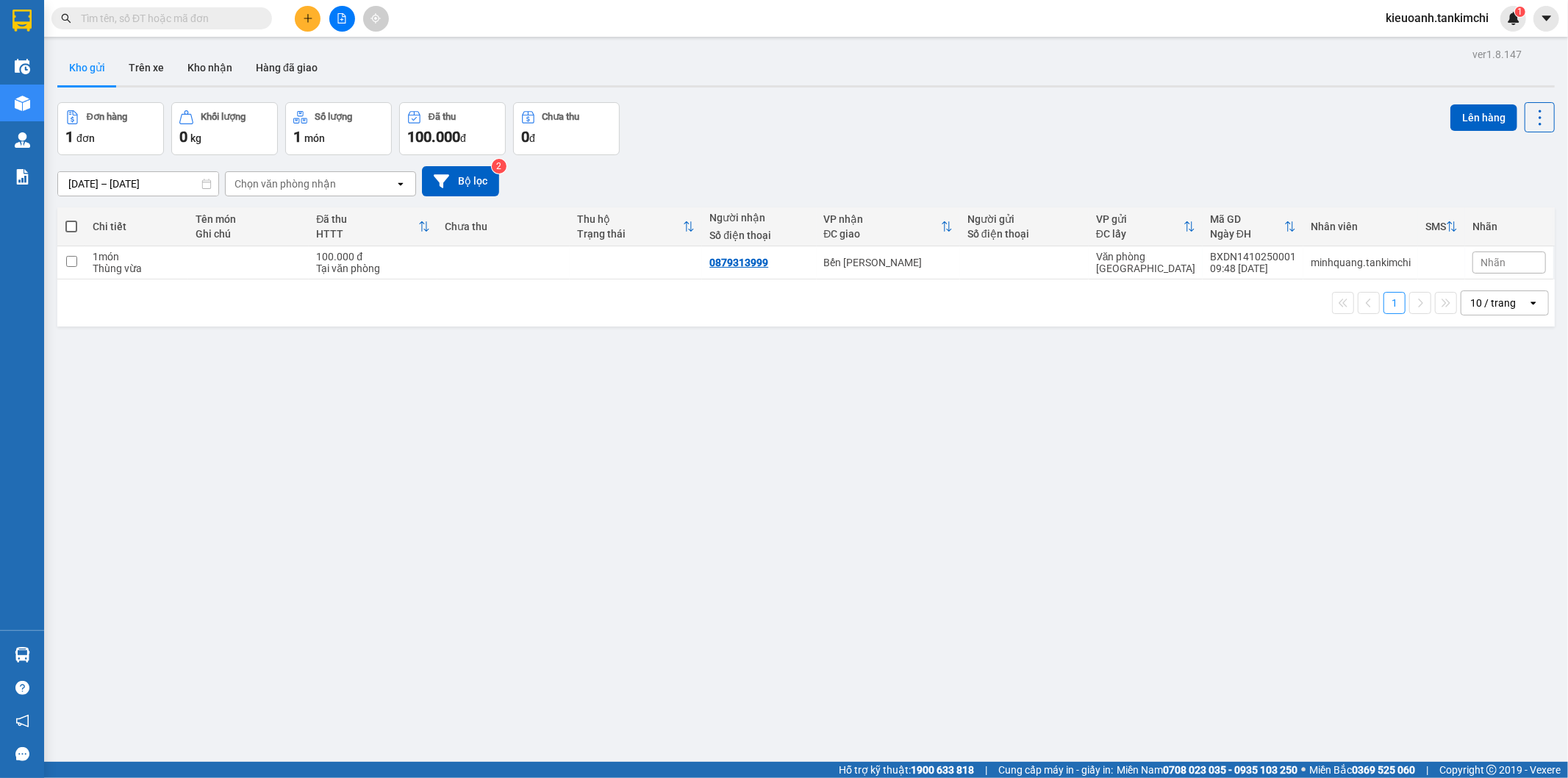
click at [235, 19] on input "text" at bounding box center [168, 18] width 174 height 16
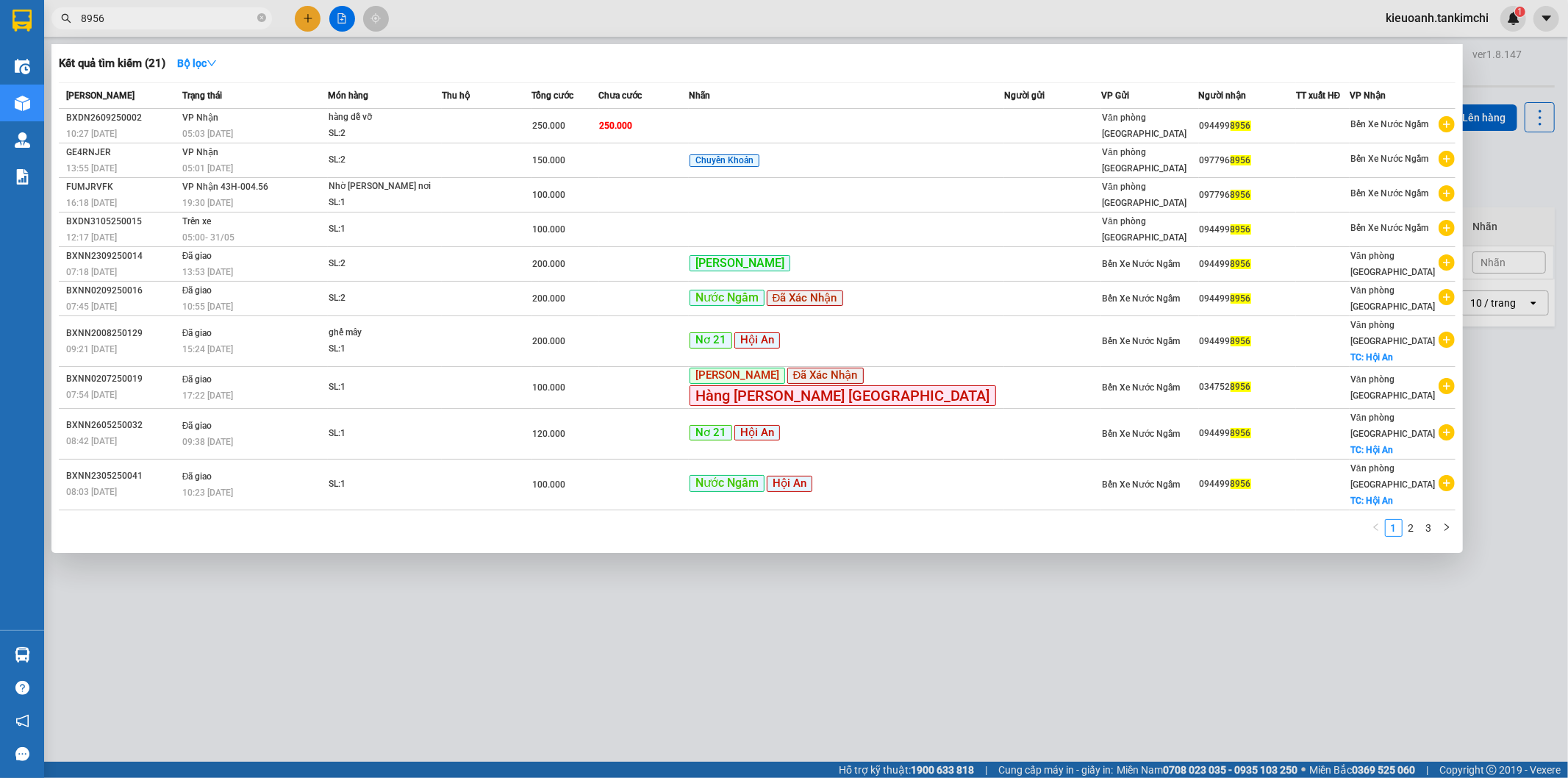
click at [226, 19] on input "8956" at bounding box center [168, 18] width 174 height 16
type input "8"
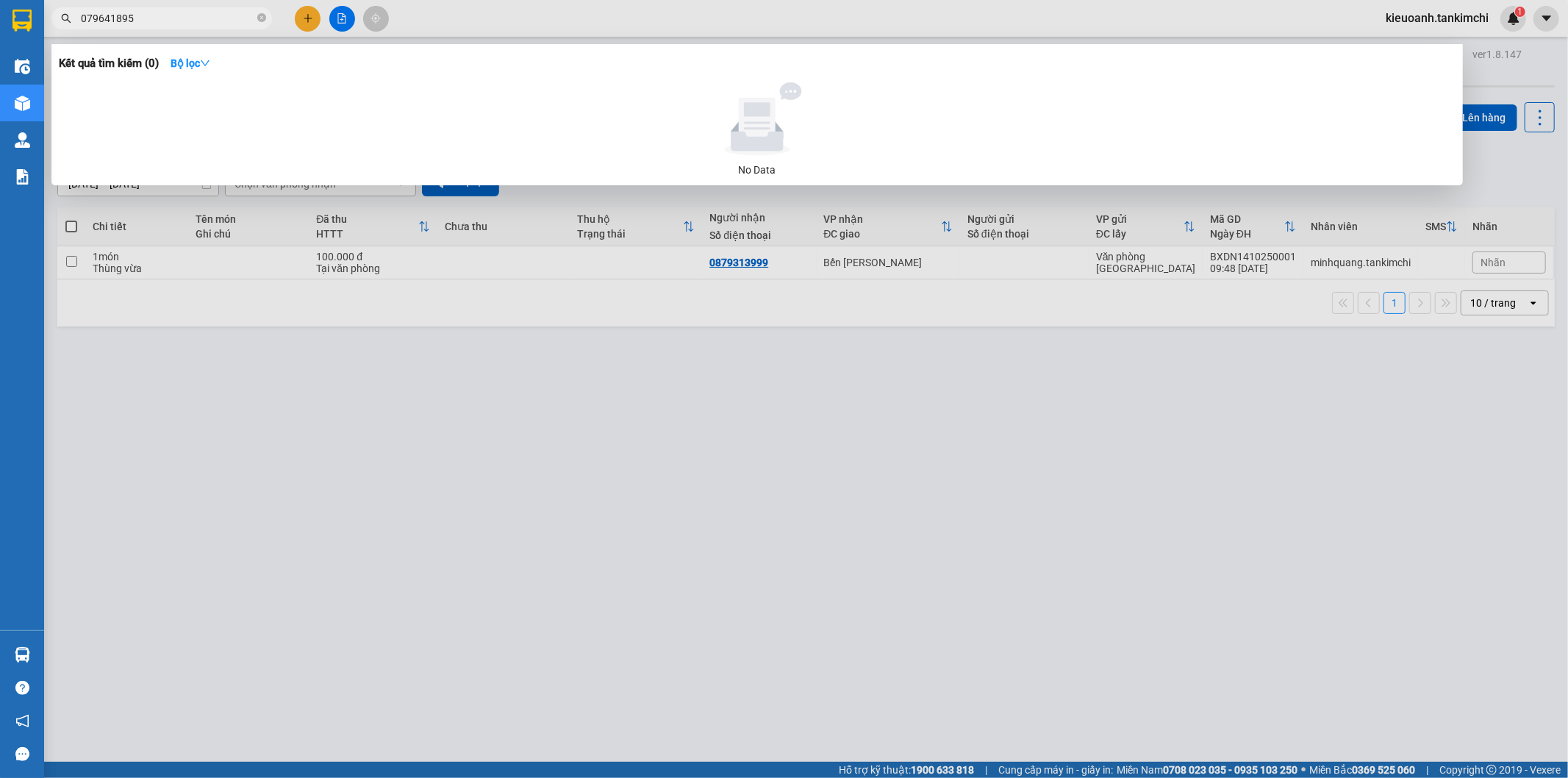
type input "0796418956"
click at [226, 19] on input "0796418956" at bounding box center [168, 18] width 174 height 16
click at [194, 23] on input "0796418956" at bounding box center [168, 18] width 174 height 16
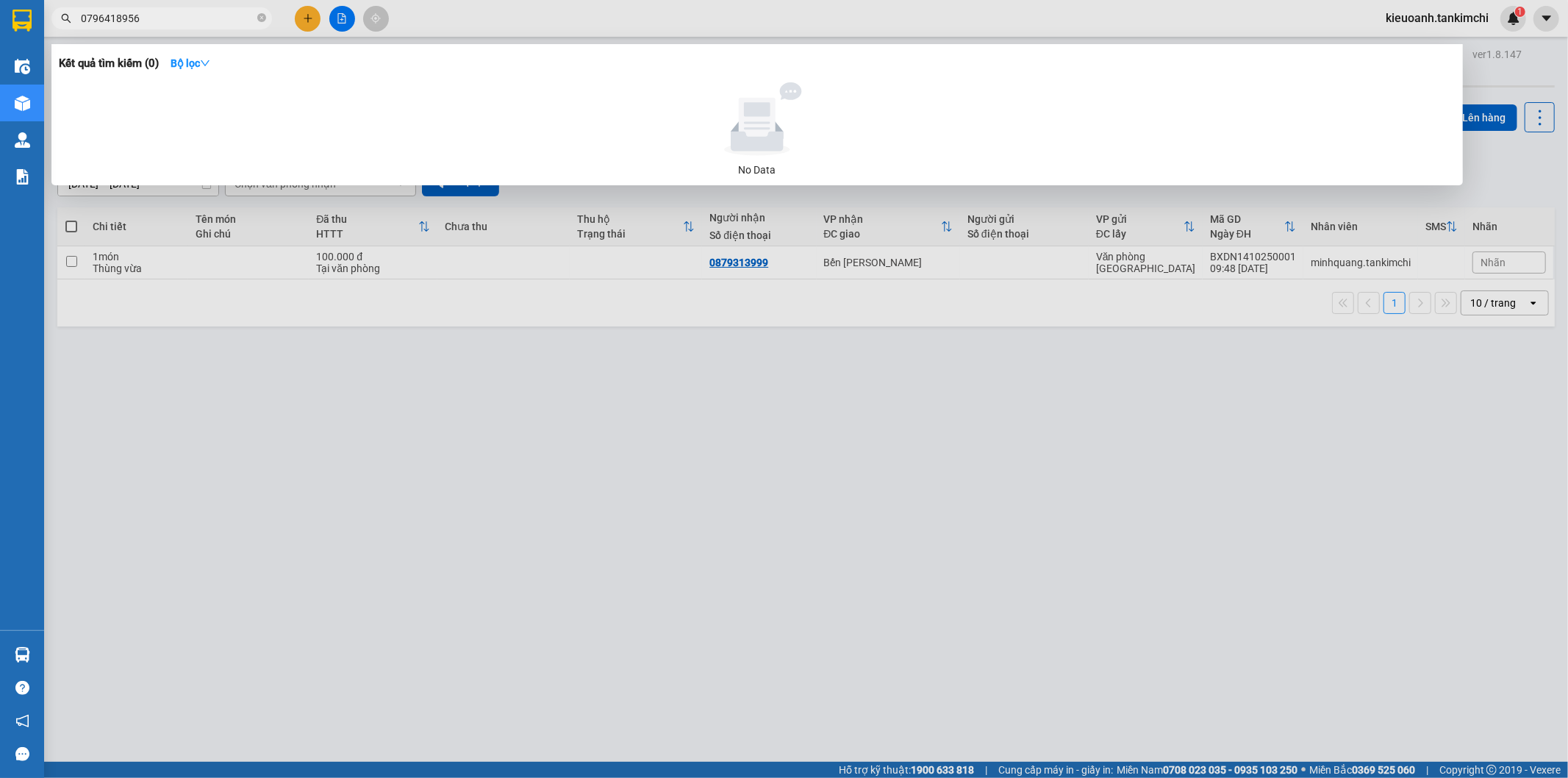
click at [194, 23] on input "0796418956" at bounding box center [168, 18] width 174 height 16
type input "0772775999"
click at [260, 18] on icon "close-circle" at bounding box center [262, 18] width 9 height 9
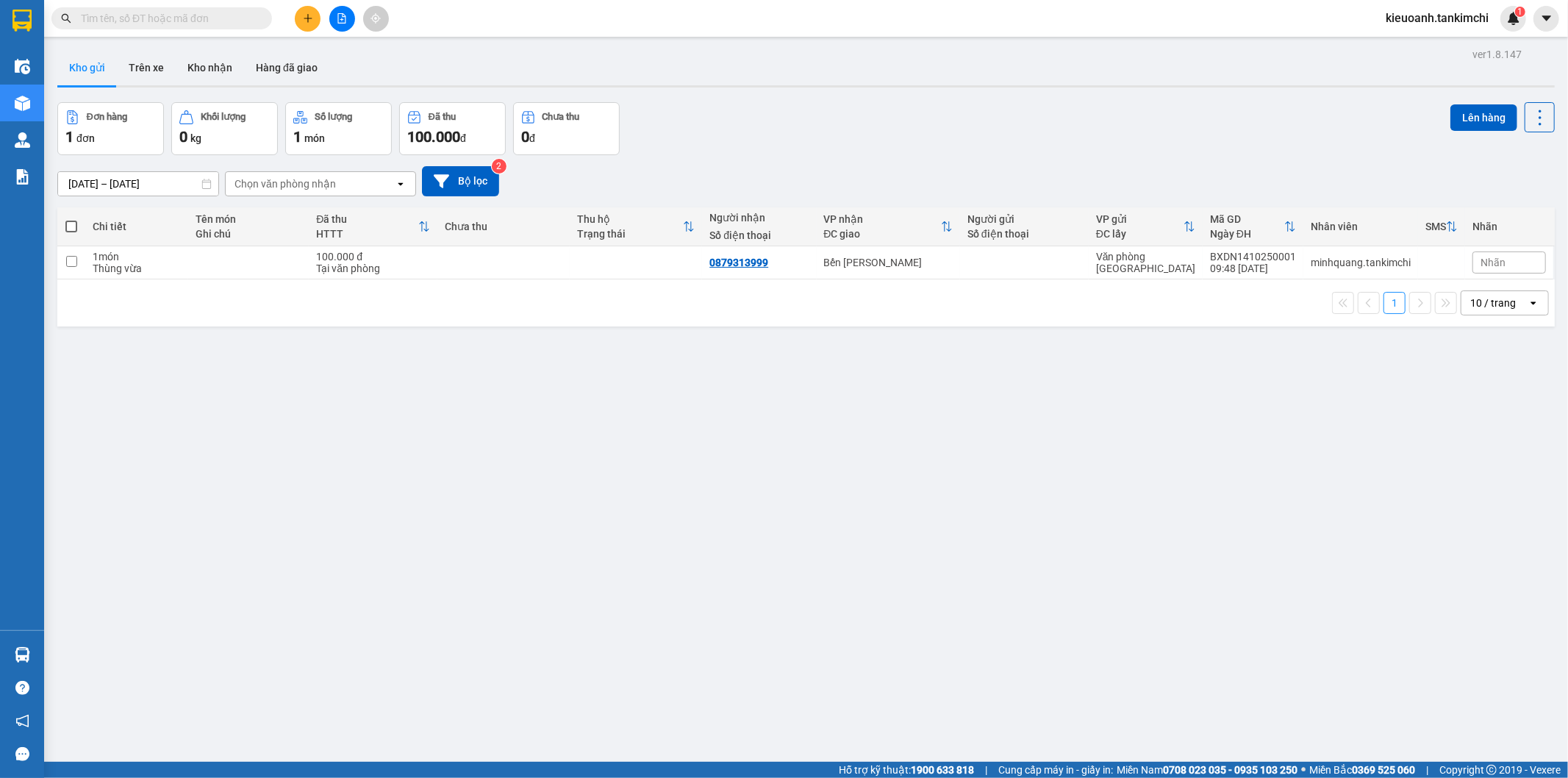
paste input "0796418956"
type input "0796418956"
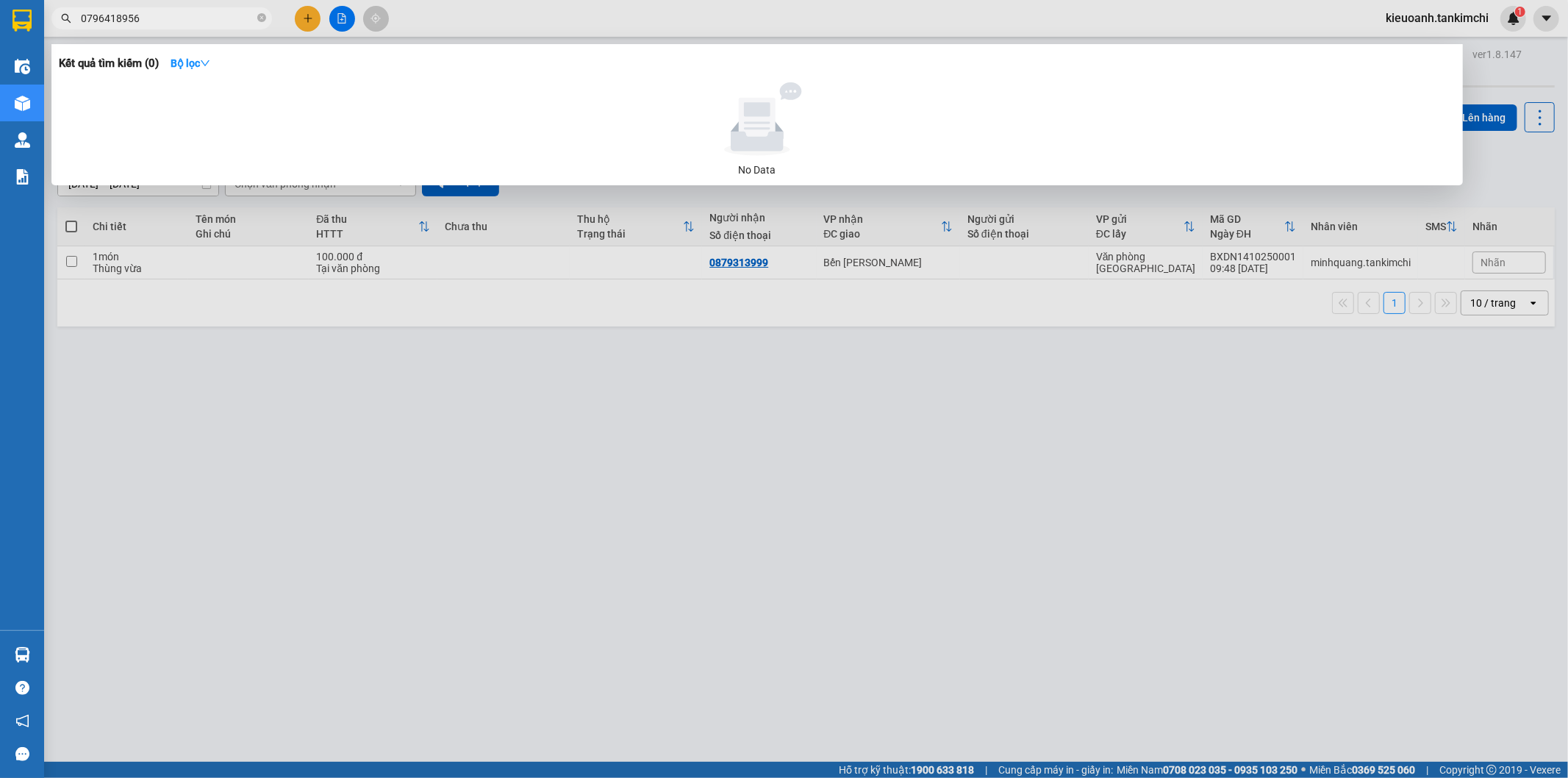
click at [195, 16] on input "0796418956" at bounding box center [168, 18] width 174 height 16
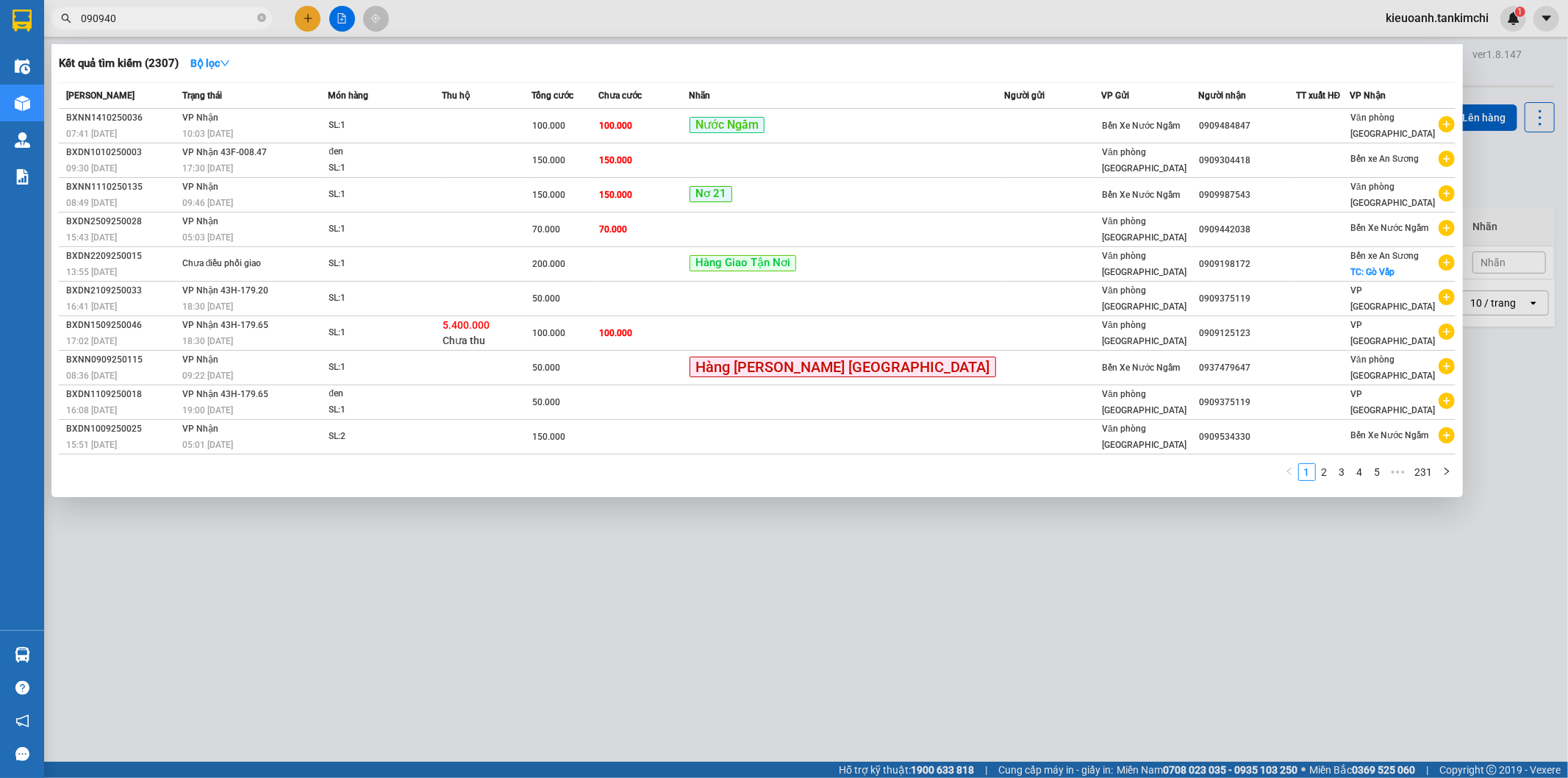
type input "0909404"
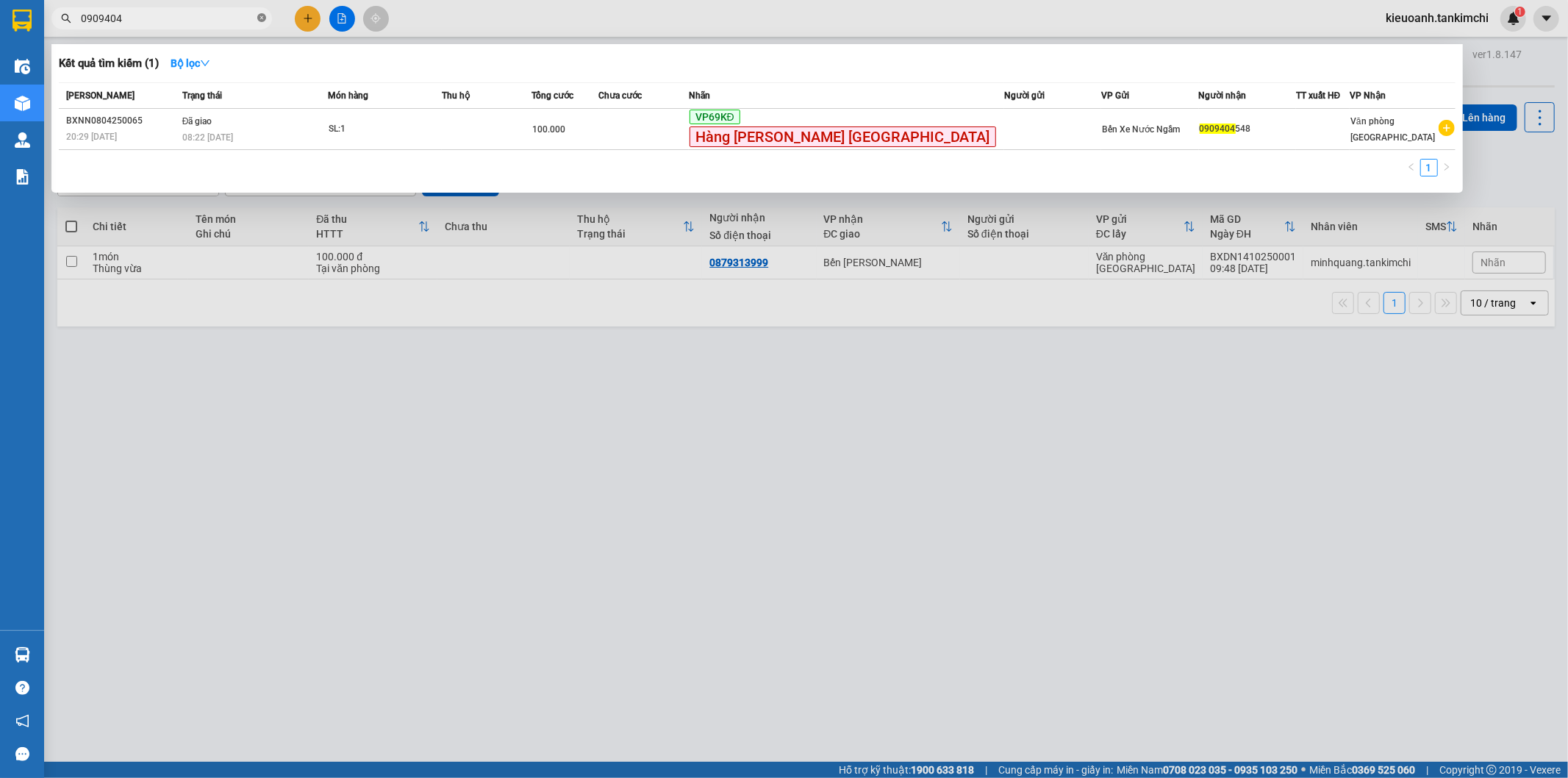
click at [263, 21] on icon "close-circle" at bounding box center [262, 18] width 9 height 9
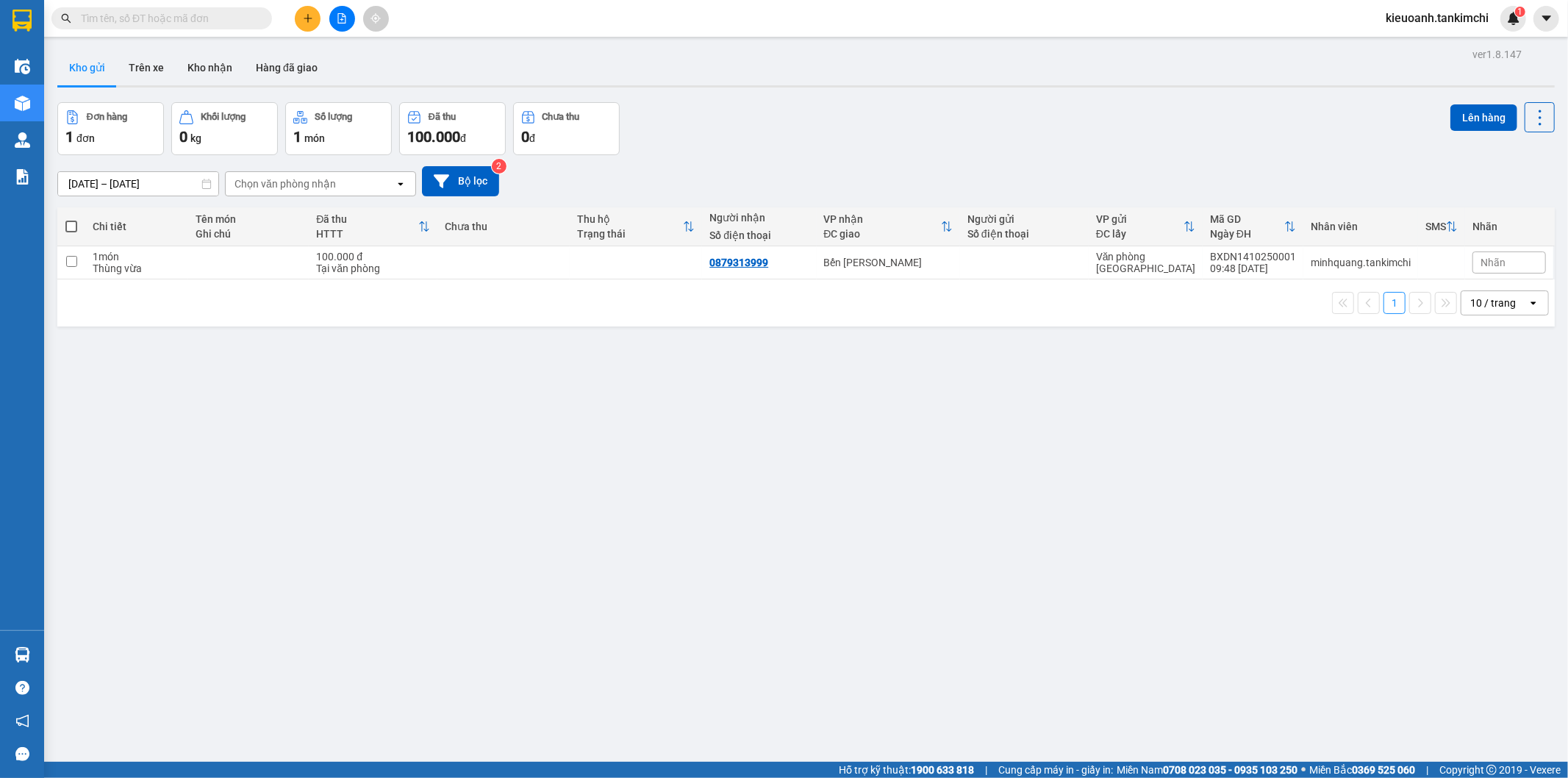
click at [230, 22] on input "text" at bounding box center [168, 18] width 174 height 16
paste input "0796418956"
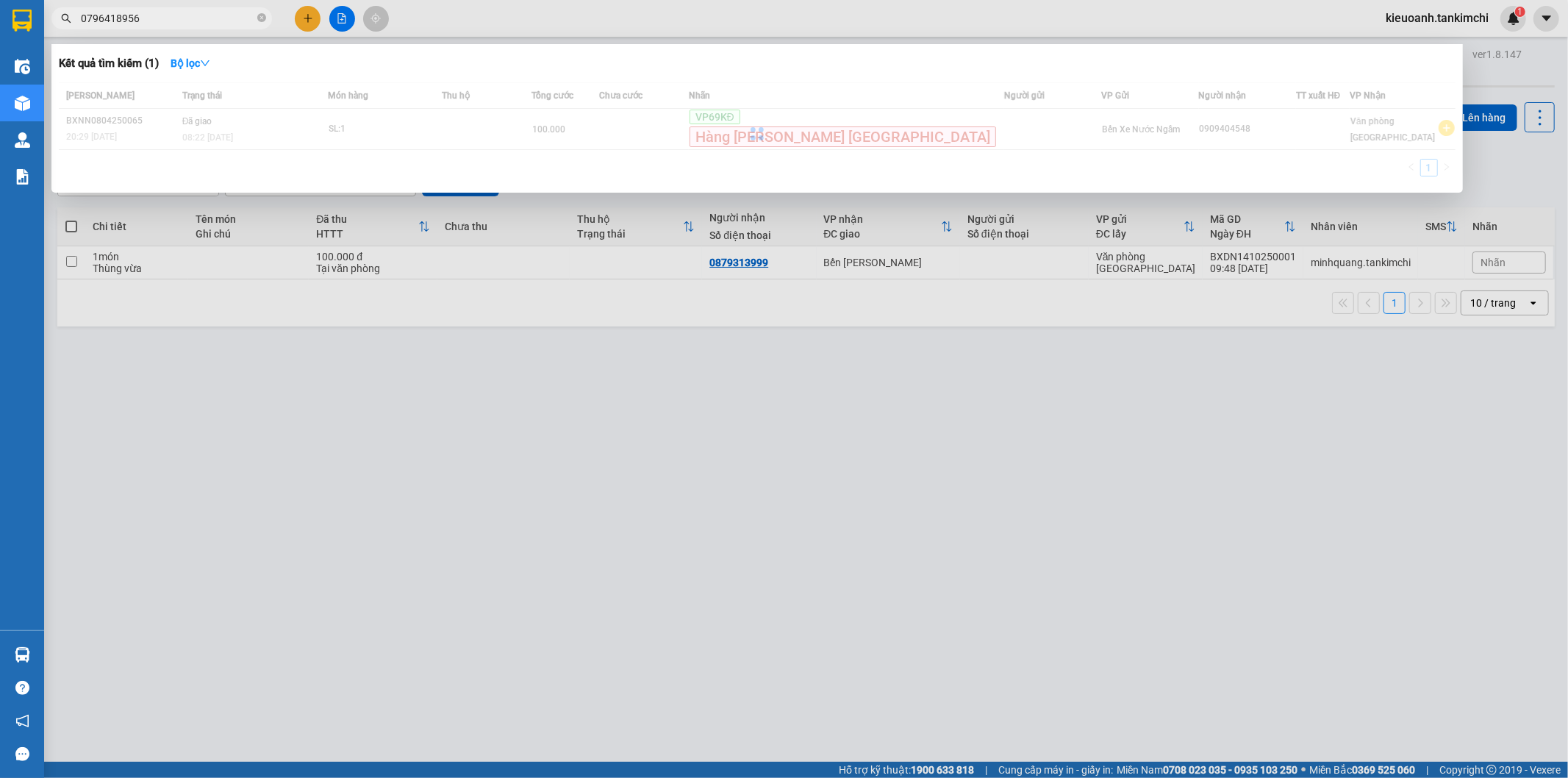
click at [178, 16] on input "0796418956" at bounding box center [168, 18] width 174 height 16
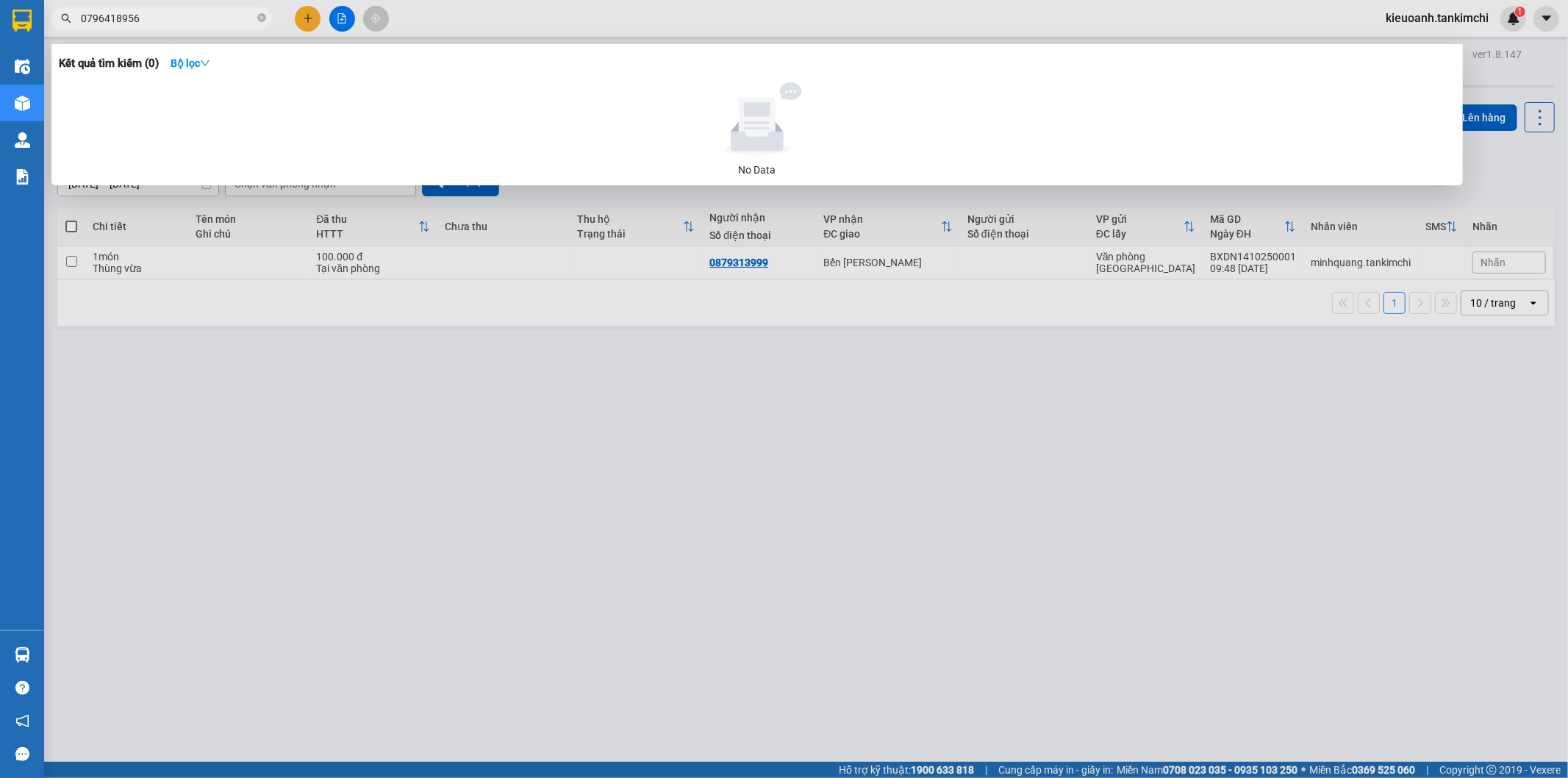
type input "0796418956"
click at [265, 15] on icon "close-circle" at bounding box center [262, 18] width 9 height 9
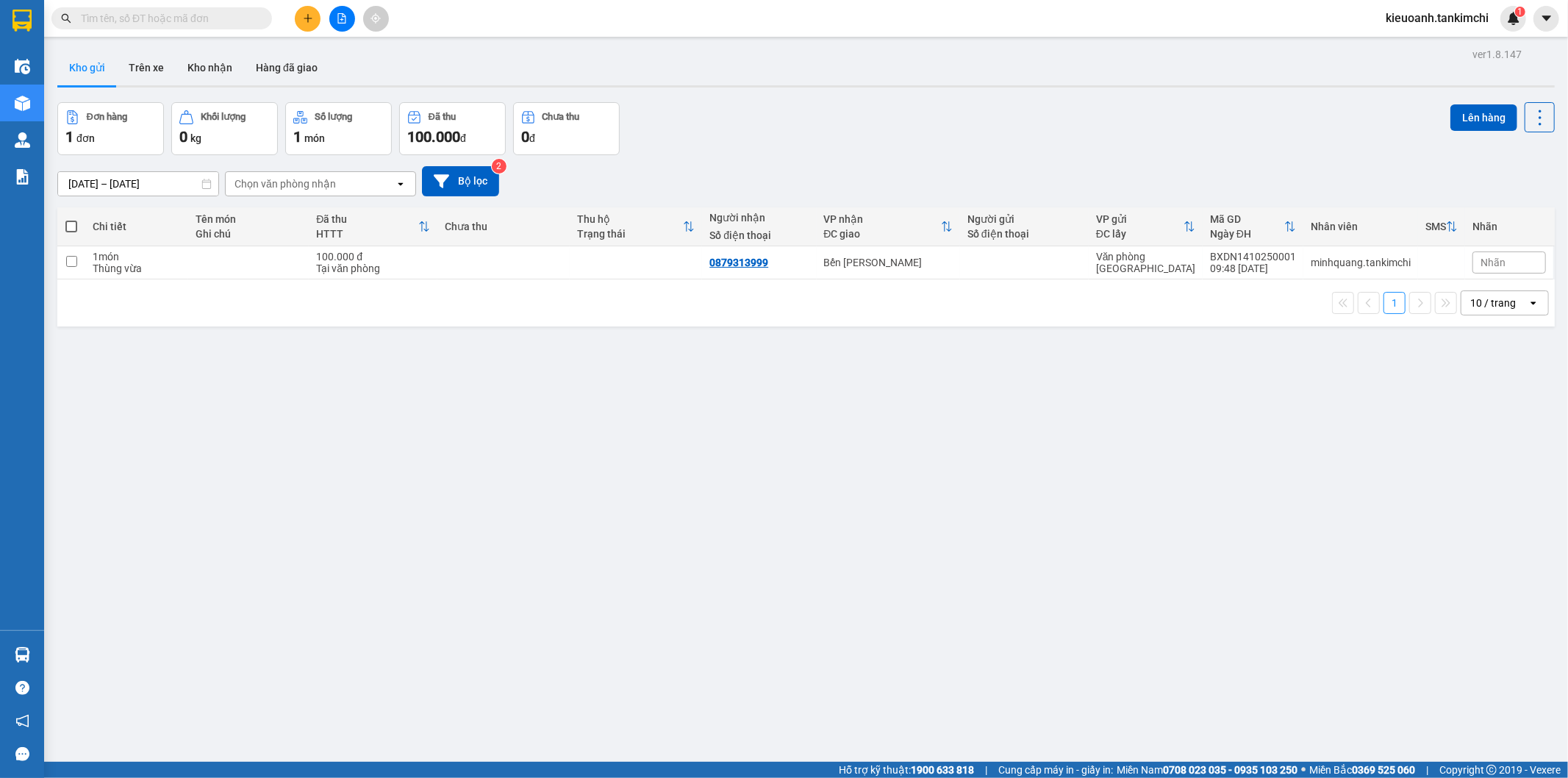
click at [234, 18] on input "text" at bounding box center [168, 18] width 174 height 16
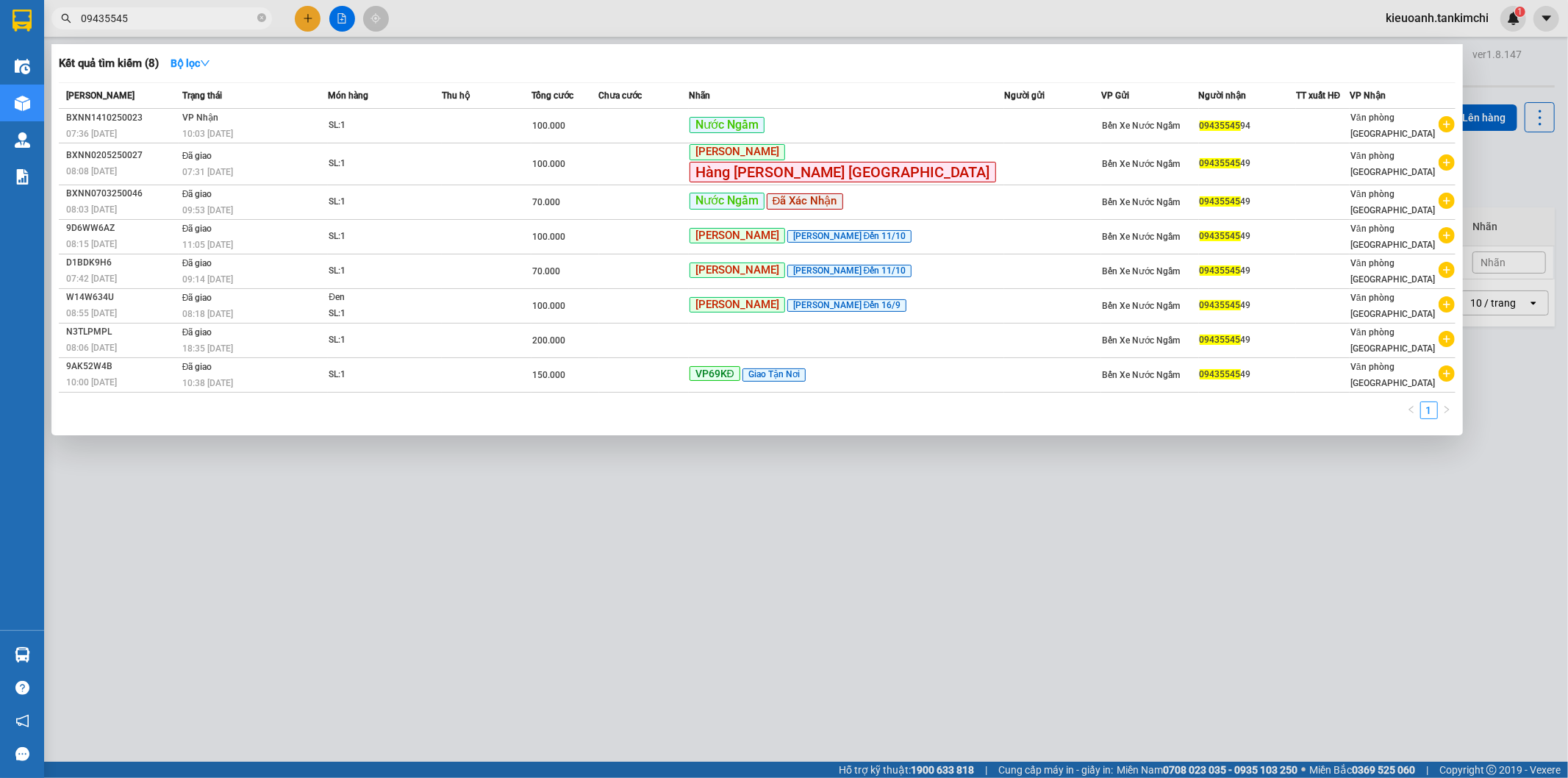
click at [180, 20] on input "09435545" at bounding box center [168, 18] width 174 height 16
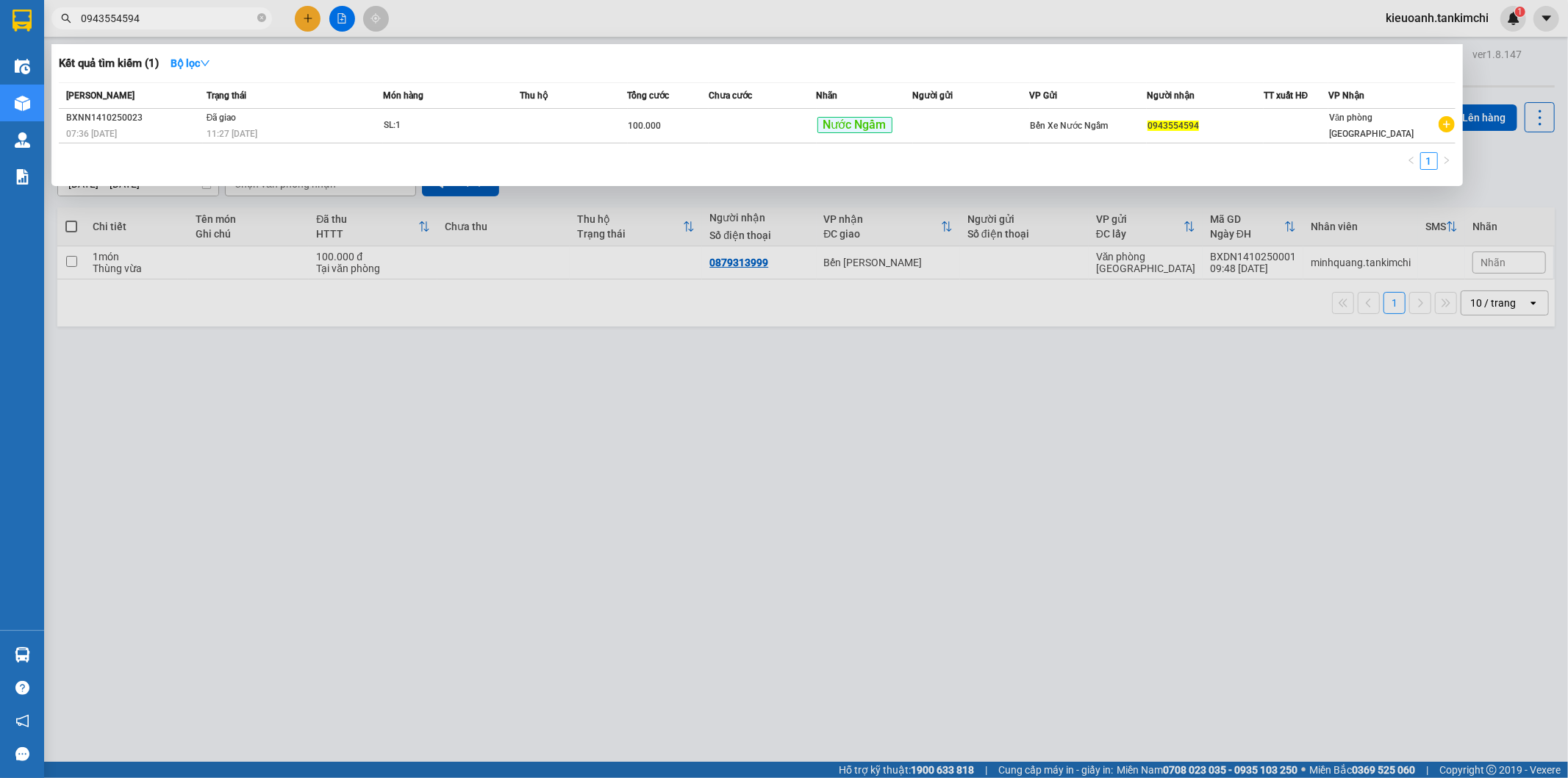
type input "0943554594"
